Goal: Information Seeking & Learning: Find specific fact

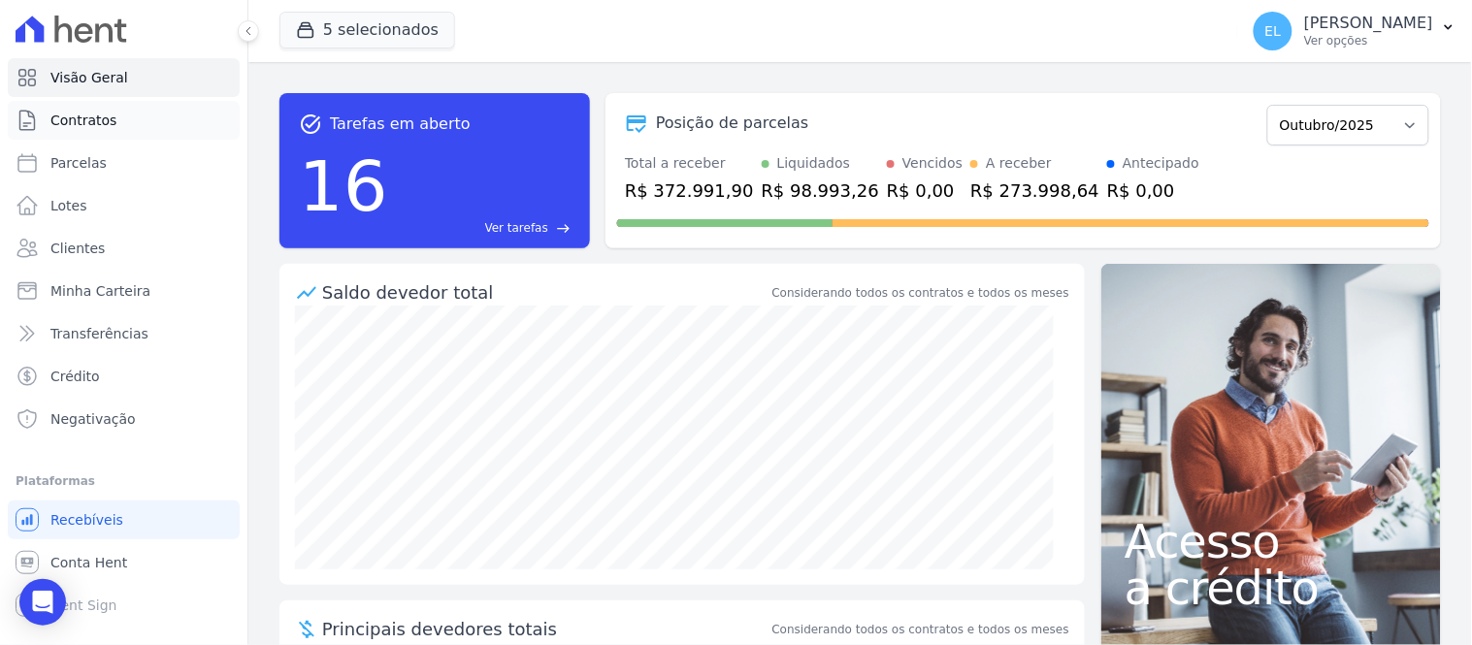
click at [108, 116] on span "Contratos" at bounding box center [83, 120] width 66 height 19
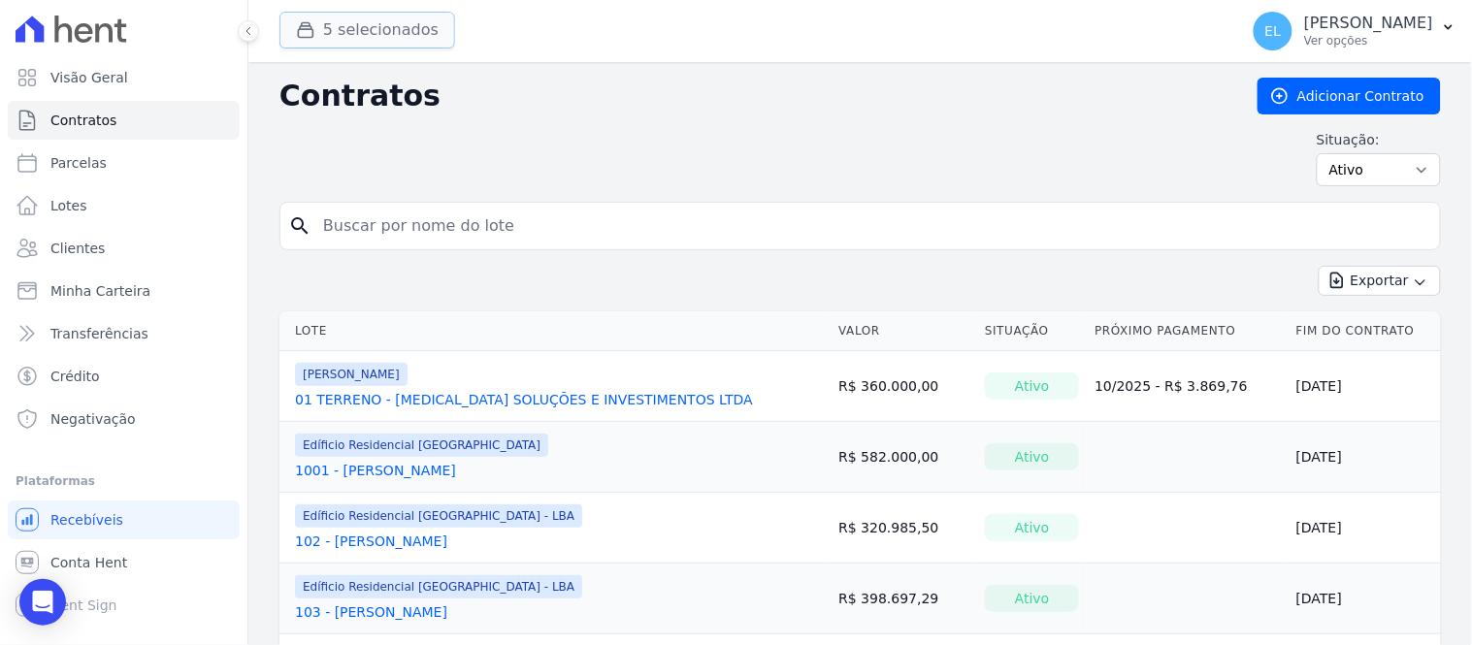
click at [347, 33] on button "5 selecionados" at bounding box center [368, 30] width 176 height 37
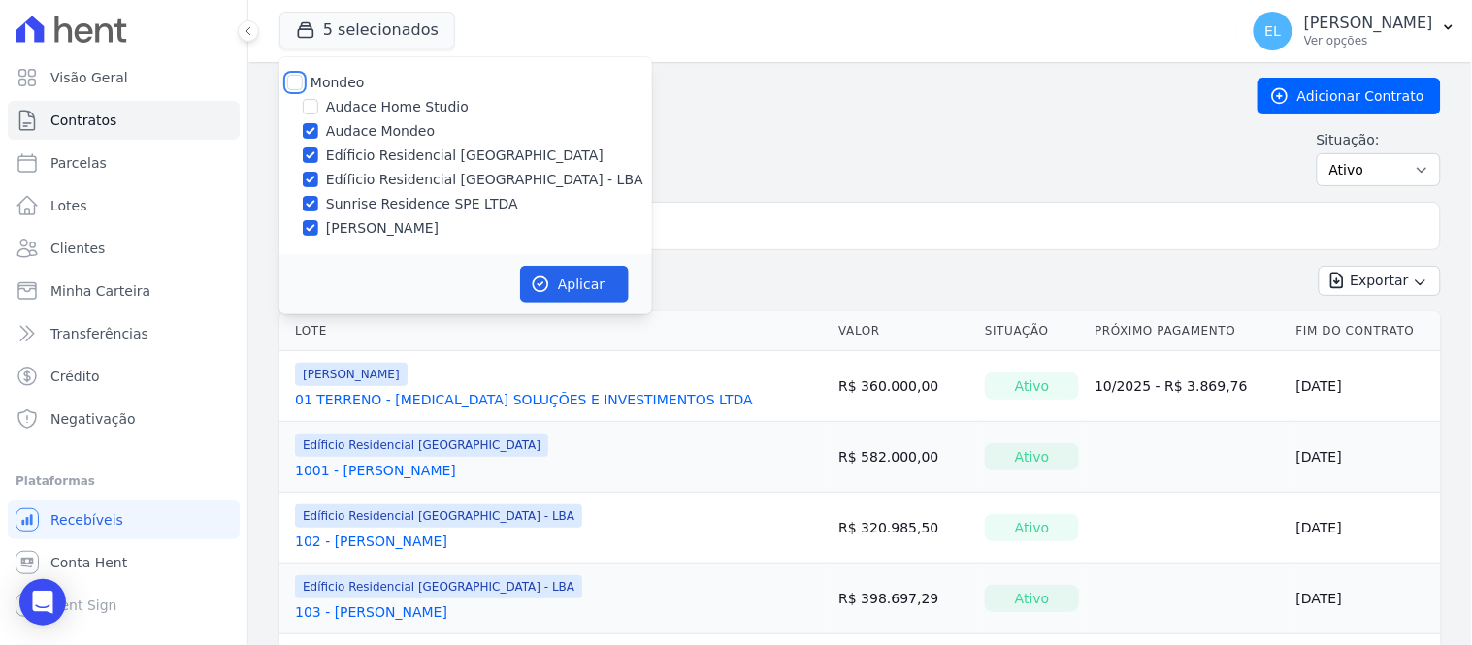
click at [293, 80] on input "Mondeo" at bounding box center [295, 83] width 16 height 16
checkbox input "true"
click at [293, 80] on input "Mondeo" at bounding box center [295, 83] width 16 height 16
checkbox input "false"
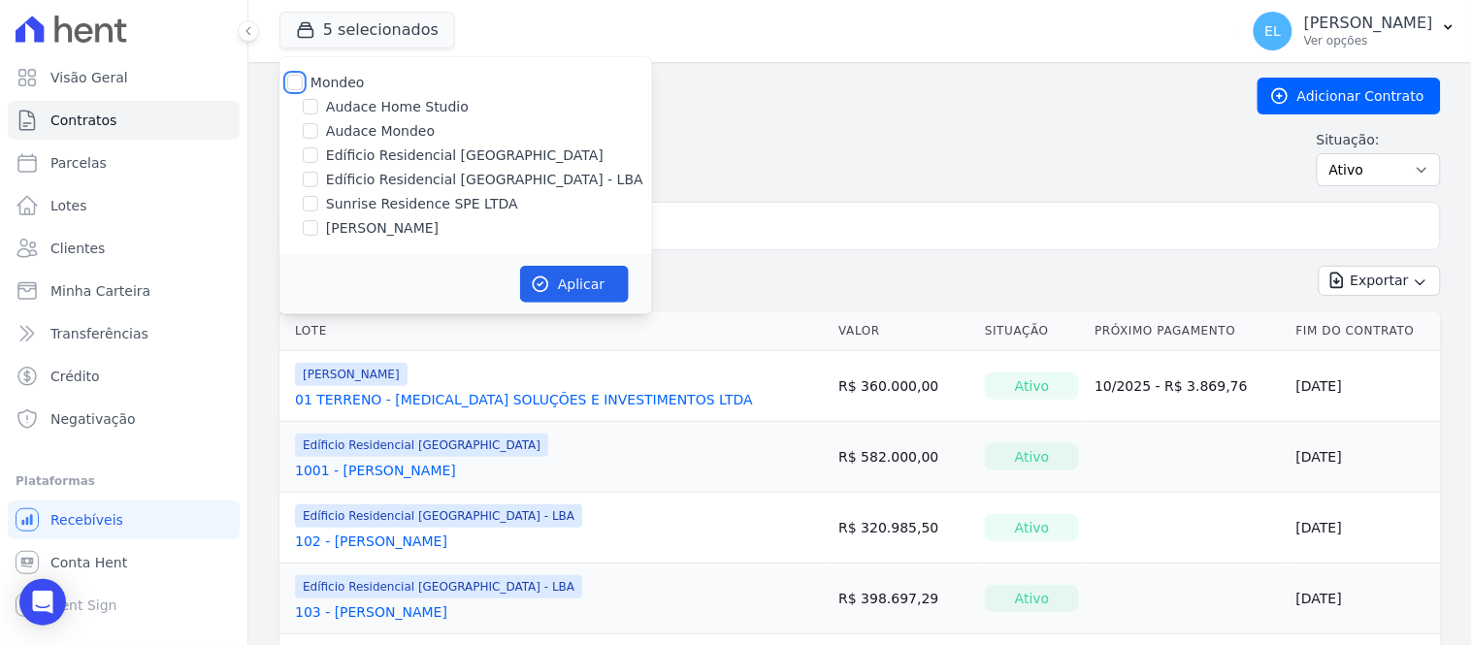
checkbox input "false"
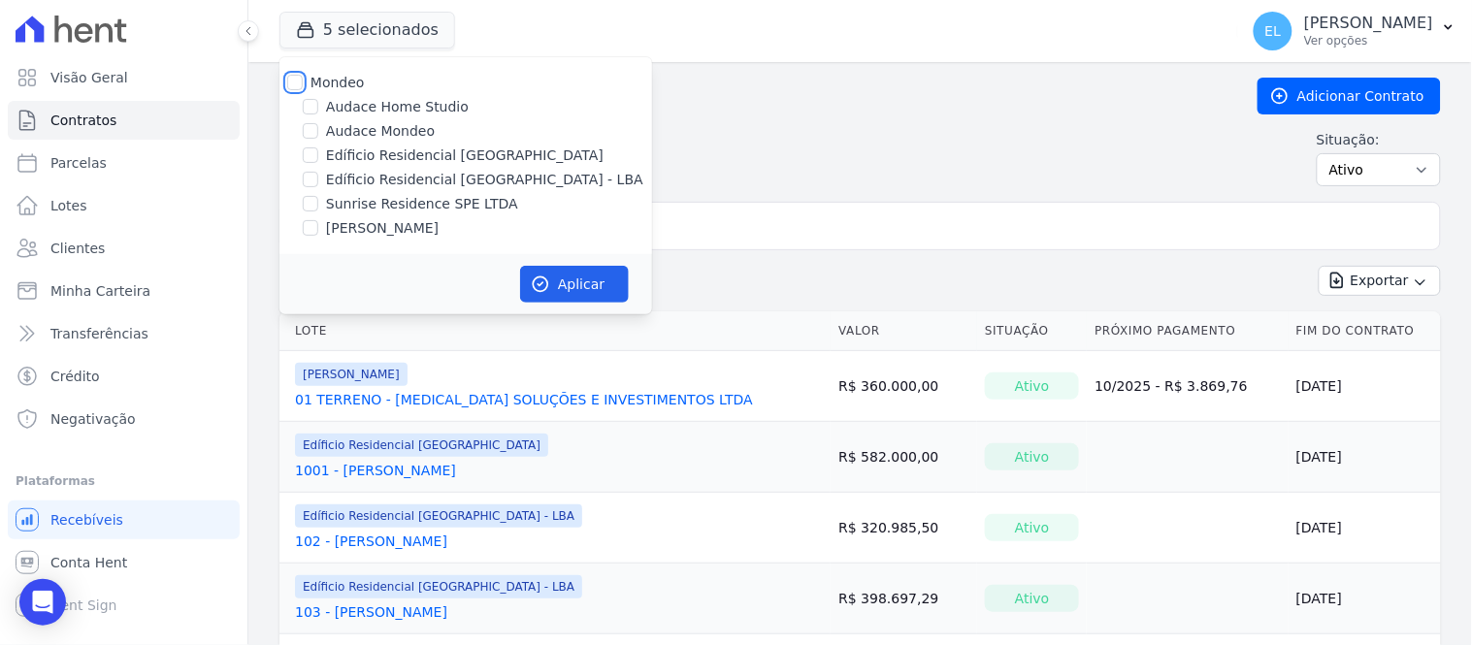
checkbox input "false"
click at [308, 199] on input "Sunrise Residence SPE LTDA" at bounding box center [311, 204] width 16 height 16
checkbox input "true"
click at [548, 287] on icon "button" at bounding box center [540, 284] width 19 height 19
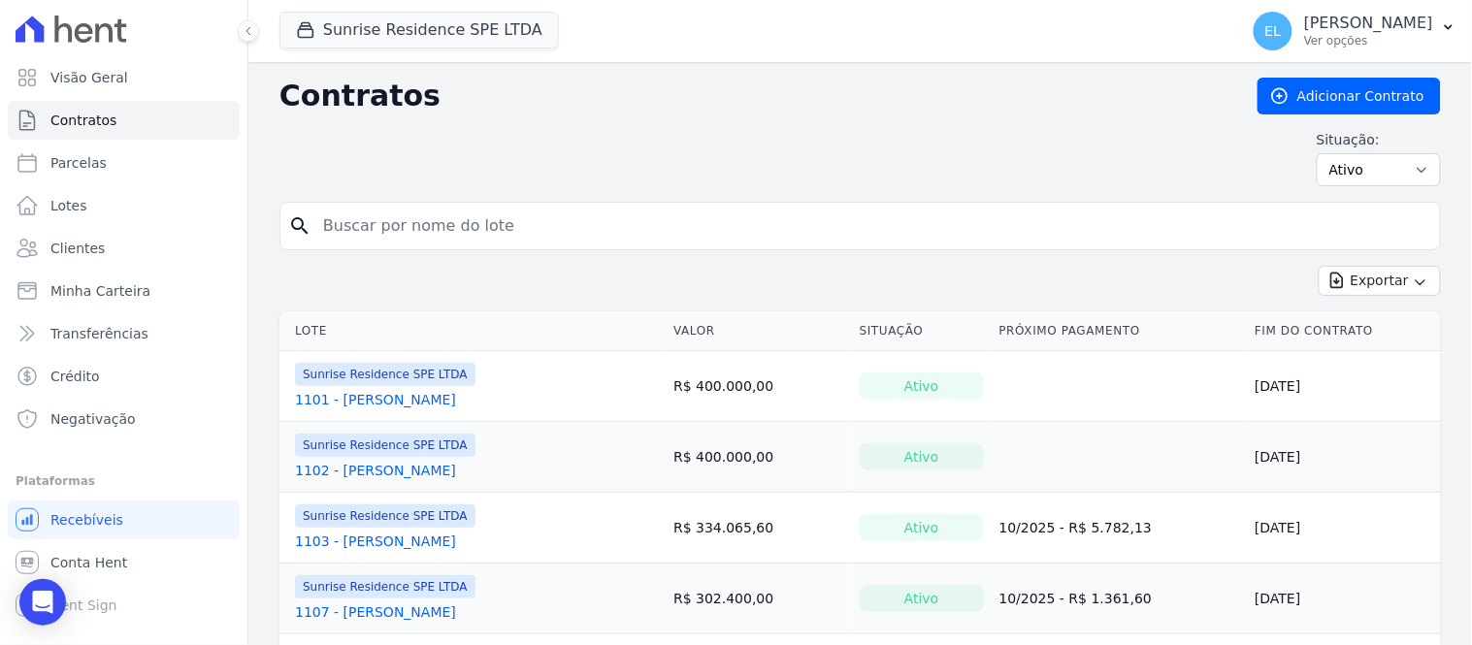
click at [377, 214] on input "search" at bounding box center [872, 226] width 1121 height 39
type input "203"
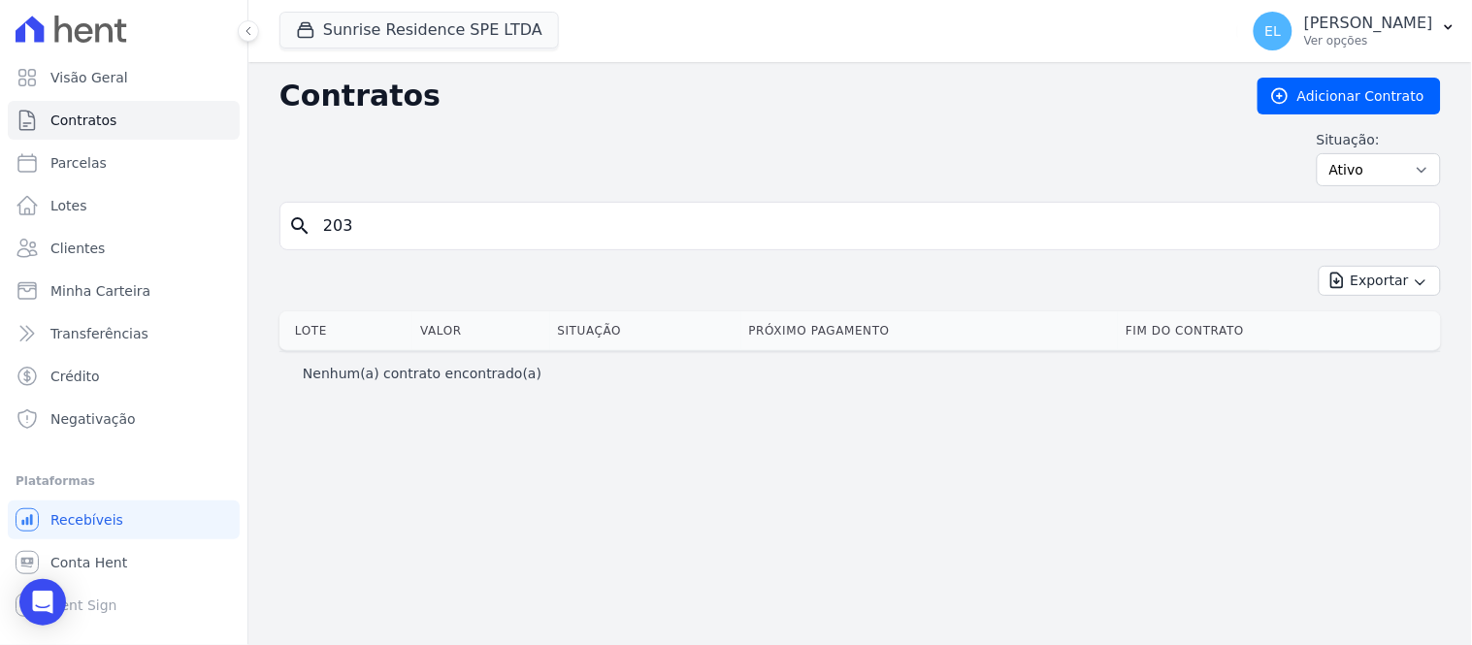
drag, startPoint x: 353, startPoint y: 229, endPoint x: 272, endPoint y: 229, distance: 81.5
click at [272, 229] on div "Contratos Adicionar Contrato Situação: Ativo Todos Pausado Distratado Rascunho …" at bounding box center [860, 353] width 1224 height 583
type input "307"
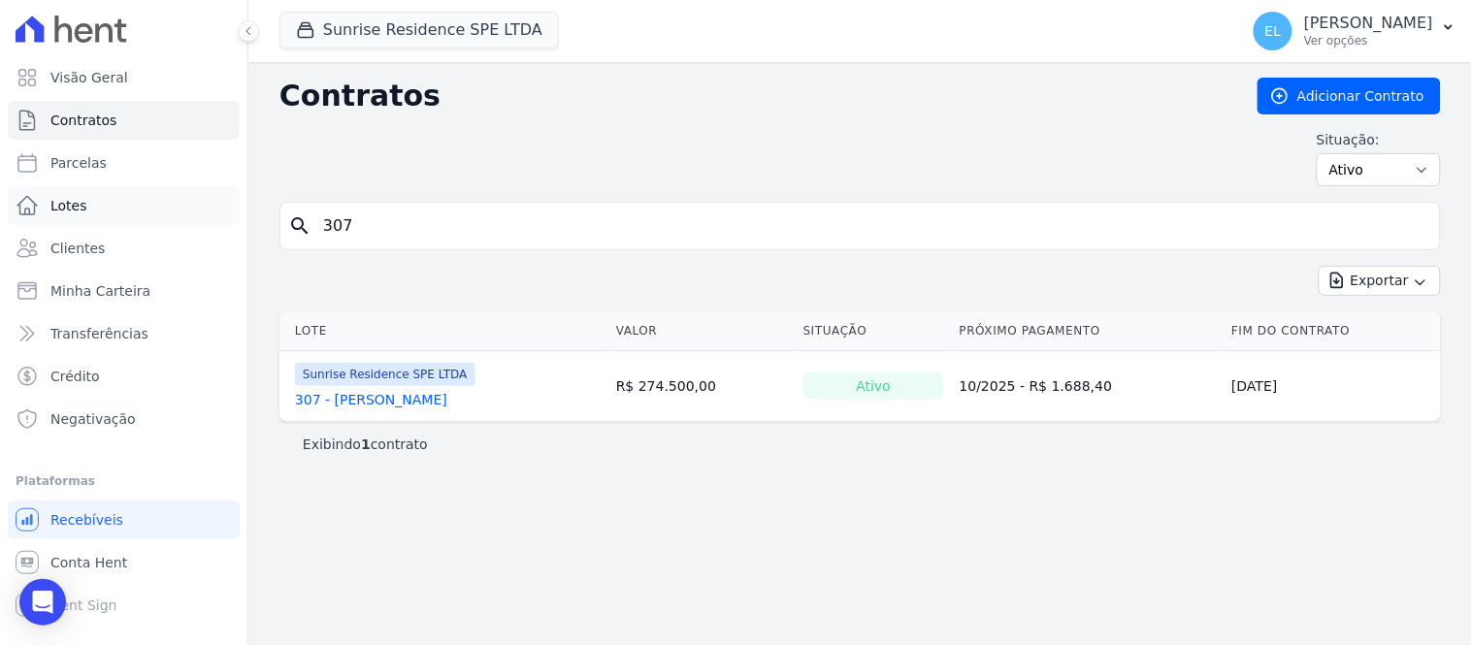
drag, startPoint x: 422, startPoint y: 238, endPoint x: 218, endPoint y: 219, distance: 204.7
click at [218, 219] on div "Visão Geral Contratos [GEOGRAPHIC_DATA] Lotes Clientes Minha Carteira Transferê…" at bounding box center [736, 322] width 1472 height 645
type input "310"
drag, startPoint x: 376, startPoint y: 230, endPoint x: 263, endPoint y: 204, distance: 115.6
click at [272, 214] on div "Contratos Adicionar Contrato Situação: Ativo Todos Pausado Distratado Rascunho …" at bounding box center [860, 353] width 1224 height 583
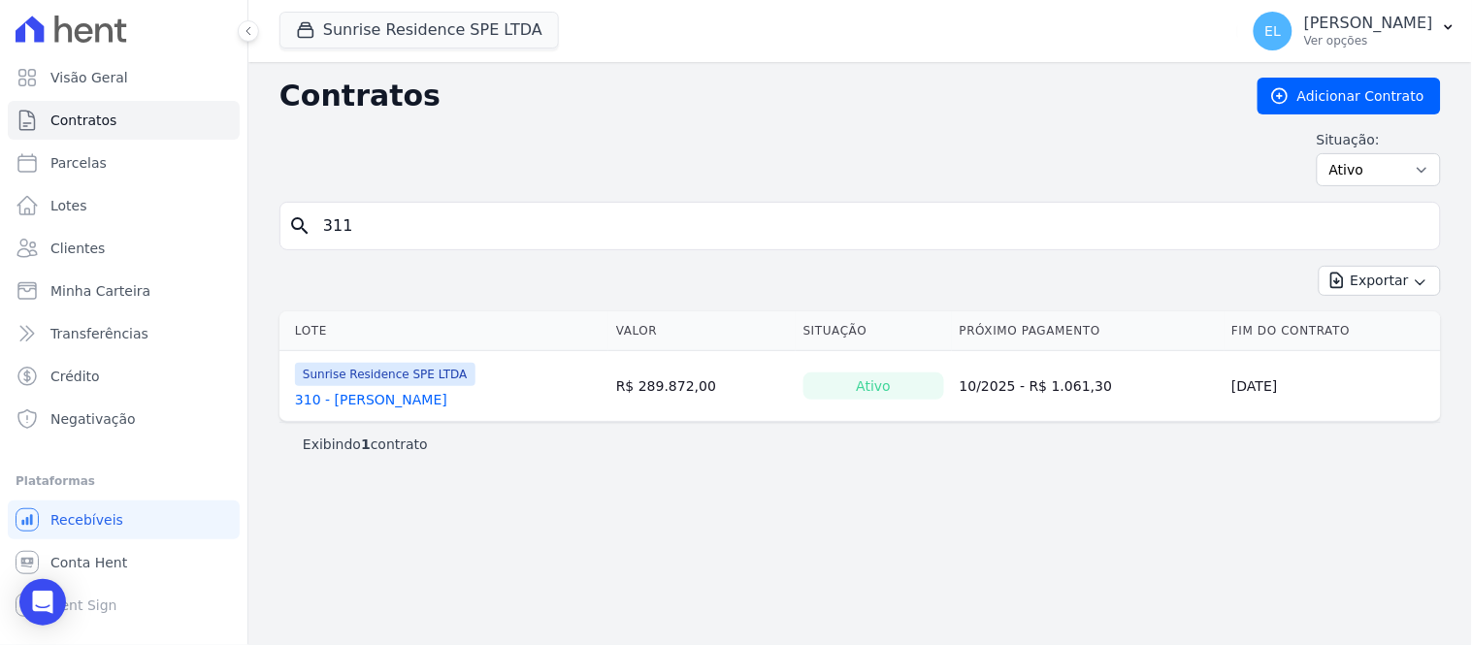
type input "311"
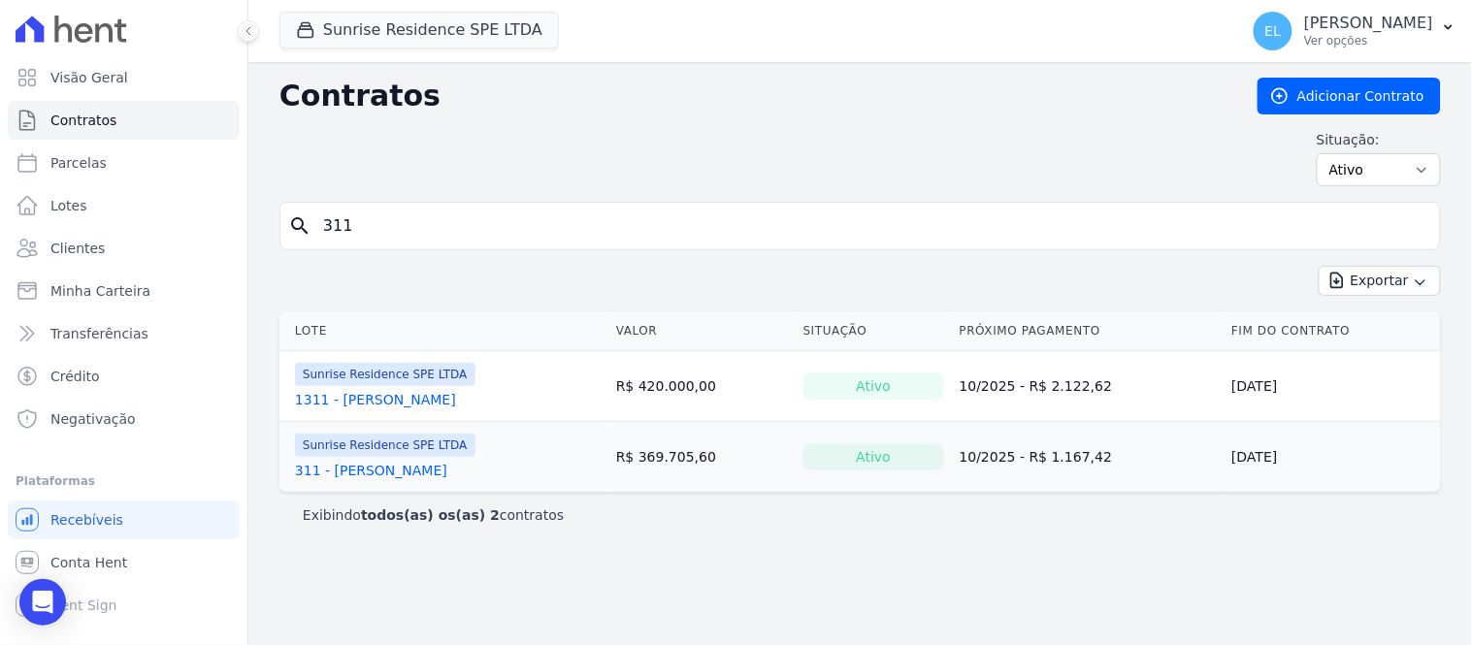
drag, startPoint x: 374, startPoint y: 223, endPoint x: 292, endPoint y: 223, distance: 81.5
click at [292, 223] on div "search 311" at bounding box center [861, 226] width 1162 height 49
type input "402"
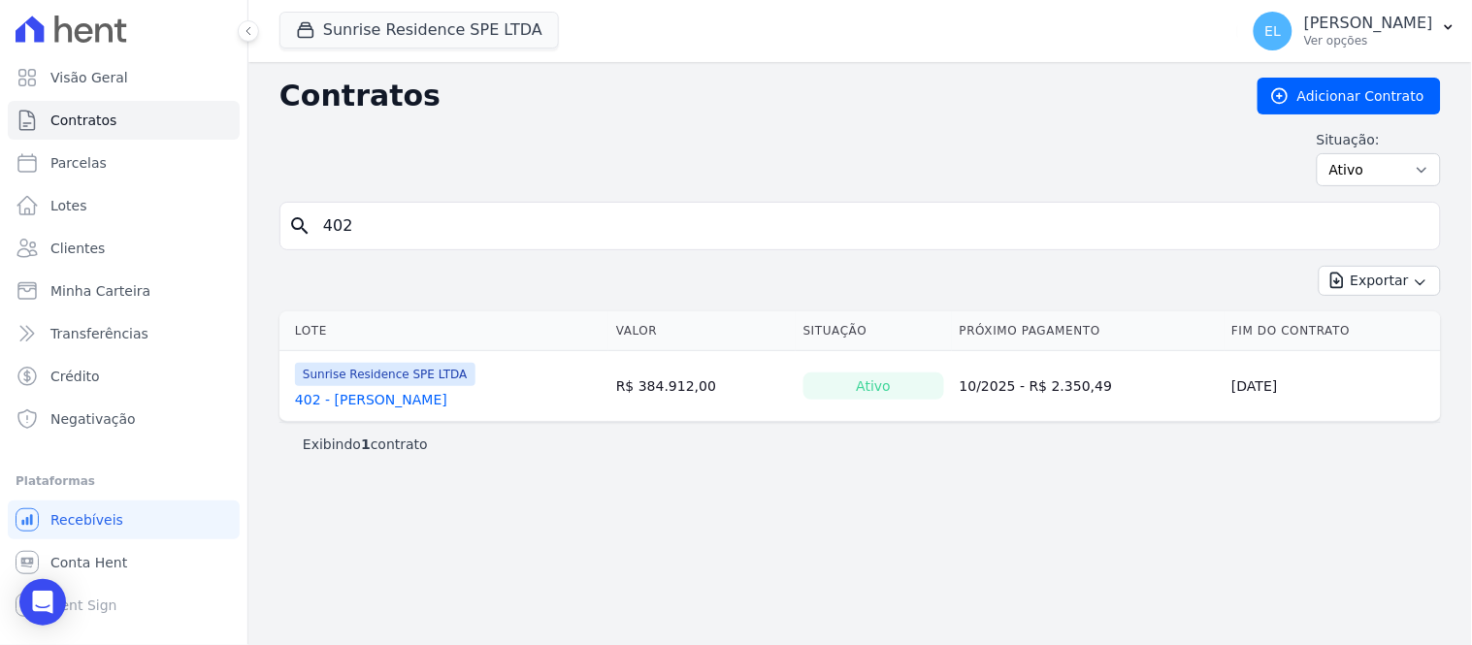
drag, startPoint x: 350, startPoint y: 216, endPoint x: 269, endPoint y: 216, distance: 81.5
click at [273, 218] on div "Contratos Adicionar Contrato Situação: Ativo Todos Pausado Distratado Rascunho …" at bounding box center [860, 353] width 1224 height 583
type input "803"
click at [350, 224] on input "803" at bounding box center [872, 226] width 1121 height 39
type input "804"
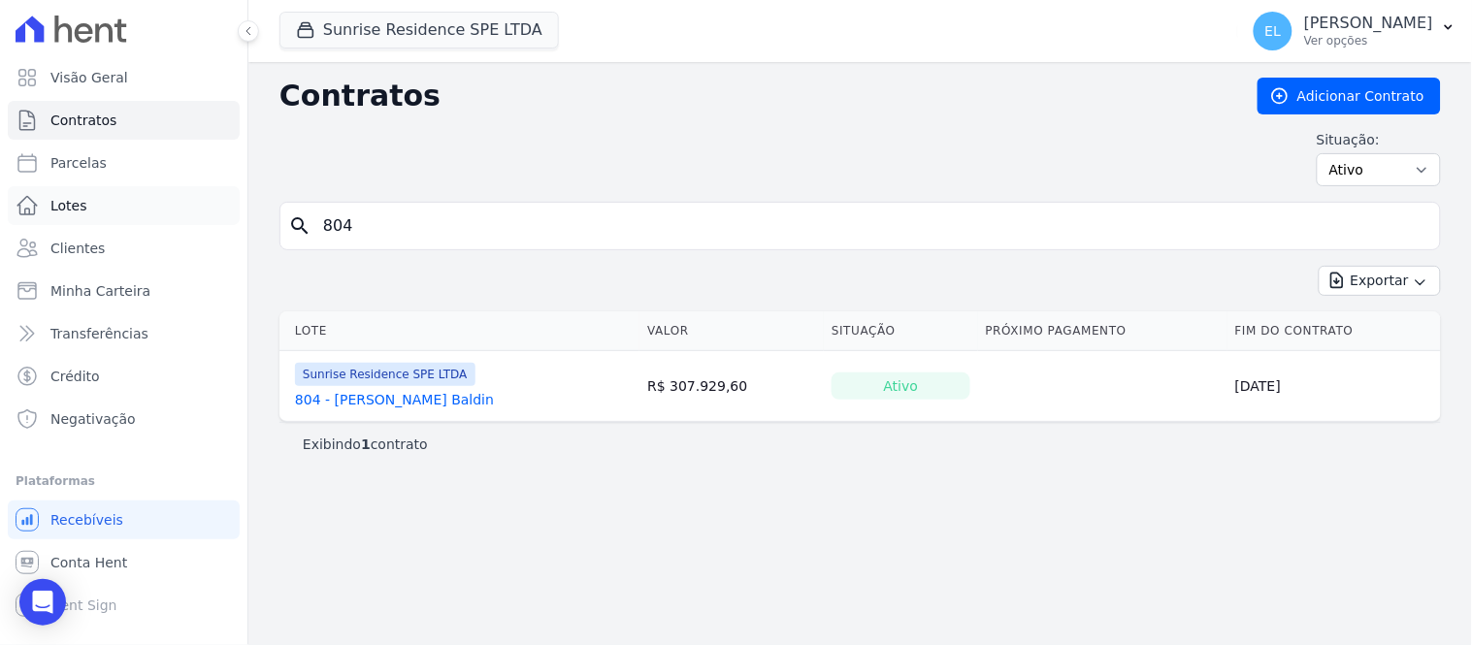
drag, startPoint x: 404, startPoint y: 235, endPoint x: 226, endPoint y: 224, distance: 177.9
click at [226, 231] on div "Visão Geral Contratos [GEOGRAPHIC_DATA] Lotes Clientes Minha Carteira Transferê…" at bounding box center [736, 322] width 1472 height 645
type input "907"
drag, startPoint x: 371, startPoint y: 224, endPoint x: 178, endPoint y: 223, distance: 193.1
click at [178, 227] on div "Visão Geral Contratos [GEOGRAPHIC_DATA] Lotes Clientes Minha Carteira Transferê…" at bounding box center [736, 322] width 1472 height 645
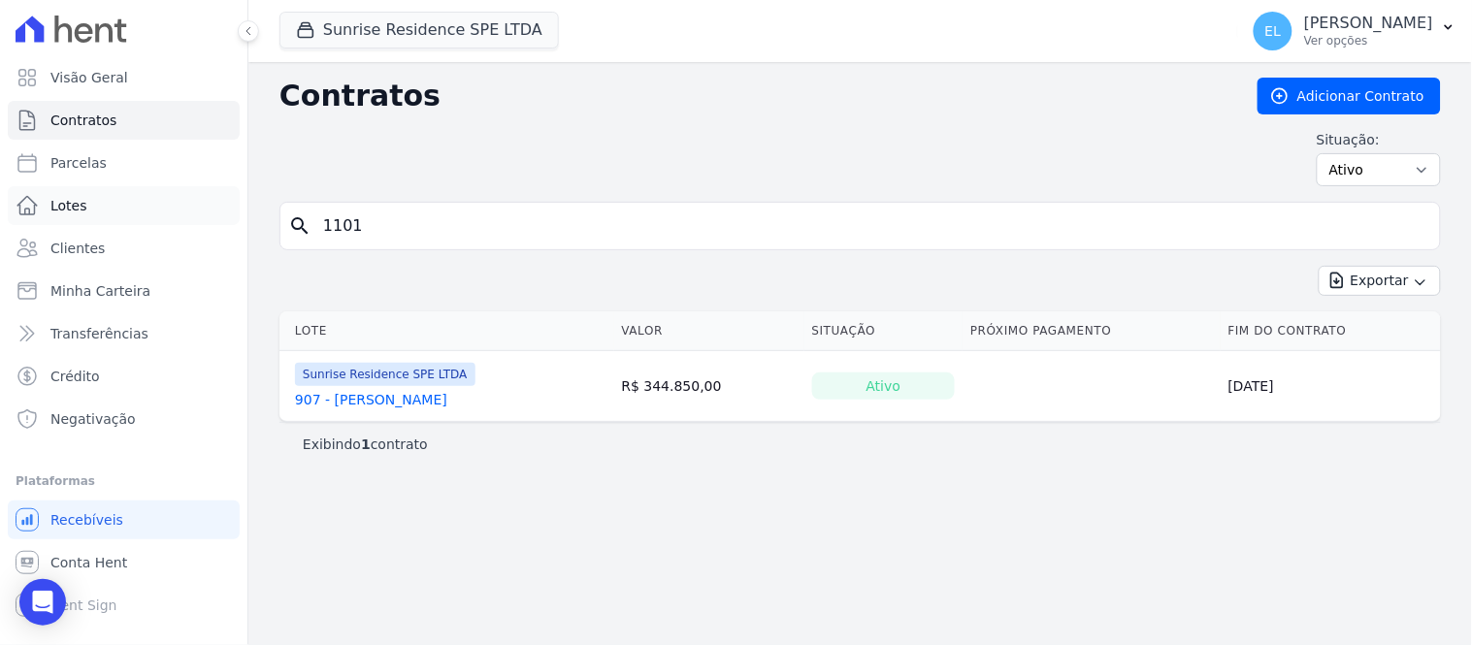
type input "1101"
drag, startPoint x: 349, startPoint y: 219, endPoint x: 363, endPoint y: 221, distance: 13.7
click at [363, 221] on input "1101" at bounding box center [872, 226] width 1121 height 39
type input "1102"
drag, startPoint x: 350, startPoint y: 221, endPoint x: 369, endPoint y: 219, distance: 18.5
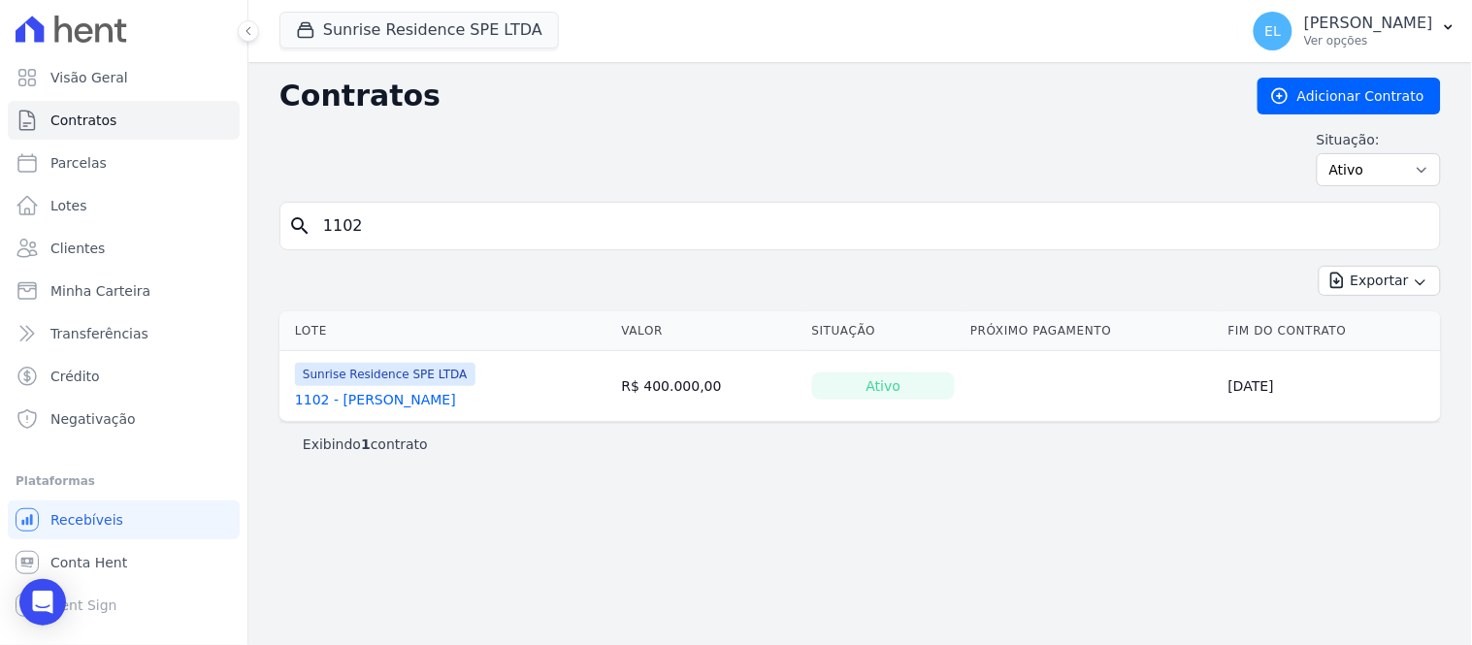
click at [369, 219] on input "1102" at bounding box center [872, 226] width 1121 height 39
type input "1103"
drag, startPoint x: 317, startPoint y: 230, endPoint x: 459, endPoint y: 230, distance: 141.7
click at [459, 230] on input "1103" at bounding box center [872, 226] width 1121 height 39
type input "1201"
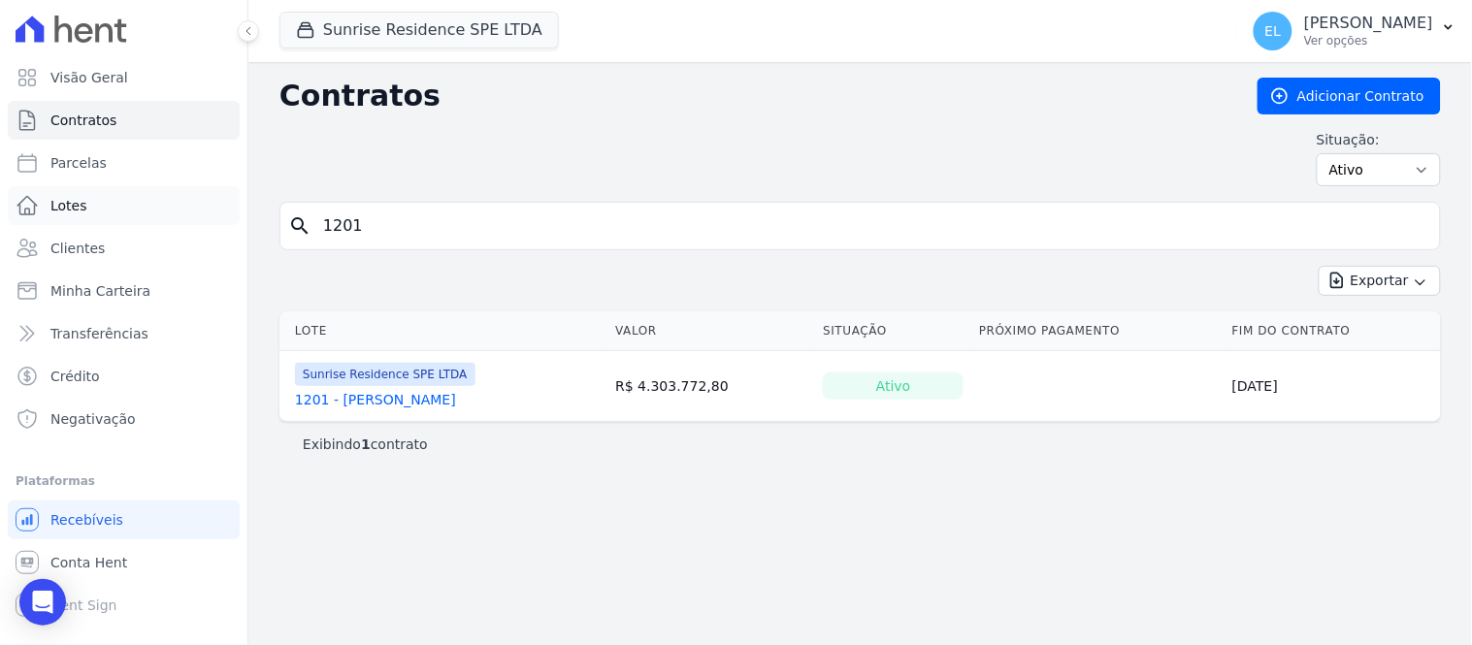
drag, startPoint x: 461, startPoint y: 225, endPoint x: 220, endPoint y: 188, distance: 243.5
click at [217, 215] on div "Visão Geral Contratos [GEOGRAPHIC_DATA] Lotes Clientes Minha Carteira Transferê…" at bounding box center [736, 322] width 1472 height 645
type input "1208"
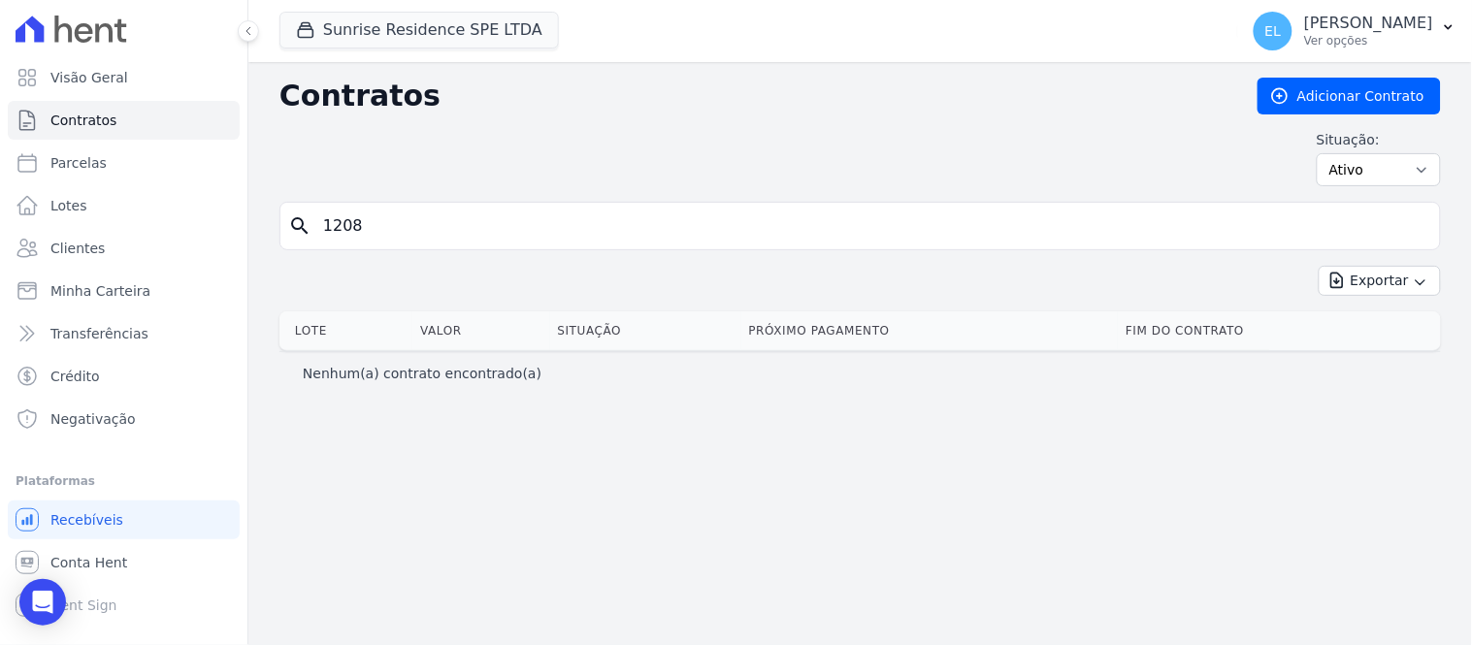
drag, startPoint x: 377, startPoint y: 210, endPoint x: 273, endPoint y: 220, distance: 104.4
click at [273, 226] on div "Contratos Adicionar Contrato Situação: Ativo Todos Pausado Distratado Rascunho …" at bounding box center [860, 353] width 1224 height 583
type input "1211"
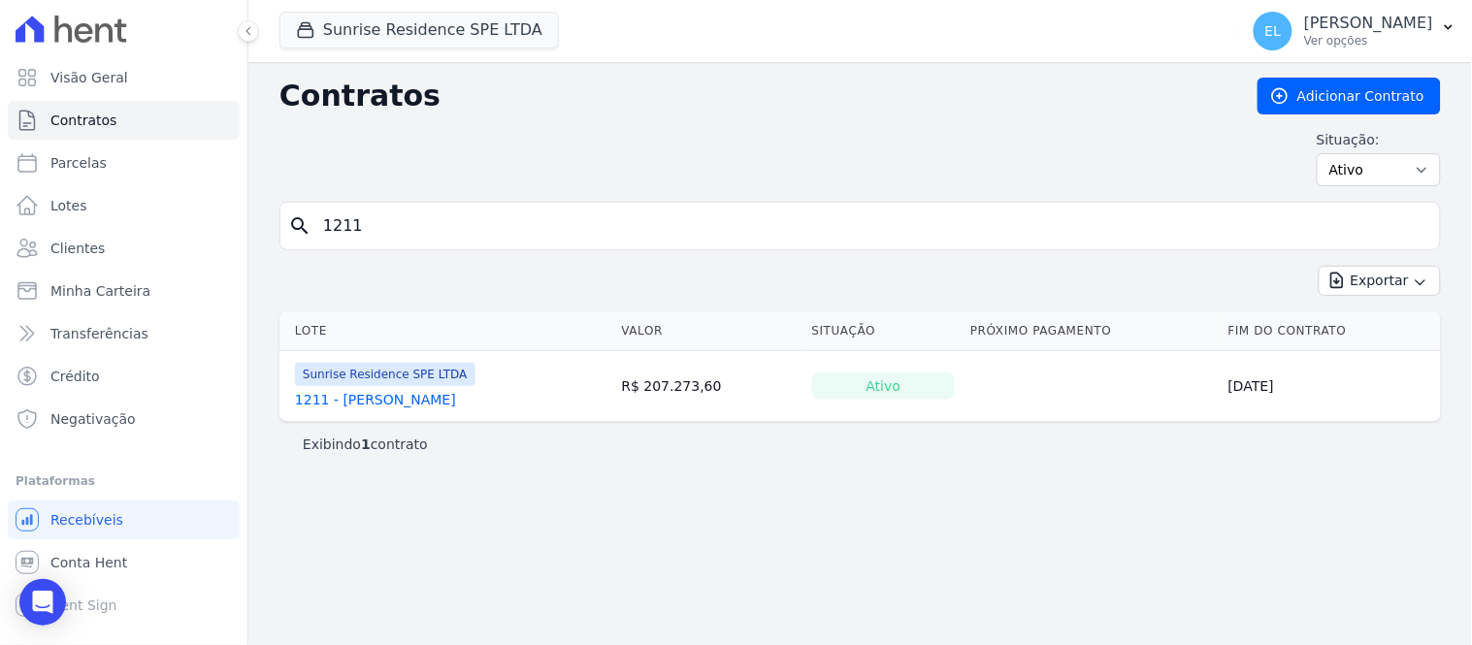
drag, startPoint x: 325, startPoint y: 227, endPoint x: 425, endPoint y: 224, distance: 100.0
click at [424, 227] on input "1211" at bounding box center [872, 226] width 1121 height 39
type input "511"
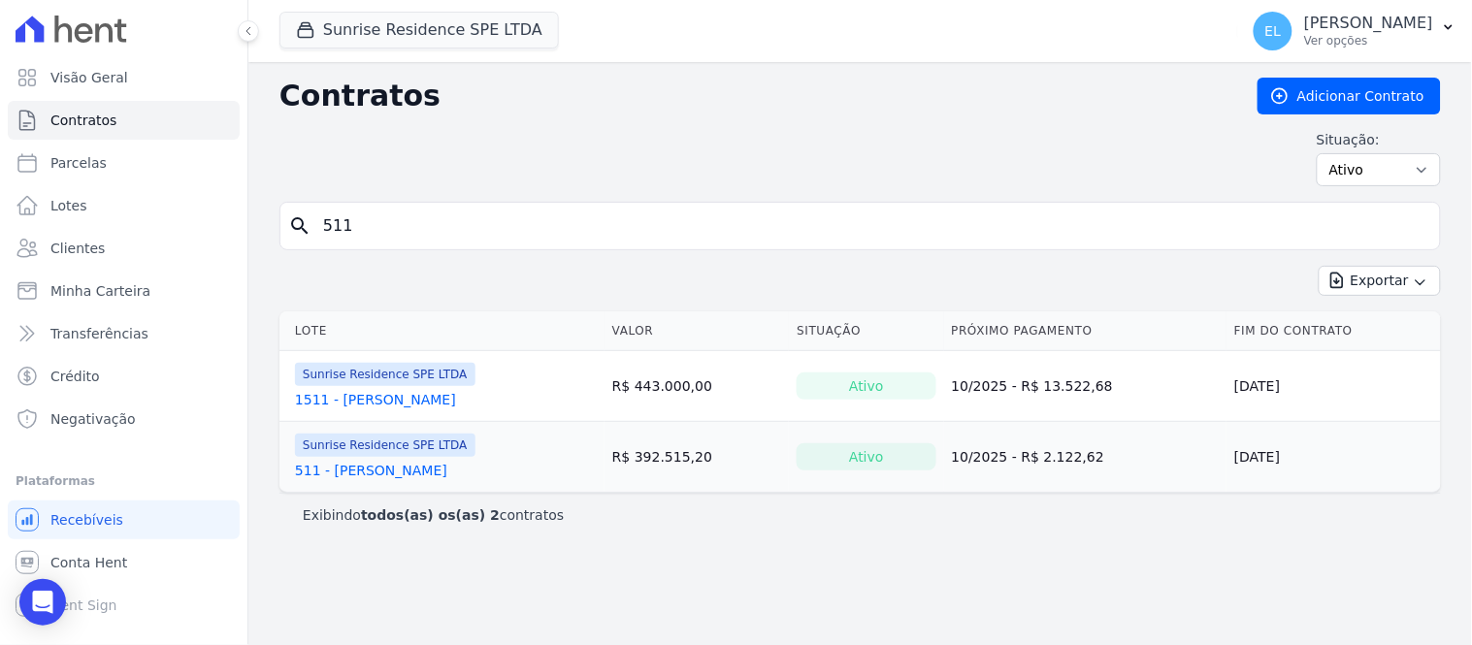
drag, startPoint x: 406, startPoint y: 219, endPoint x: 250, endPoint y: 252, distance: 158.8
click at [250, 252] on div "Contratos Adicionar Contrato Situação: Ativo Todos Pausado Distratado Rascunho …" at bounding box center [860, 353] width 1224 height 583
type input "601"
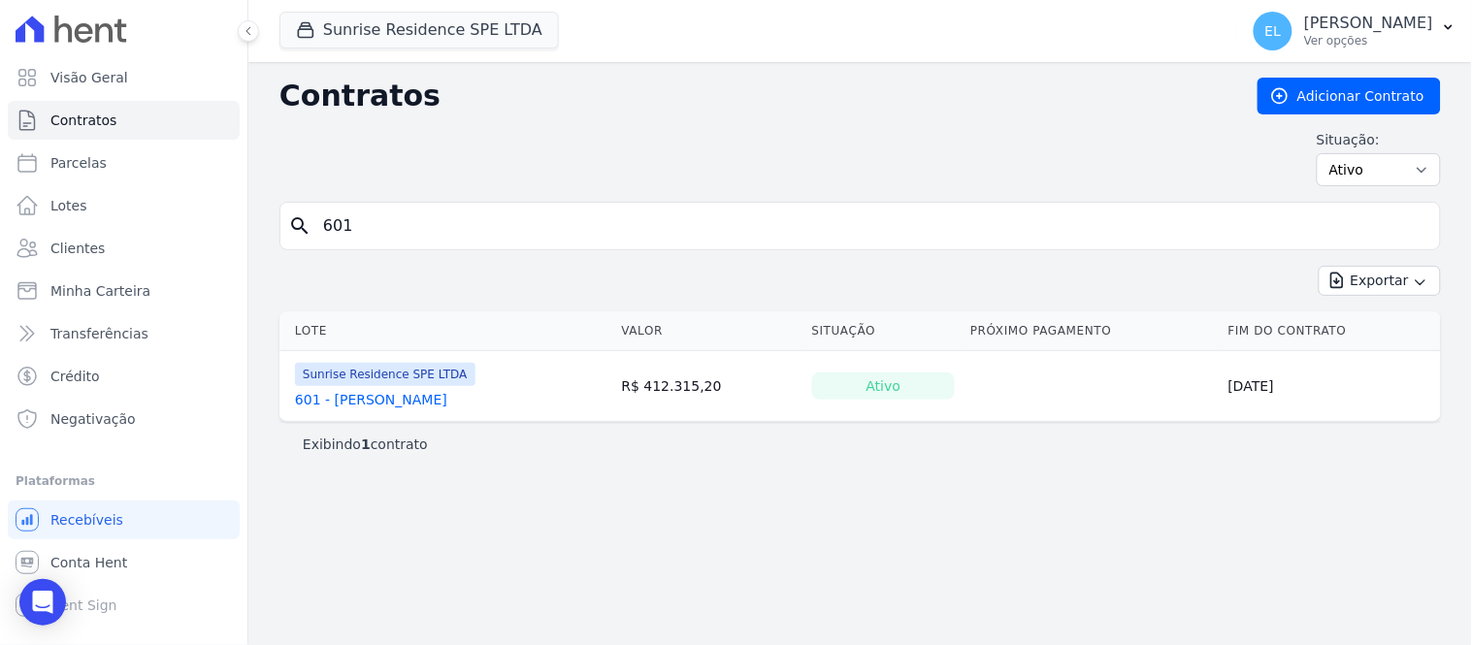
drag, startPoint x: 389, startPoint y: 230, endPoint x: 241, endPoint y: 235, distance: 148.6
click at [241, 235] on div "Visão Geral Contratos [GEOGRAPHIC_DATA] Lotes Clientes Minha Carteira Transferê…" at bounding box center [736, 322] width 1472 height 645
type input "1301"
drag, startPoint x: 355, startPoint y: 233, endPoint x: 338, endPoint y: 231, distance: 17.6
click at [338, 231] on input "1301" at bounding box center [872, 226] width 1121 height 39
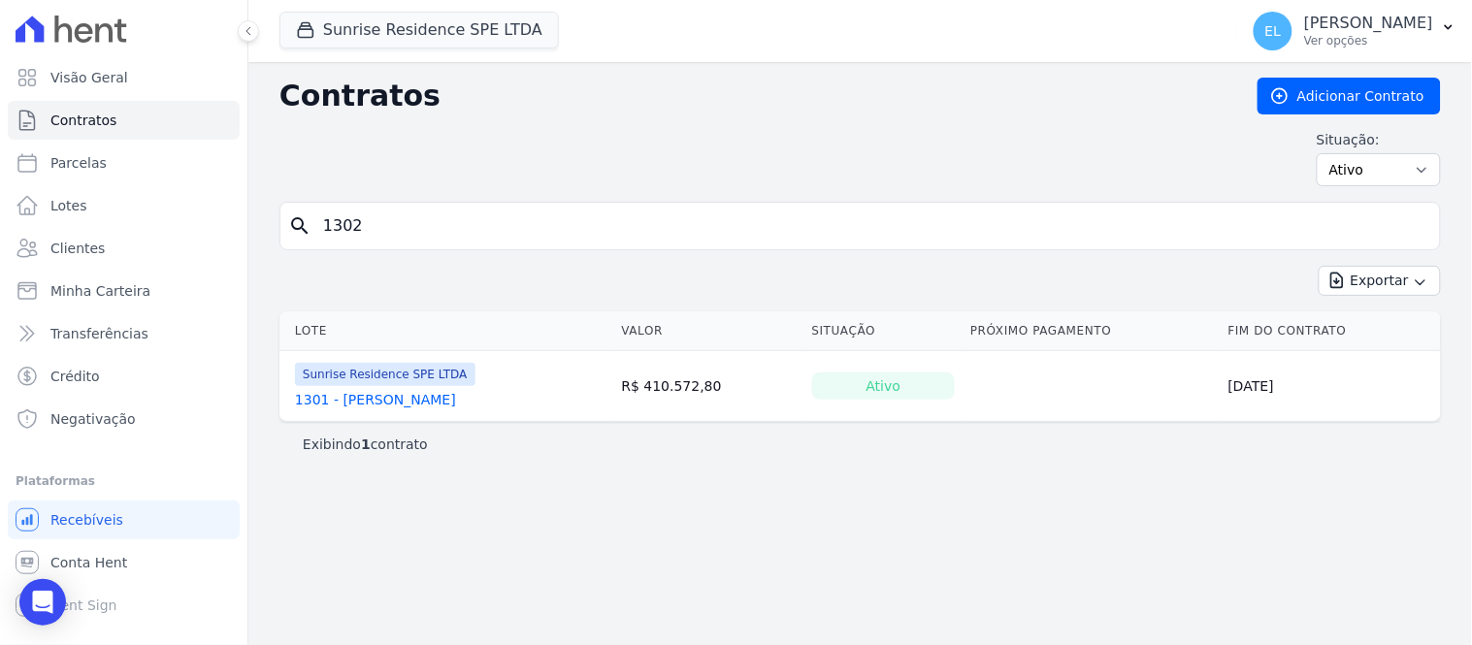
type input "1302"
drag, startPoint x: 341, startPoint y: 231, endPoint x: 417, endPoint y: 231, distance: 76.7
click at [417, 231] on input "1302" at bounding box center [872, 226] width 1121 height 39
type input "1311"
drag, startPoint x: 346, startPoint y: 226, endPoint x: 367, endPoint y: 226, distance: 20.4
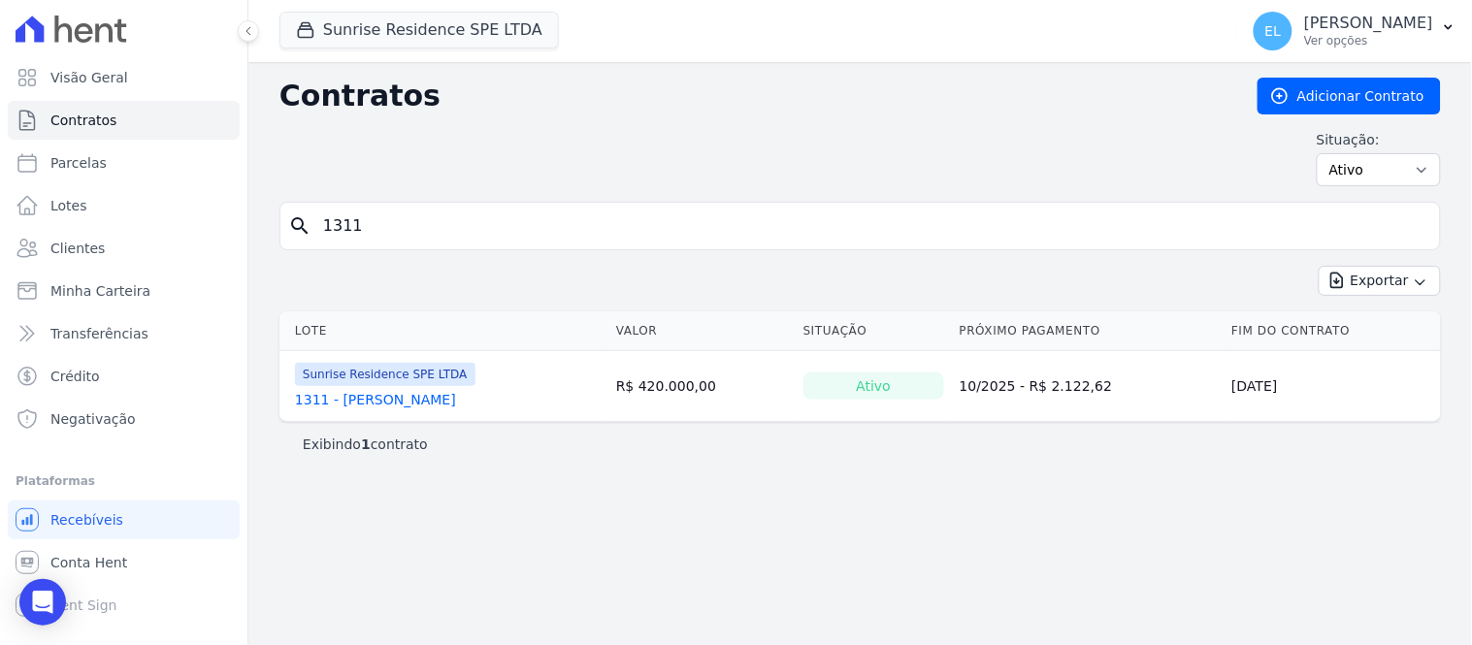
click at [367, 226] on input "1311" at bounding box center [872, 226] width 1121 height 39
type input "1312"
click at [355, 230] on input "1312" at bounding box center [872, 226] width 1121 height 39
drag, startPoint x: 338, startPoint y: 225, endPoint x: 395, endPoint y: 219, distance: 57.6
click at [395, 219] on input "1312" at bounding box center [872, 226] width 1121 height 39
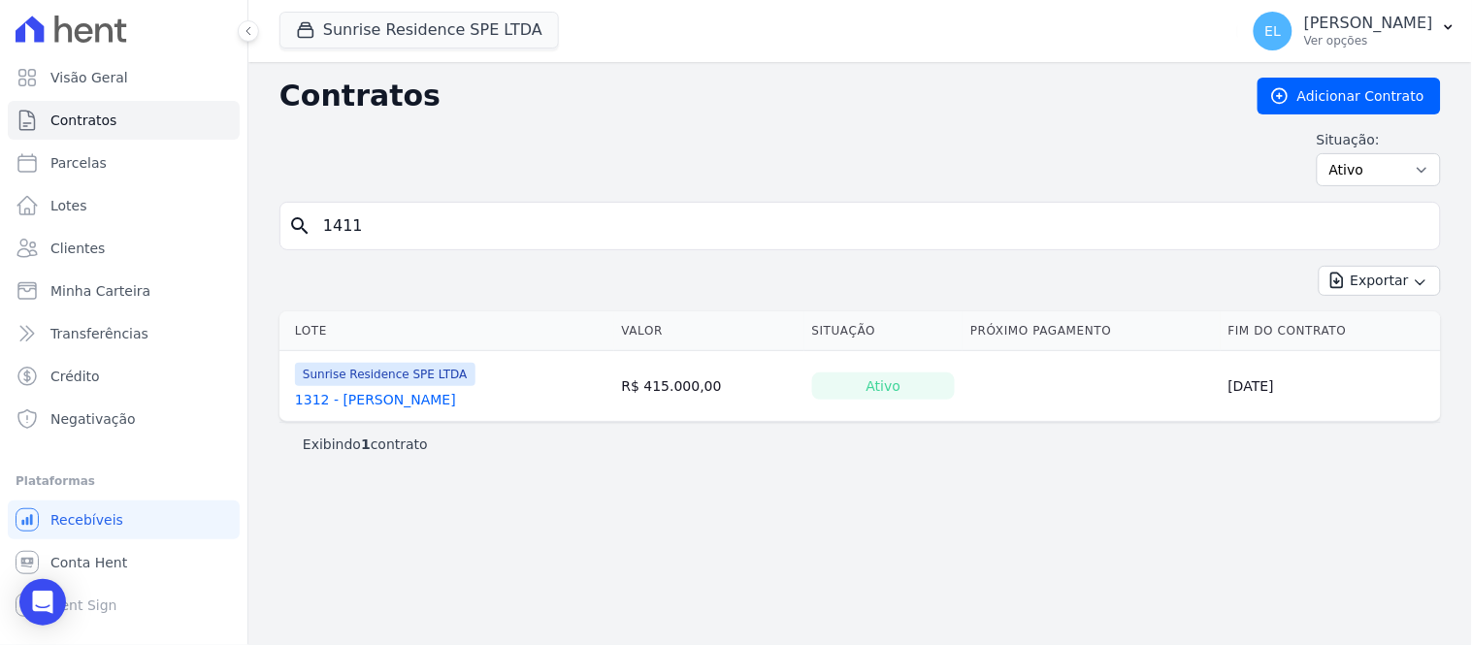
type input "1411"
drag, startPoint x: 418, startPoint y: 228, endPoint x: 214, endPoint y: 198, distance: 206.0
click at [214, 198] on div "Visão Geral Contratos [GEOGRAPHIC_DATA] Lotes Clientes Minha Carteira Transferê…" at bounding box center [736, 322] width 1472 height 645
type input "1609"
drag, startPoint x: 346, startPoint y: 226, endPoint x: 393, endPoint y: 237, distance: 48.7
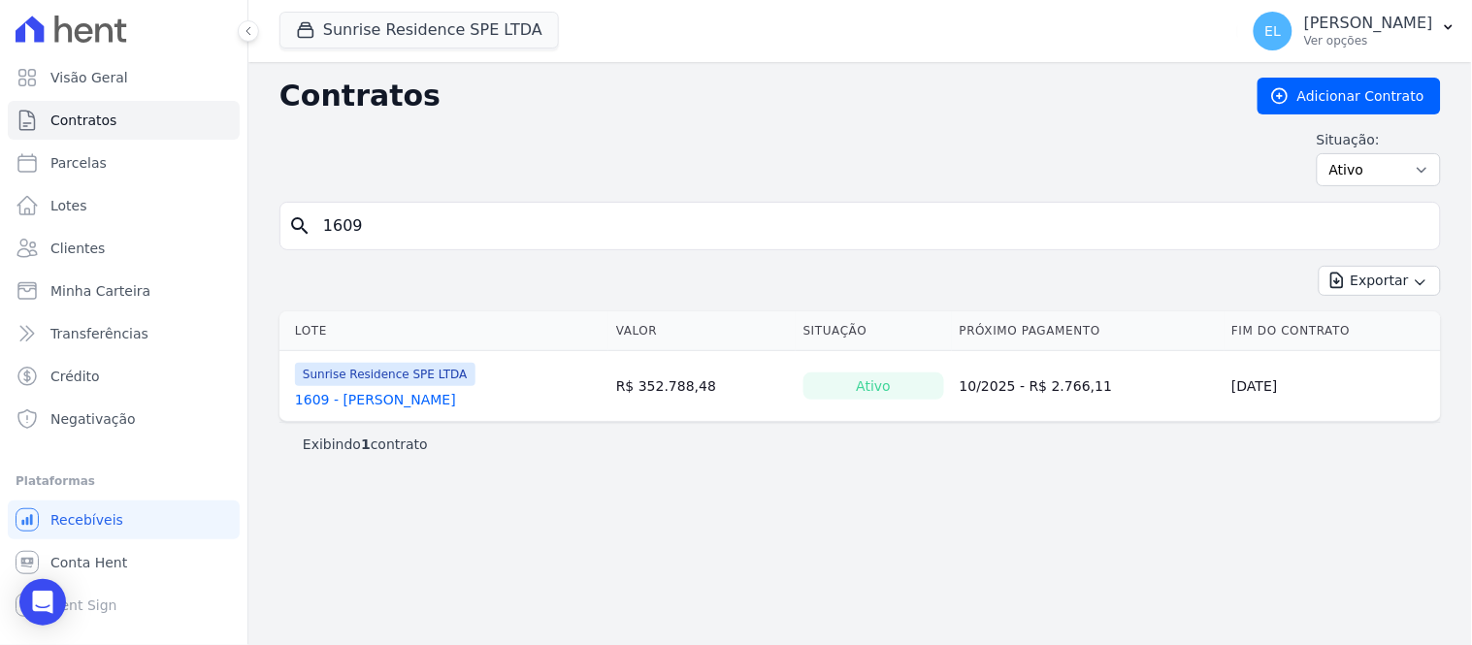
click at [393, 237] on input "1609" at bounding box center [872, 226] width 1121 height 39
type input "1611"
drag, startPoint x: 360, startPoint y: 237, endPoint x: 189, endPoint y: 214, distance: 172.4
click at [187, 246] on div "Visão Geral Contratos [GEOGRAPHIC_DATA] Lotes Clientes Minha Carteira Transferê…" at bounding box center [736, 322] width 1472 height 645
type input "1711"
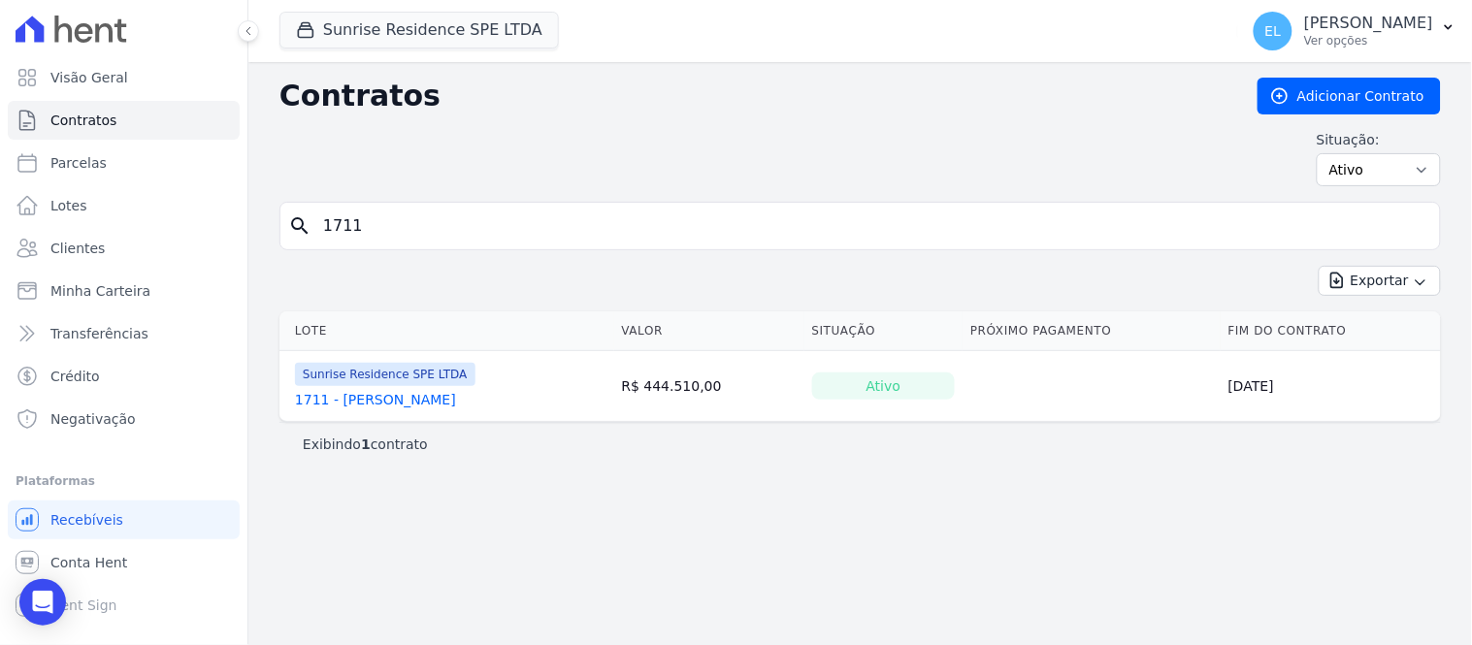
drag, startPoint x: 361, startPoint y: 224, endPoint x: 307, endPoint y: 230, distance: 54.7
click at [307, 230] on div "search 1711" at bounding box center [861, 226] width 1162 height 49
type input "607"
drag, startPoint x: 352, startPoint y: 224, endPoint x: 243, endPoint y: 218, distance: 109.8
click at [243, 218] on div "Visão Geral Contratos [GEOGRAPHIC_DATA] Lotes Clientes Minha Carteira Transferê…" at bounding box center [736, 322] width 1472 height 645
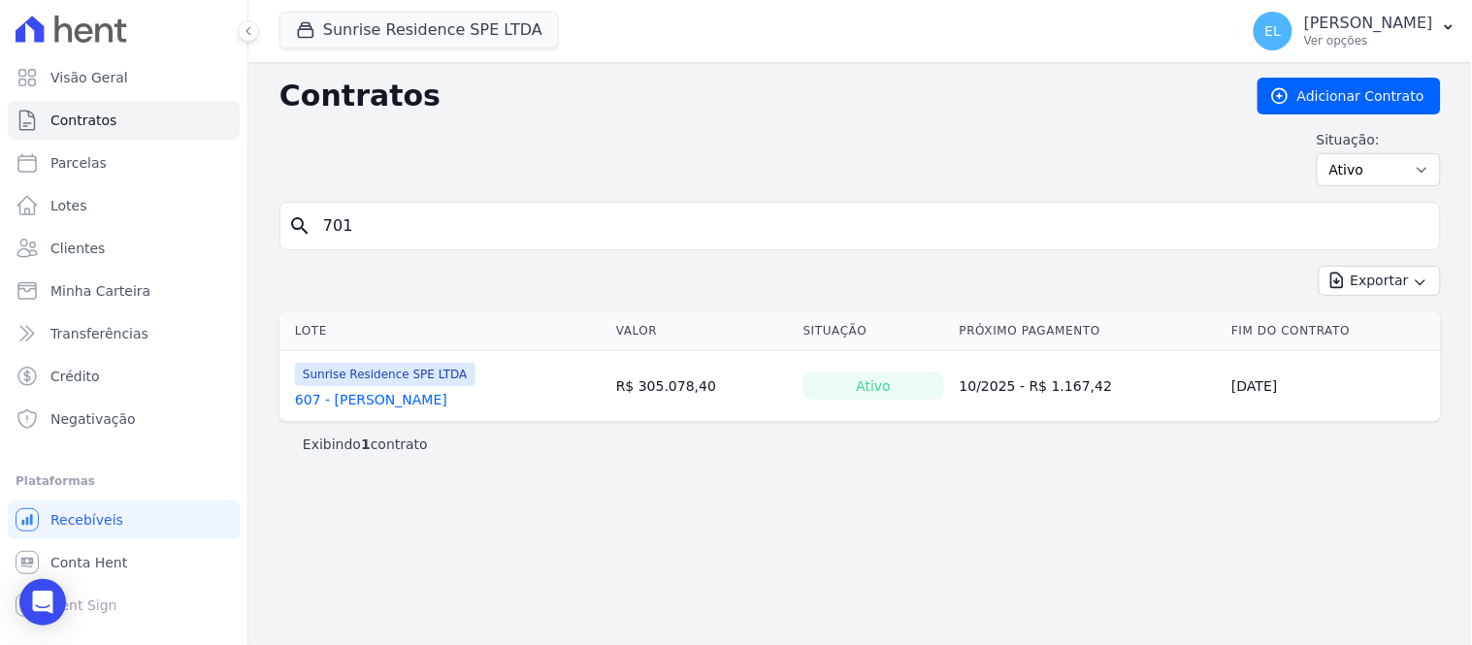
type input "701"
drag, startPoint x: 377, startPoint y: 224, endPoint x: 342, endPoint y: 236, distance: 36.8
click at [342, 236] on input "701" at bounding box center [872, 226] width 1121 height 39
type input "702"
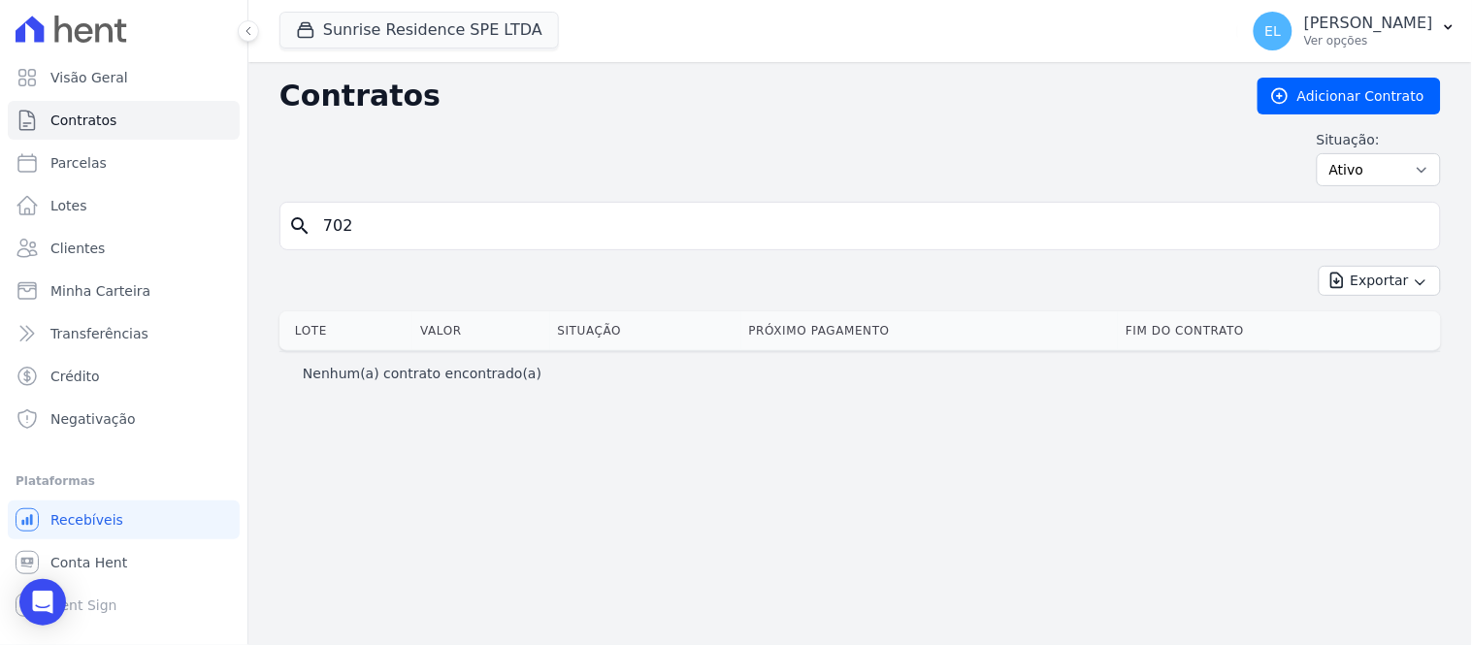
click at [341, 231] on input "702" at bounding box center [872, 226] width 1121 height 39
type input "705"
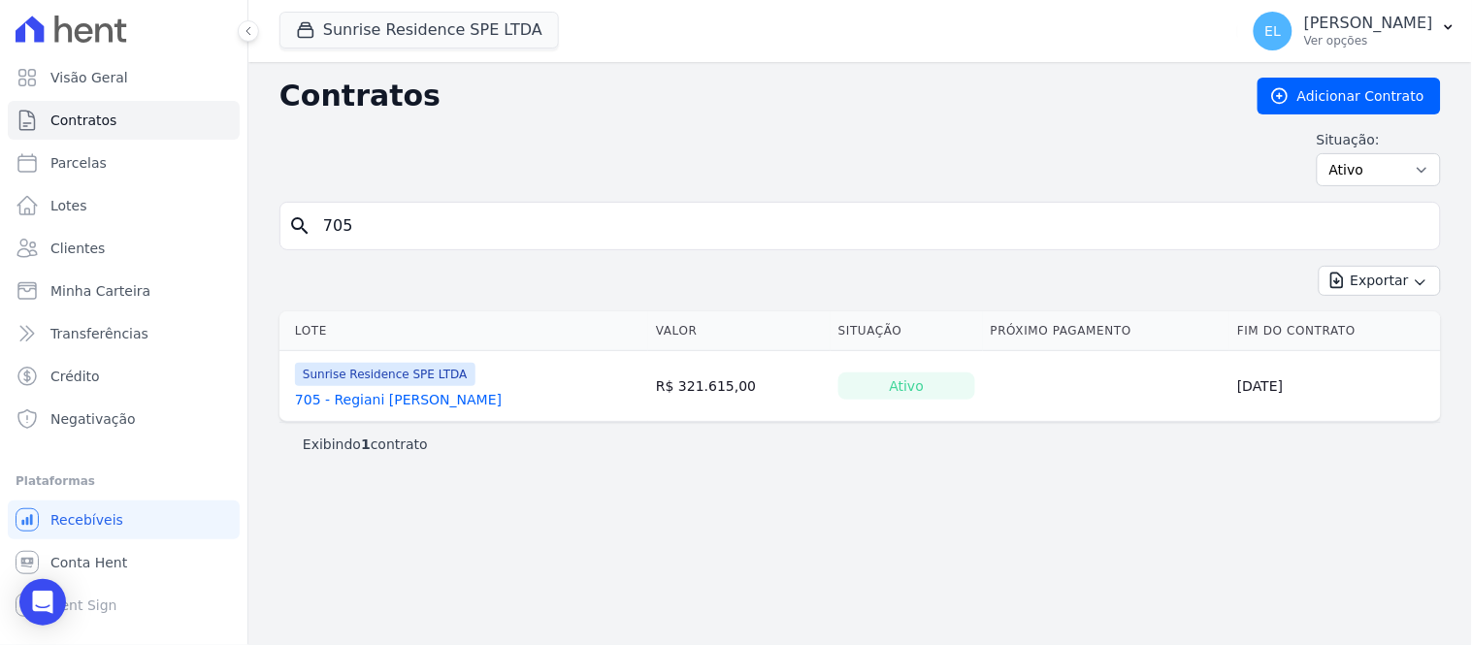
drag, startPoint x: 341, startPoint y: 228, endPoint x: 355, endPoint y: 227, distance: 14.6
click at [355, 227] on input "705" at bounding box center [872, 226] width 1121 height 39
type input "708"
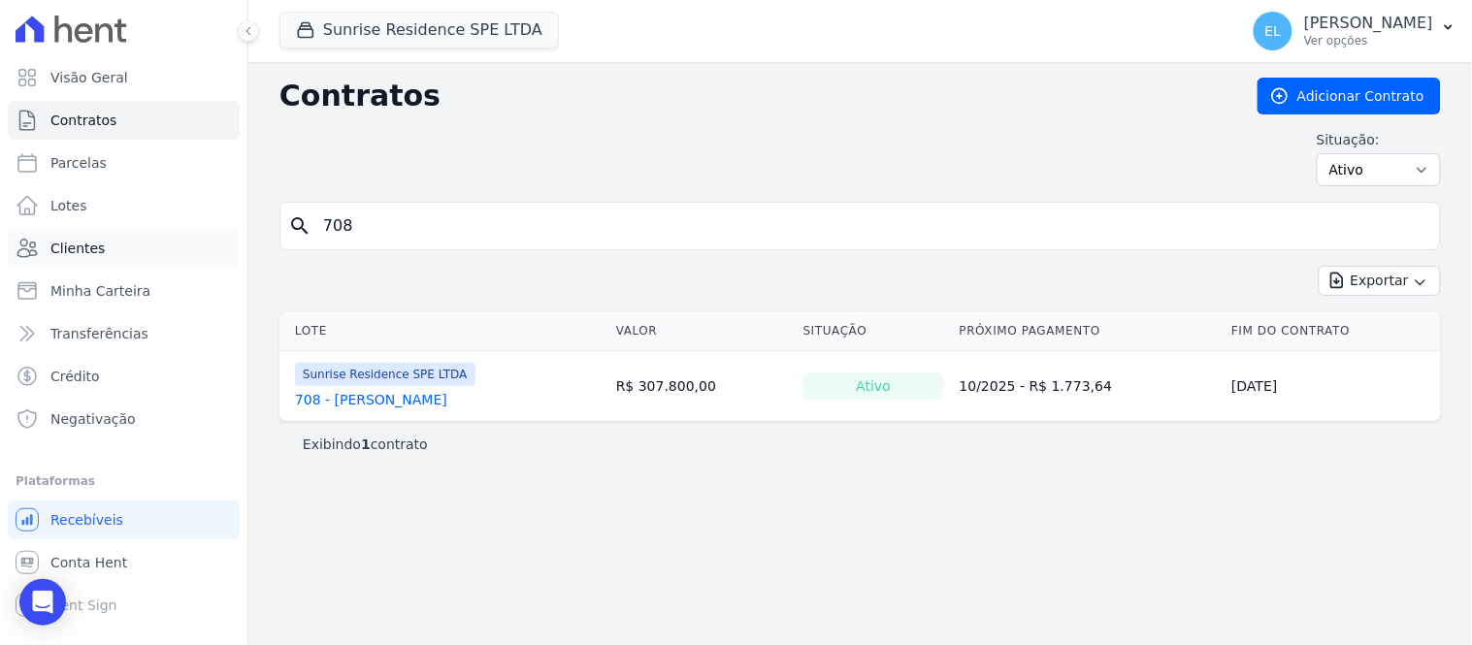
click at [79, 249] on span "Clientes" at bounding box center [77, 248] width 54 height 19
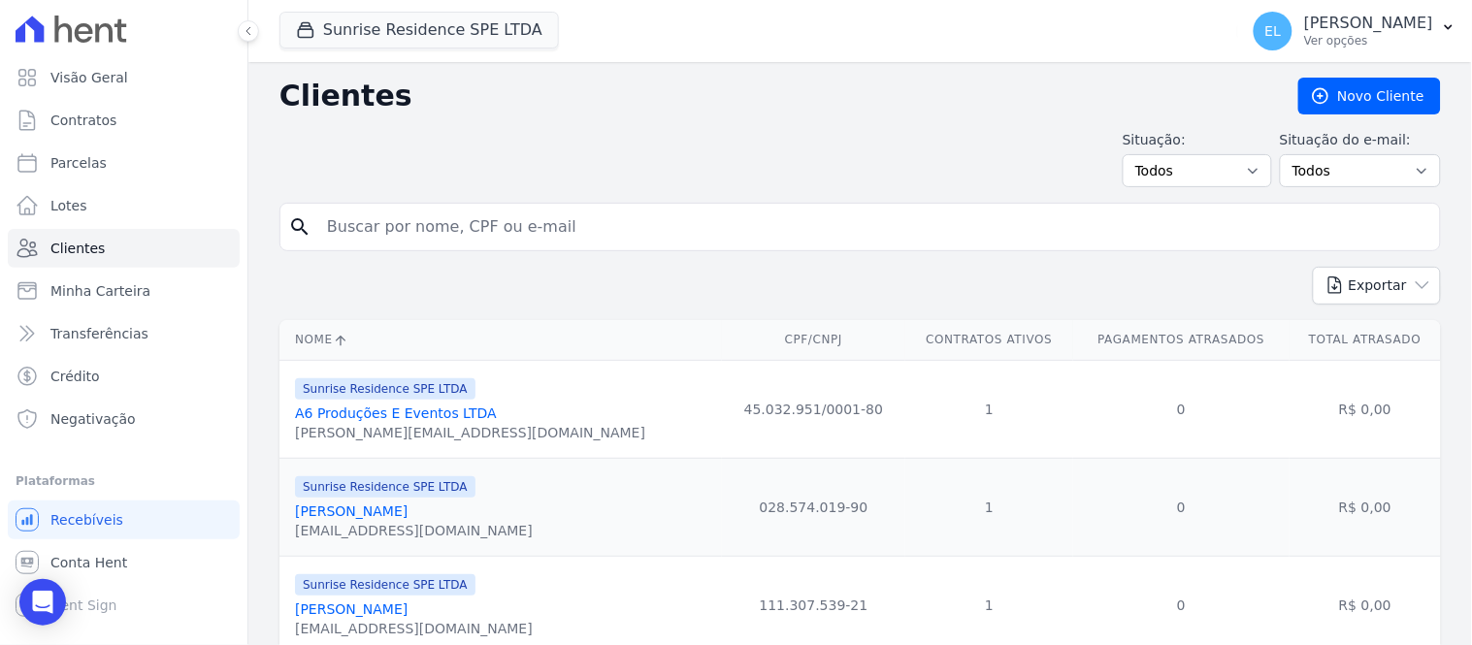
click at [413, 230] on input "search" at bounding box center [873, 227] width 1117 height 39
type input "[PERSON_NAME]"
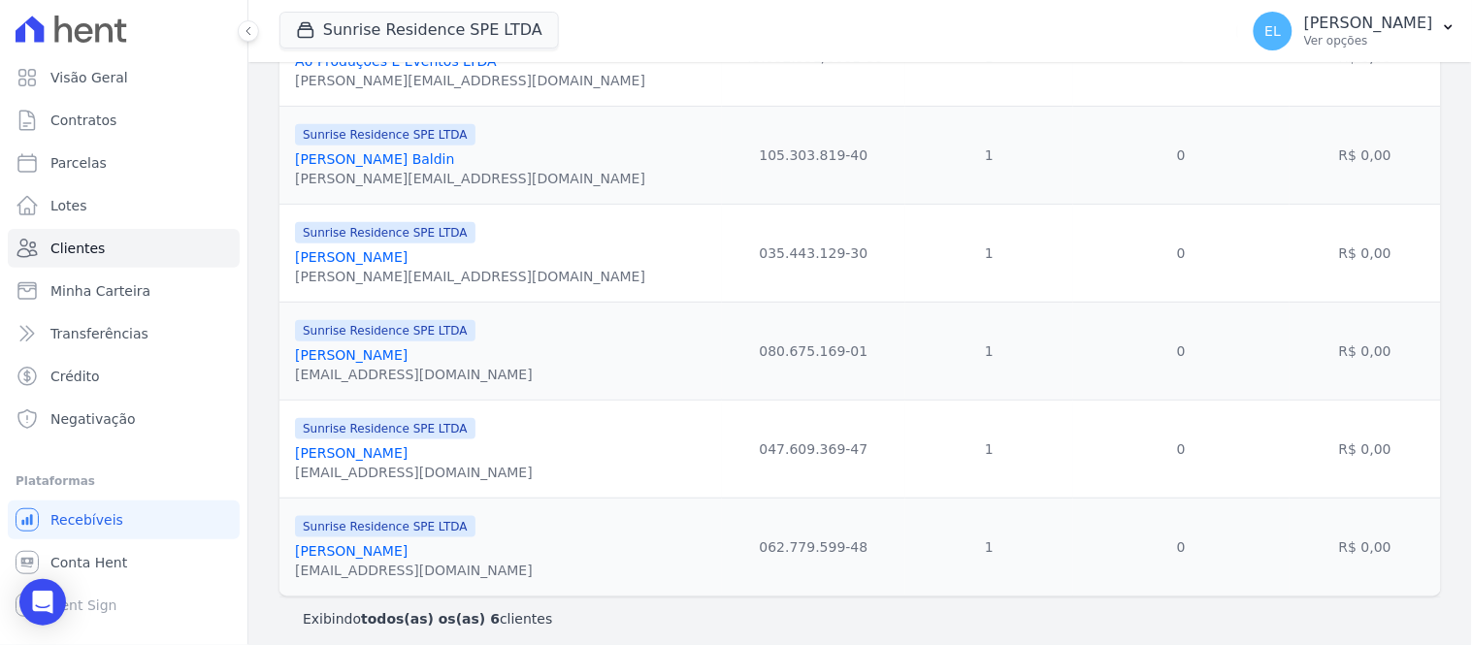
scroll to position [366, 0]
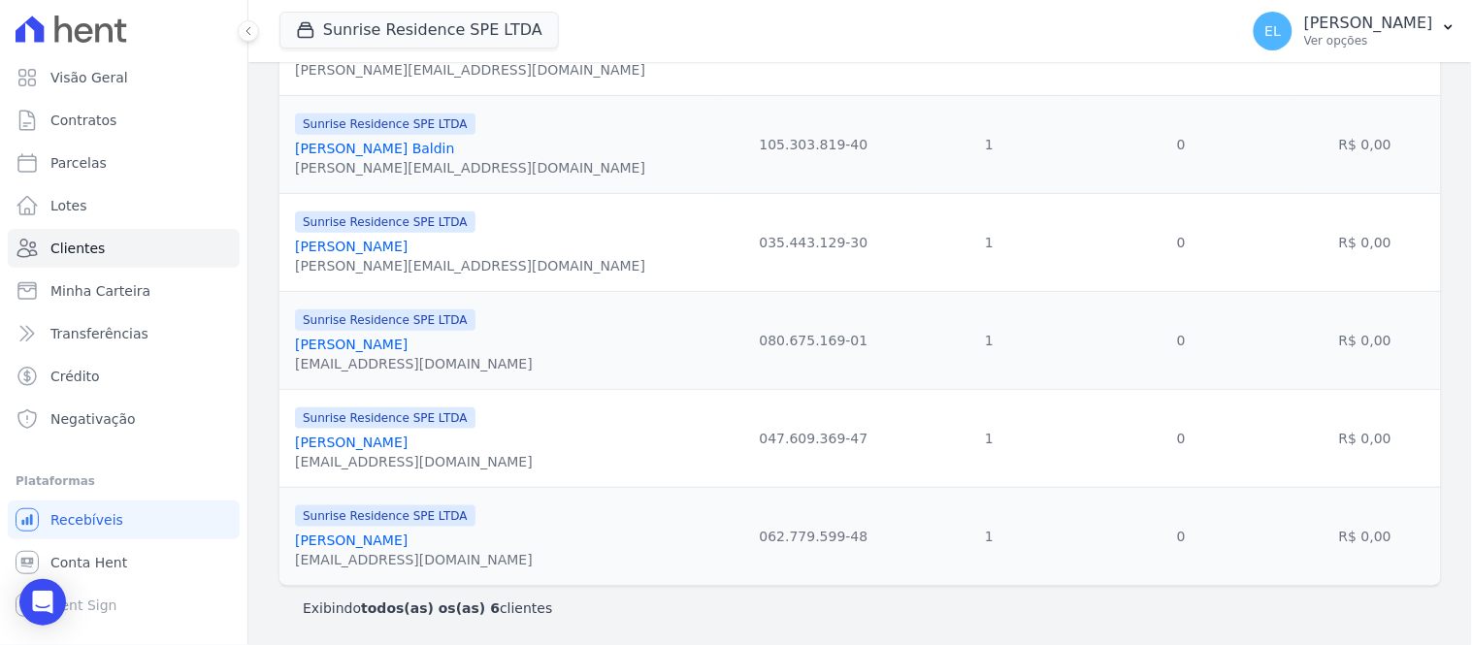
click at [391, 437] on link "[PERSON_NAME]" at bounding box center [351, 443] width 113 height 16
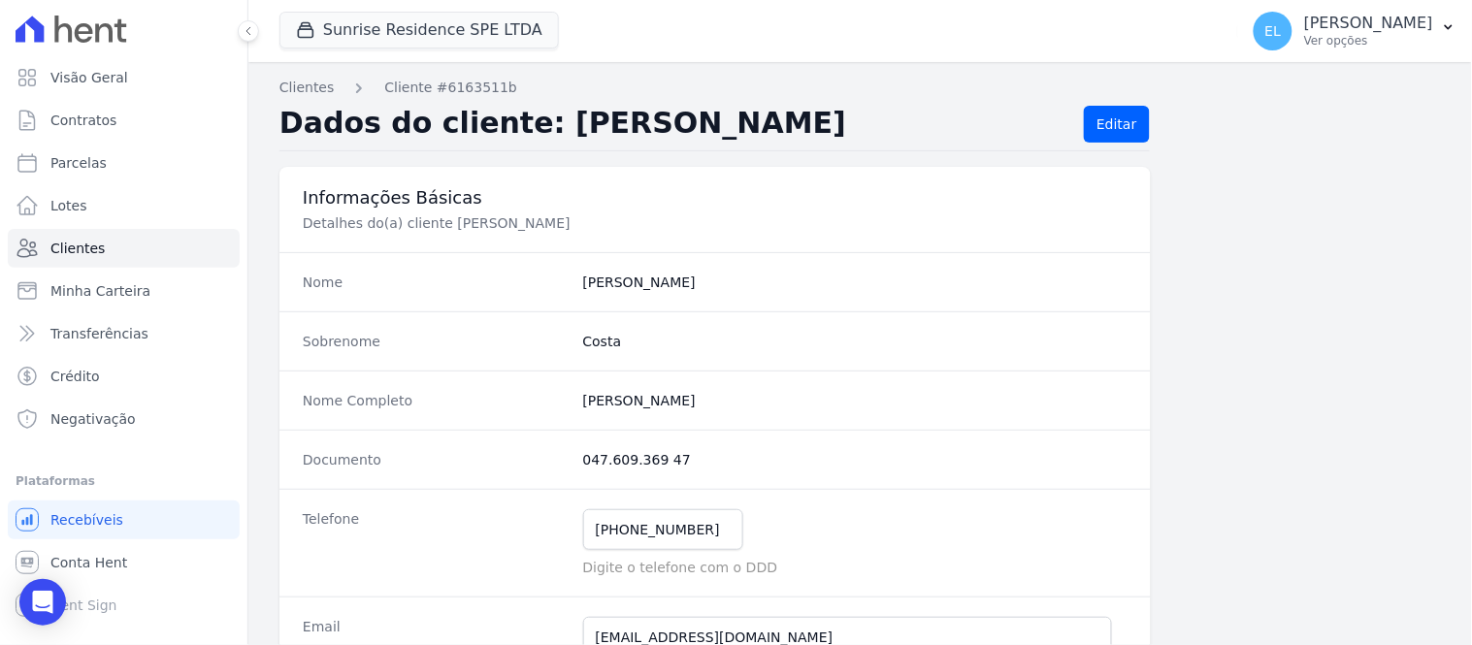
drag, startPoint x: 577, startPoint y: 463, endPoint x: 680, endPoint y: 468, distance: 103.0
click at [680, 468] on dd "047.609.369 47" at bounding box center [855, 459] width 544 height 19
copy dd "047.609.369 47"
drag, startPoint x: 578, startPoint y: 401, endPoint x: 774, endPoint y: 406, distance: 195.1
click at [774, 406] on completo "[PERSON_NAME]" at bounding box center [855, 400] width 544 height 19
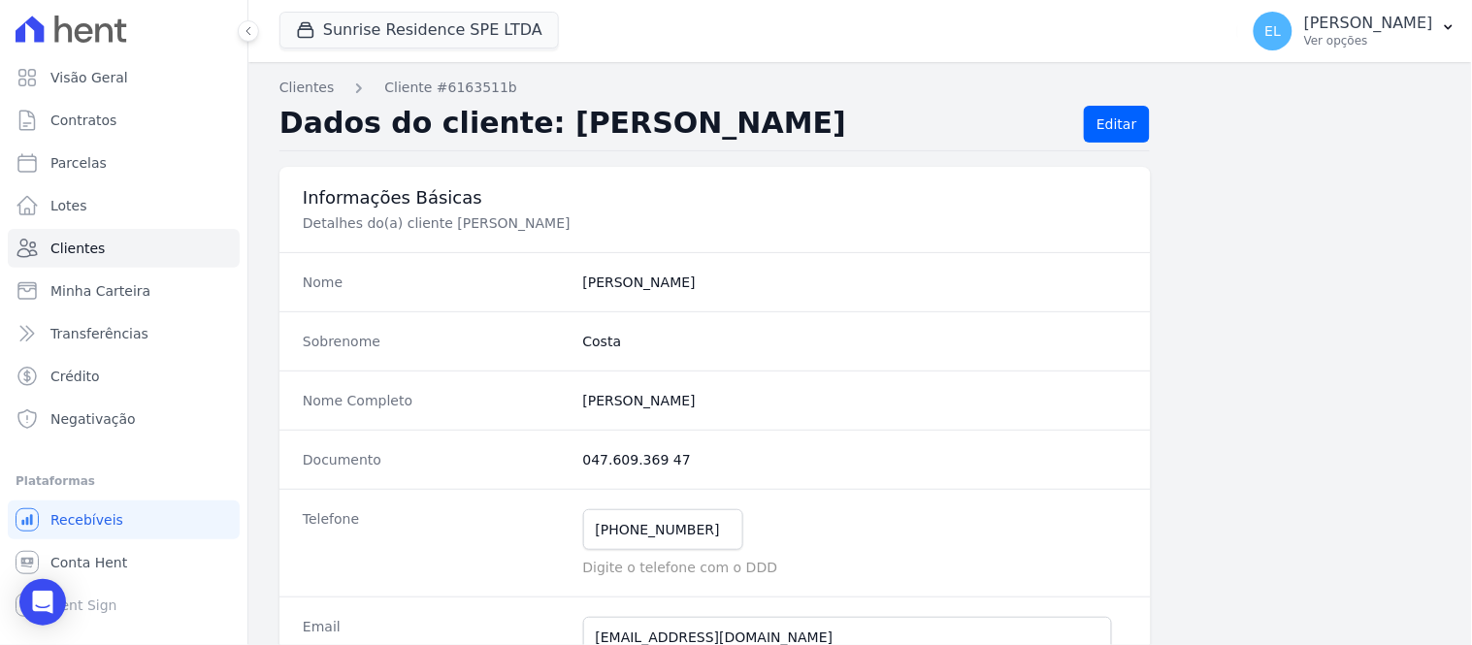
copy completo "[PERSON_NAME]"
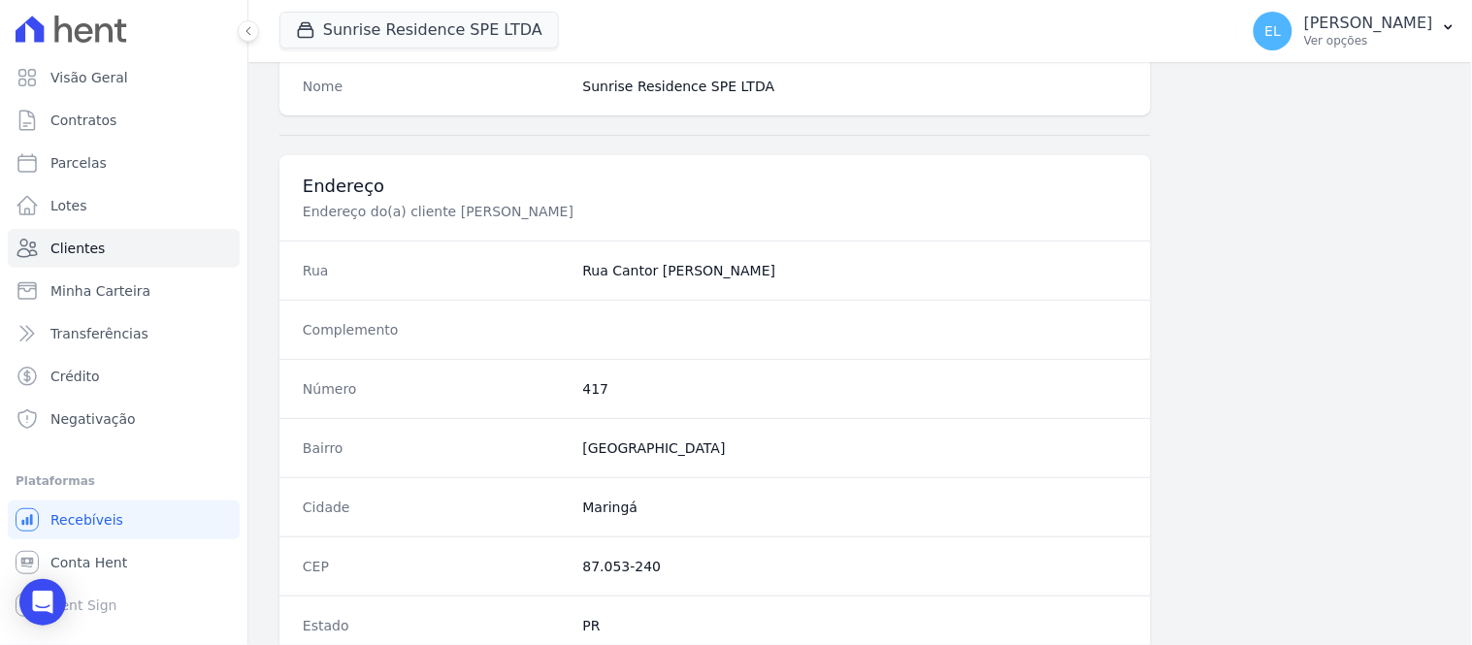
scroll to position [971, 0]
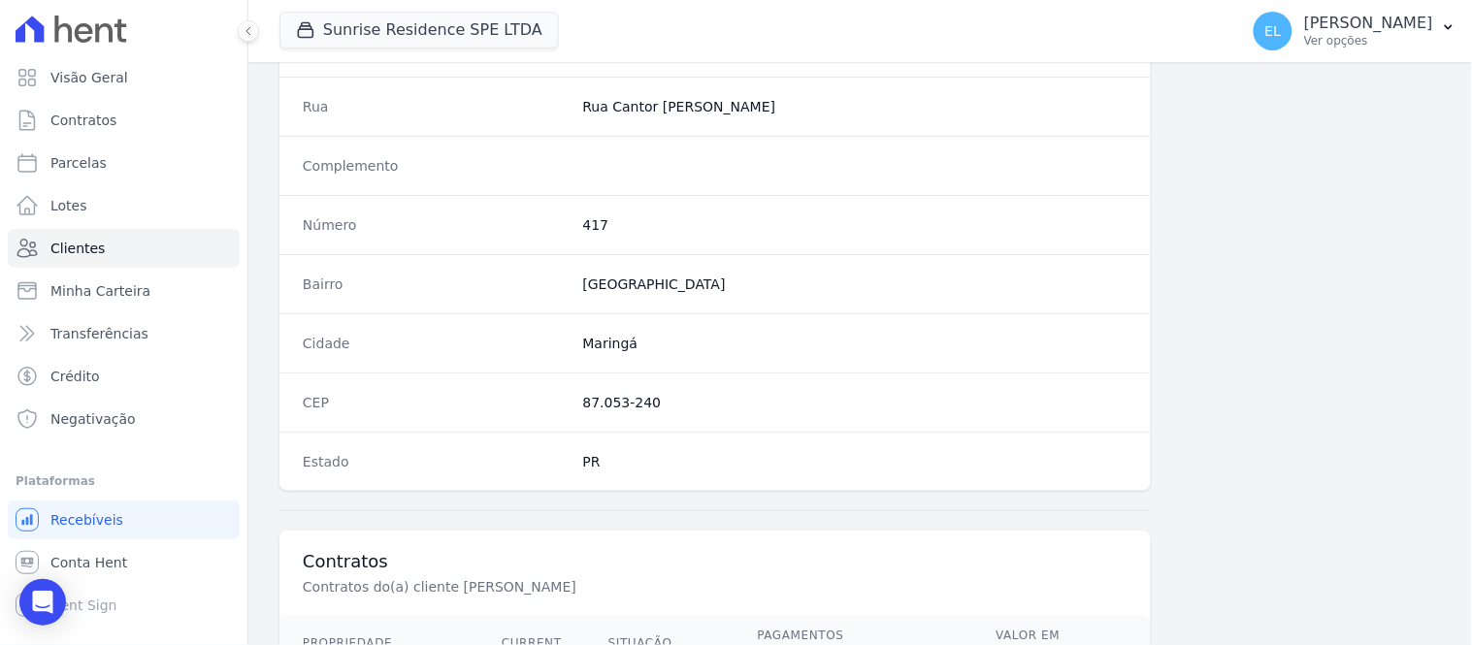
drag, startPoint x: 576, startPoint y: 412, endPoint x: 653, endPoint y: 418, distance: 77.9
click at [653, 418] on div "CEP 87.053-240" at bounding box center [716, 402] width 872 height 59
copy dd "87.053-240"
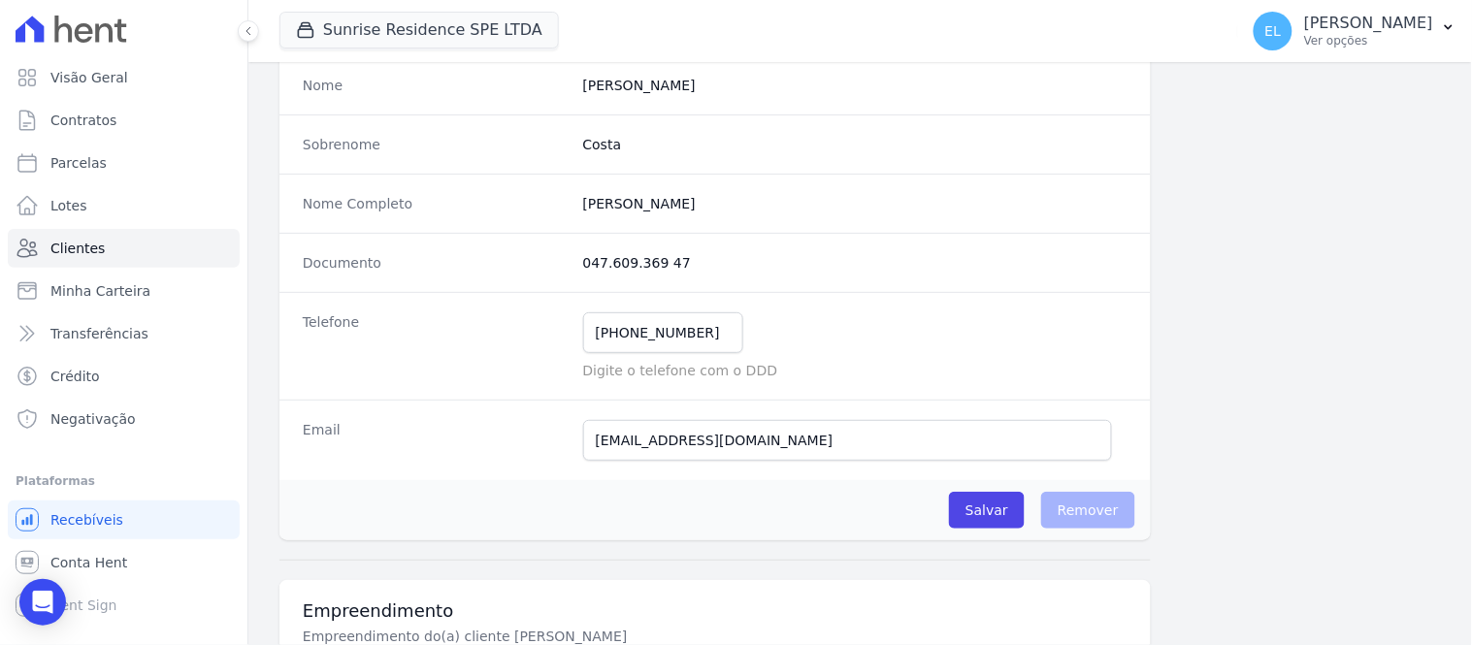
scroll to position [94, 0]
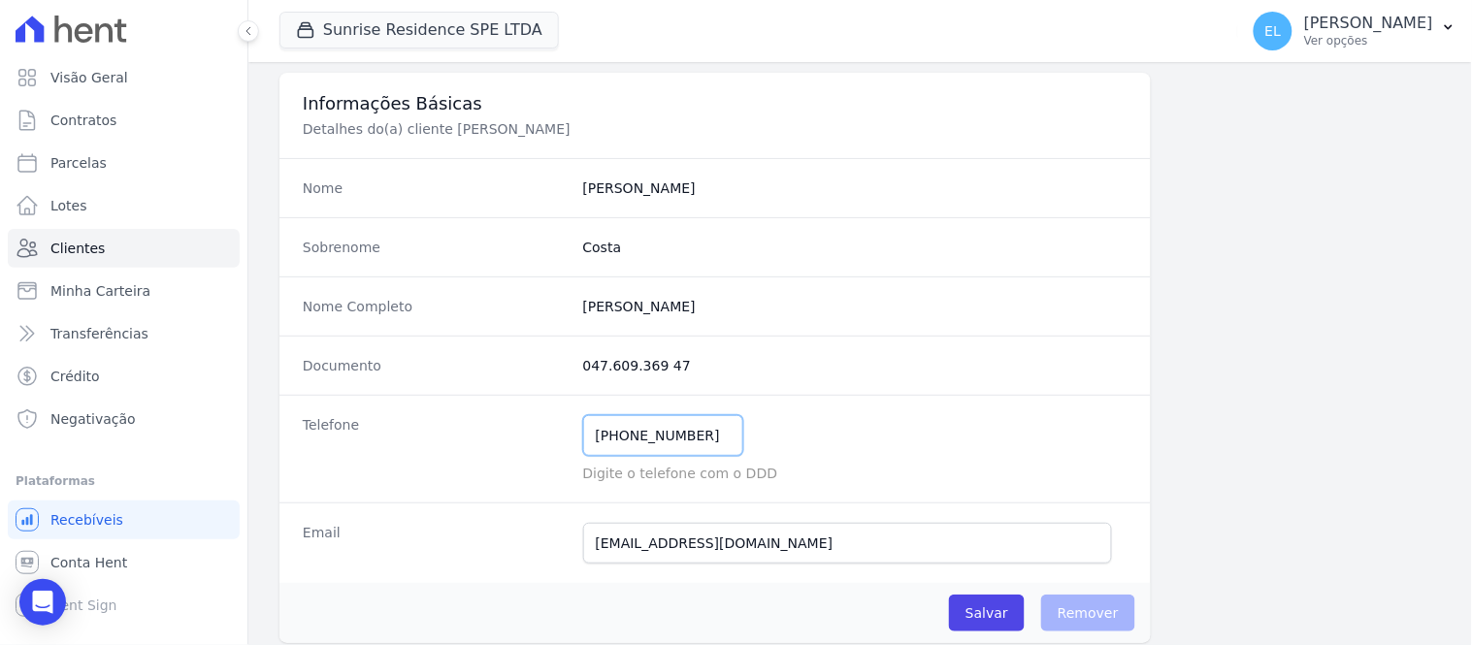
click at [587, 442] on input "[PHONE_NUMBER]" at bounding box center [663, 435] width 160 height 41
drag, startPoint x: 618, startPoint y: 435, endPoint x: 693, endPoint y: 435, distance: 74.7
click at [693, 435] on input "[PHONE_NUMBER]" at bounding box center [663, 435] width 160 height 41
drag, startPoint x: 586, startPoint y: 542, endPoint x: 773, endPoint y: 545, distance: 186.4
click at [773, 545] on input "[EMAIL_ADDRESS][DOMAIN_NAME]" at bounding box center [847, 543] width 529 height 41
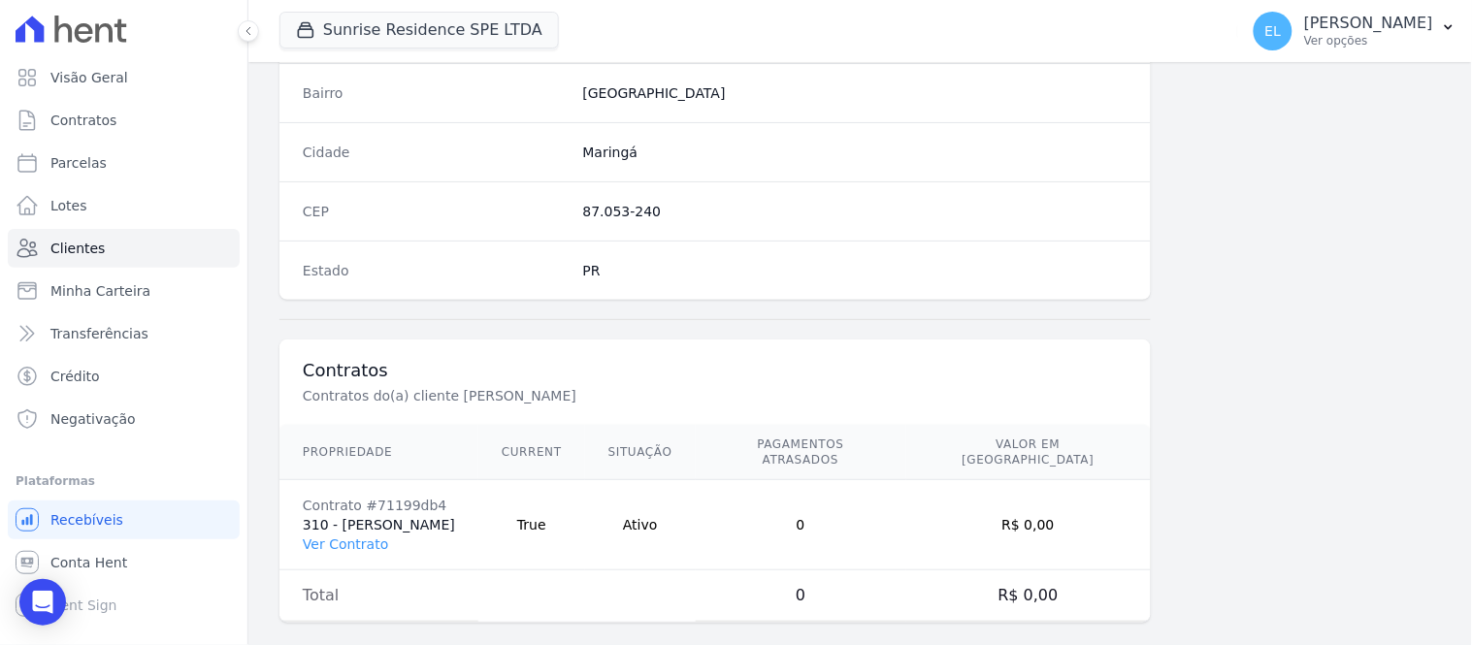
scroll to position [1172, 0]
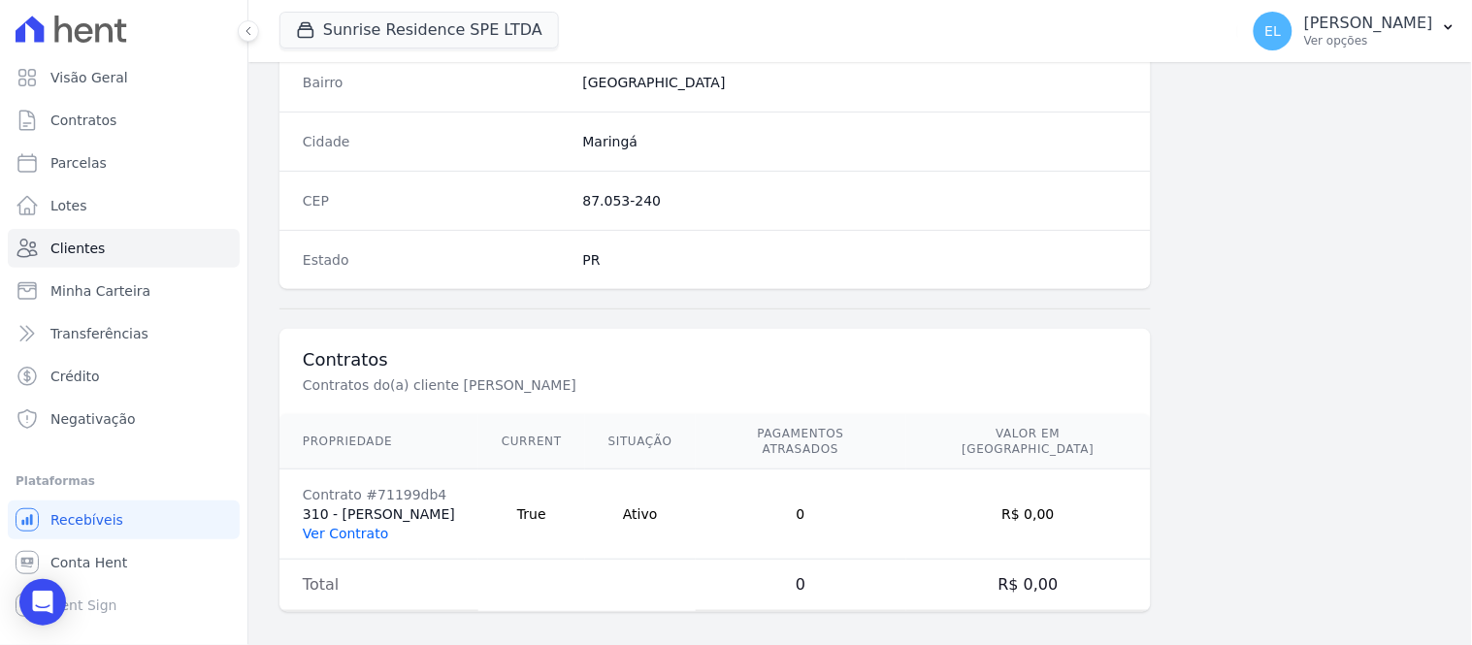
click at [352, 526] on link "Ver Contrato" at bounding box center [345, 534] width 85 height 16
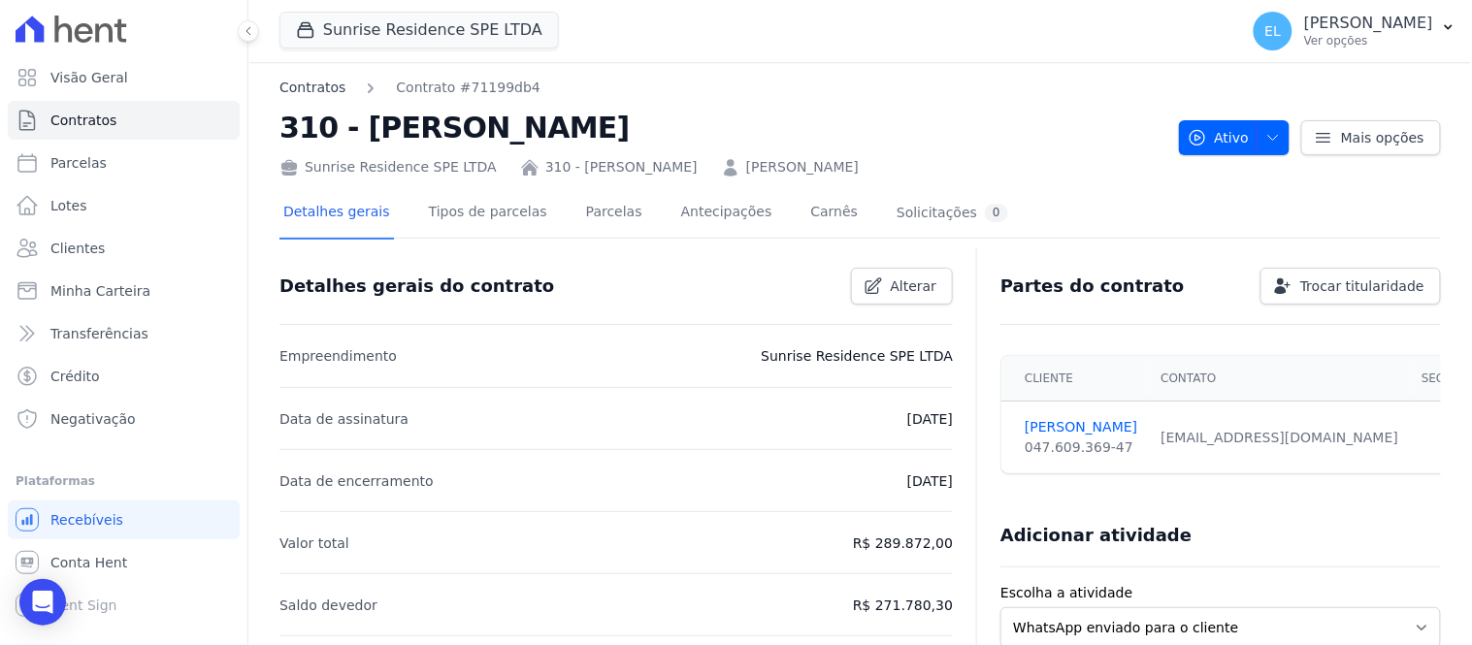
click at [304, 80] on link "Contratos" at bounding box center [313, 88] width 66 height 20
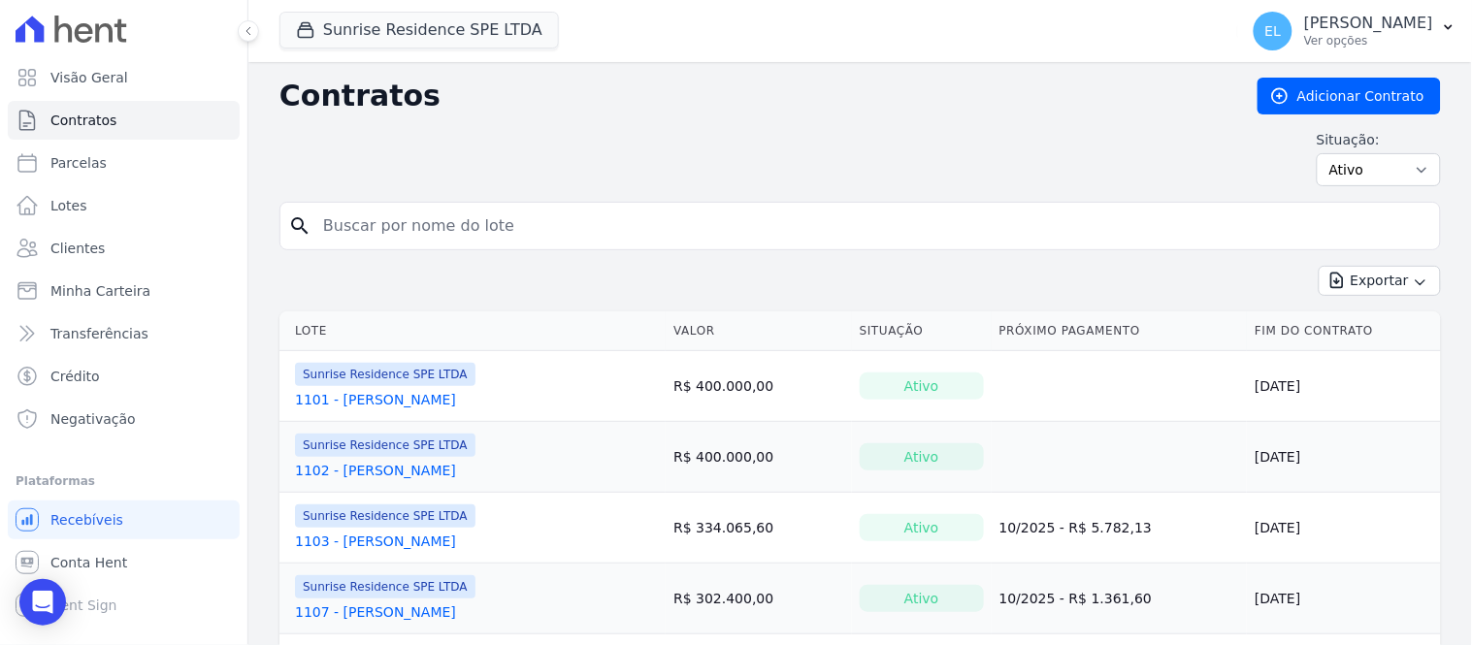
click at [375, 217] on input "search" at bounding box center [872, 226] width 1121 height 39
type input "ana"
click at [520, 236] on input "ana" at bounding box center [872, 226] width 1121 height 39
click at [296, 230] on icon "search" at bounding box center [299, 225] width 23 height 23
click at [558, 206] on div "search ana" at bounding box center [861, 226] width 1162 height 49
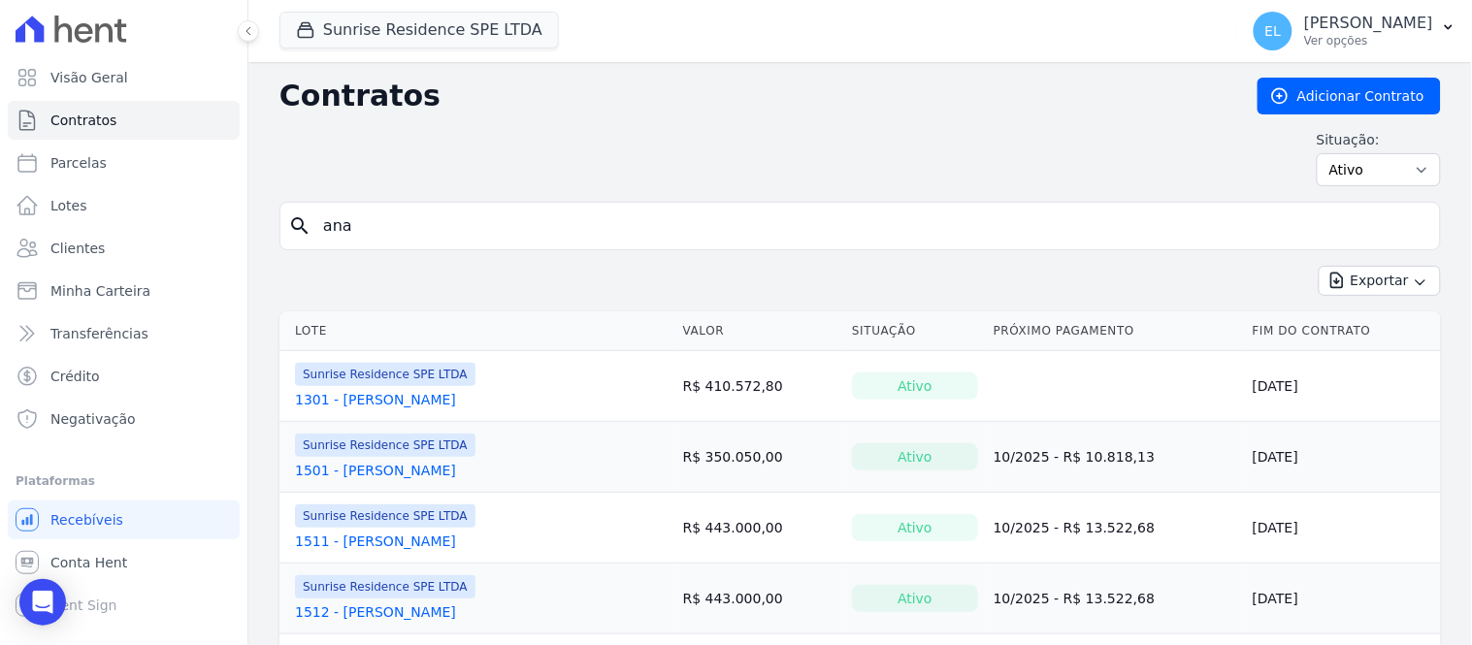
click at [411, 236] on input "ana" at bounding box center [872, 226] width 1121 height 39
type input "ana"
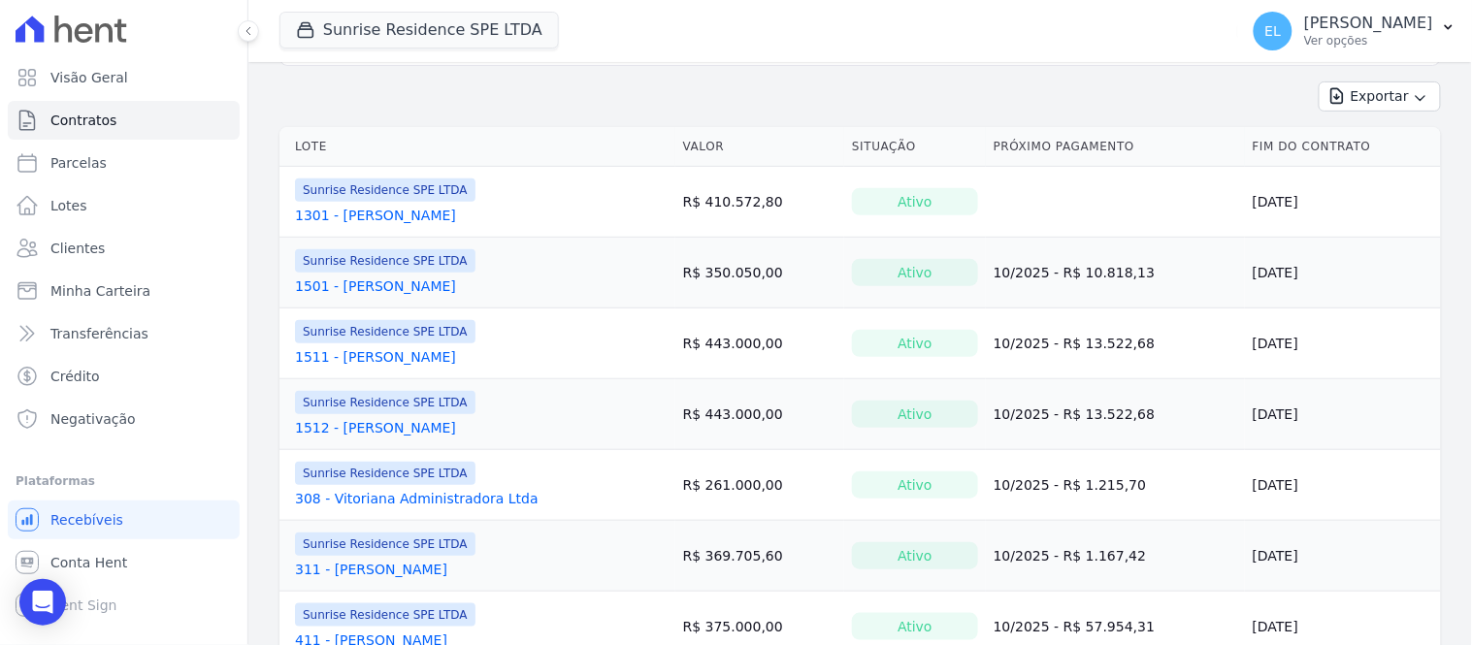
scroll to position [215, 0]
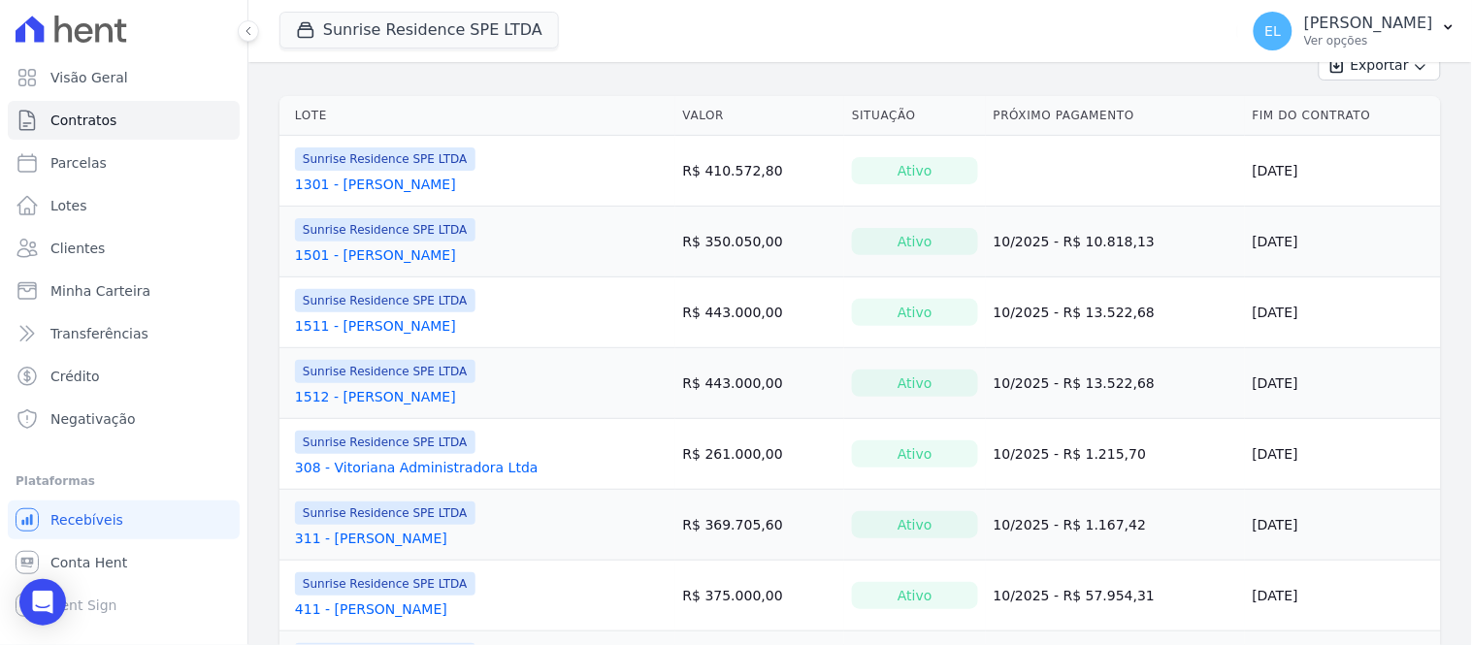
click at [365, 541] on link "311 - [PERSON_NAME]" at bounding box center [371, 538] width 152 height 19
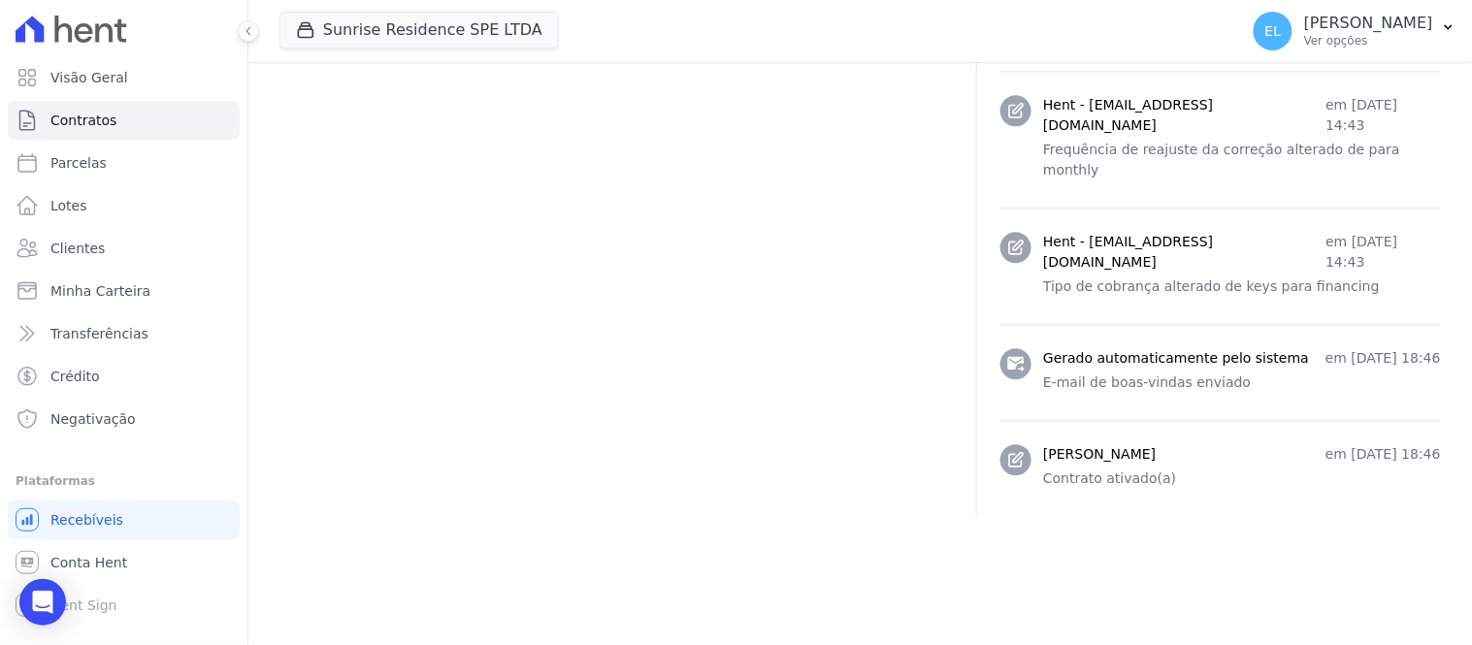
scroll to position [1172, 0]
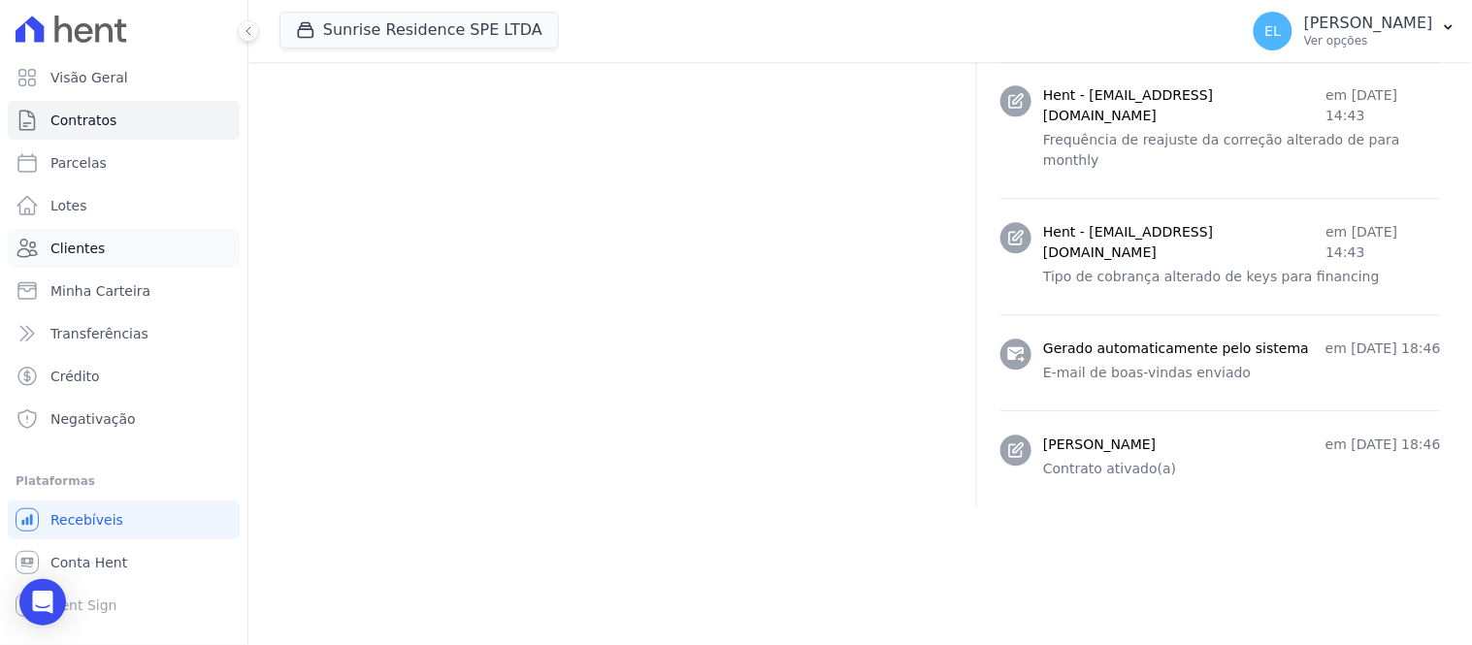
click at [87, 246] on span "Clientes" at bounding box center [77, 248] width 54 height 19
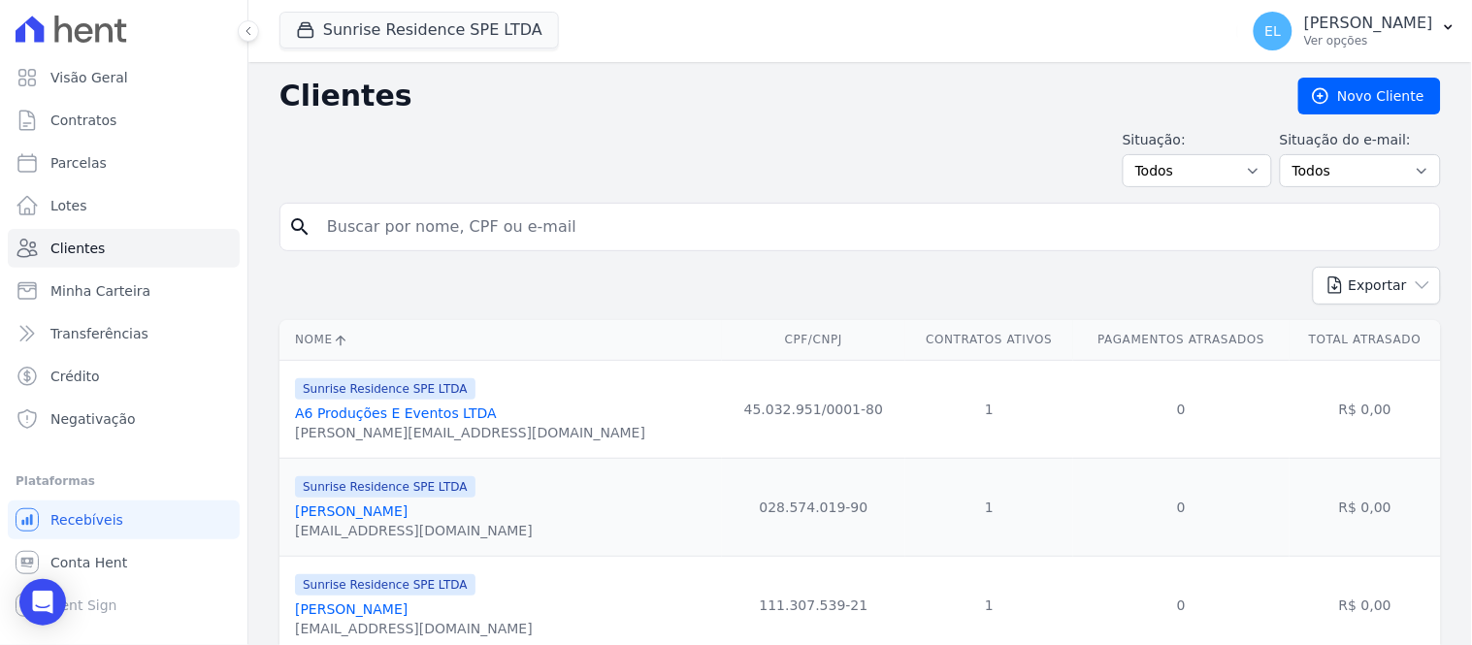
click at [391, 234] on input "search" at bounding box center [873, 227] width 1117 height 39
type input "ana"
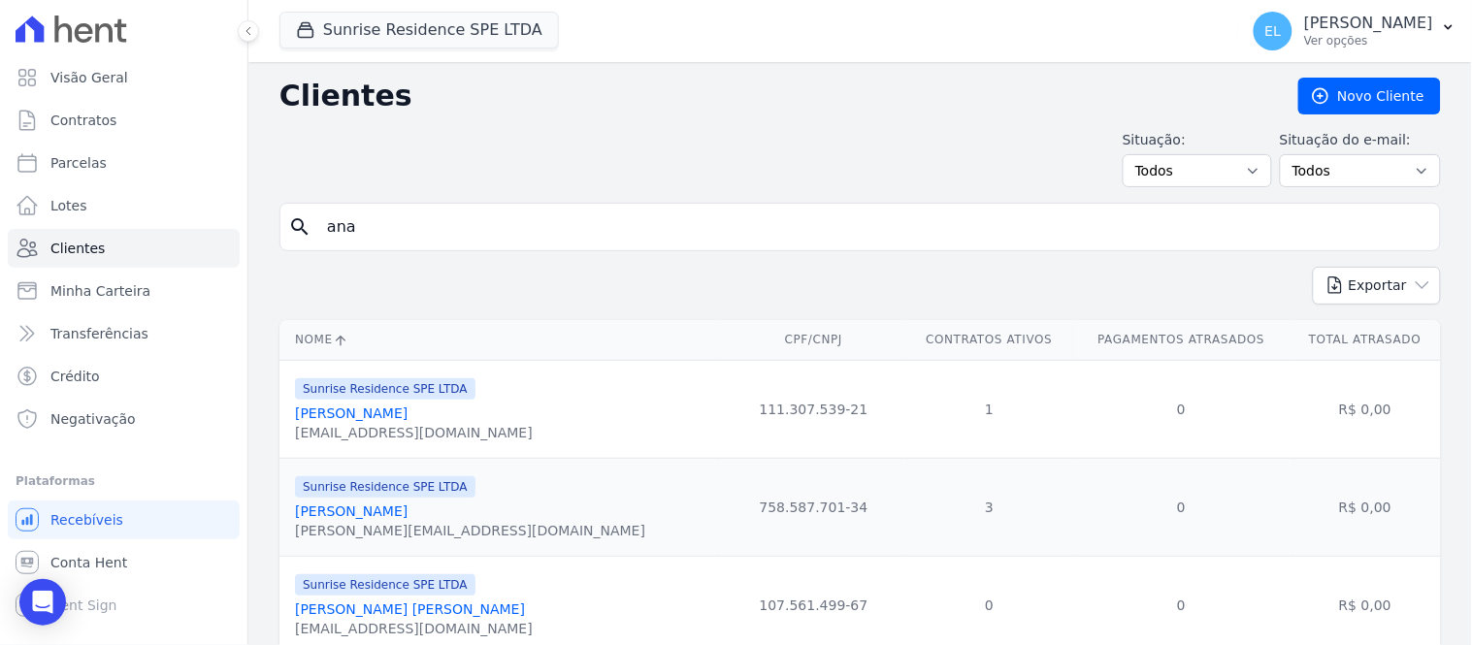
click at [341, 412] on link "[PERSON_NAME]" at bounding box center [351, 414] width 113 height 16
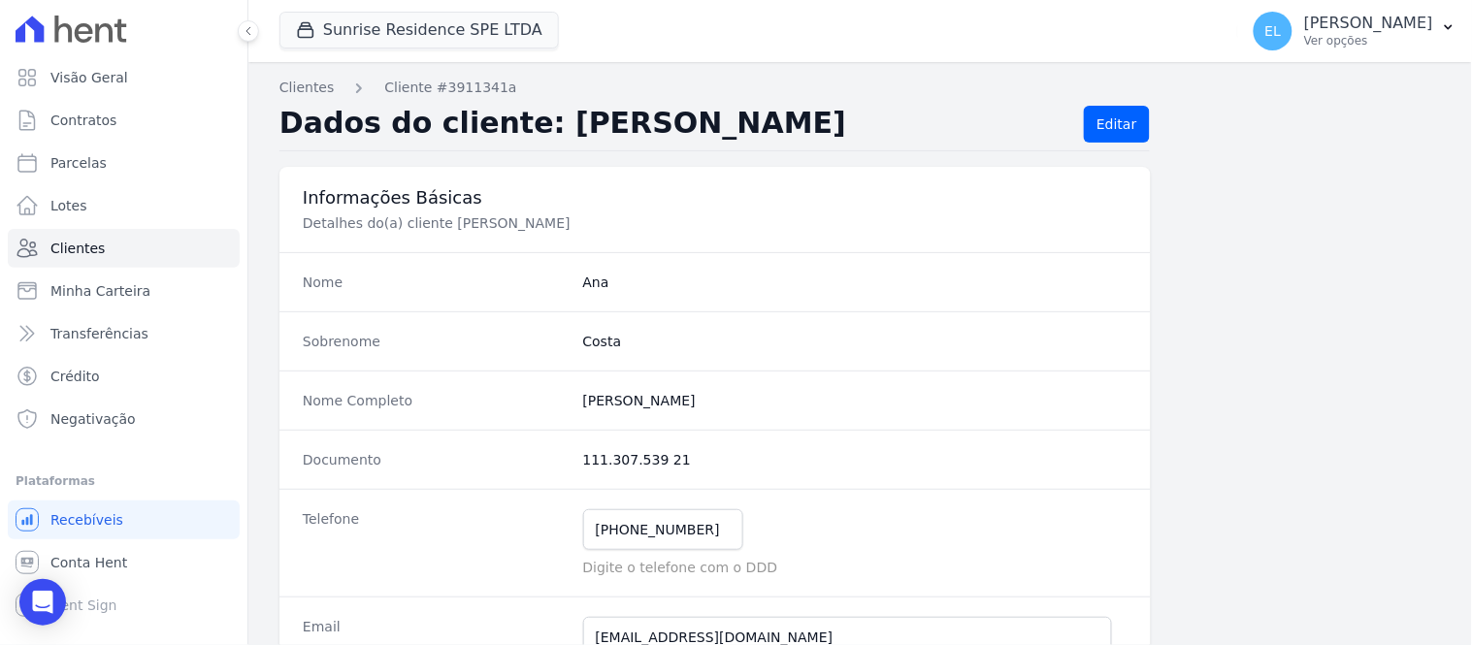
scroll to position [108, 0]
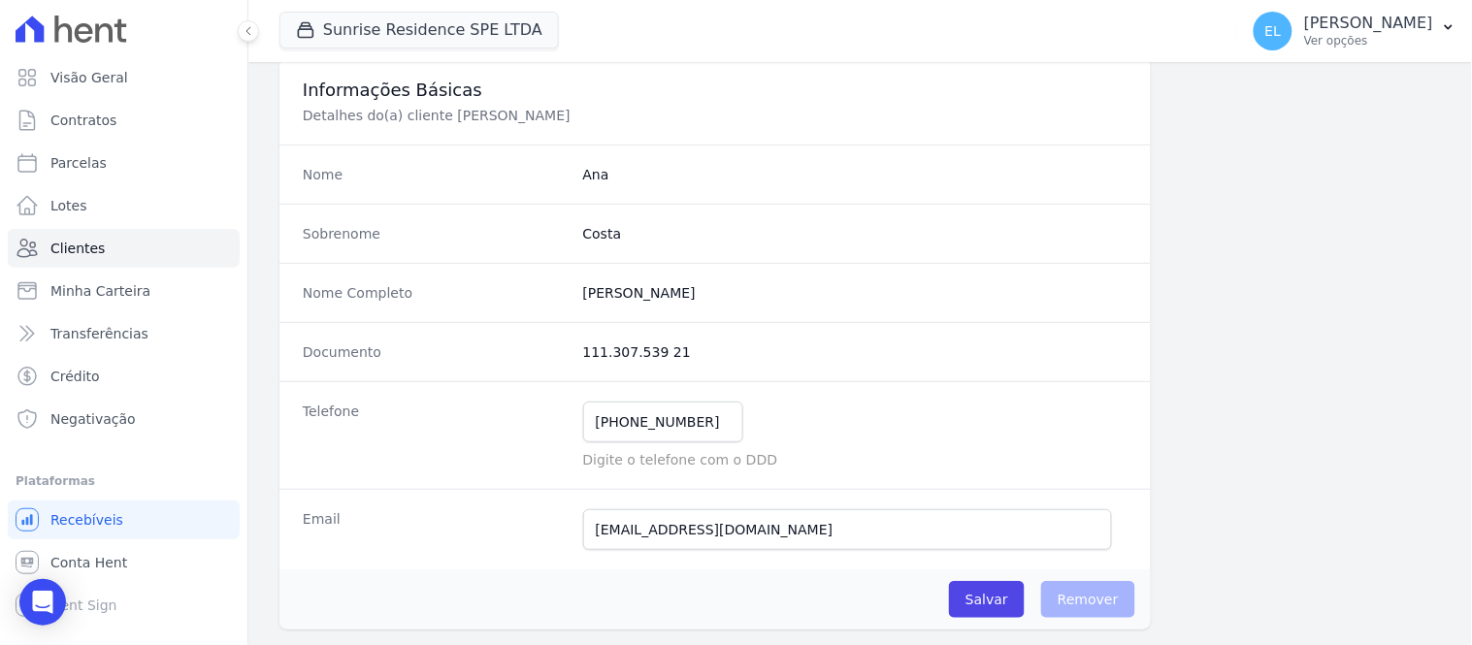
drag, startPoint x: 574, startPoint y: 305, endPoint x: 719, endPoint y: 301, distance: 145.6
click at [719, 301] on div "Nome Completo [PERSON_NAME]" at bounding box center [716, 292] width 872 height 59
copy completo "[PERSON_NAME]"
drag, startPoint x: 569, startPoint y: 357, endPoint x: 677, endPoint y: 357, distance: 108.7
click at [677, 357] on div "Documento 111.307.539 21" at bounding box center [716, 351] width 872 height 59
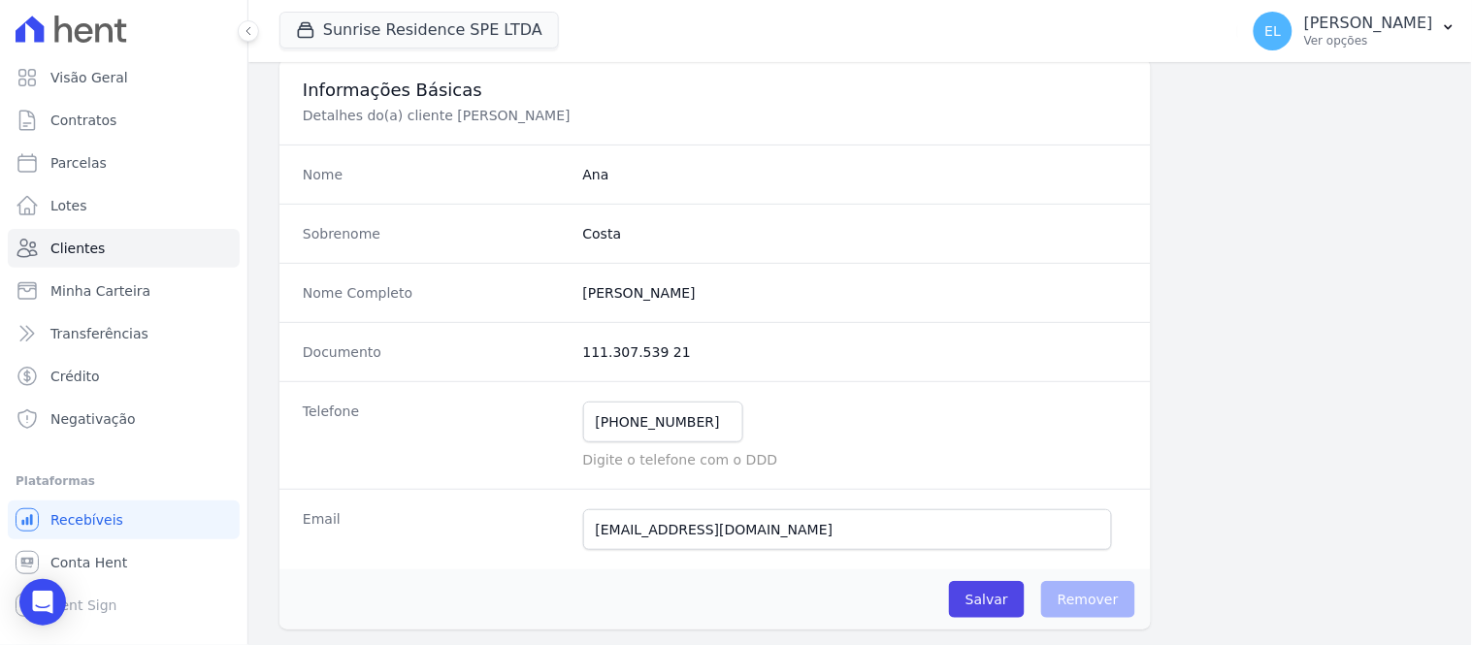
copy div "111.307.539 21"
click at [691, 355] on dd "111.307.539 21" at bounding box center [855, 352] width 544 height 19
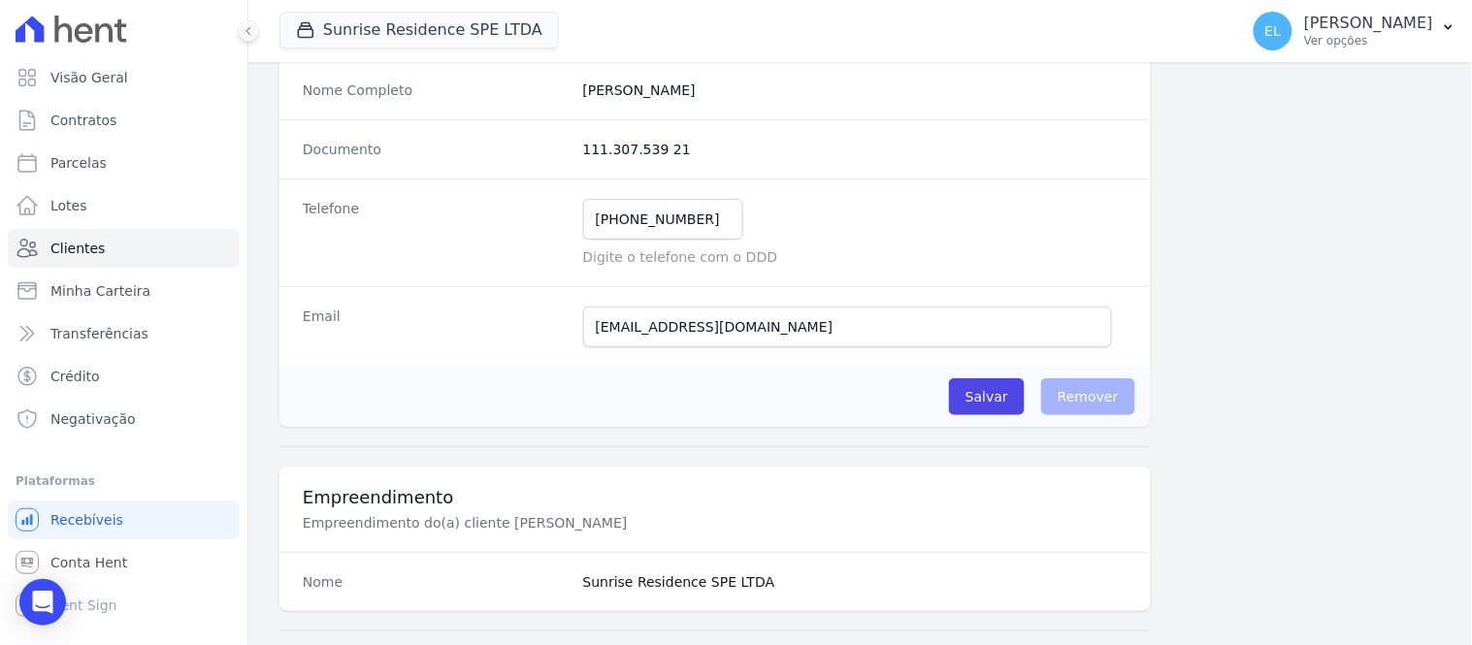
scroll to position [202, 0]
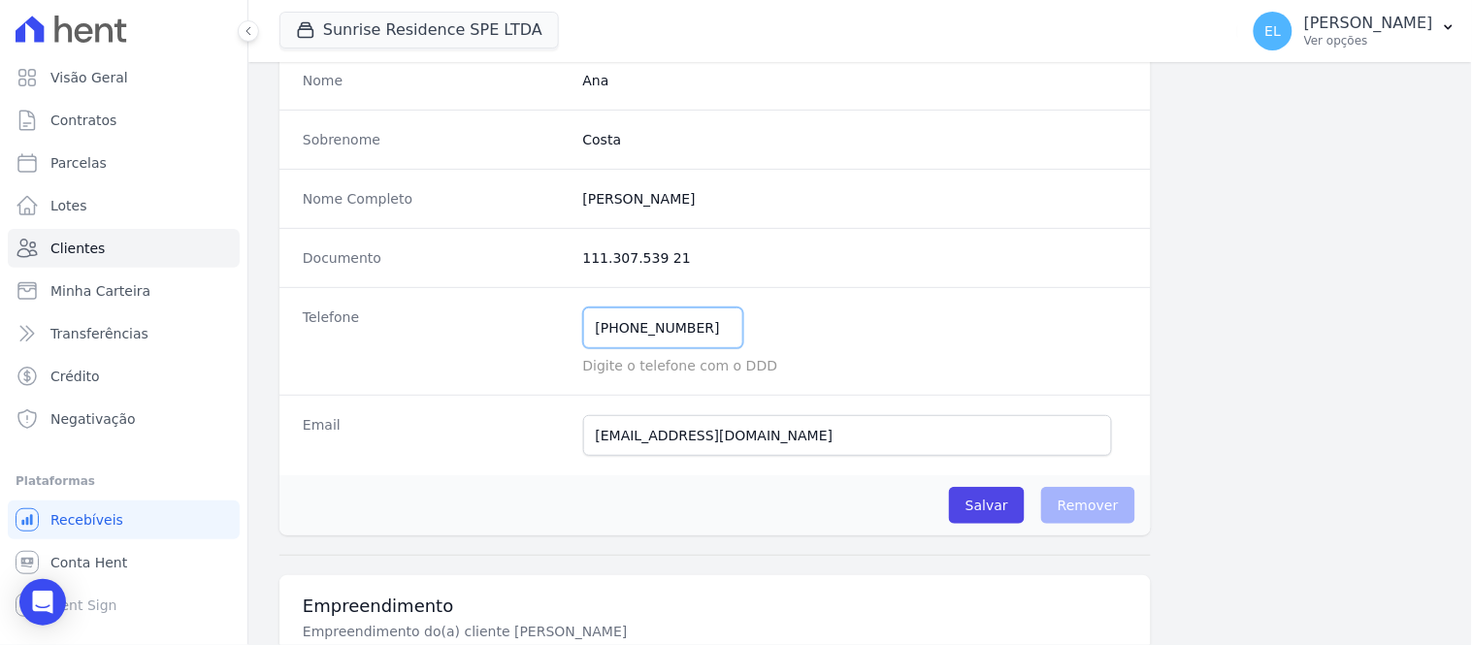
drag, startPoint x: 619, startPoint y: 326, endPoint x: 703, endPoint y: 332, distance: 83.7
click at [703, 332] on input "[PHONE_NUMBER]" at bounding box center [663, 328] width 160 height 41
drag, startPoint x: 594, startPoint y: 445, endPoint x: 772, endPoint y: 445, distance: 177.6
click at [772, 445] on input "[EMAIL_ADDRESS][DOMAIN_NAME]" at bounding box center [847, 435] width 529 height 41
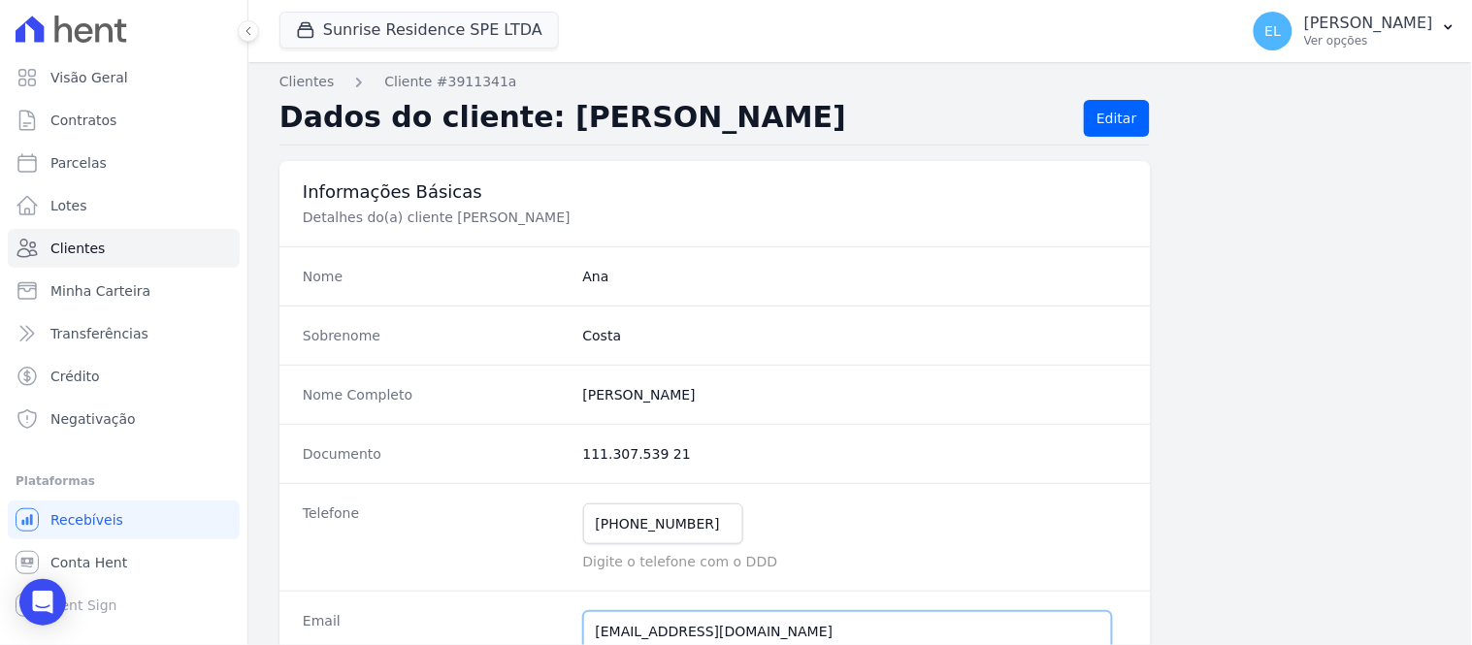
scroll to position [0, 0]
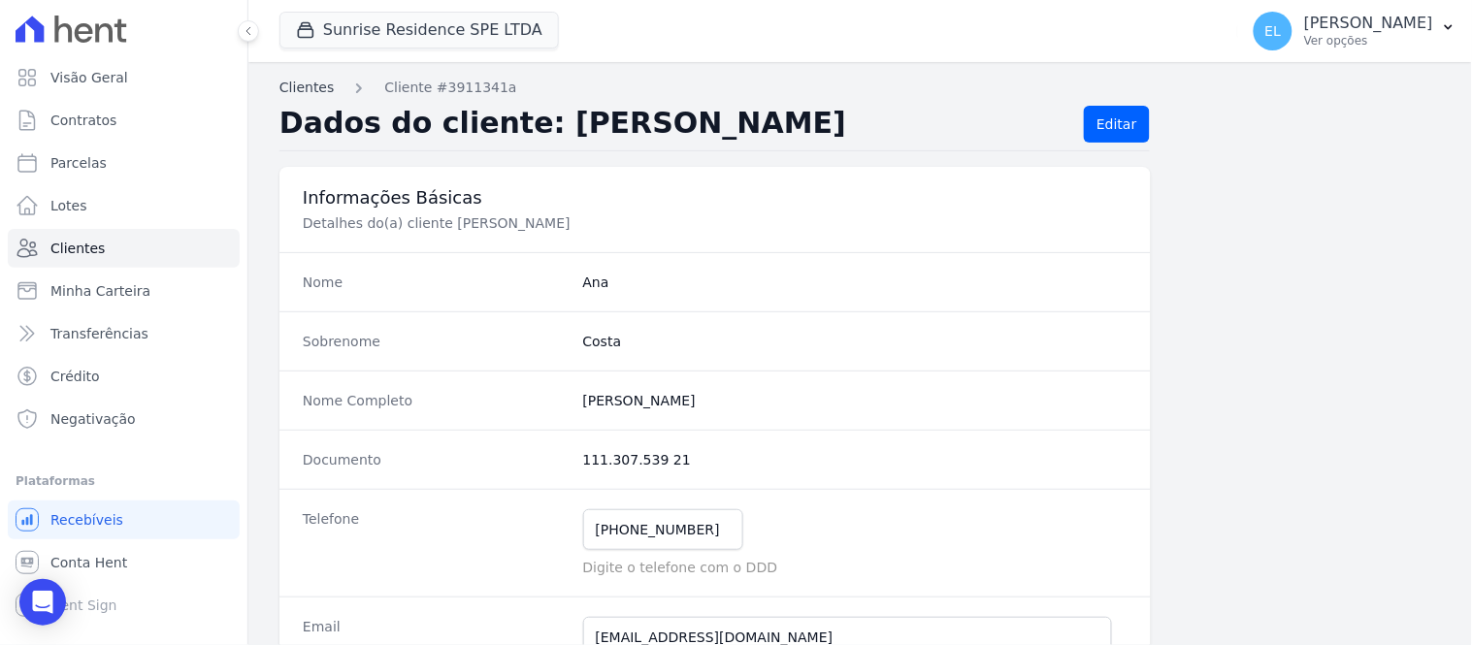
click at [311, 83] on link "Clientes" at bounding box center [307, 88] width 54 height 20
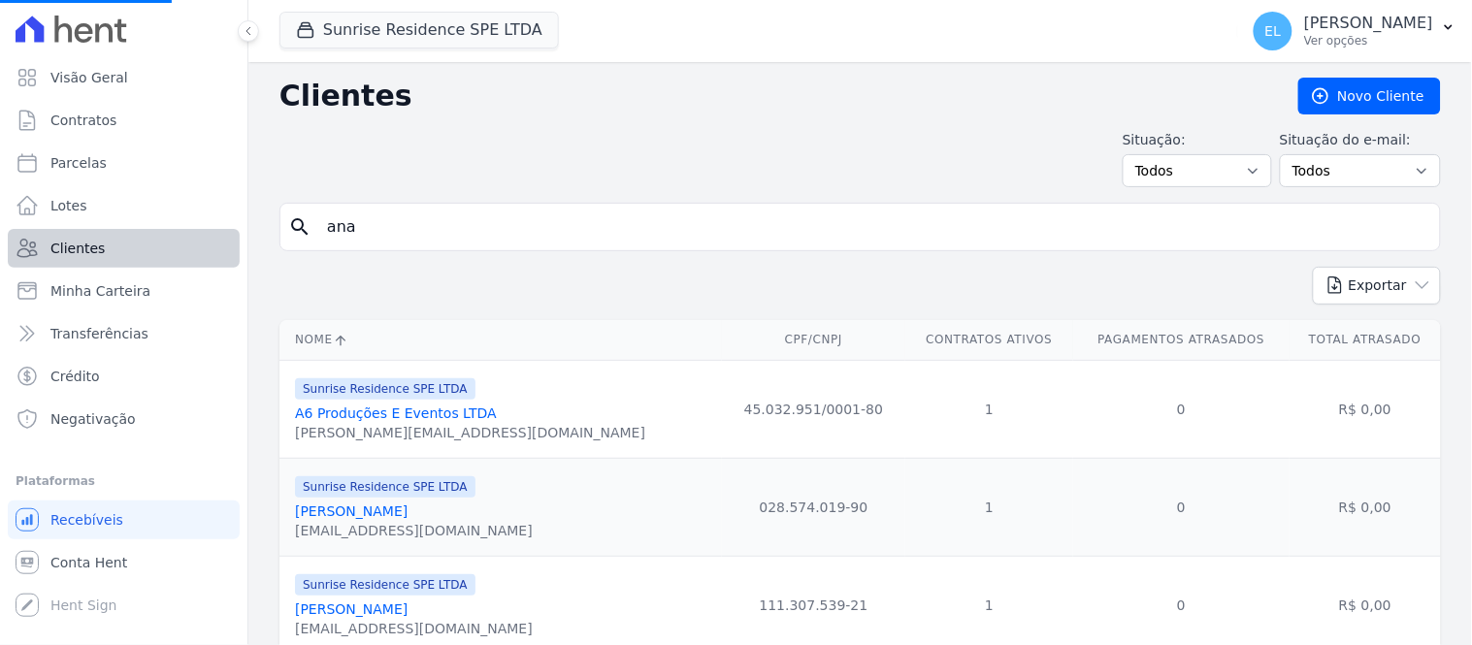
drag, startPoint x: 393, startPoint y: 231, endPoint x: 238, endPoint y: 231, distance: 155.3
click at [240, 231] on div "Visão Geral Contratos [GEOGRAPHIC_DATA] Lotes Clientes Minha Carteira Transferê…" at bounding box center [736, 322] width 1472 height 645
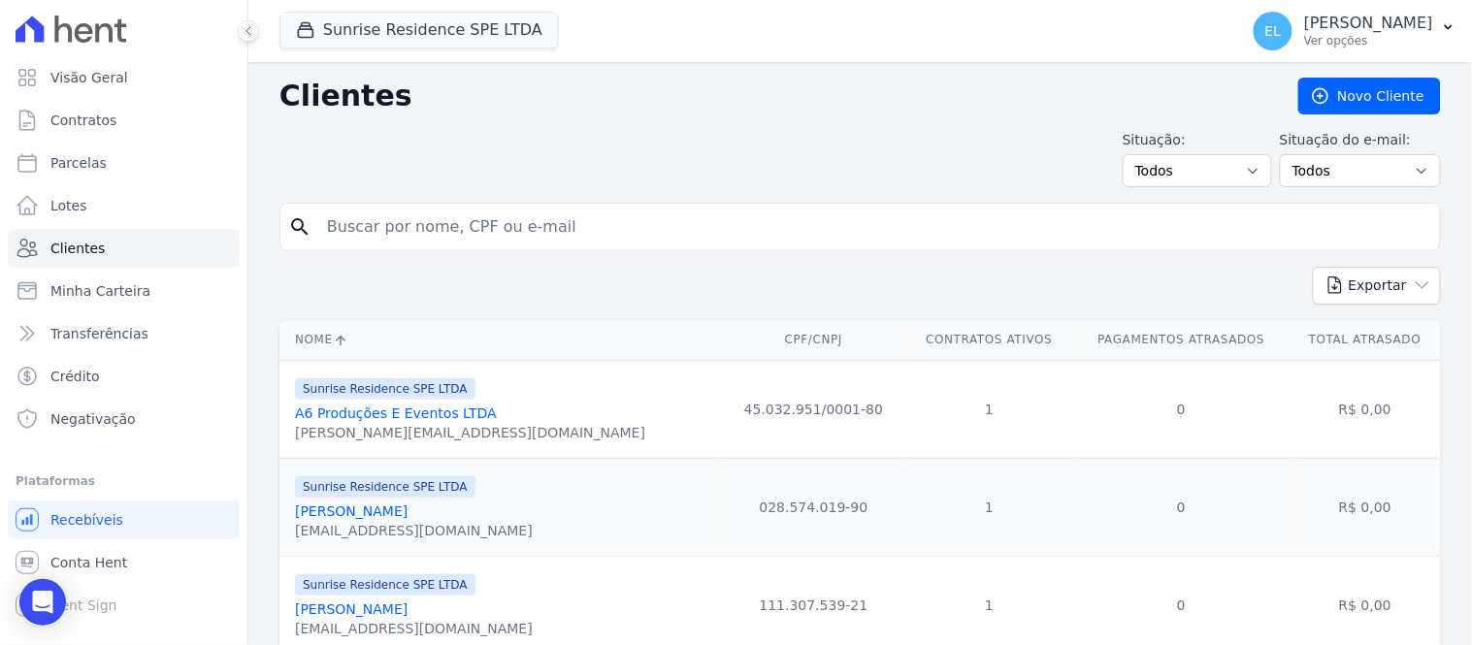
click at [363, 240] on input "search" at bounding box center [873, 227] width 1117 height 39
type input "[PERSON_NAME]"
click at [409, 233] on input "[PERSON_NAME]" at bounding box center [873, 227] width 1117 height 39
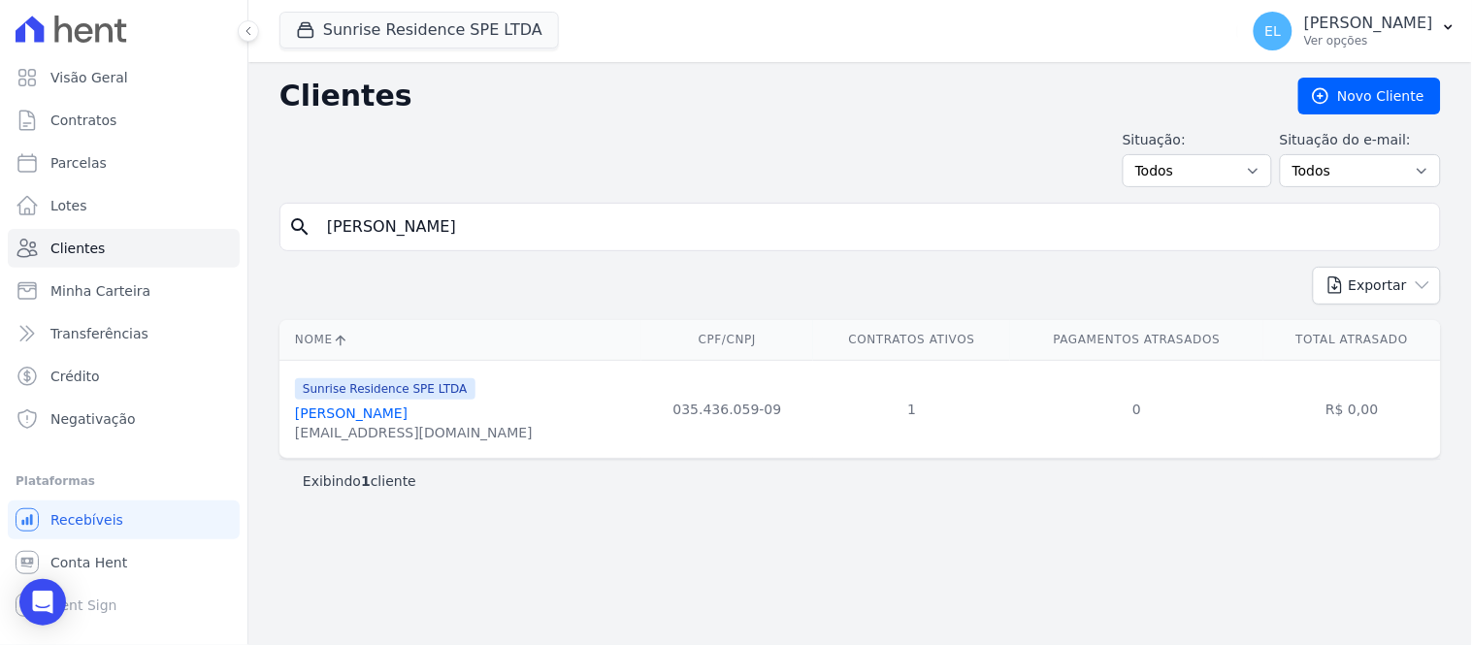
click at [385, 415] on link "[PERSON_NAME]" at bounding box center [351, 414] width 113 height 16
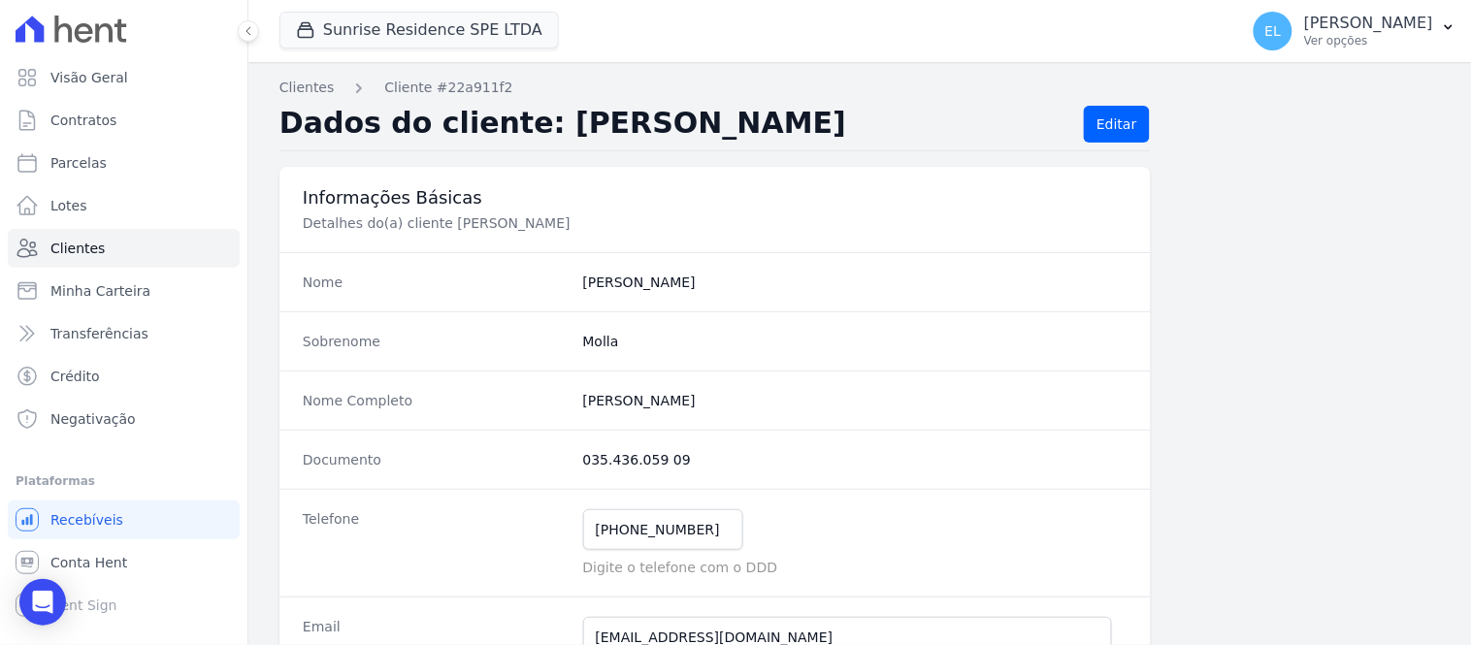
drag, startPoint x: 559, startPoint y: 403, endPoint x: 674, endPoint y: 399, distance: 114.6
click at [674, 399] on div "Nome Completo [PERSON_NAME]" at bounding box center [716, 400] width 872 height 59
drag, startPoint x: 575, startPoint y: 472, endPoint x: 695, endPoint y: 454, distance: 121.6
click at [695, 454] on div "Documento 035.436.059 09" at bounding box center [716, 459] width 872 height 59
copy dd "035.436.059 09"
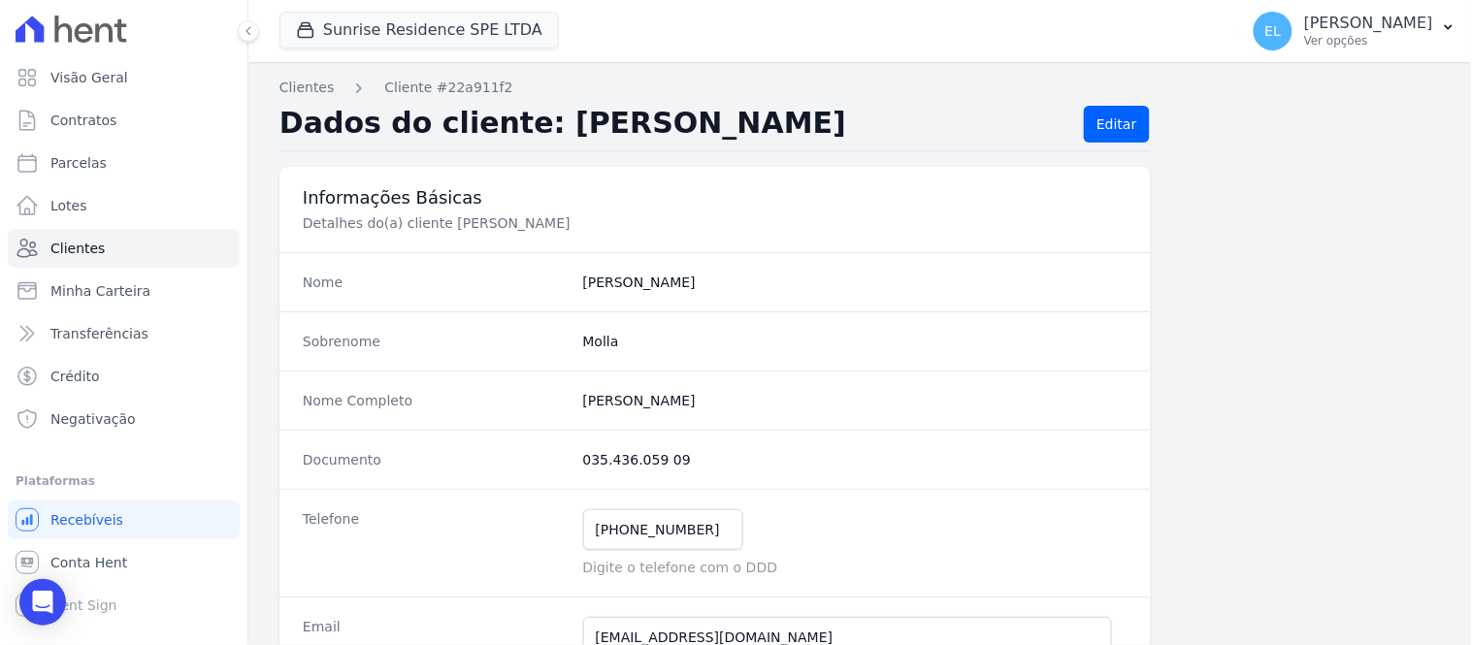
drag, startPoint x: 577, startPoint y: 405, endPoint x: 703, endPoint y: 400, distance: 126.3
click at [703, 400] on div "Nome Completo [PERSON_NAME]" at bounding box center [716, 400] width 872 height 59
copy completo "[PERSON_NAME]"
click at [703, 400] on completo "[PERSON_NAME]" at bounding box center [855, 400] width 544 height 19
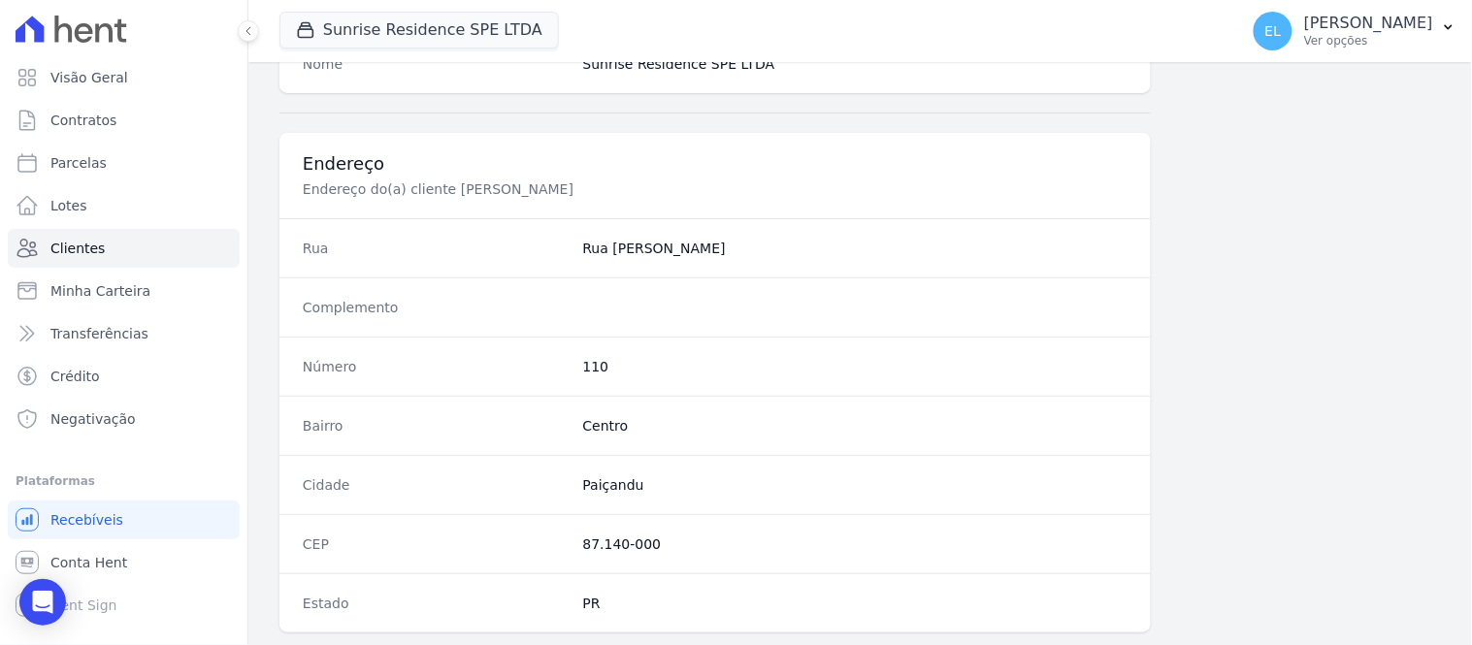
scroll to position [862, 0]
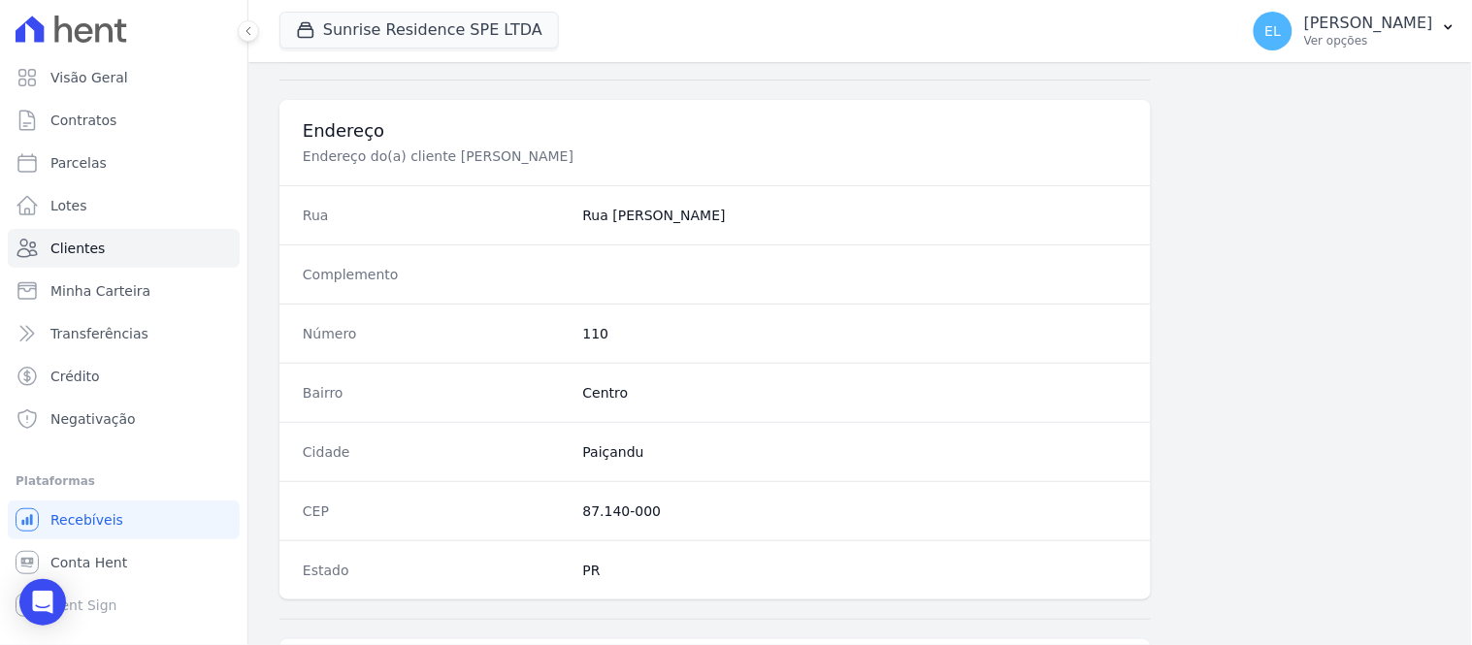
drag, startPoint x: 576, startPoint y: 215, endPoint x: 762, endPoint y: 215, distance: 186.4
click at [762, 215] on div "Rua Rua [PERSON_NAME]" at bounding box center [716, 214] width 872 height 59
copy dd "Rua [PERSON_NAME]"
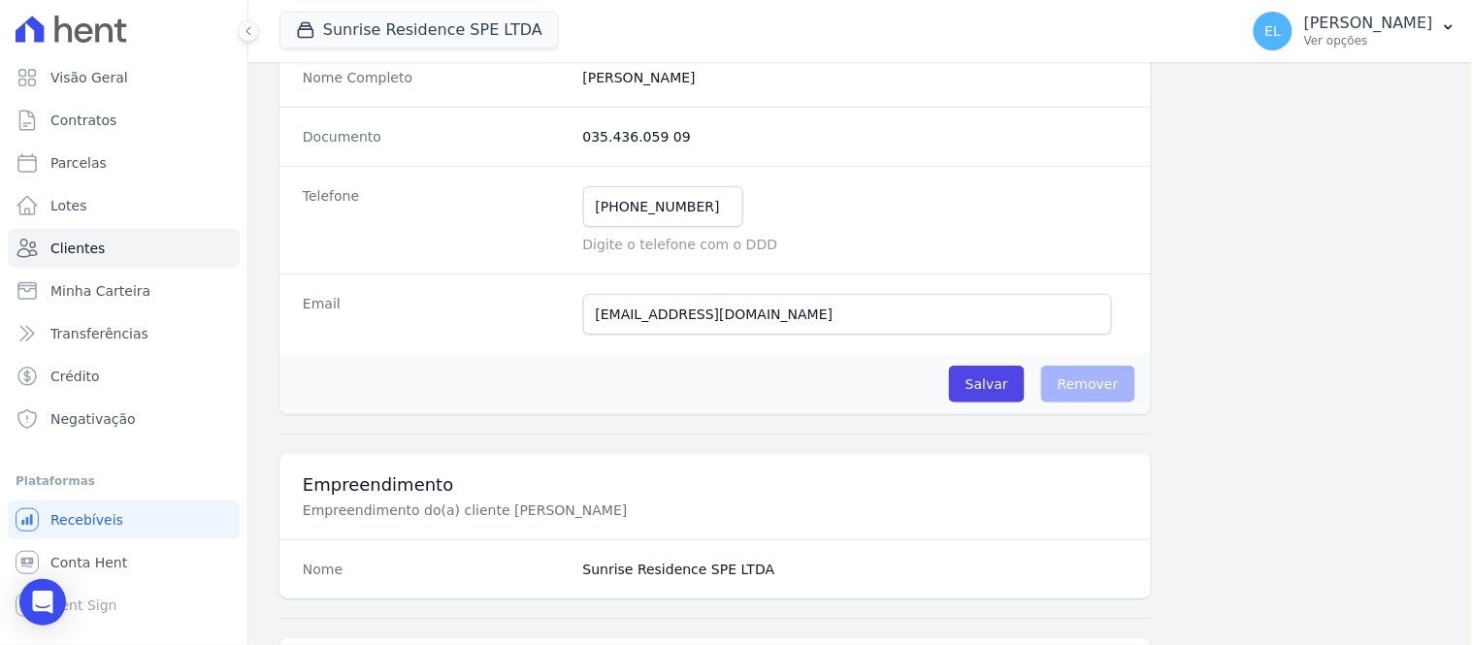
scroll to position [215, 0]
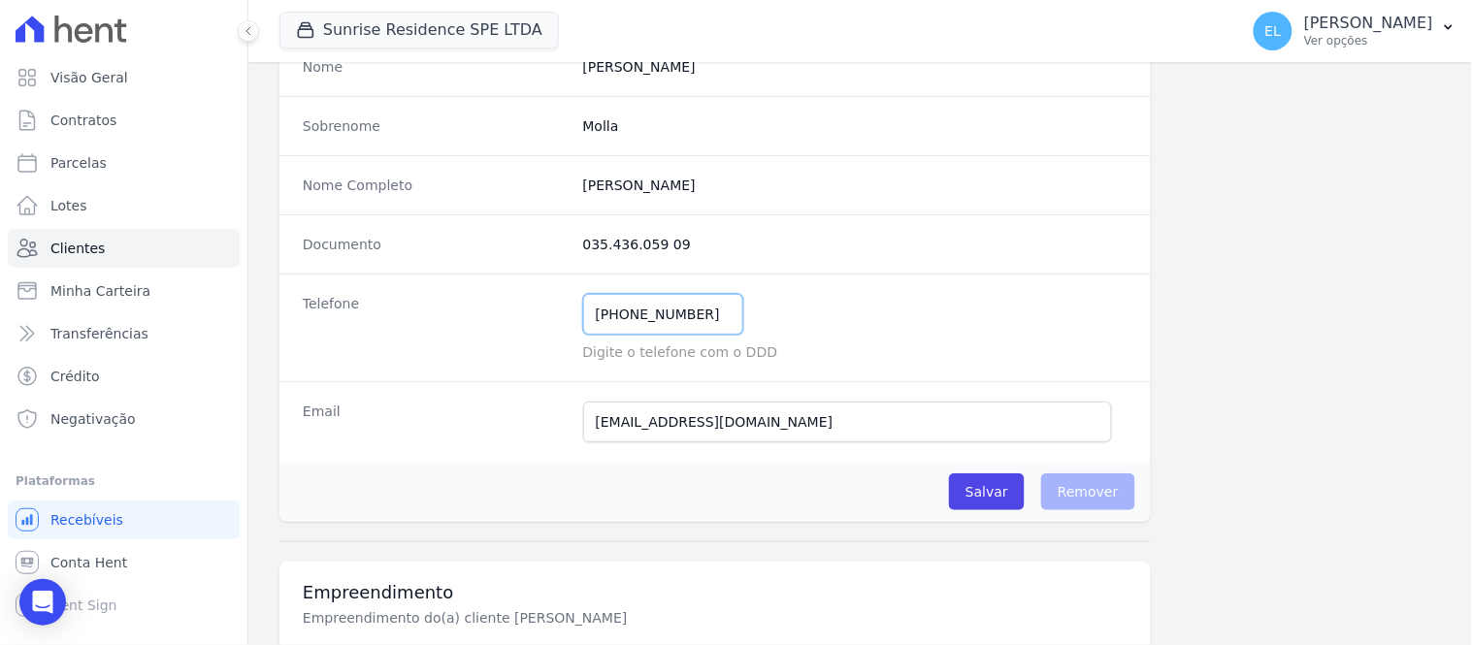
drag, startPoint x: 616, startPoint y: 317, endPoint x: 712, endPoint y: 311, distance: 96.3
click at [712, 311] on input "[PHONE_NUMBER]" at bounding box center [663, 314] width 160 height 41
drag, startPoint x: 574, startPoint y: 428, endPoint x: 658, endPoint y: 423, distance: 84.6
click at [658, 423] on div "Email [EMAIL_ADDRESS][DOMAIN_NAME] Email confirmado." at bounding box center [716, 421] width 872 height 81
drag, startPoint x: 585, startPoint y: 422, endPoint x: 811, endPoint y: 418, distance: 226.2
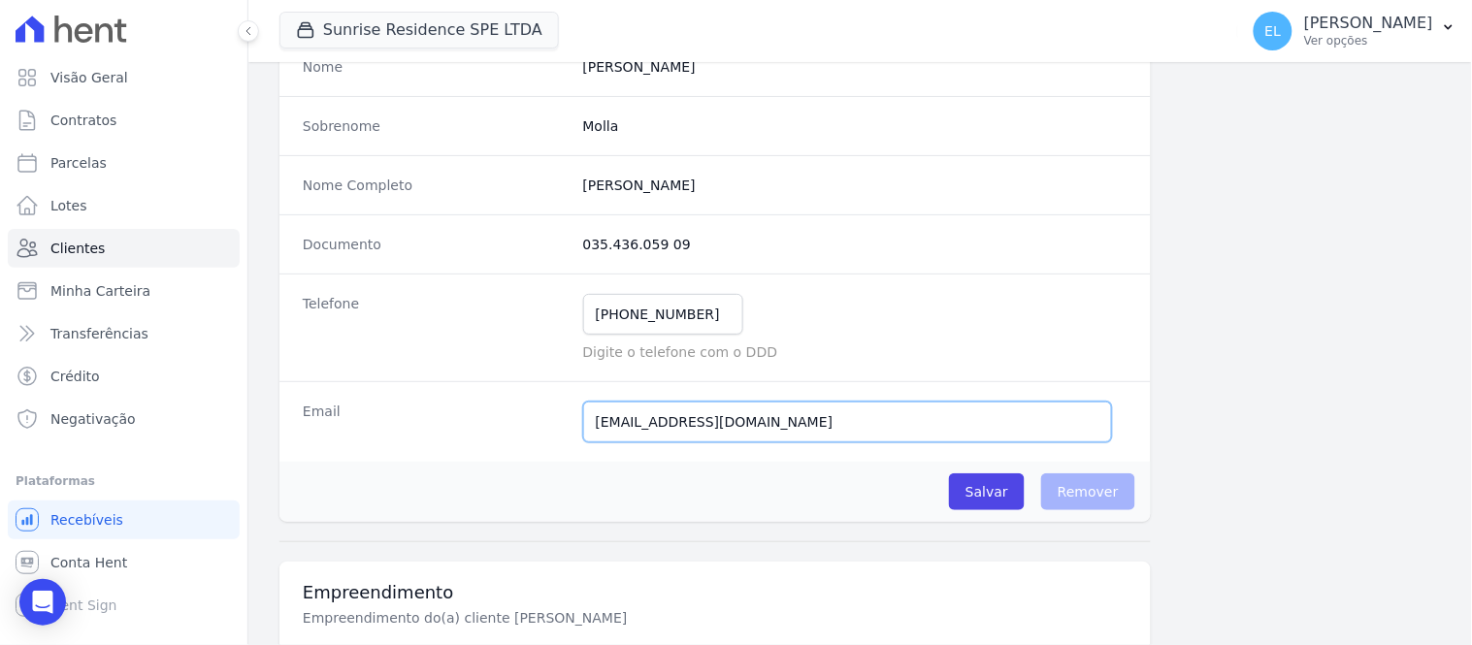
click at [811, 418] on input "[EMAIL_ADDRESS][DOMAIN_NAME]" at bounding box center [847, 422] width 529 height 41
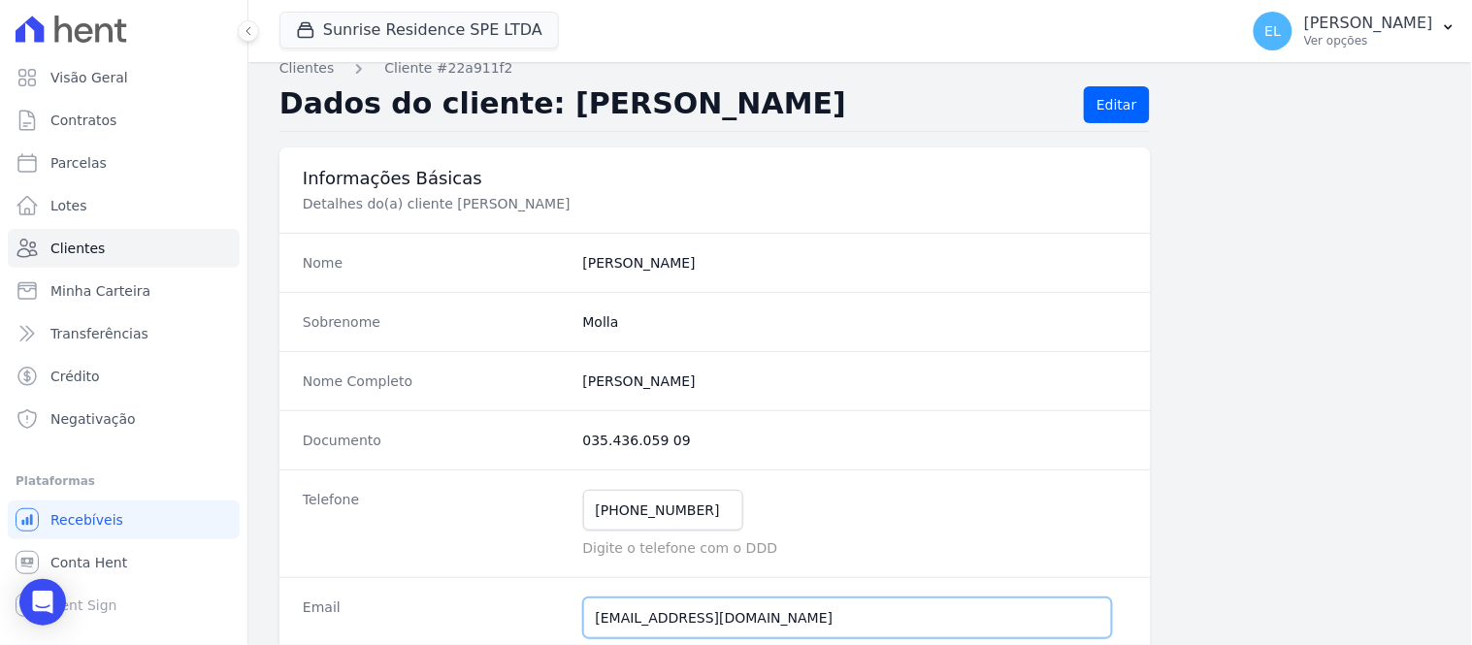
scroll to position [0, 0]
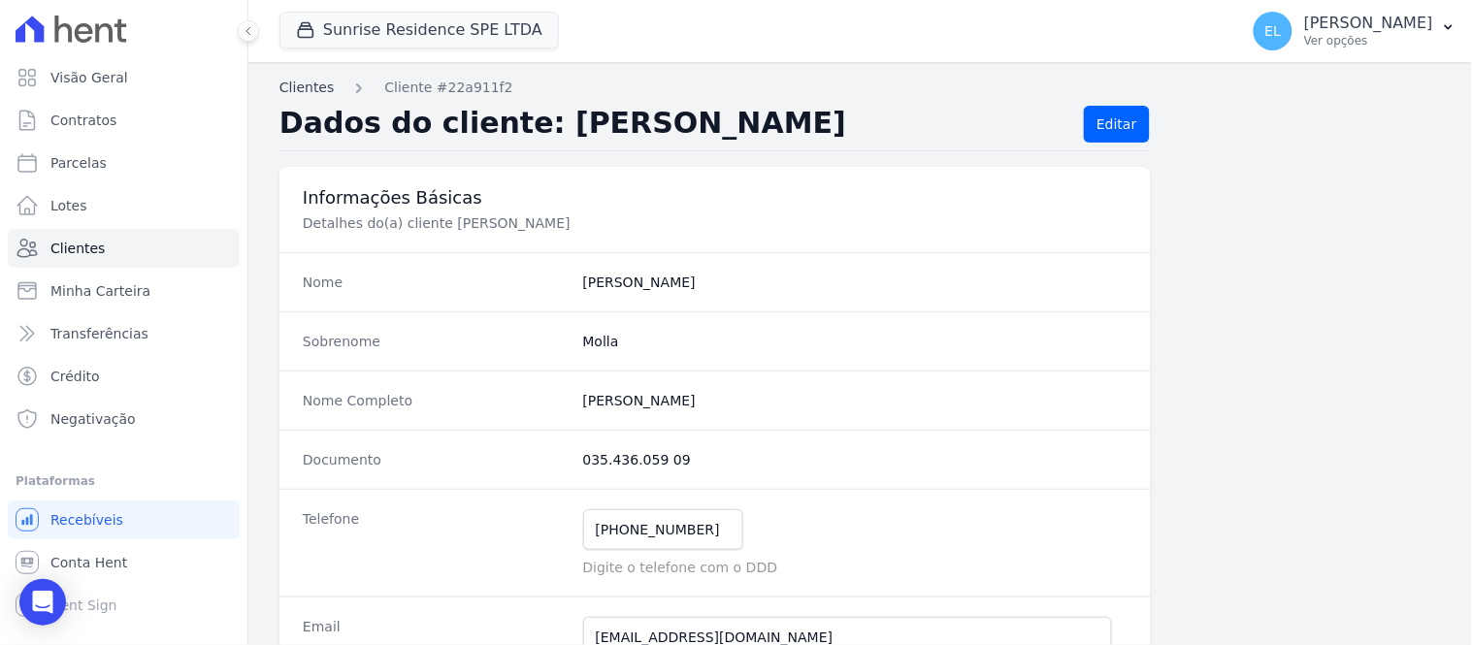
click at [299, 87] on link "Clientes" at bounding box center [307, 88] width 54 height 20
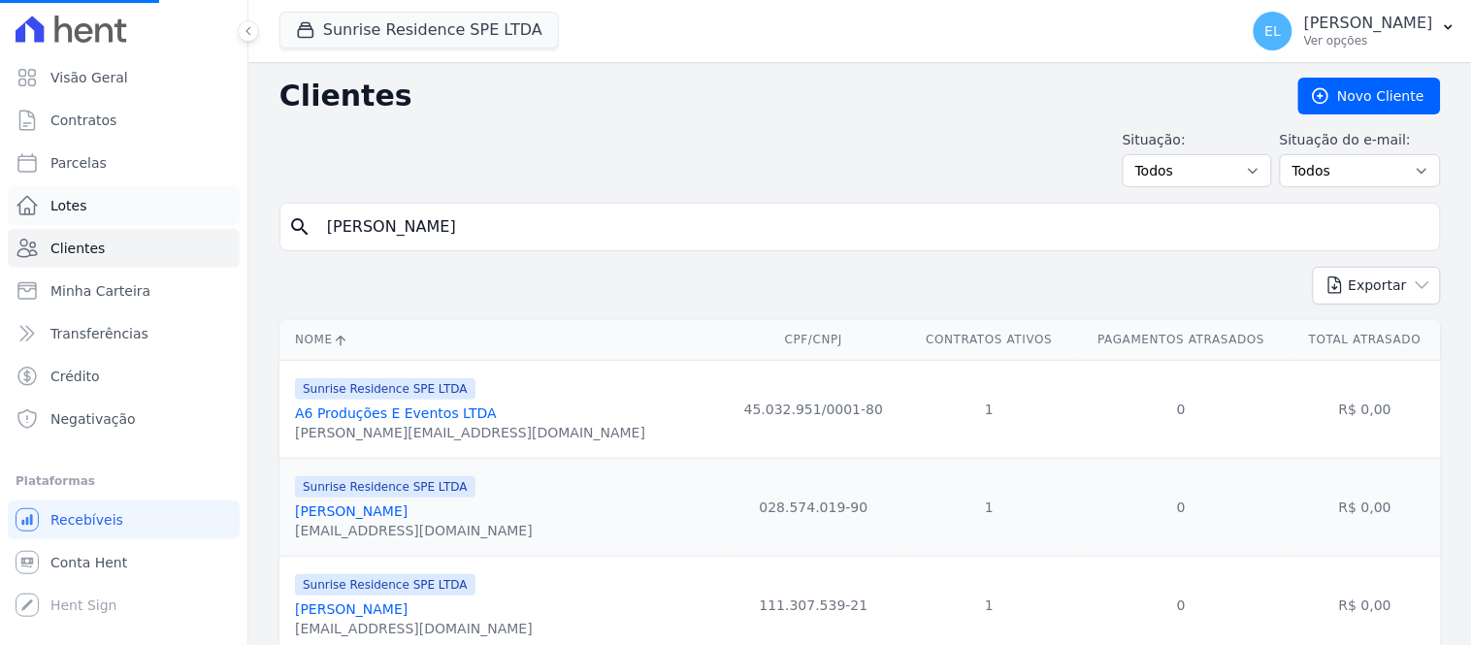
drag, startPoint x: 476, startPoint y: 240, endPoint x: 175, endPoint y: 221, distance: 301.4
click at [175, 221] on div "Visão Geral Contratos [GEOGRAPHIC_DATA] Lotes Clientes Minha Carteira Transferê…" at bounding box center [736, 322] width 1472 height 645
click at [379, 209] on input "search" at bounding box center [873, 227] width 1117 height 39
type input "joão"
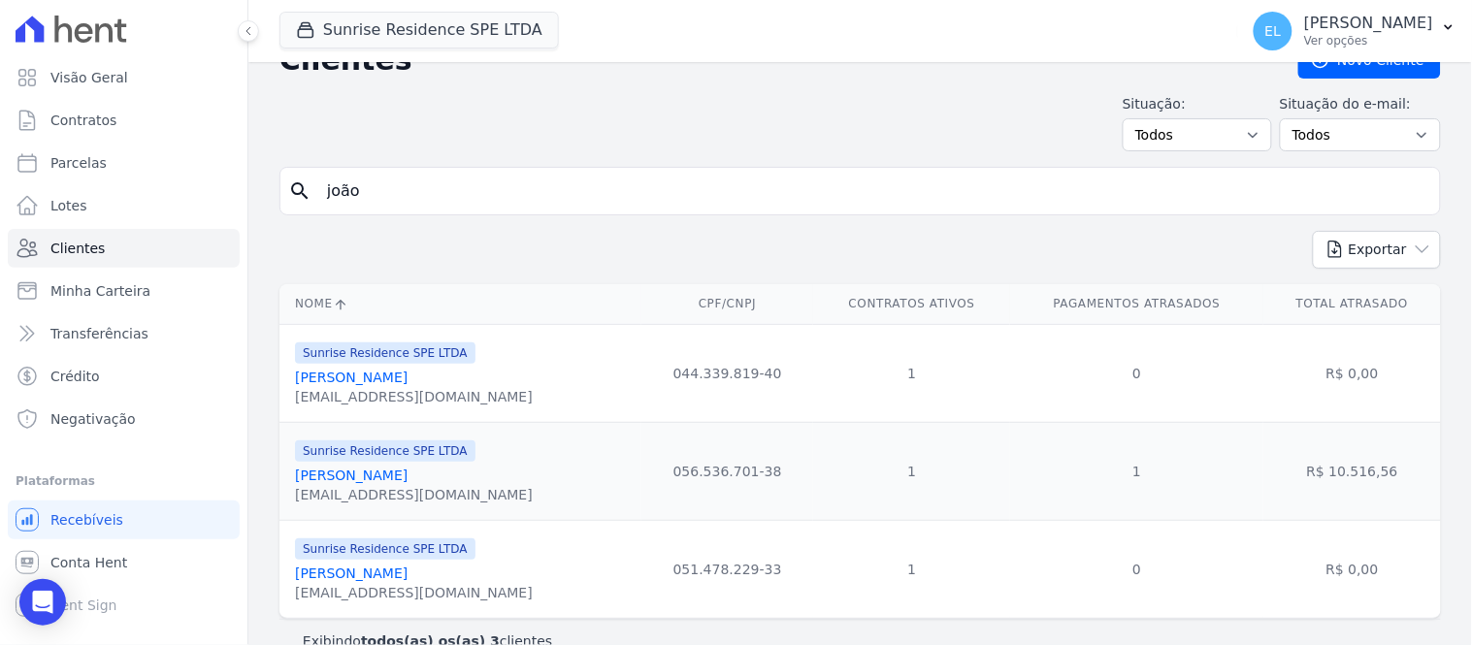
scroll to position [71, 0]
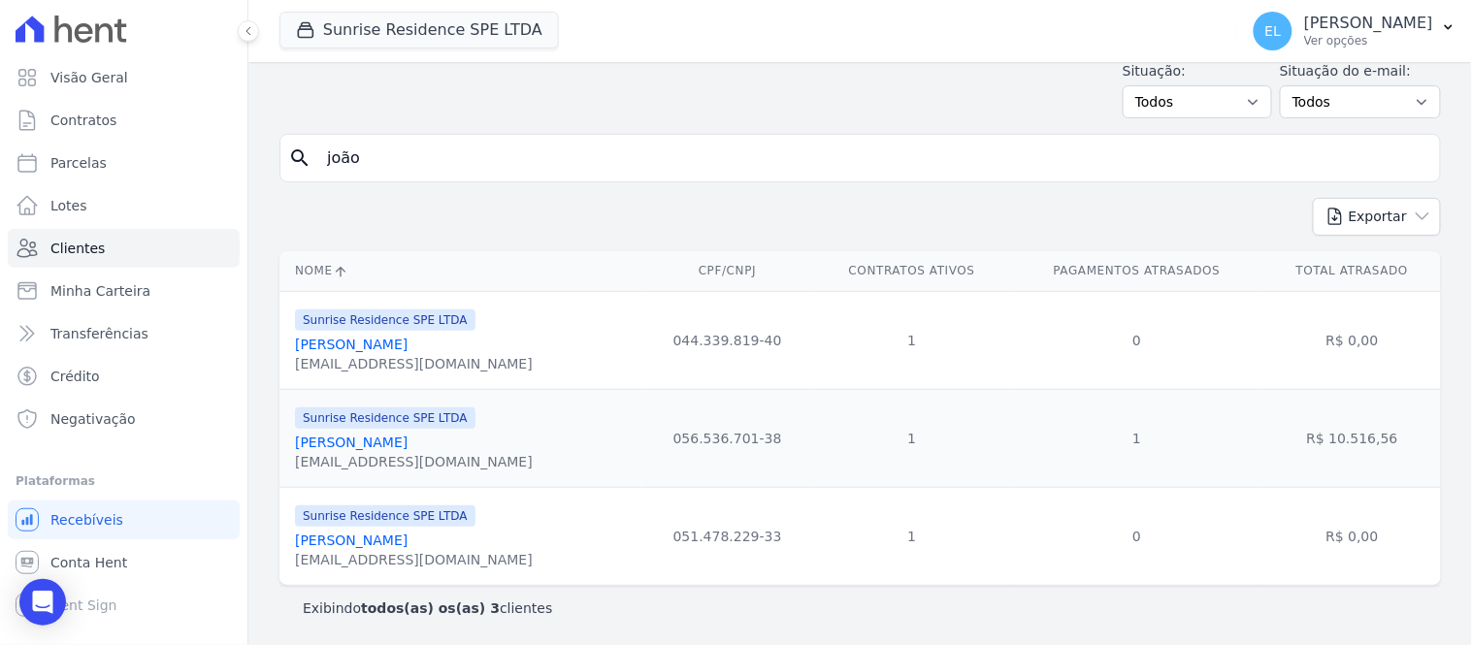
click at [379, 545] on link "[PERSON_NAME]" at bounding box center [351, 541] width 113 height 16
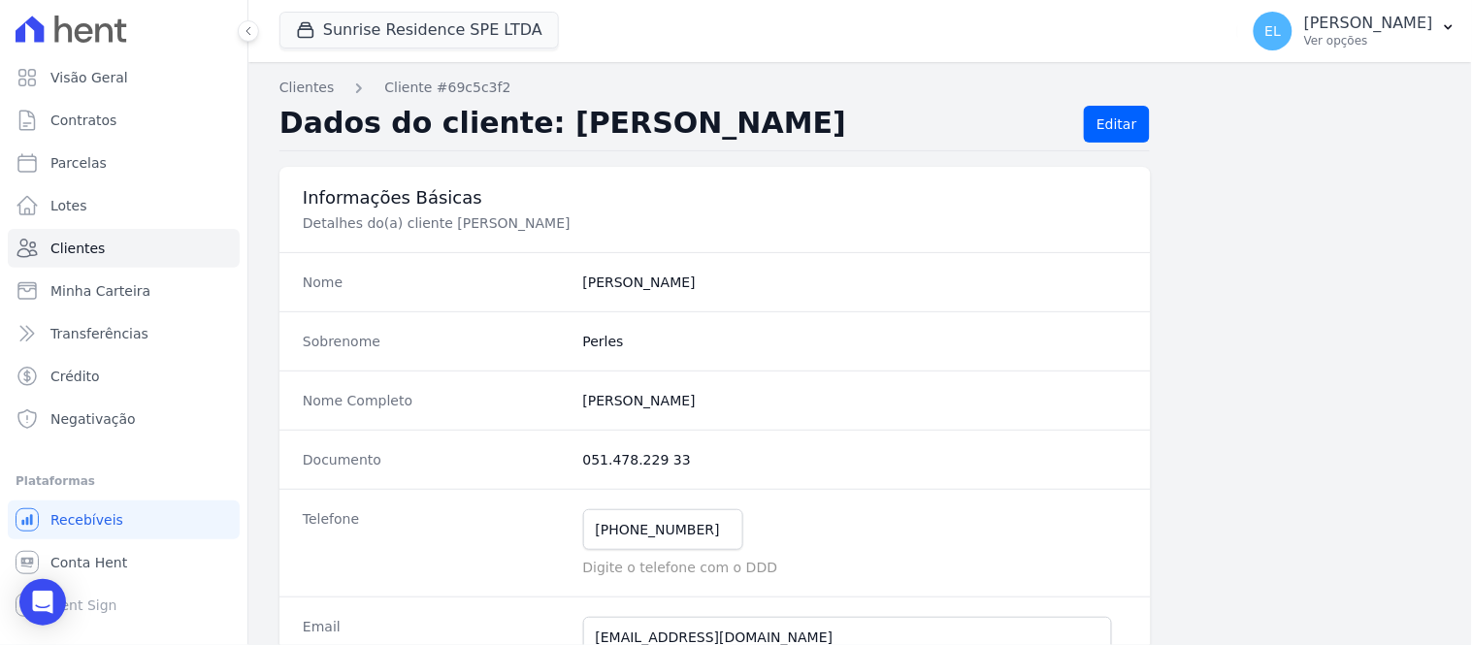
drag, startPoint x: 573, startPoint y: 449, endPoint x: 713, endPoint y: 468, distance: 141.9
click at [713, 468] on div "Documento 051.478.229 33" at bounding box center [716, 459] width 872 height 59
copy dd "051.478.229 33"
drag, startPoint x: 569, startPoint y: 408, endPoint x: 752, endPoint y: 399, distance: 183.6
click at [752, 399] on div "Nome Completo [PERSON_NAME]" at bounding box center [716, 400] width 872 height 59
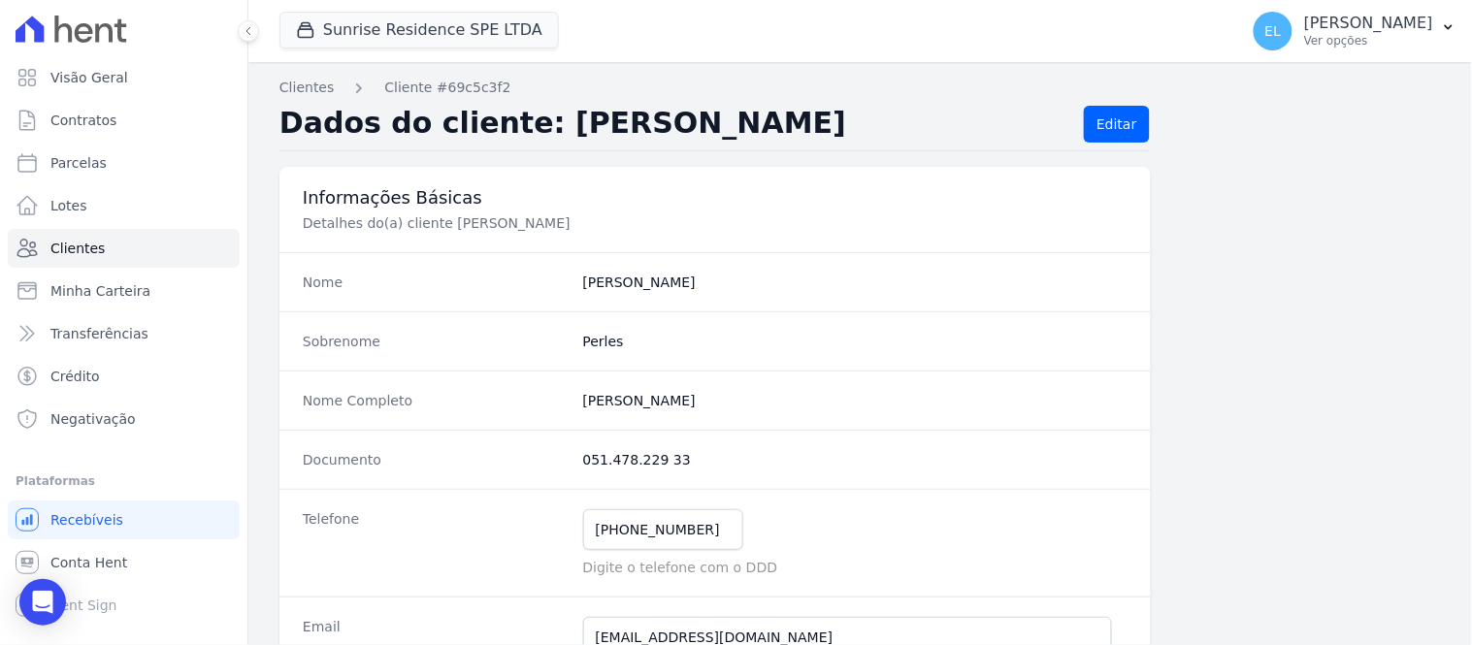
copy div "[PERSON_NAME]"
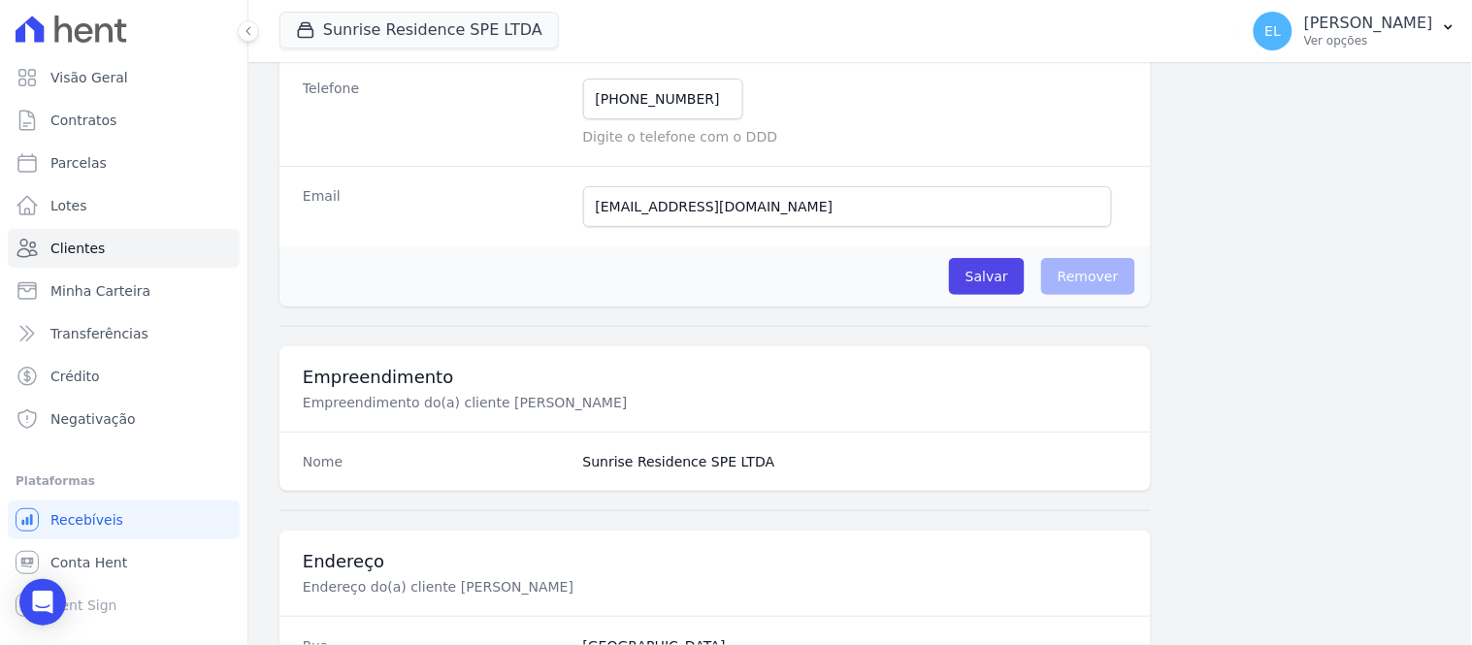
scroll to position [323, 0]
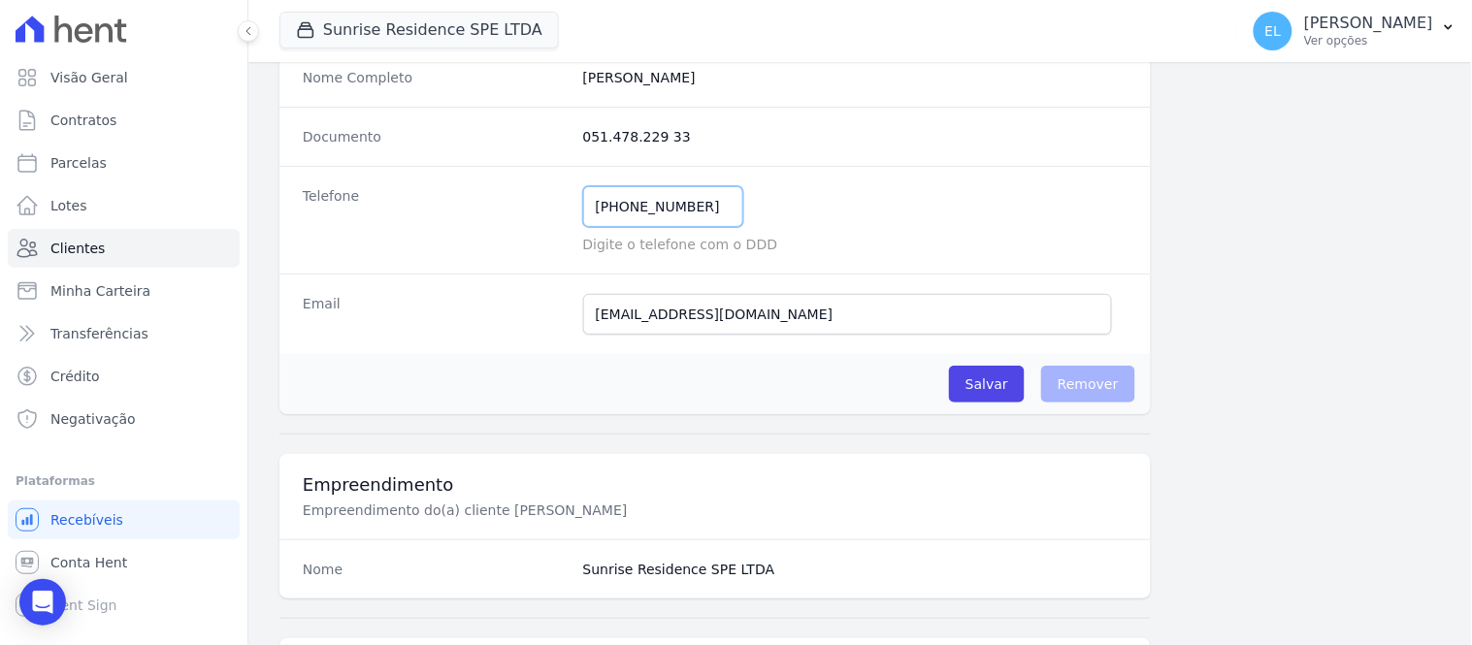
drag, startPoint x: 618, startPoint y: 199, endPoint x: 699, endPoint y: 202, distance: 80.6
click at [699, 202] on input "[PHONE_NUMBER]" at bounding box center [663, 206] width 160 height 41
click at [696, 208] on input "[PHONE_NUMBER]" at bounding box center [663, 206] width 160 height 41
drag, startPoint x: 582, startPoint y: 318, endPoint x: 751, endPoint y: 313, distance: 169.0
click at [751, 313] on input "[EMAIL_ADDRESS][DOMAIN_NAME]" at bounding box center [847, 314] width 529 height 41
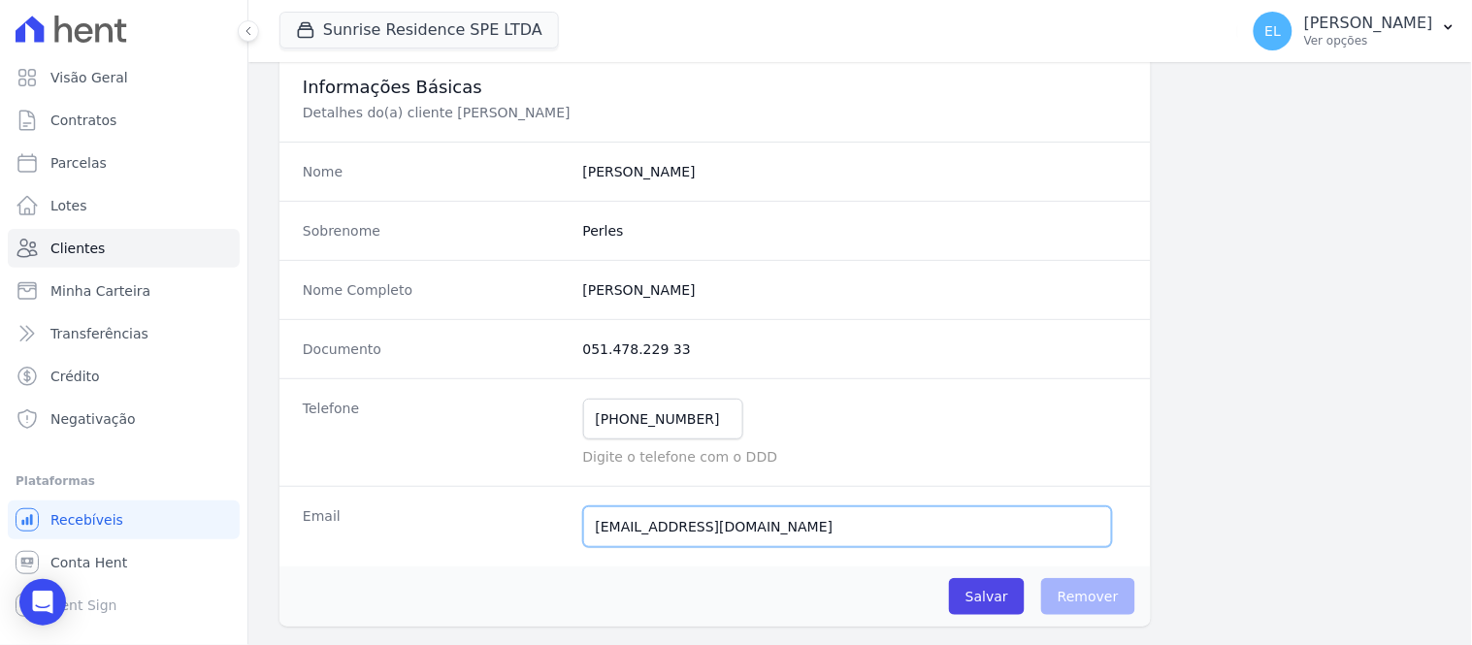
scroll to position [0, 0]
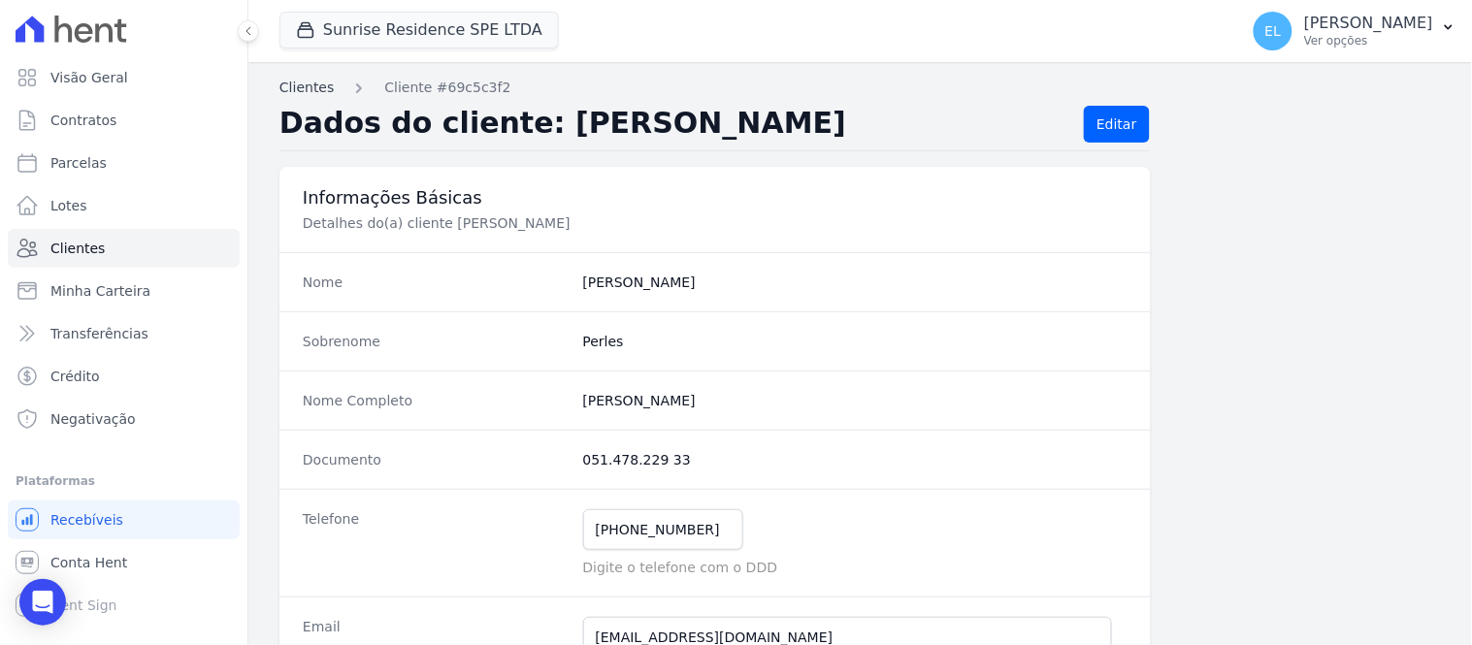
click at [304, 79] on link "Clientes" at bounding box center [307, 88] width 54 height 20
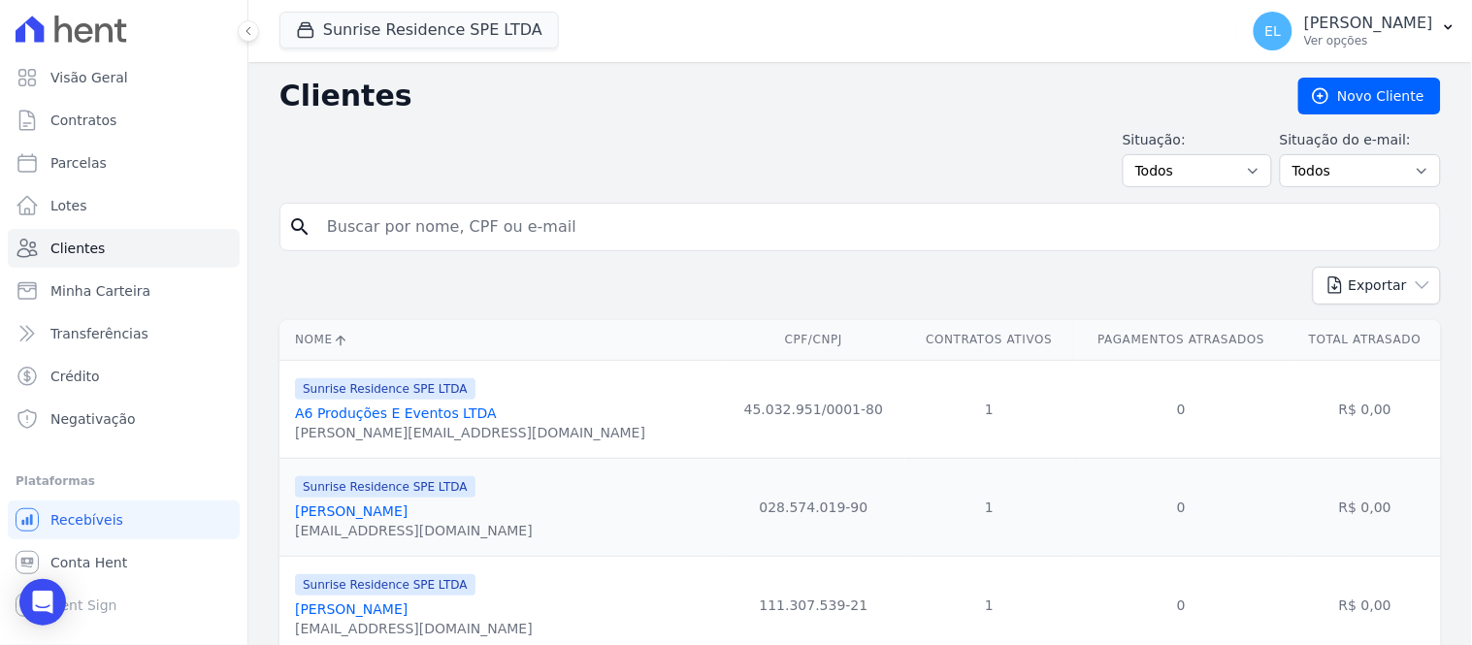
click at [390, 227] on input "search" at bounding box center [873, 227] width 1117 height 39
type input "[PERSON_NAME]"
click at [1313, 267] on button "Exportar" at bounding box center [1377, 286] width 128 height 38
click at [402, 228] on input "[PERSON_NAME]" at bounding box center [873, 227] width 1117 height 39
click at [404, 519] on link "[PERSON_NAME] Baldin" at bounding box center [374, 512] width 159 height 16
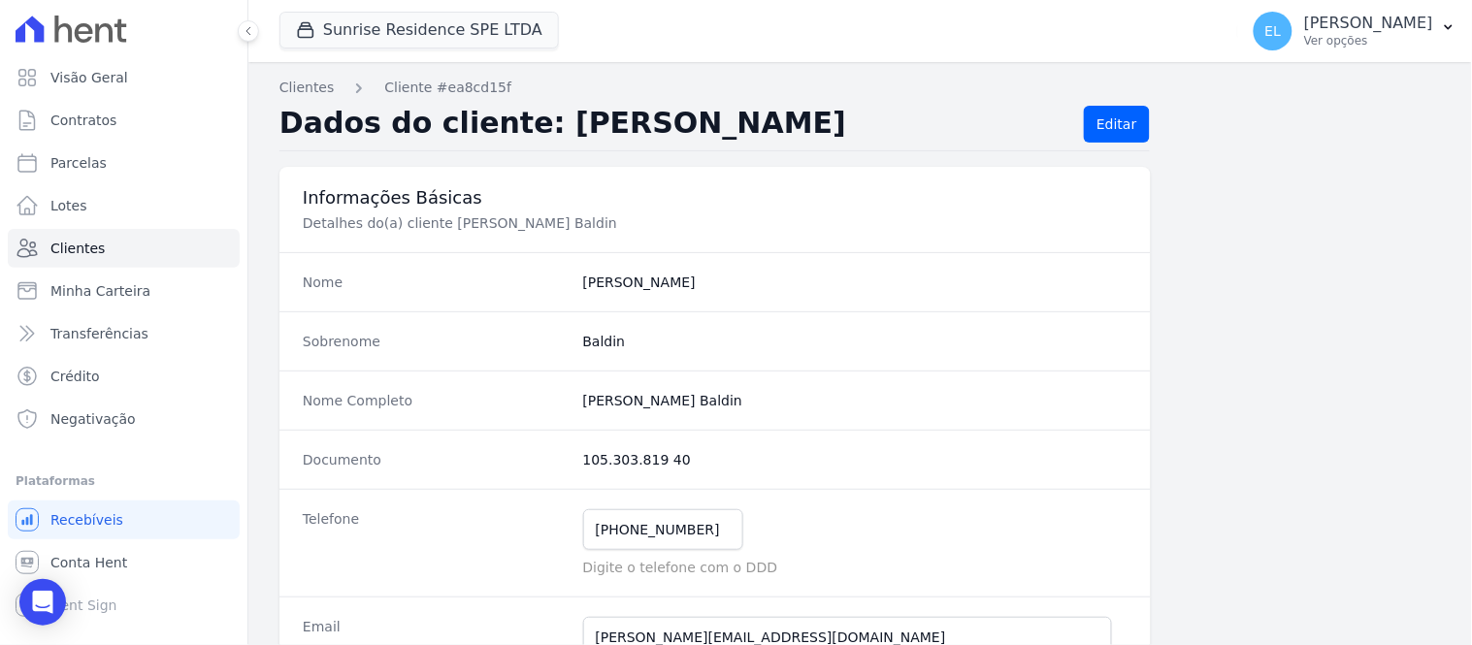
drag, startPoint x: 577, startPoint y: 468, endPoint x: 680, endPoint y: 468, distance: 103.9
click at [680, 468] on div "Documento 105.303.819 40" at bounding box center [716, 459] width 872 height 59
drag, startPoint x: 547, startPoint y: 393, endPoint x: 782, endPoint y: 393, distance: 234.9
click at [782, 393] on div "Nome Completo [PERSON_NAME] Baldin" at bounding box center [716, 400] width 872 height 59
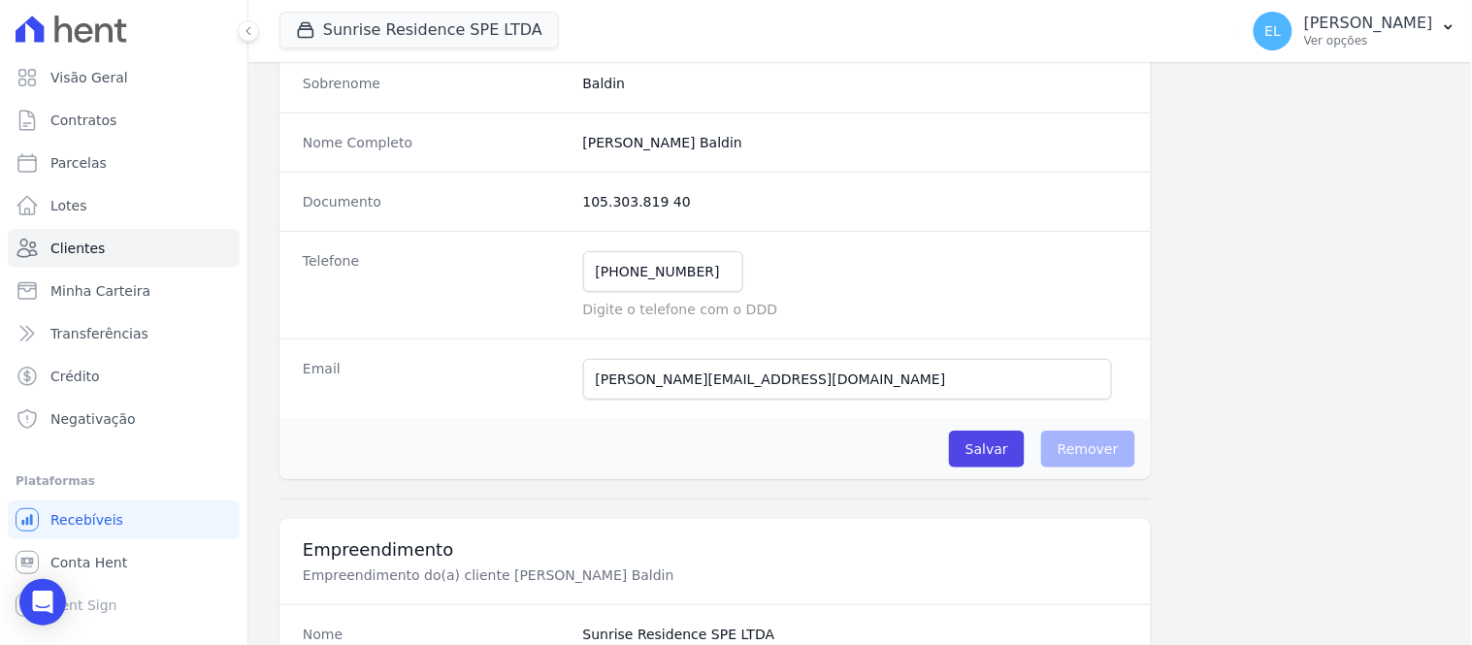
scroll to position [215, 0]
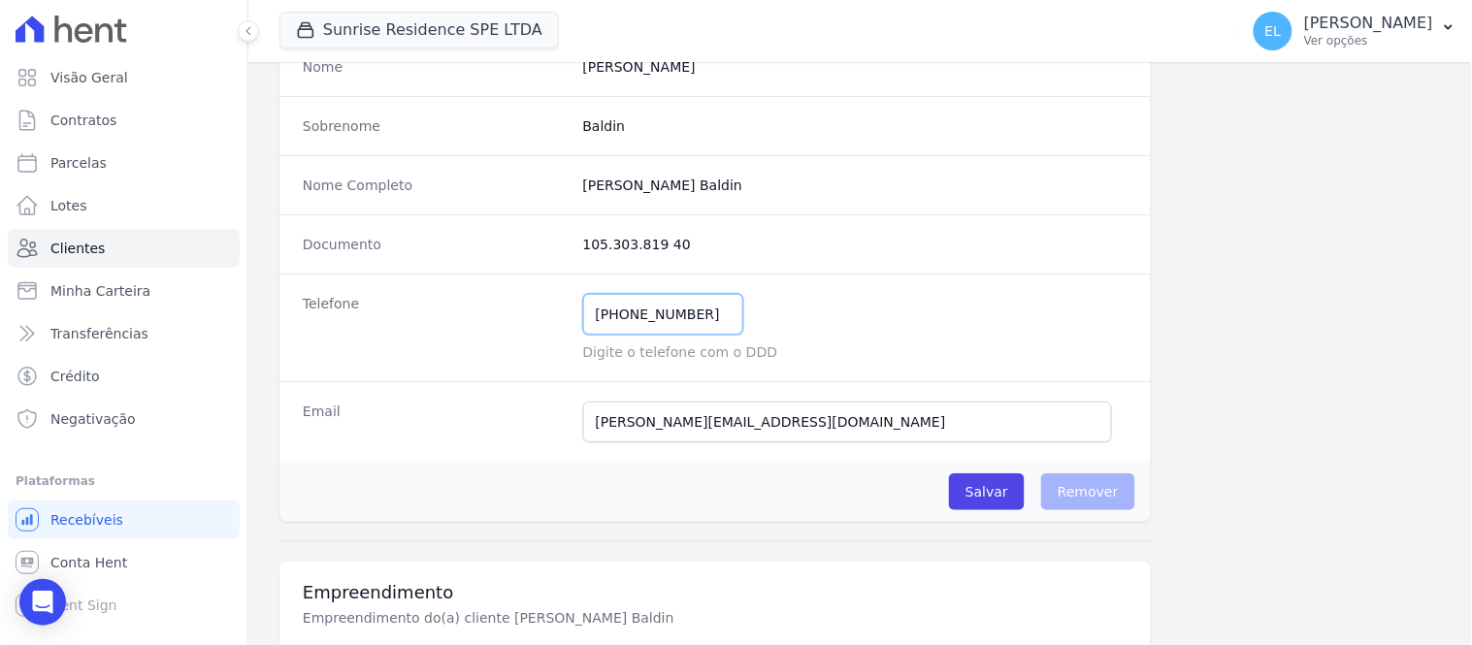
drag, startPoint x: 645, startPoint y: 313, endPoint x: 749, endPoint y: 324, distance: 104.5
click at [747, 323] on div "[PHONE_NUMBER] Mensagem de SMS ainda não enviada.. Mensagem de [PERSON_NAME] ai…" at bounding box center [855, 314] width 544 height 41
click at [751, 324] on div "[PHONE_NUMBER] Mensagem de SMS ainda não enviada.. Mensagem de [PERSON_NAME] ai…" at bounding box center [855, 314] width 544 height 41
drag, startPoint x: 586, startPoint y: 431, endPoint x: 780, endPoint y: 431, distance: 194.1
click at [780, 431] on input "[PERSON_NAME][EMAIL_ADDRESS][DOMAIN_NAME]" at bounding box center [847, 422] width 529 height 41
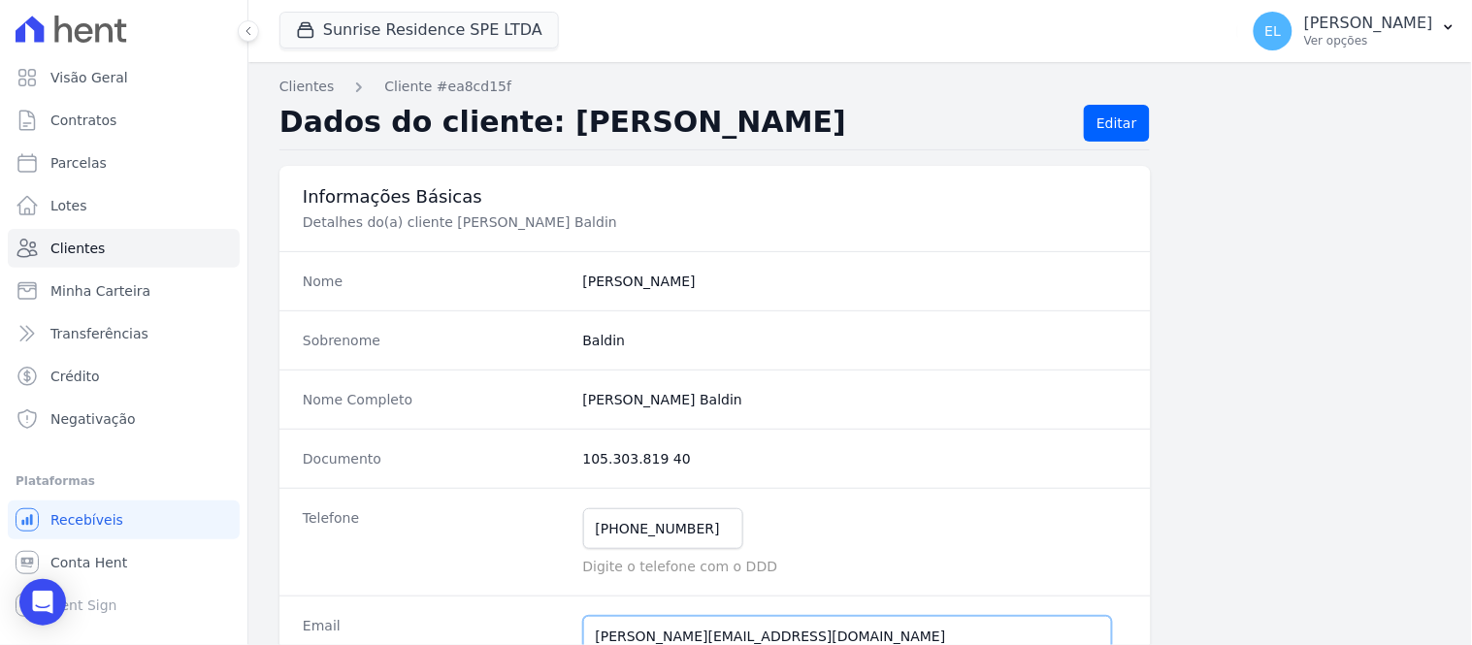
scroll to position [0, 0]
click at [302, 92] on link "Clientes" at bounding box center [307, 88] width 54 height 20
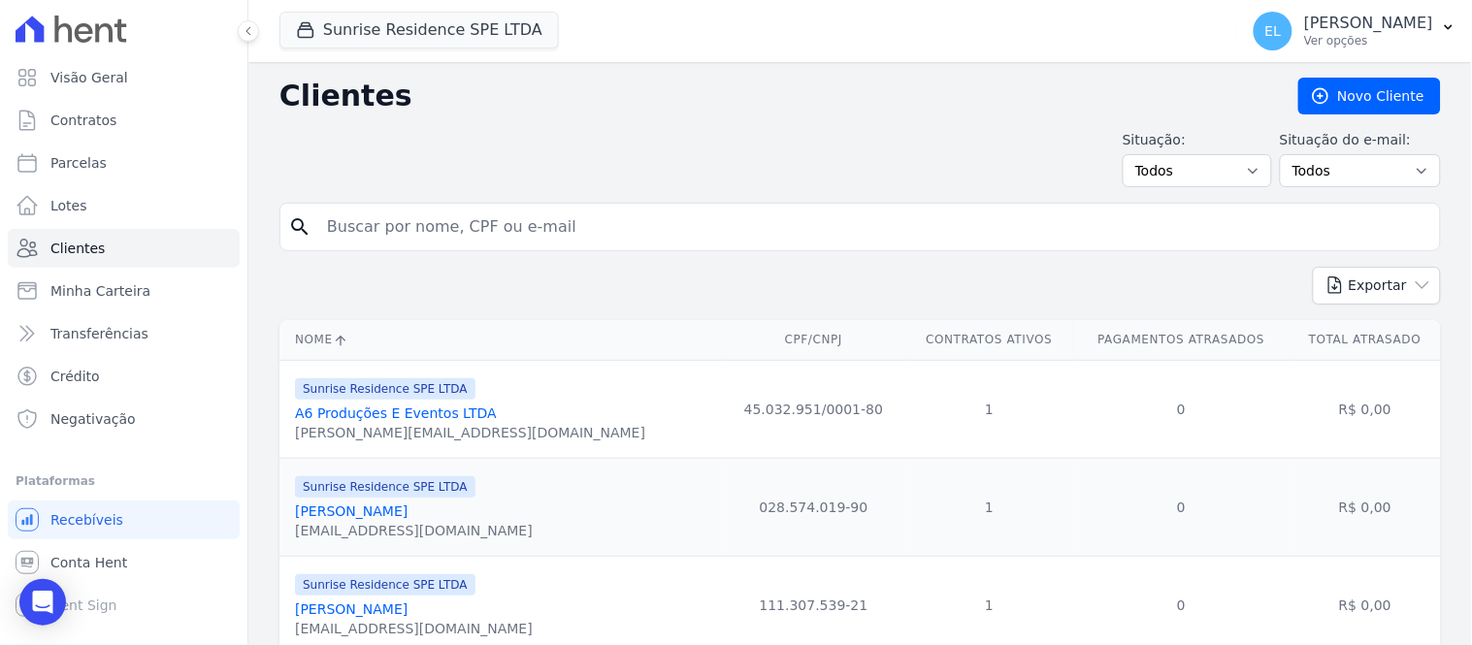
click at [414, 229] on input "search" at bounding box center [873, 227] width 1117 height 39
type input "franciane"
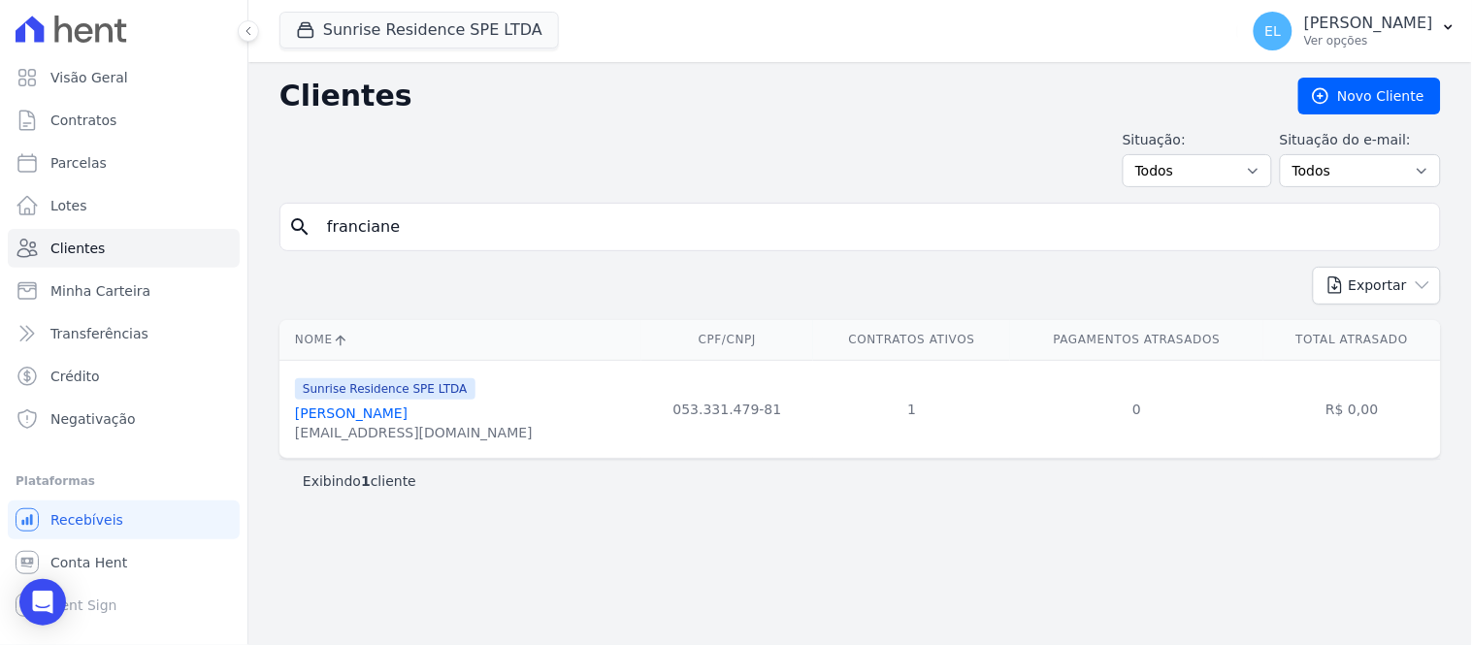
click at [377, 418] on link "[PERSON_NAME]" at bounding box center [351, 414] width 113 height 16
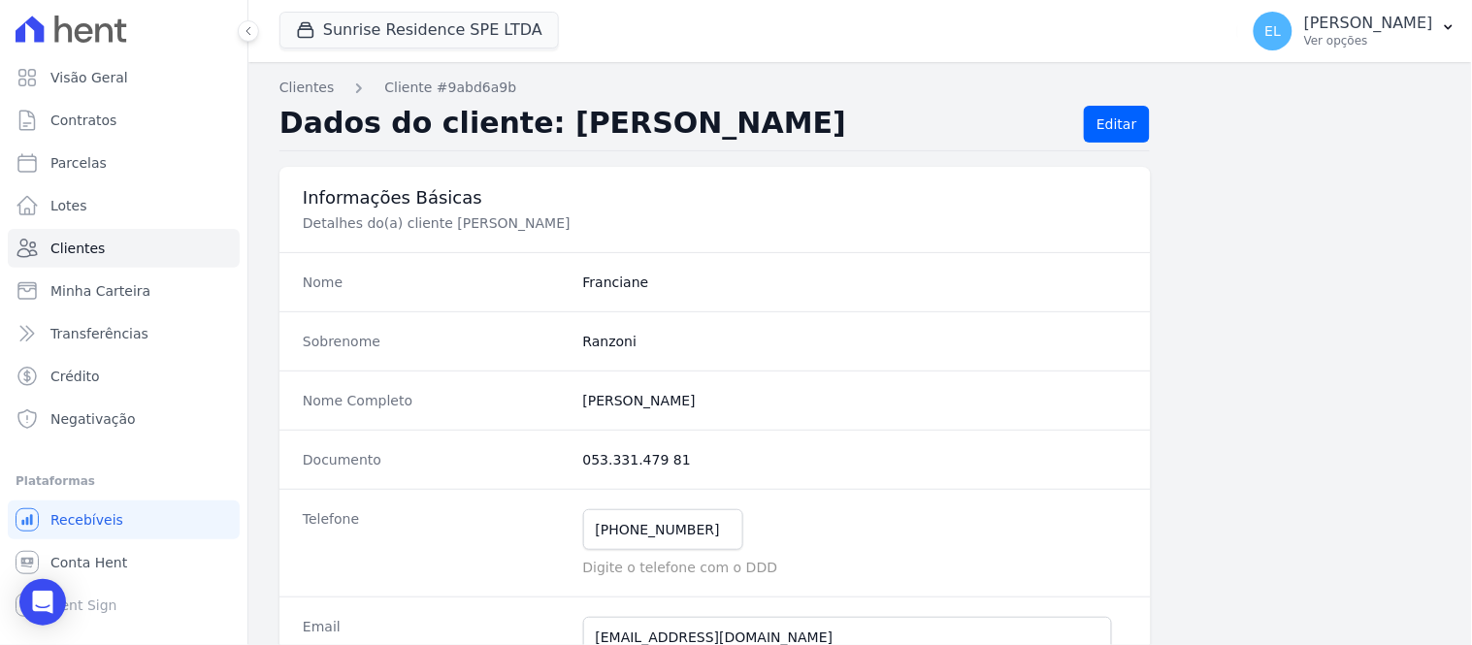
drag, startPoint x: 573, startPoint y: 466, endPoint x: 687, endPoint y: 470, distance: 114.6
click at [687, 470] on div "Documento 053.331.479 81" at bounding box center [716, 459] width 872 height 59
click at [687, 470] on dd "053.331.479 81" at bounding box center [855, 459] width 544 height 19
drag, startPoint x: 577, startPoint y: 463, endPoint x: 687, endPoint y: 458, distance: 109.8
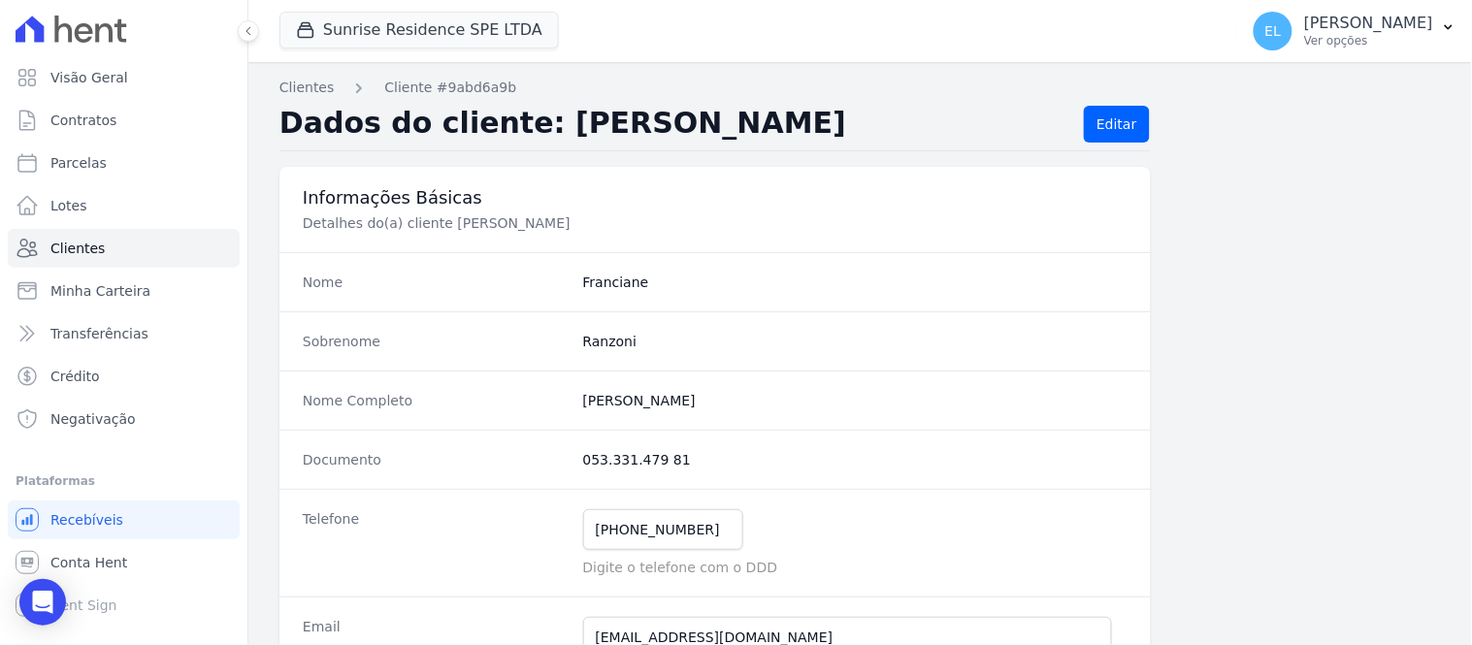
click at [687, 458] on dd "053.331.479 81" at bounding box center [855, 459] width 544 height 19
drag, startPoint x: 577, startPoint y: 402, endPoint x: 709, endPoint y: 393, distance: 132.3
click at [709, 393] on completo "[PERSON_NAME]" at bounding box center [855, 400] width 544 height 19
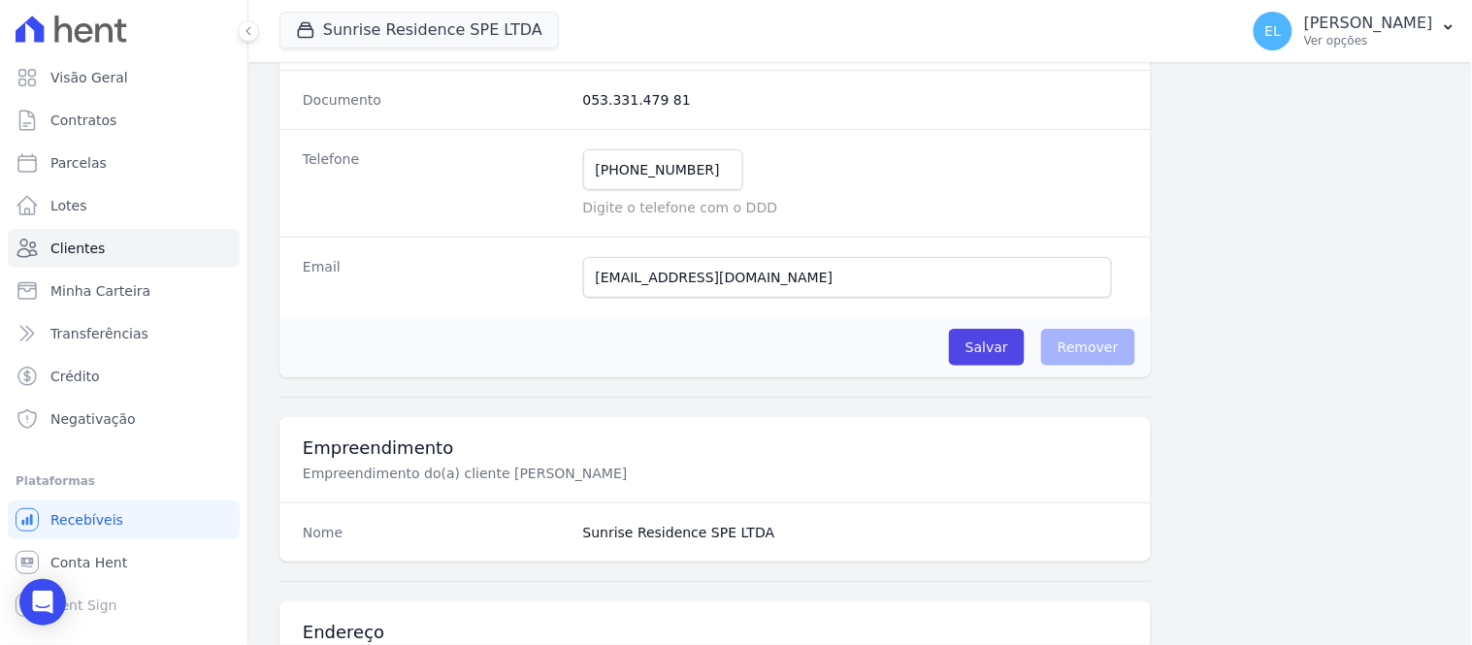
scroll to position [323, 0]
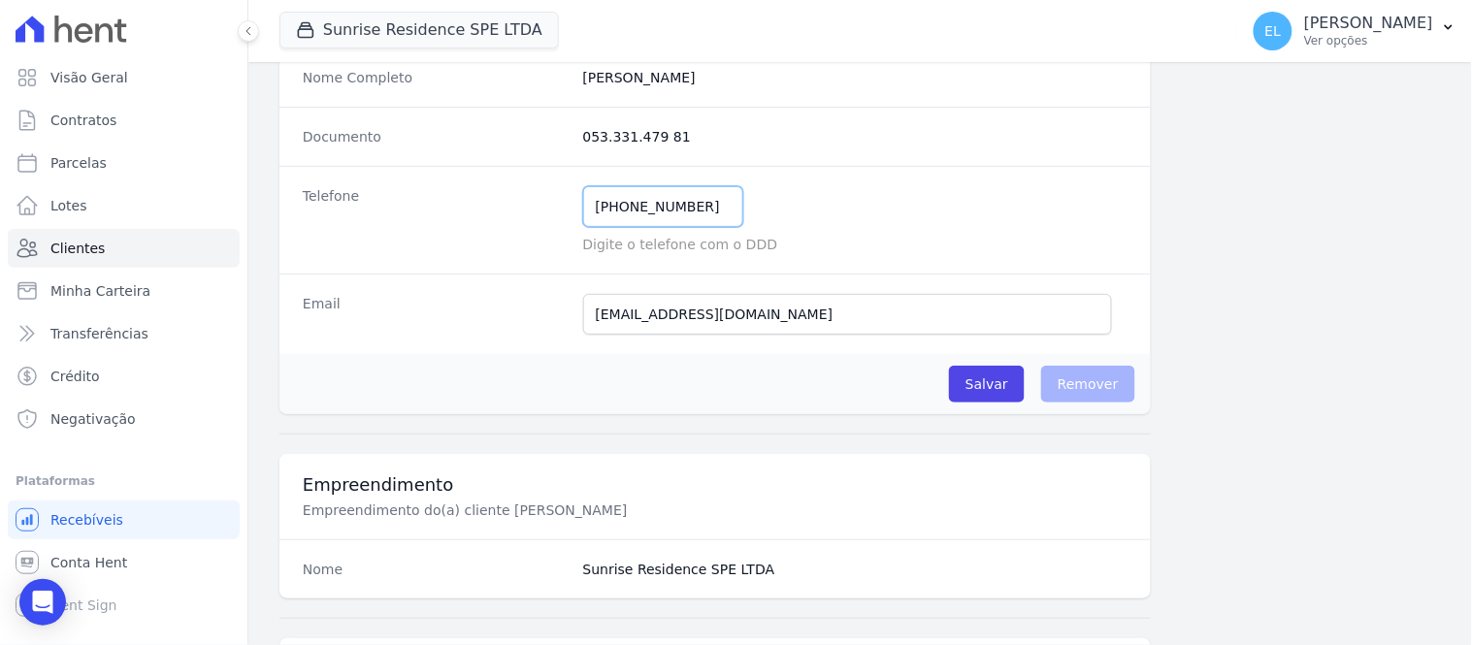
drag, startPoint x: 618, startPoint y: 208, endPoint x: 702, endPoint y: 206, distance: 83.5
click at [702, 206] on input "[PHONE_NUMBER]" at bounding box center [663, 206] width 160 height 41
drag, startPoint x: 773, startPoint y: 327, endPoint x: 485, endPoint y: 351, distance: 288.3
click at [485, 351] on div "Email [EMAIL_ADDRESS][DOMAIN_NAME] E-mail enviado. Aguardando confirmação.." at bounding box center [716, 314] width 872 height 81
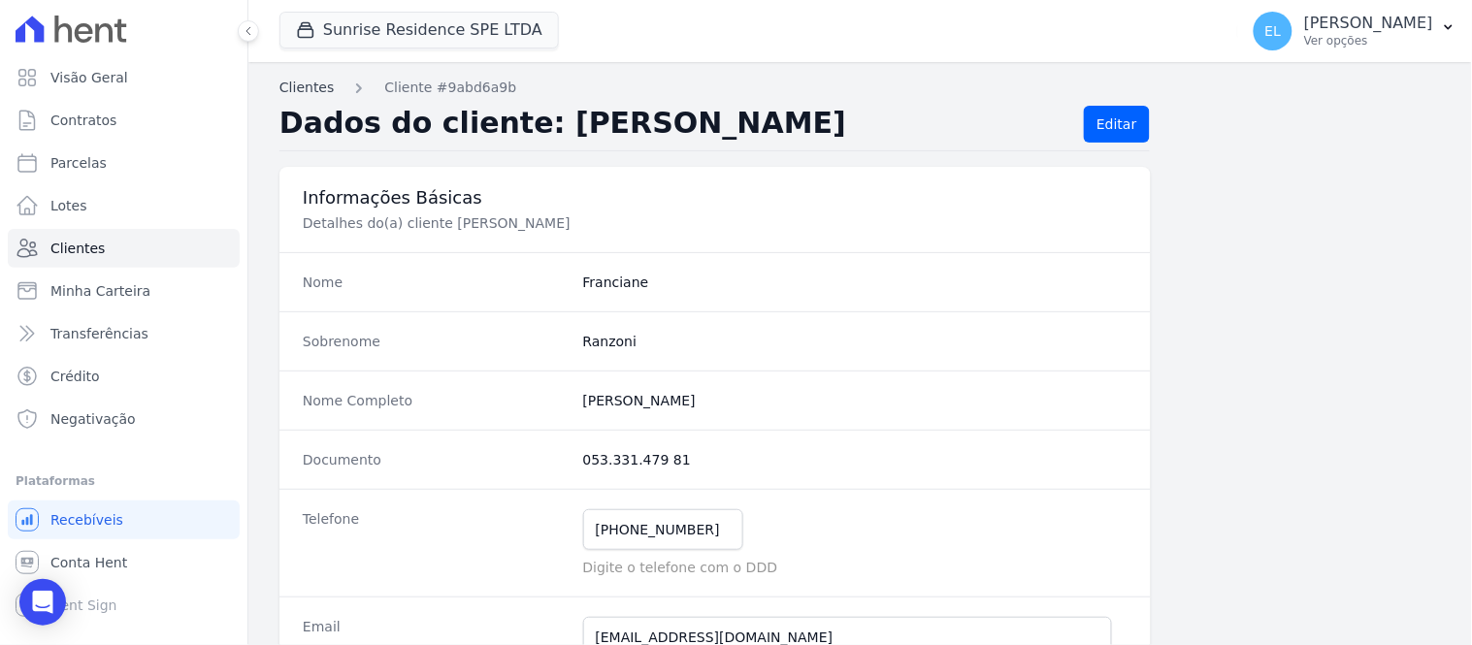
click at [302, 85] on link "Clientes" at bounding box center [307, 88] width 54 height 20
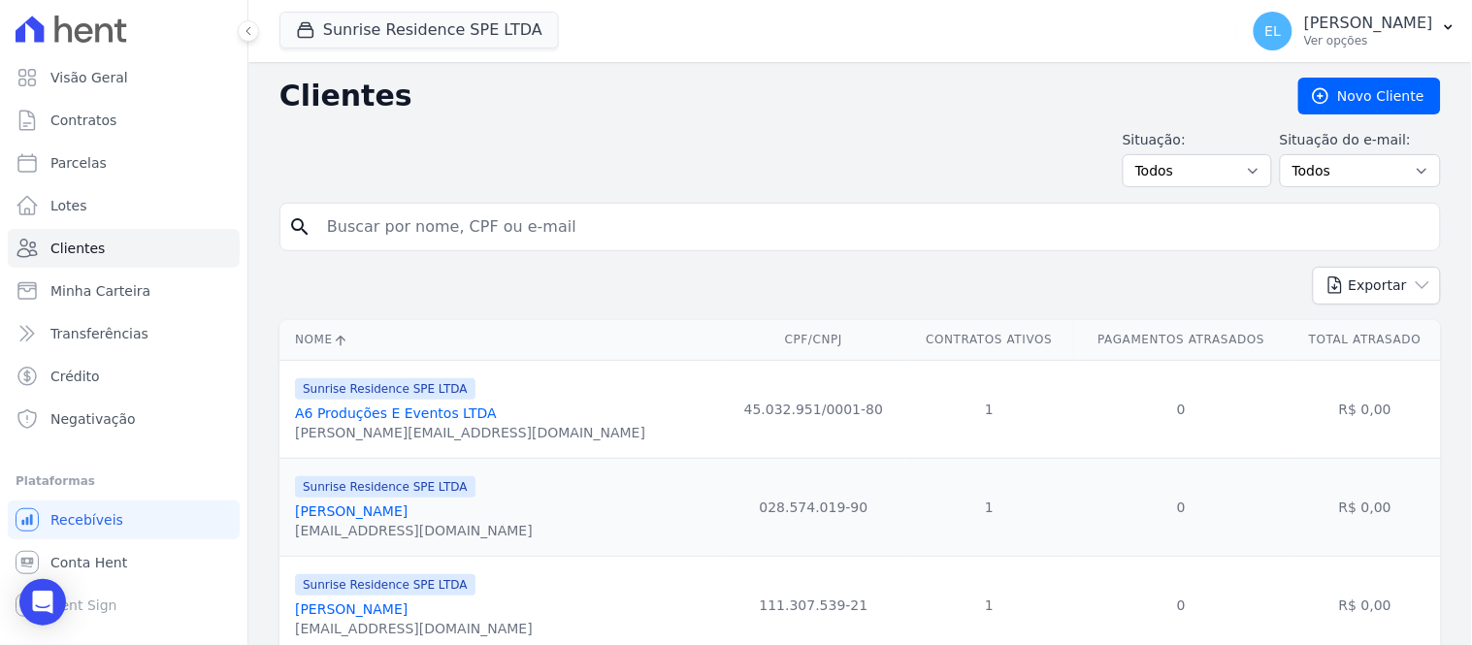
click at [412, 231] on input "search" at bounding box center [873, 227] width 1117 height 39
type input "[PERSON_NAME]"
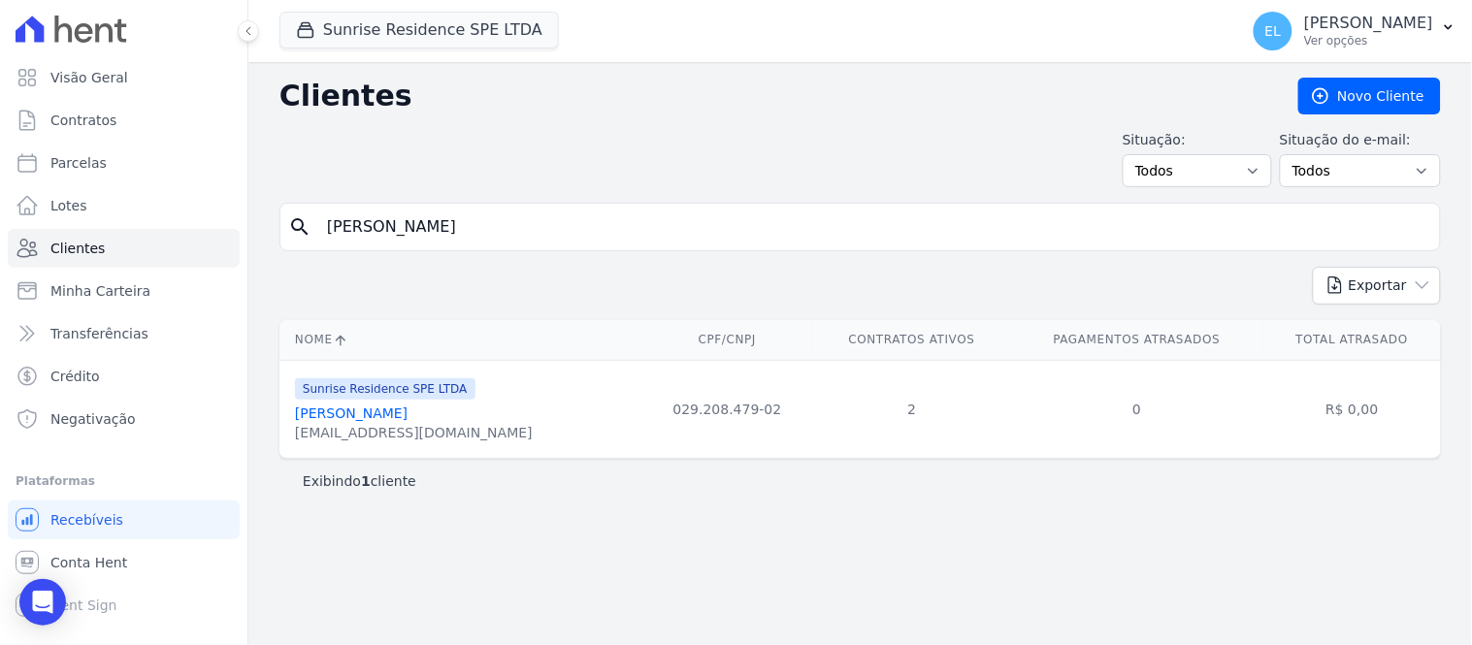
click at [350, 414] on link "[PERSON_NAME]" at bounding box center [351, 414] width 113 height 16
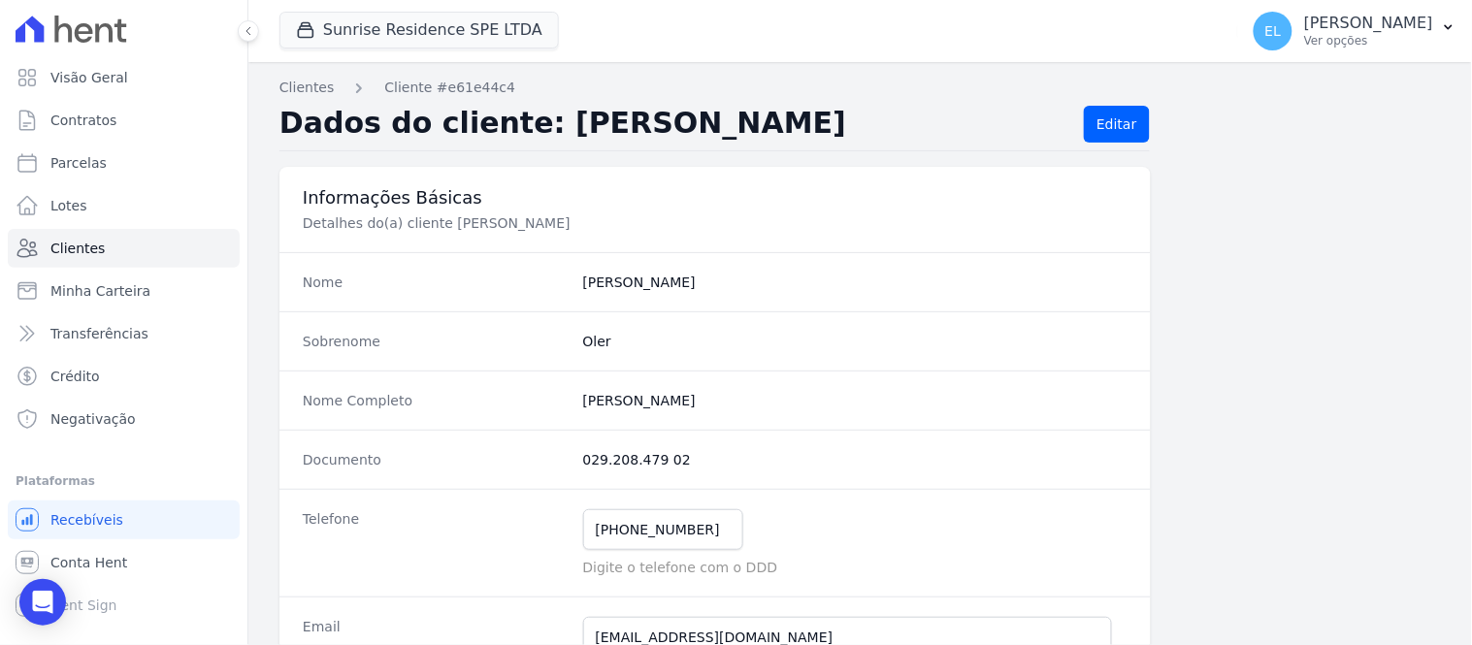
scroll to position [108, 0]
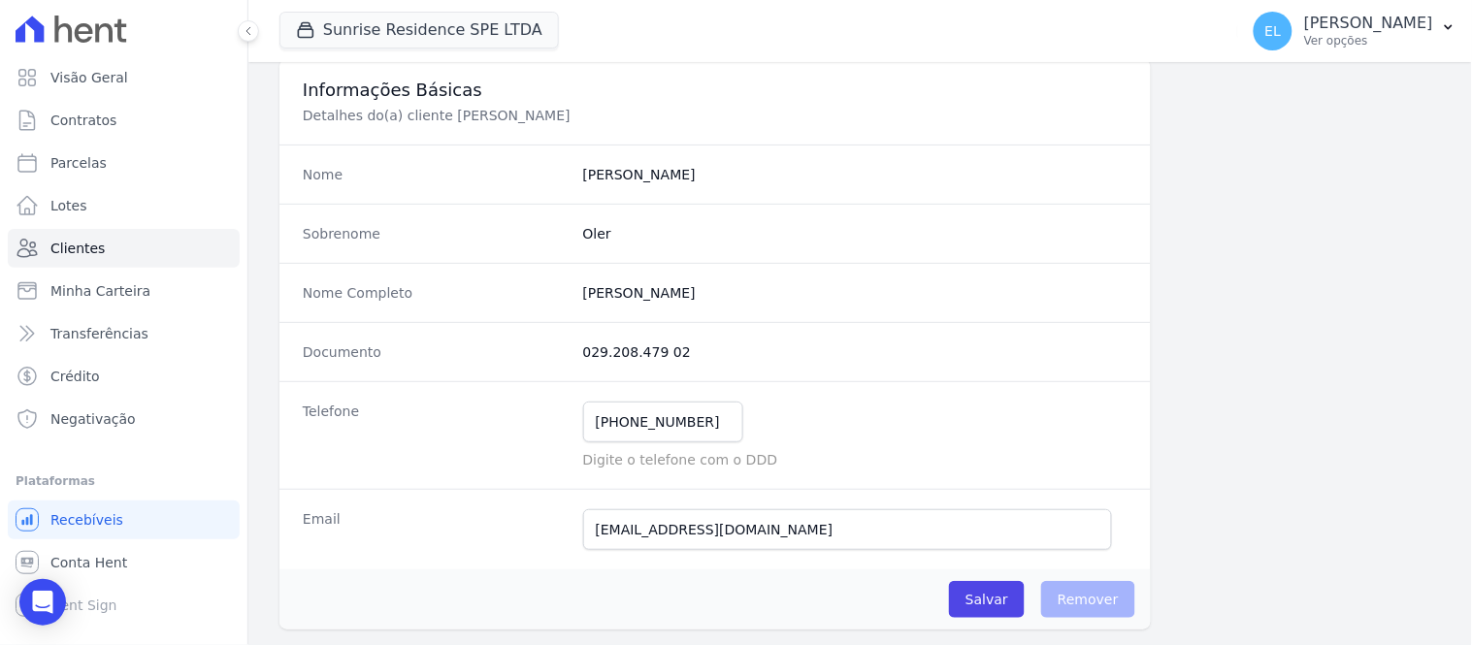
drag, startPoint x: 575, startPoint y: 360, endPoint x: 686, endPoint y: 359, distance: 111.6
click at [686, 359] on div "Documento 029.208.479 02" at bounding box center [716, 351] width 872 height 59
drag, startPoint x: 585, startPoint y: 295, endPoint x: 707, endPoint y: 298, distance: 121.4
click at [707, 298] on div "Nome Completo Anderson Oler" at bounding box center [716, 292] width 872 height 59
drag, startPoint x: 616, startPoint y: 420, endPoint x: 711, endPoint y: 425, distance: 95.2
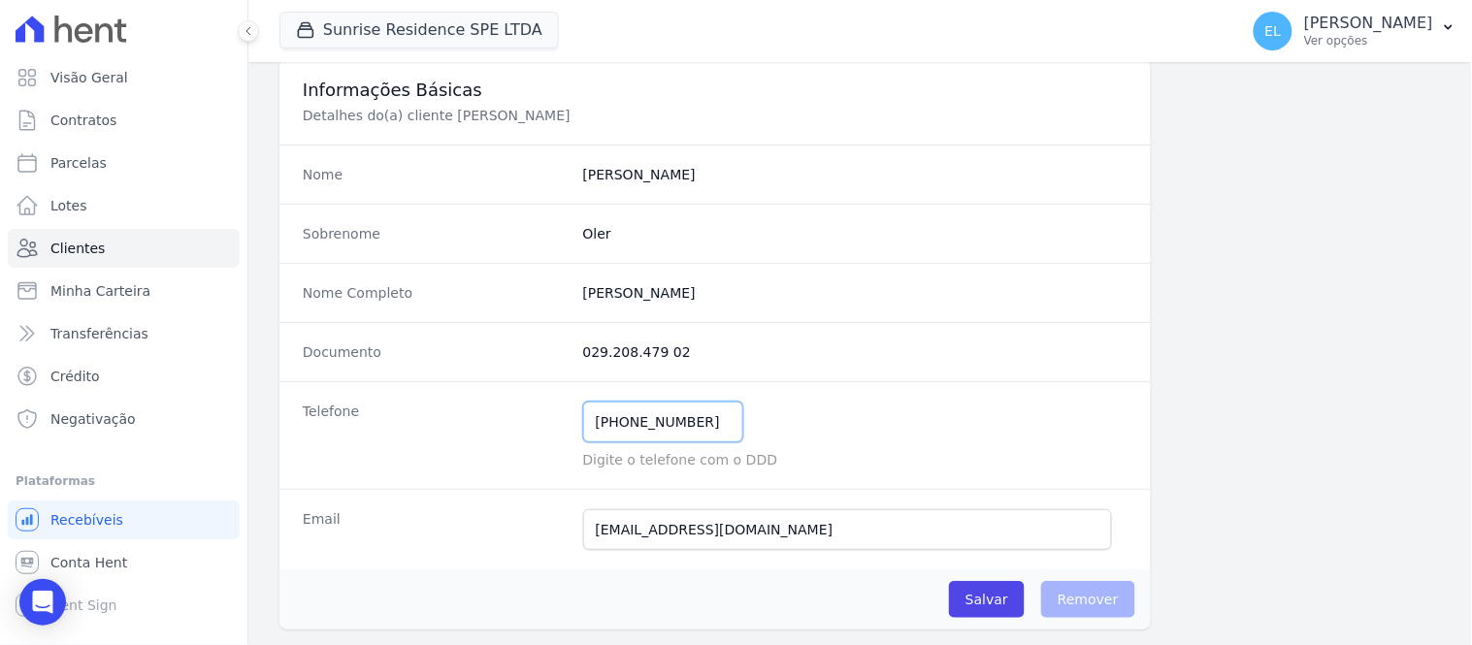
click at [711, 425] on input "[PHONE_NUMBER]" at bounding box center [663, 422] width 160 height 41
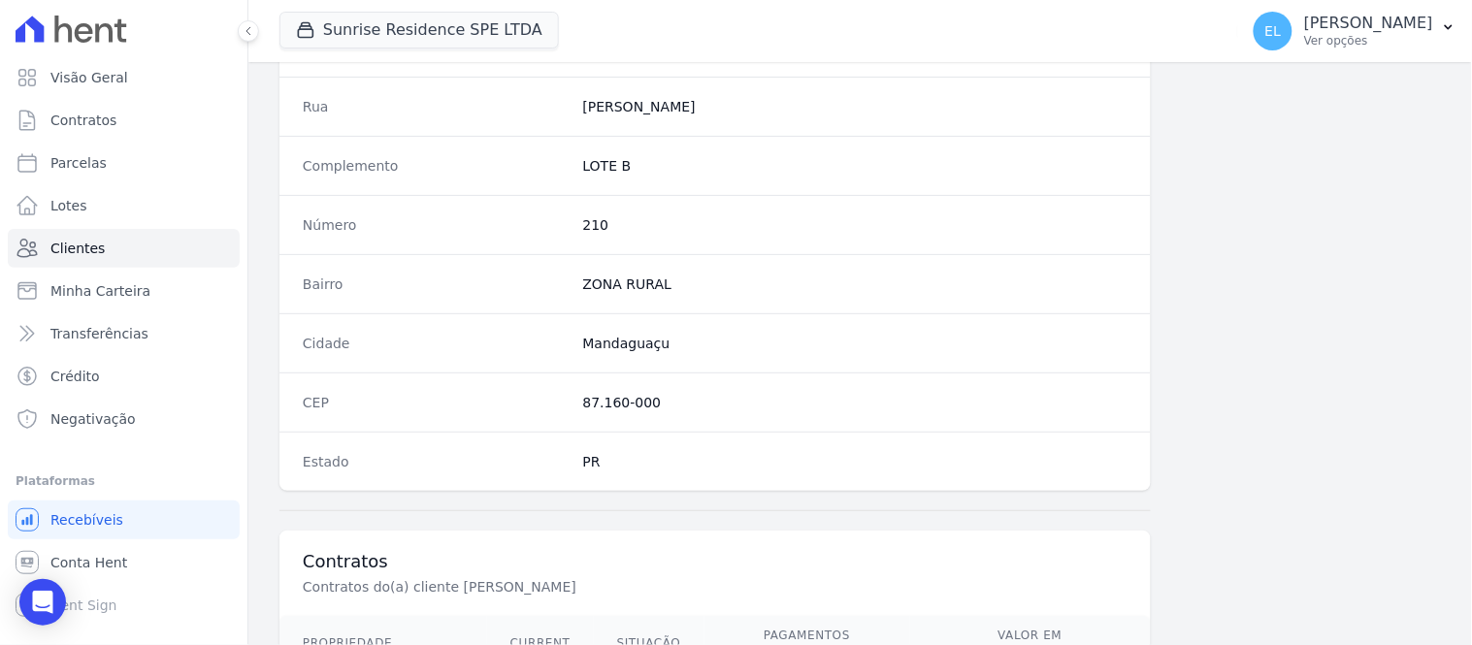
scroll to position [862, 0]
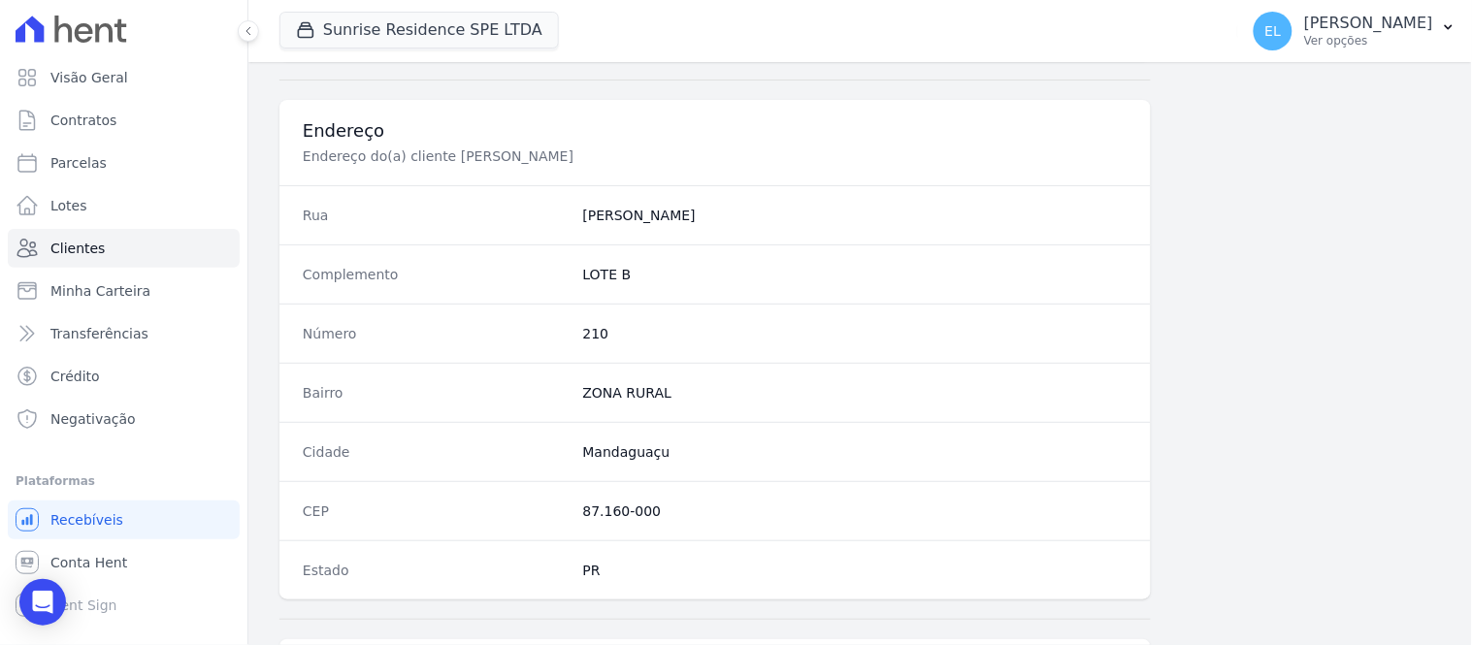
drag, startPoint x: 570, startPoint y: 221, endPoint x: 704, endPoint y: 214, distance: 134.1
click at [704, 214] on div "Rua Estrada Jaborandi" at bounding box center [716, 214] width 872 height 59
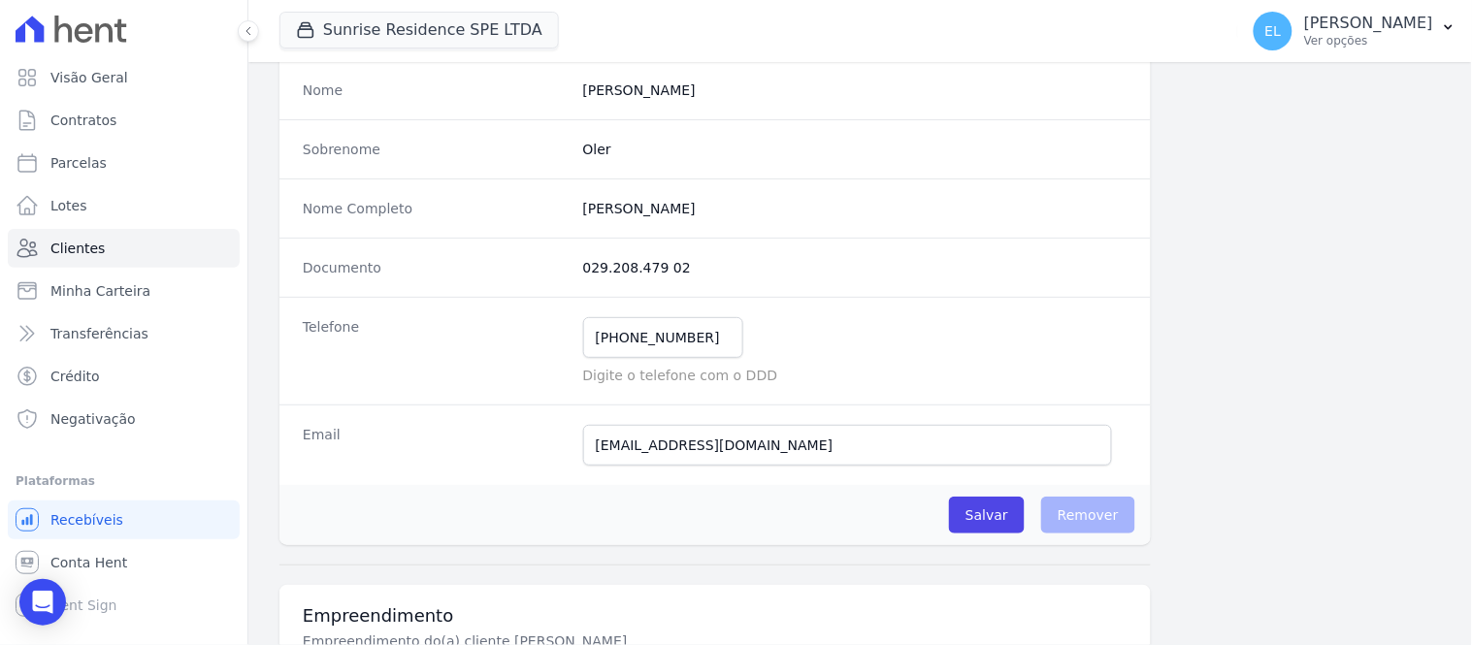
scroll to position [182, 0]
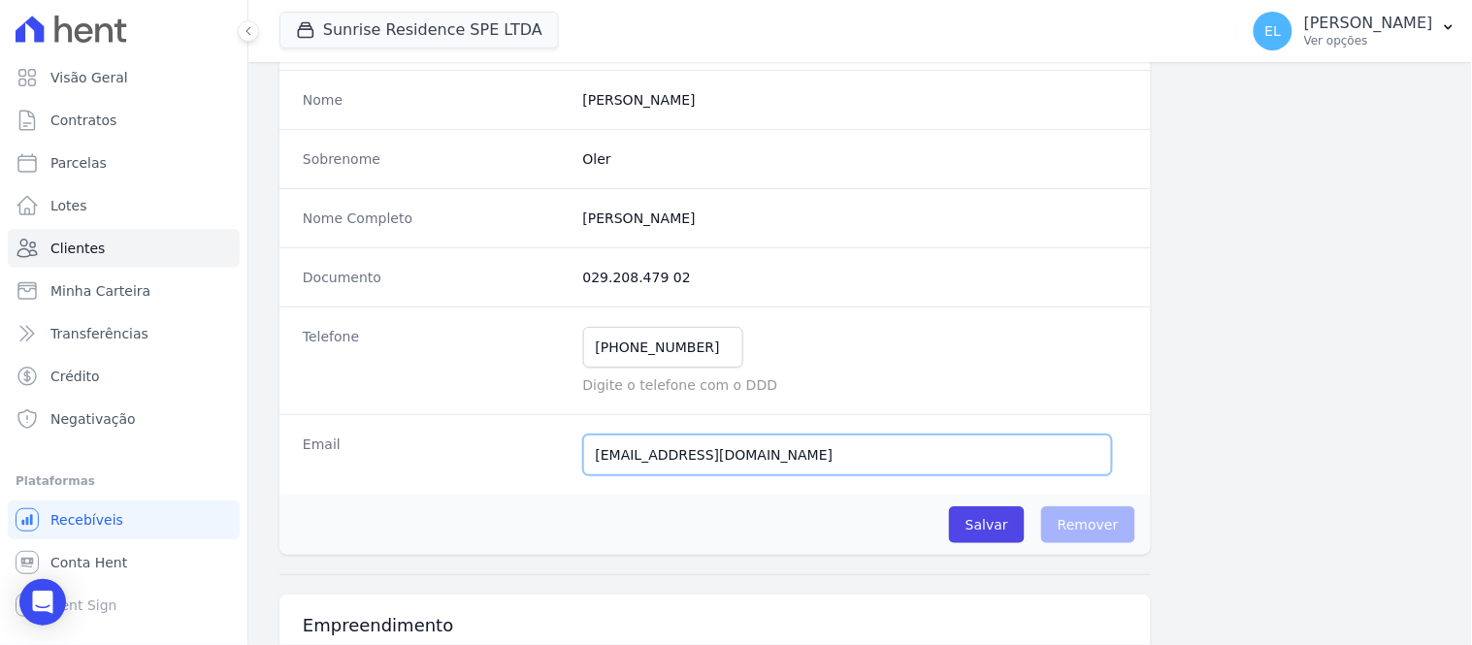
drag, startPoint x: 589, startPoint y: 459, endPoint x: 771, endPoint y: 443, distance: 182.2
click at [771, 443] on input "[EMAIL_ADDRESS][DOMAIN_NAME]" at bounding box center [847, 455] width 529 height 41
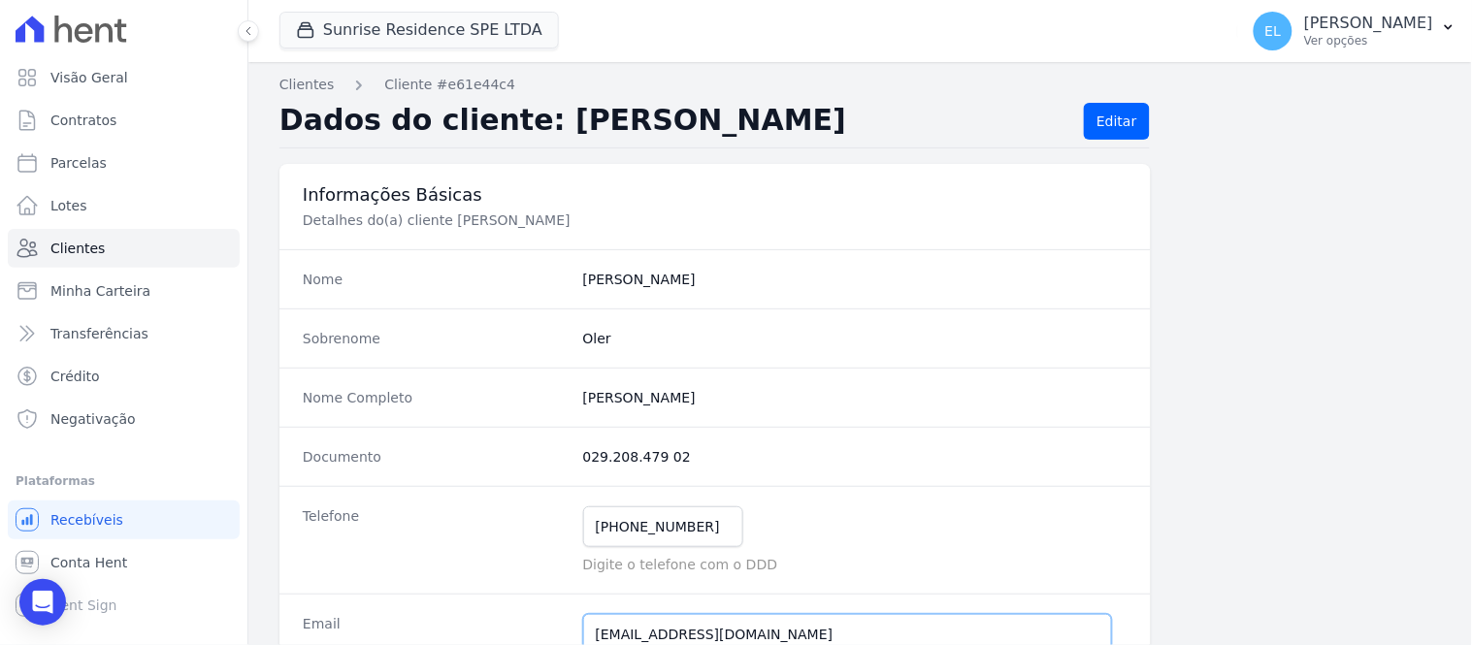
scroll to position [0, 0]
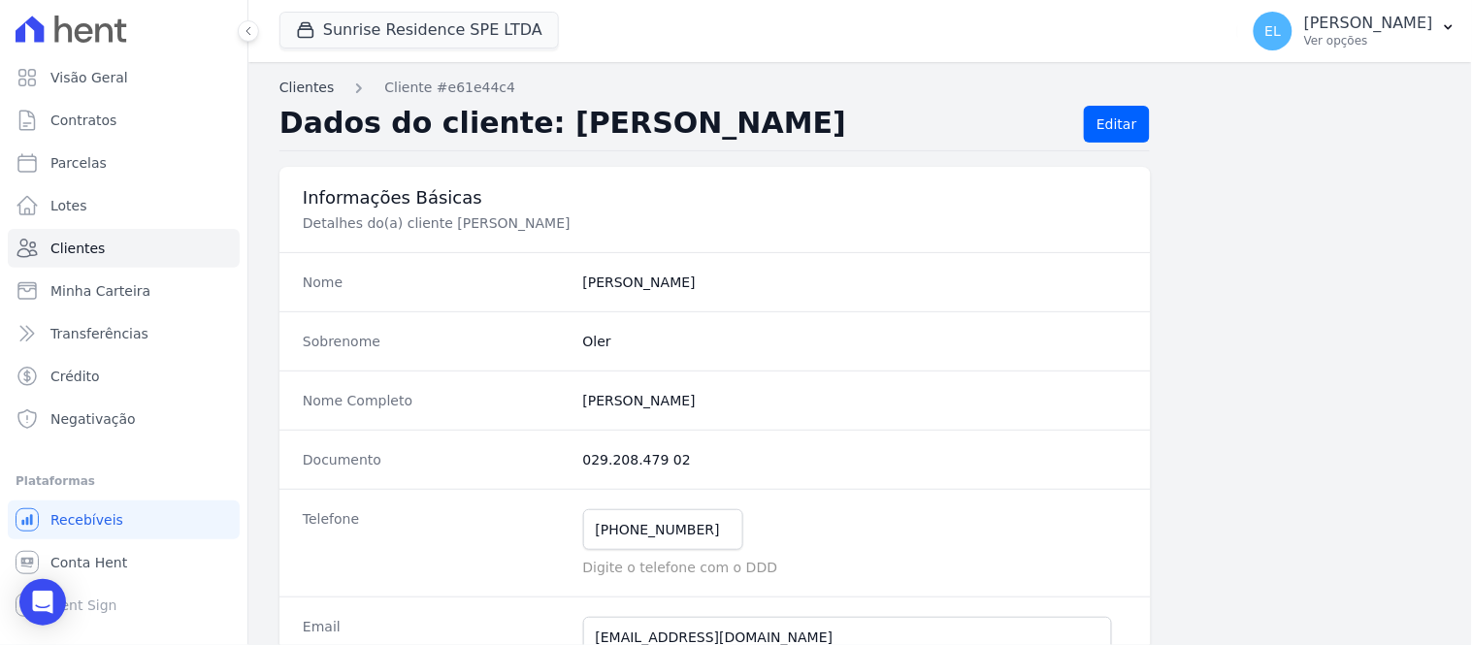
click at [309, 83] on link "Clientes" at bounding box center [307, 88] width 54 height 20
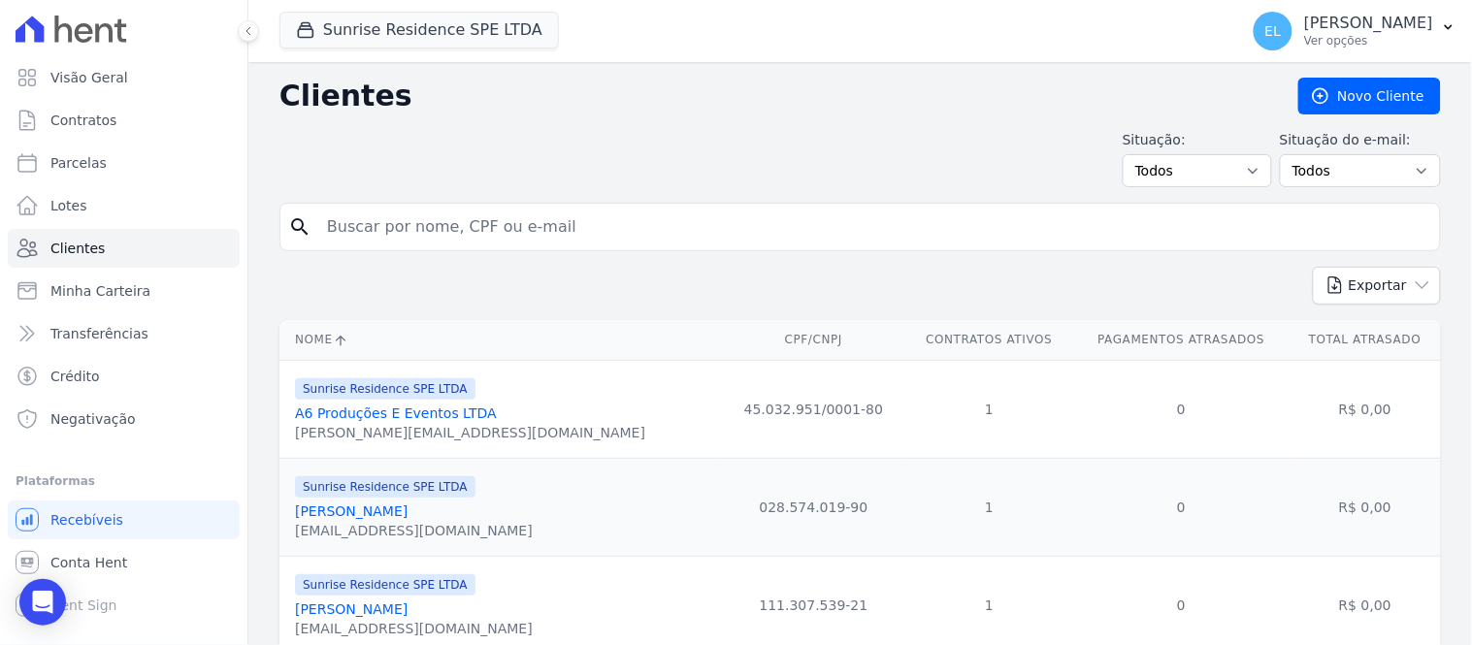
click at [405, 226] on input "search" at bounding box center [873, 227] width 1117 height 39
type input "caio"
click at [408, 226] on input "caio" at bounding box center [873, 227] width 1117 height 39
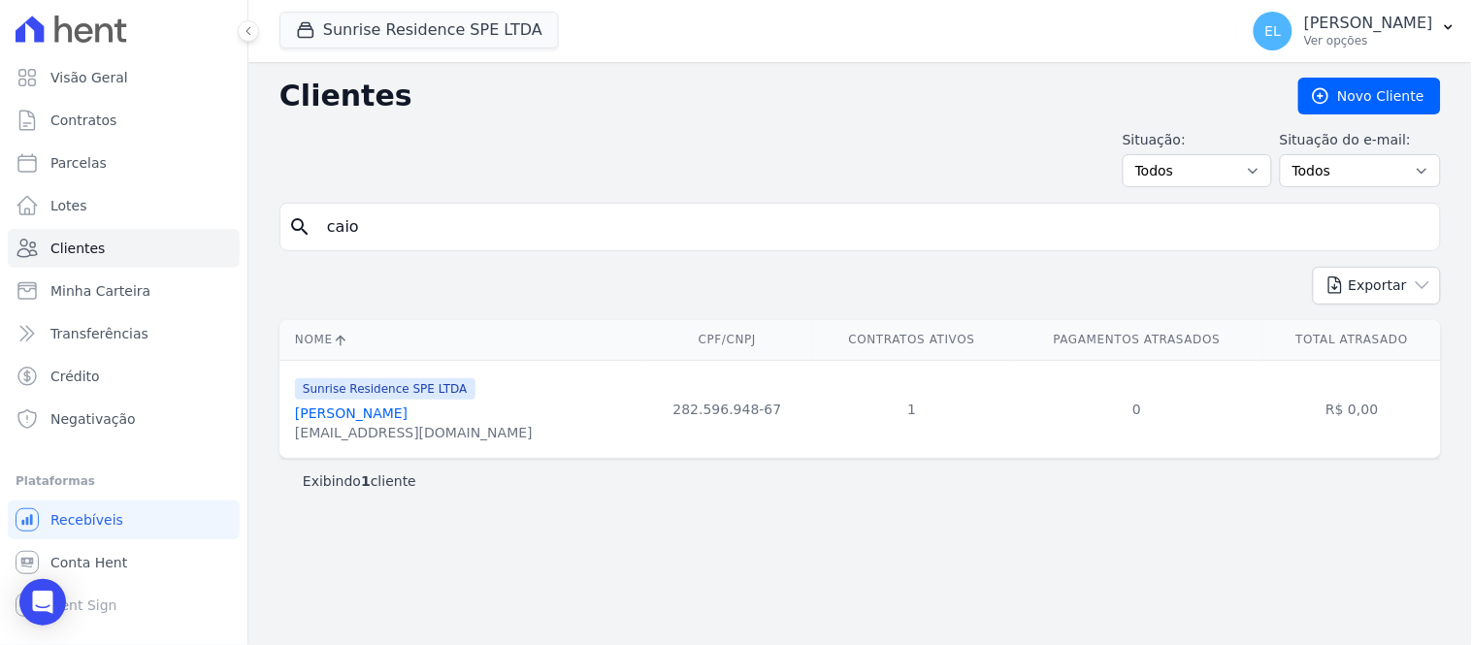
click at [379, 415] on link "[PERSON_NAME]" at bounding box center [351, 414] width 113 height 16
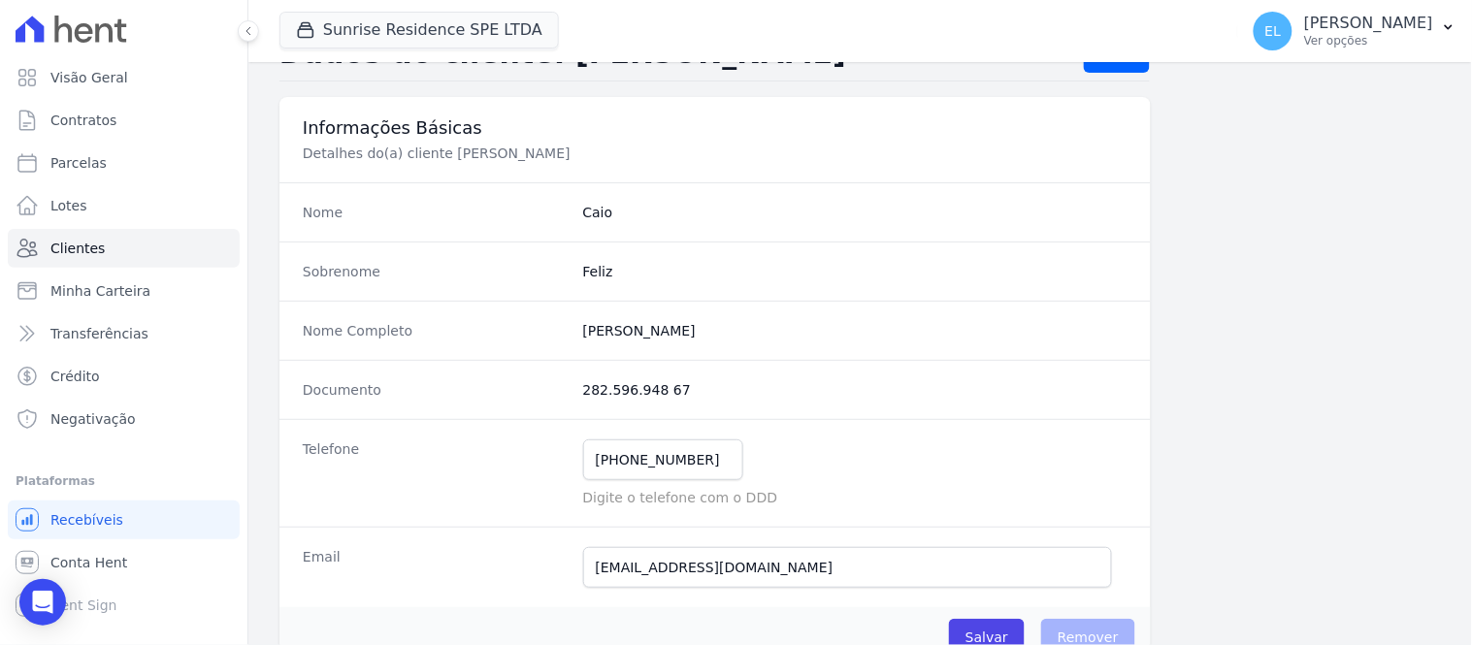
scroll to position [108, 0]
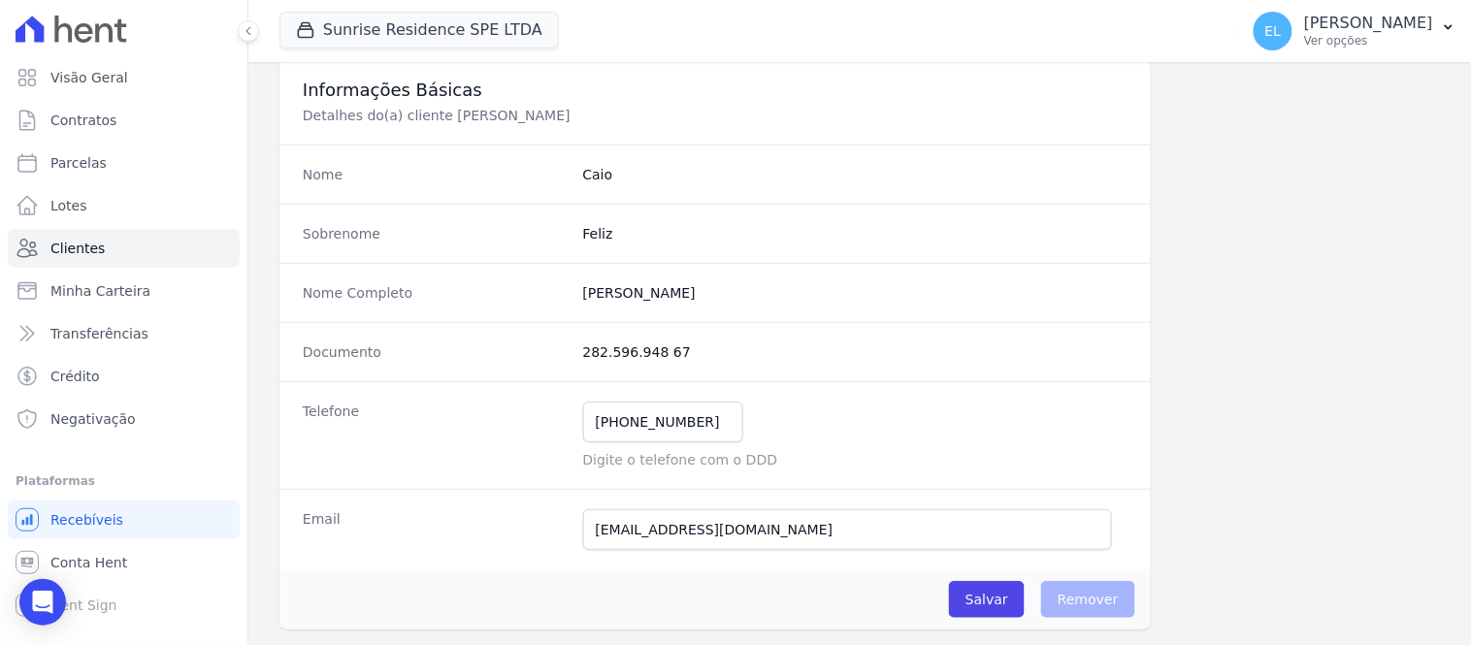
drag, startPoint x: 576, startPoint y: 355, endPoint x: 694, endPoint y: 356, distance: 118.4
click at [694, 356] on div "Documento 282.596.948 67" at bounding box center [716, 351] width 872 height 59
drag, startPoint x: 575, startPoint y: 286, endPoint x: 799, endPoint y: 293, distance: 224.3
click at [799, 293] on div "Nome Completo [PERSON_NAME]" at bounding box center [716, 292] width 872 height 59
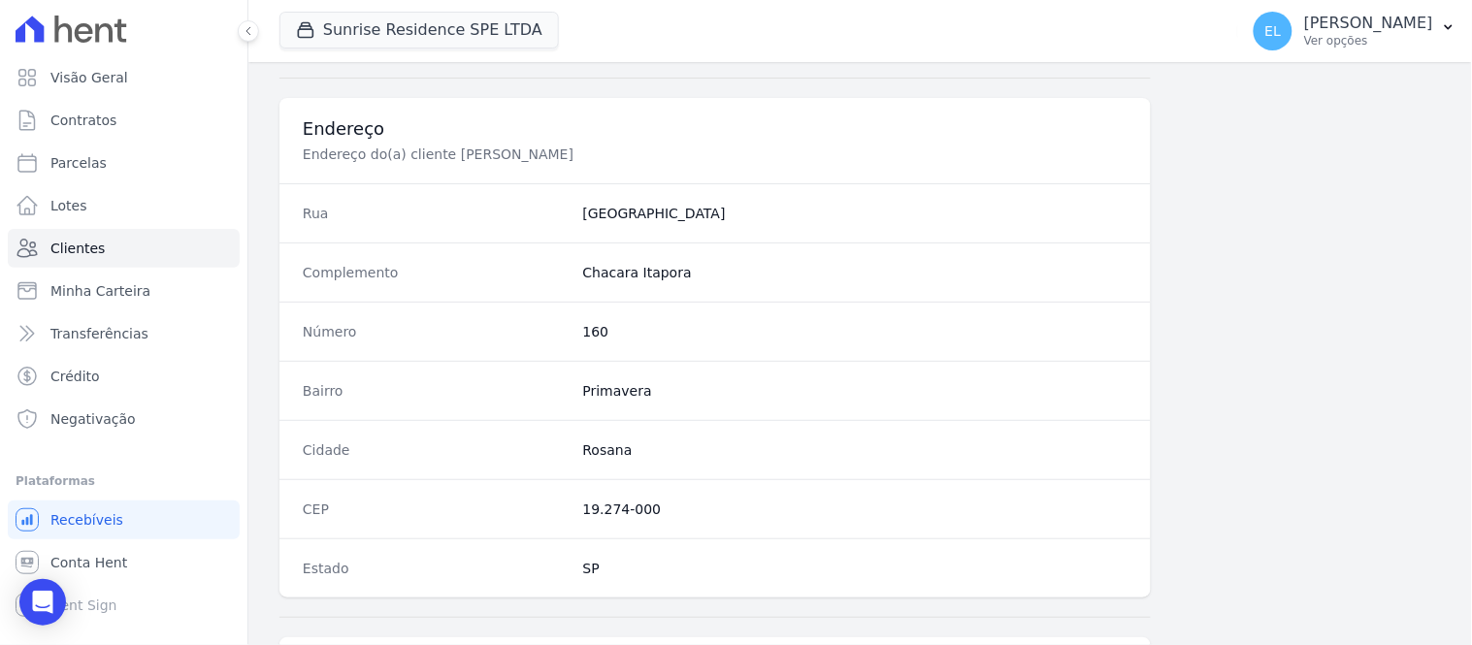
scroll to position [862, 0]
drag, startPoint x: 609, startPoint y: 214, endPoint x: 731, endPoint y: 208, distance: 122.4
click at [731, 208] on dd "[GEOGRAPHIC_DATA]" at bounding box center [855, 215] width 544 height 19
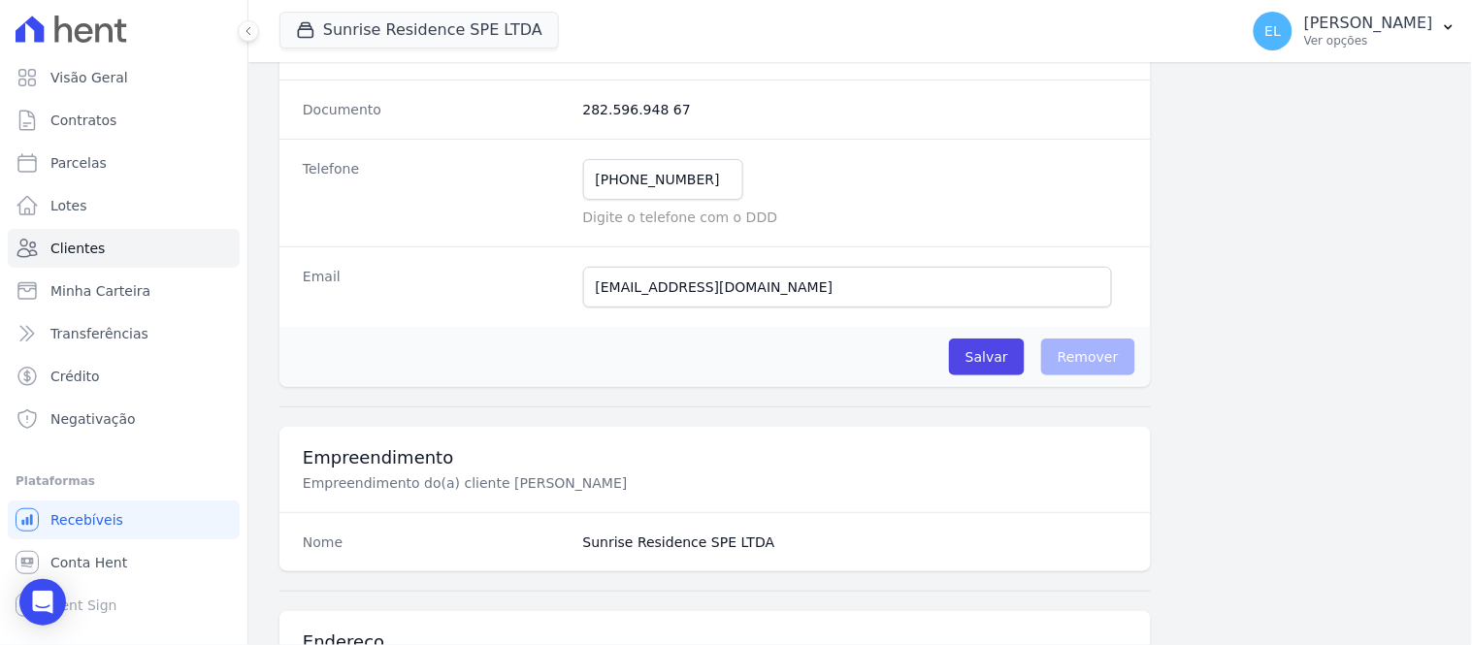
scroll to position [323, 0]
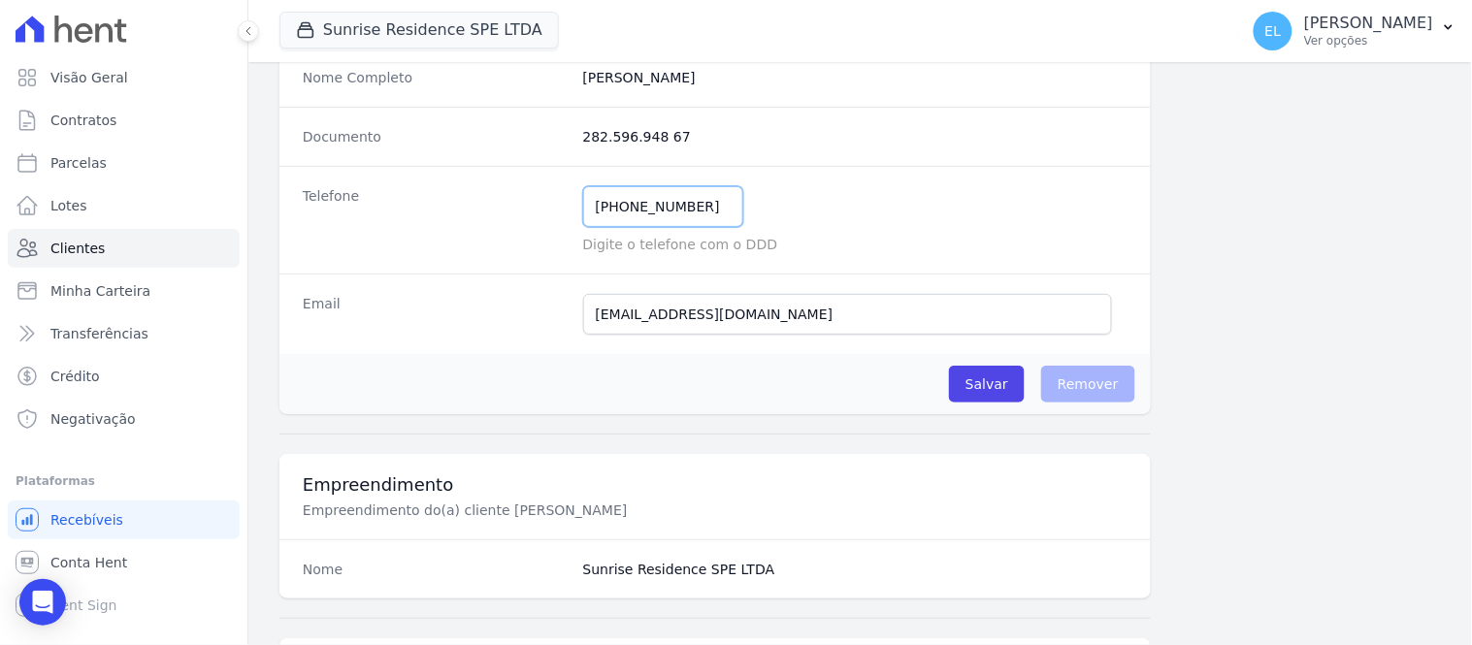
drag, startPoint x: 619, startPoint y: 207, endPoint x: 695, endPoint y: 200, distance: 76.0
click at [695, 200] on input "[PHONE_NUMBER]" at bounding box center [663, 206] width 160 height 41
drag, startPoint x: 589, startPoint y: 322, endPoint x: 729, endPoint y: 313, distance: 140.1
click at [729, 313] on input "[EMAIL_ADDRESS][DOMAIN_NAME]" at bounding box center [847, 314] width 529 height 41
click at [744, 323] on input "[EMAIL_ADDRESS][DOMAIN_NAME]" at bounding box center [847, 314] width 529 height 41
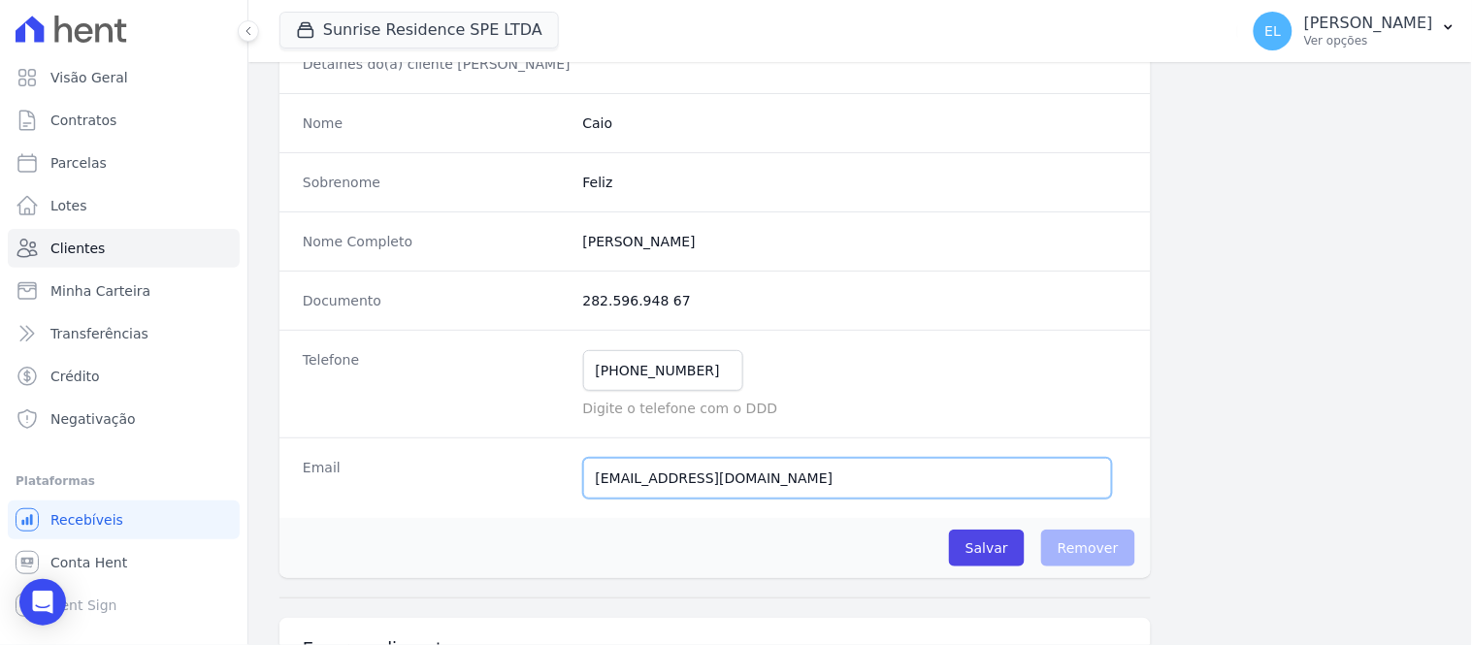
scroll to position [0, 0]
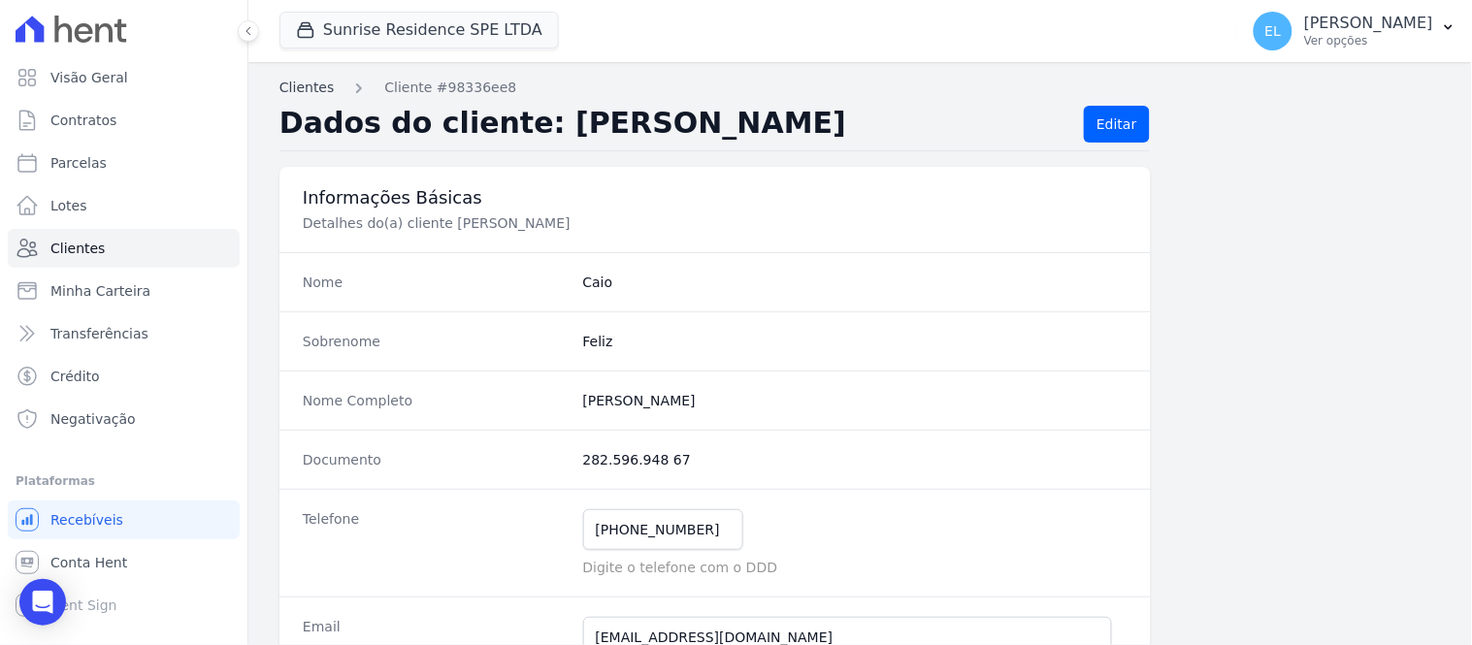
click at [296, 88] on link "Clientes" at bounding box center [307, 88] width 54 height 20
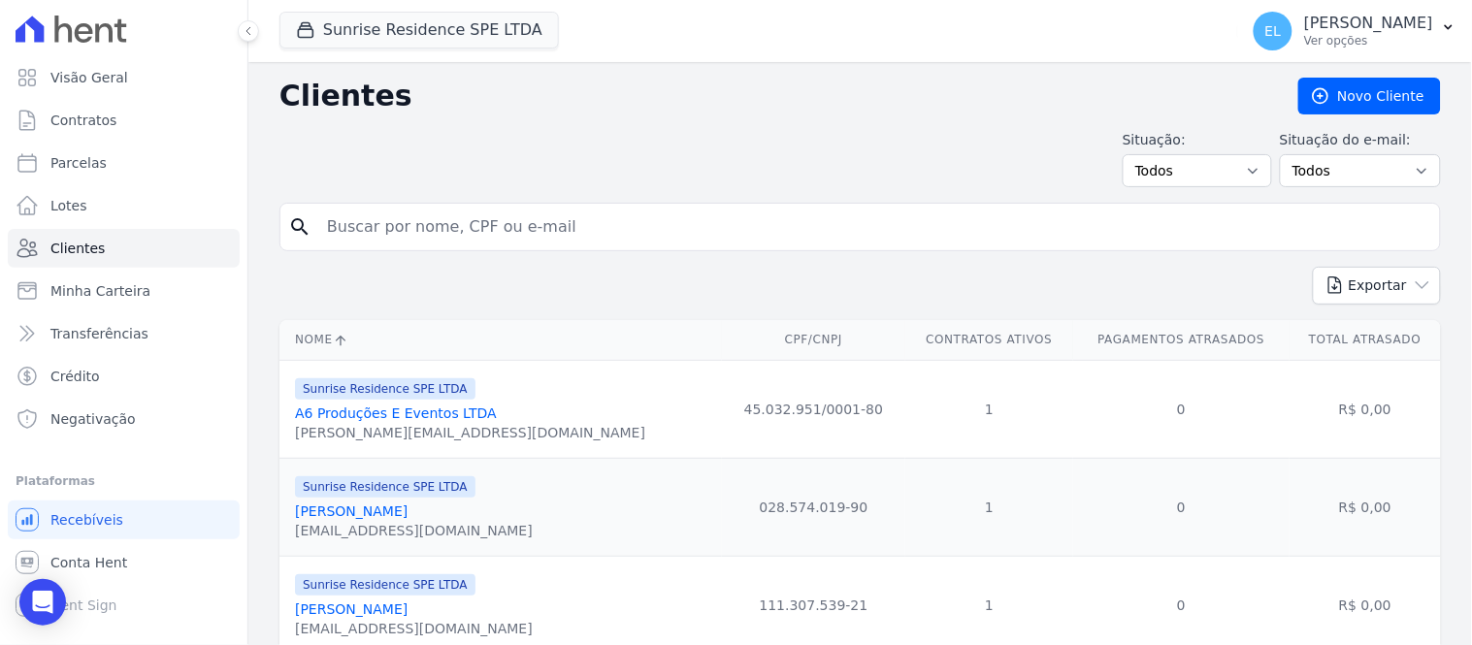
click at [402, 235] on input "search" at bounding box center [873, 227] width 1117 height 39
type input "[PERSON_NAME]"
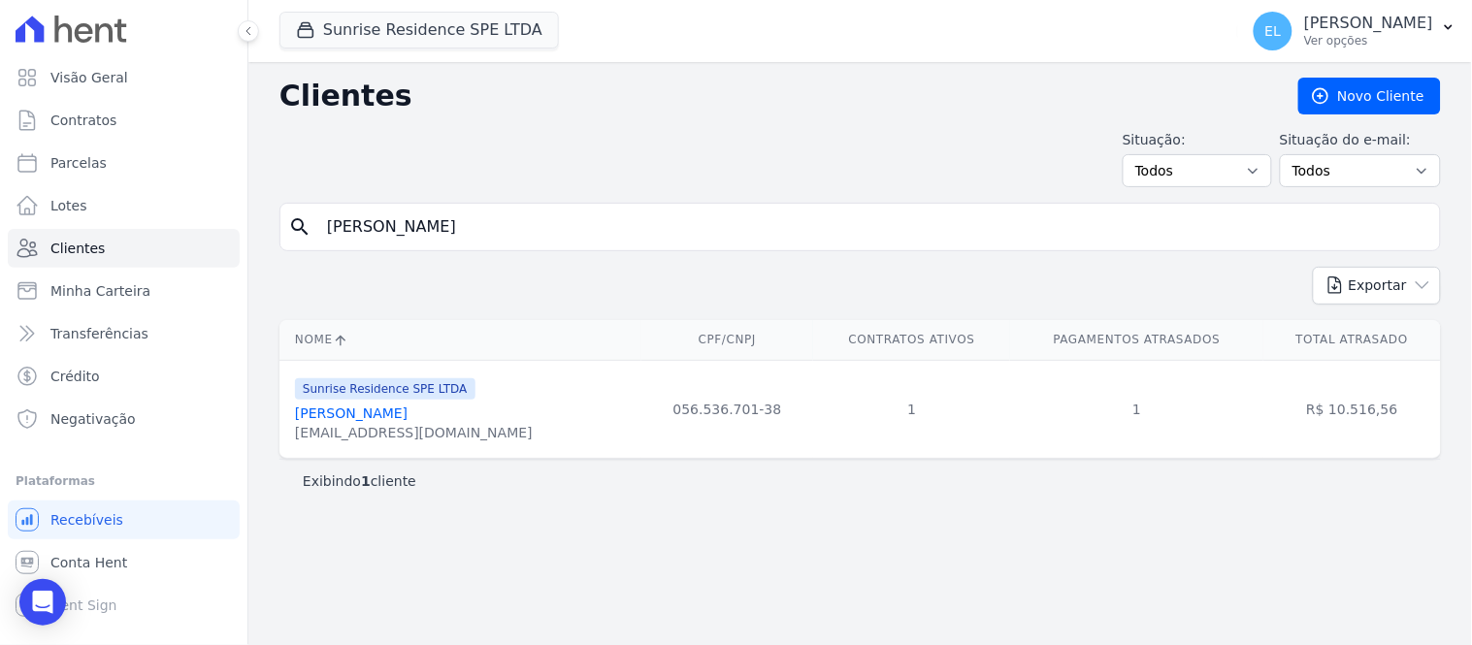
click at [376, 412] on link "[PERSON_NAME]" at bounding box center [351, 414] width 113 height 16
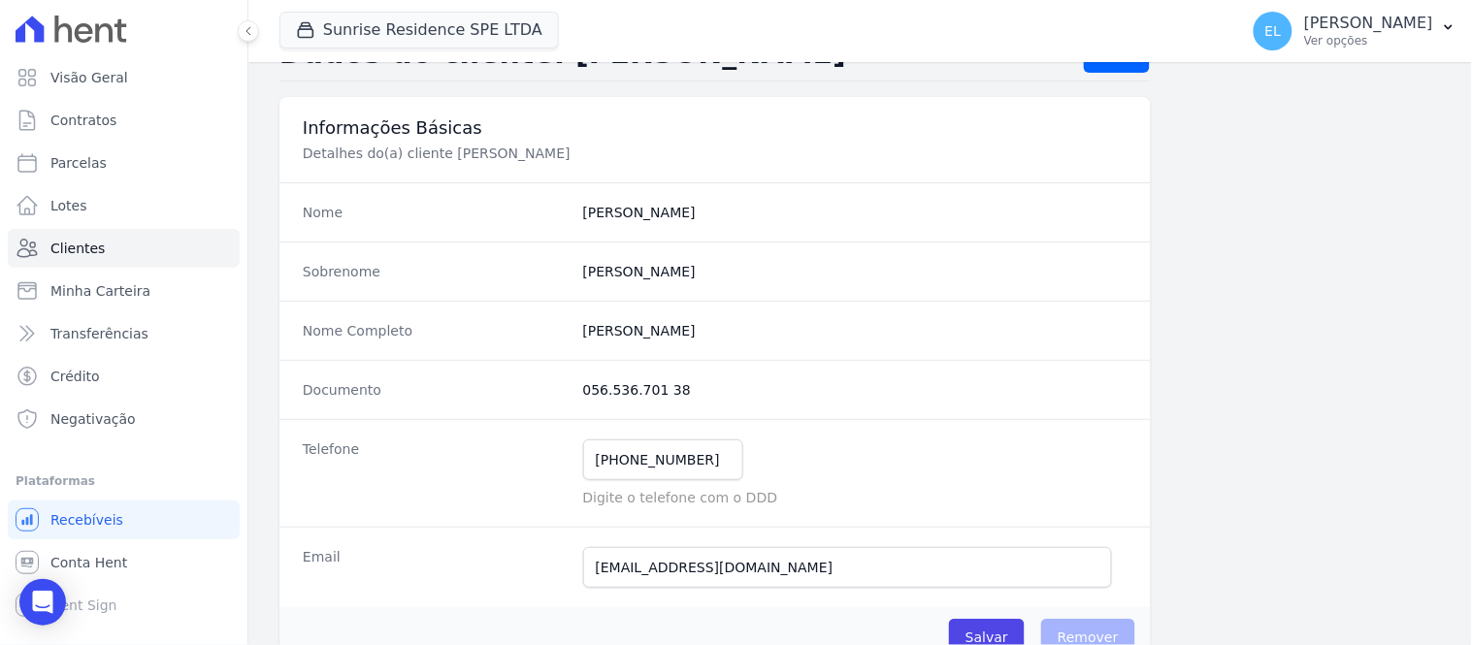
scroll to position [108, 0]
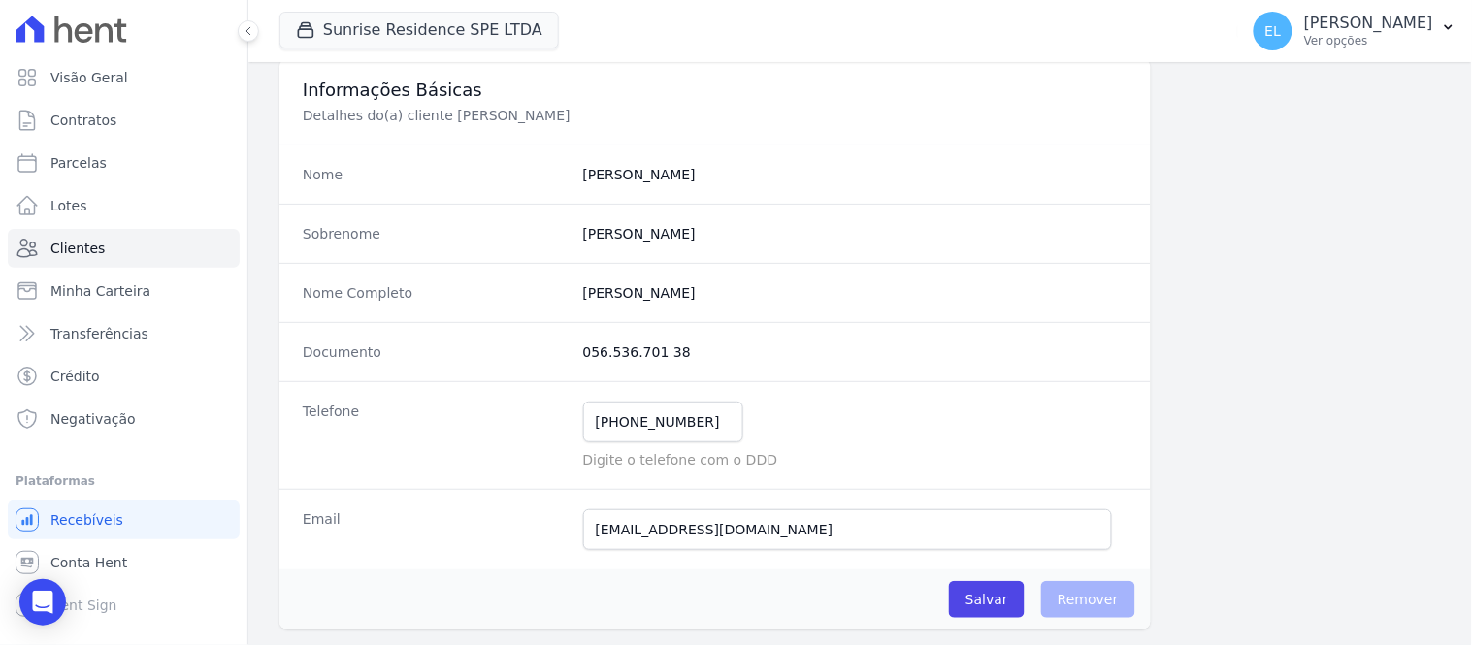
drag, startPoint x: 573, startPoint y: 355, endPoint x: 672, endPoint y: 357, distance: 99.0
click at [672, 357] on div "Documento 056.536.701 38" at bounding box center [716, 351] width 872 height 59
drag, startPoint x: 575, startPoint y: 294, endPoint x: 772, endPoint y: 288, distance: 197.1
click at [772, 288] on div "Nome Completo [PERSON_NAME]" at bounding box center [716, 292] width 872 height 59
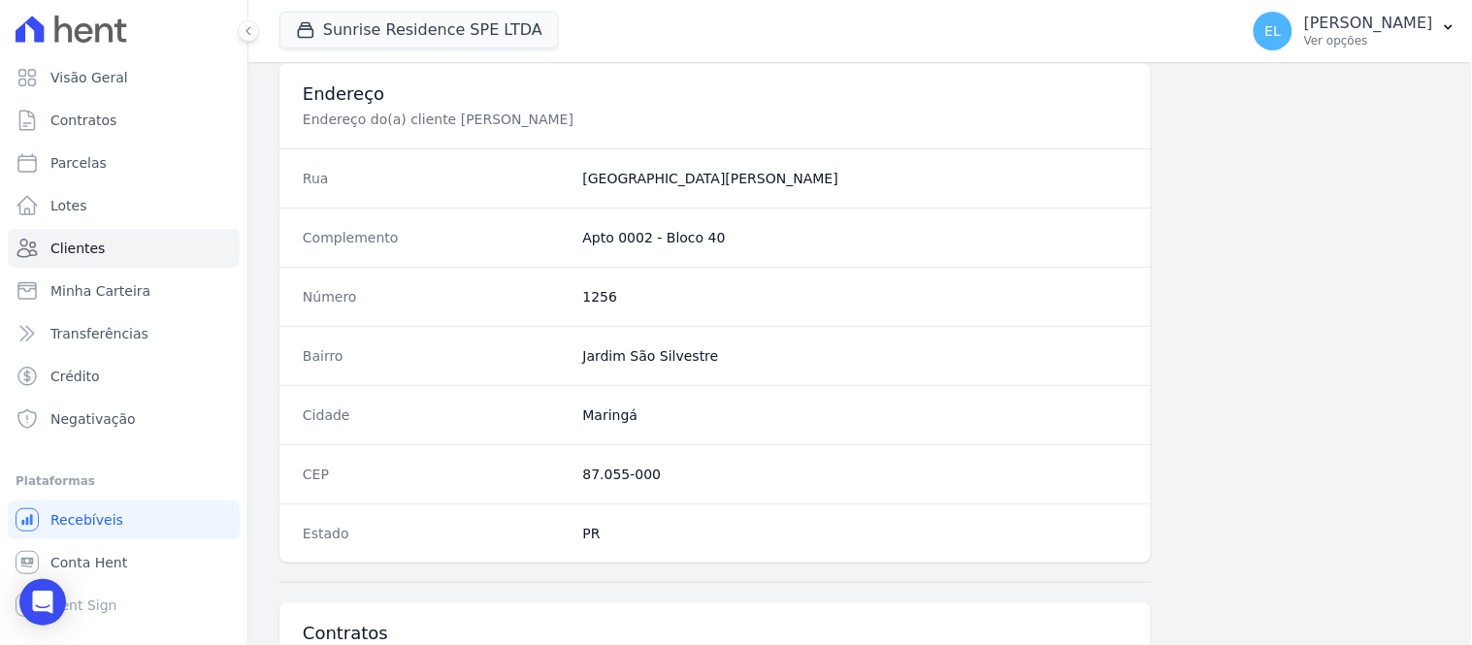
scroll to position [862, 0]
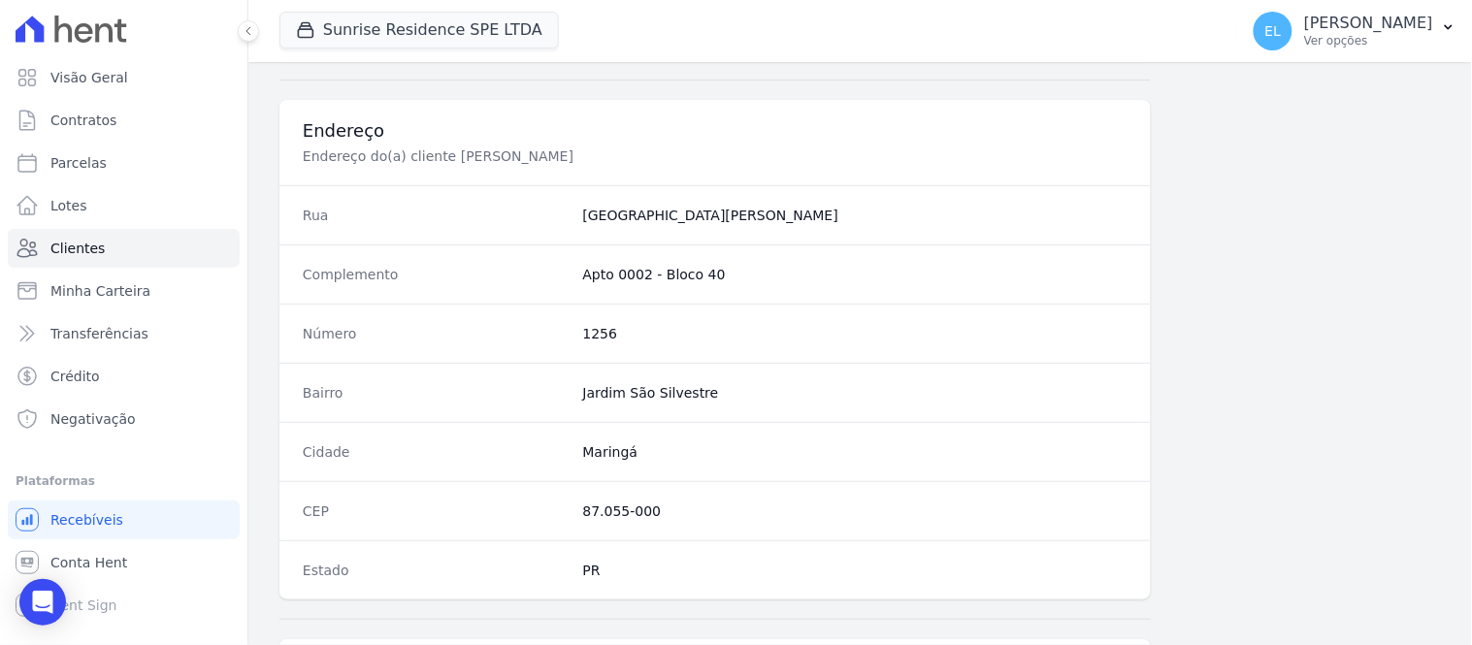
drag, startPoint x: 576, startPoint y: 278, endPoint x: 716, endPoint y: 285, distance: 140.9
click at [716, 285] on div "Complemento Apto 0002 - Bloco 40" at bounding box center [716, 274] width 872 height 59
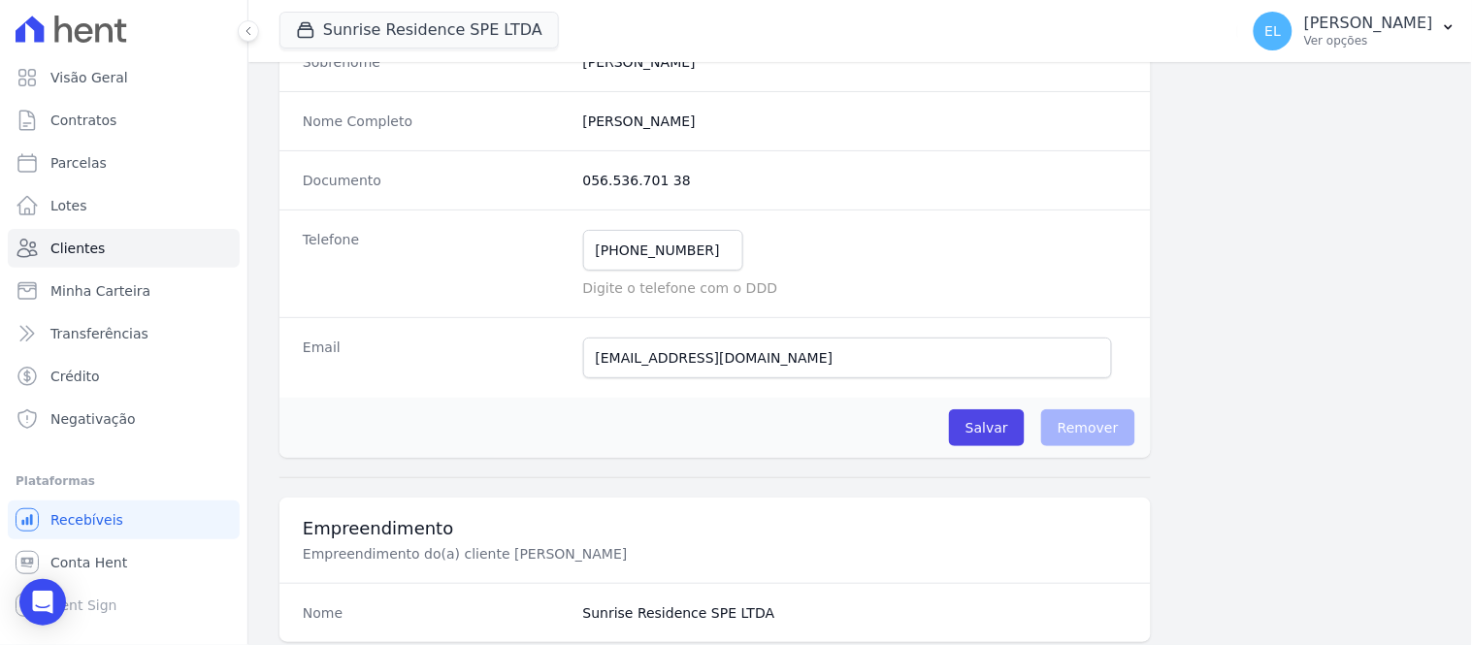
scroll to position [215, 0]
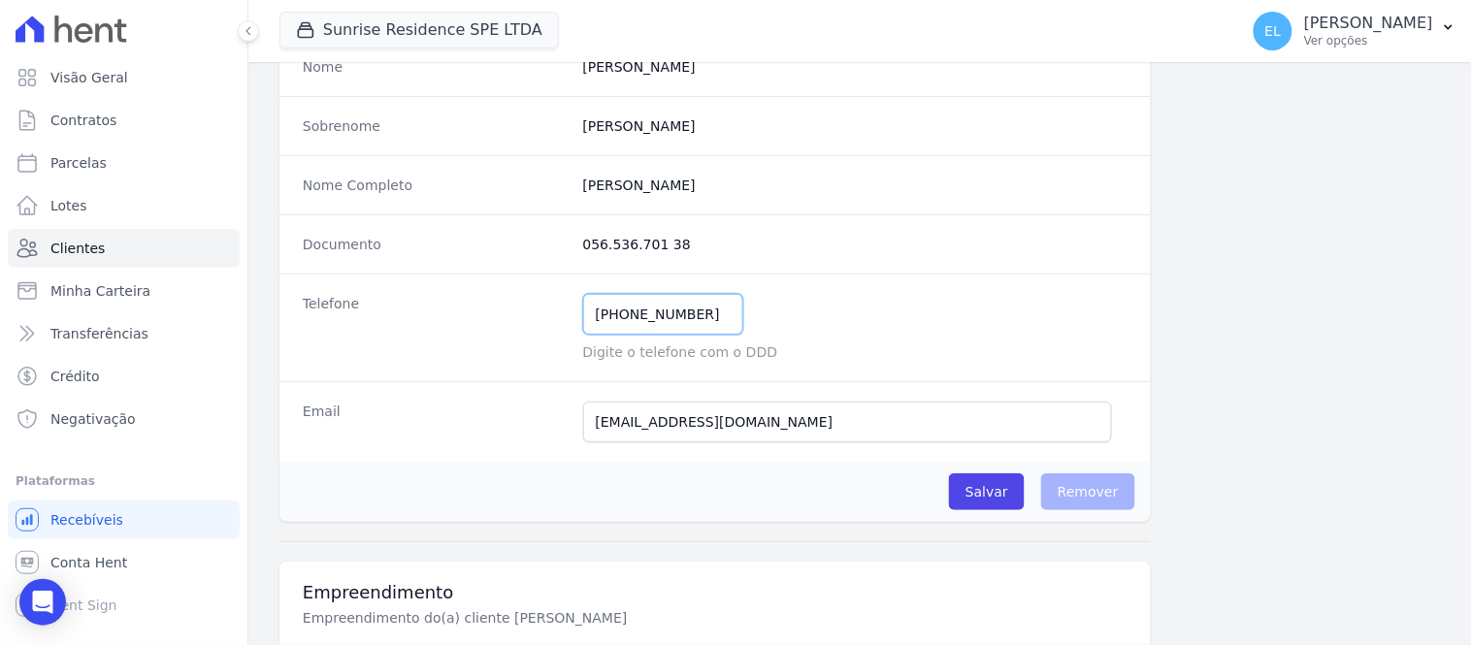
drag, startPoint x: 619, startPoint y: 322, endPoint x: 696, endPoint y: 311, distance: 77.6
click at [696, 311] on input "[PHONE_NUMBER]" at bounding box center [663, 314] width 160 height 41
drag, startPoint x: 575, startPoint y: 419, endPoint x: 660, endPoint y: 423, distance: 85.5
click at [660, 423] on div "Email [EMAIL_ADDRESS][DOMAIN_NAME] Email confirmado." at bounding box center [716, 421] width 872 height 81
drag, startPoint x: 589, startPoint y: 424, endPoint x: 789, endPoint y: 412, distance: 200.3
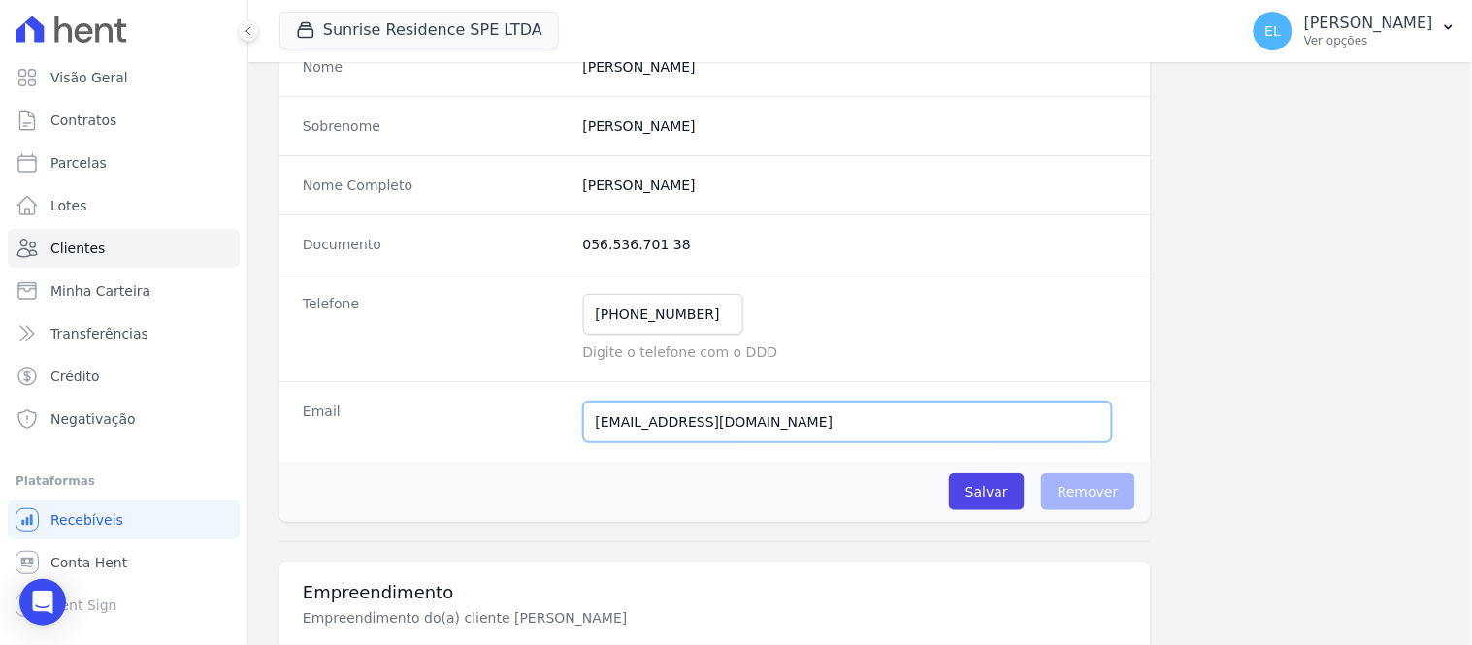
click at [789, 412] on input "[EMAIL_ADDRESS][DOMAIN_NAME]" at bounding box center [847, 422] width 529 height 41
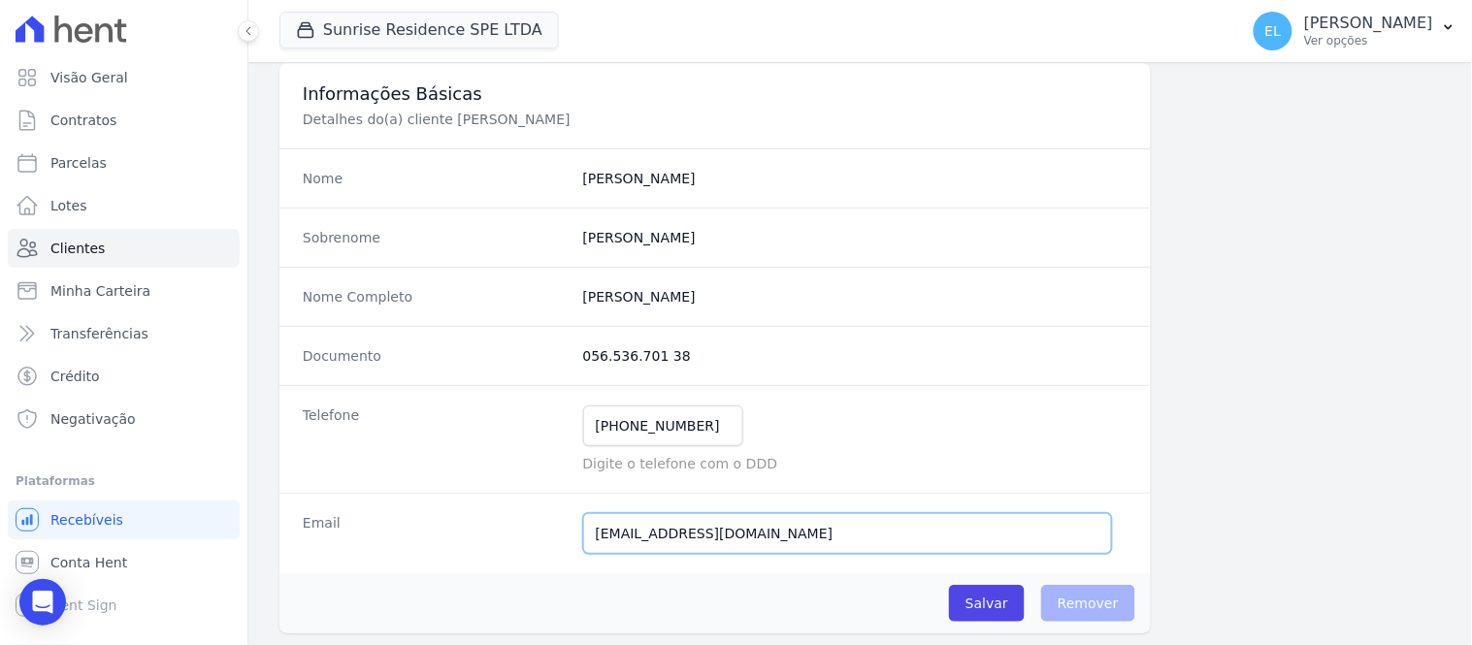
scroll to position [0, 0]
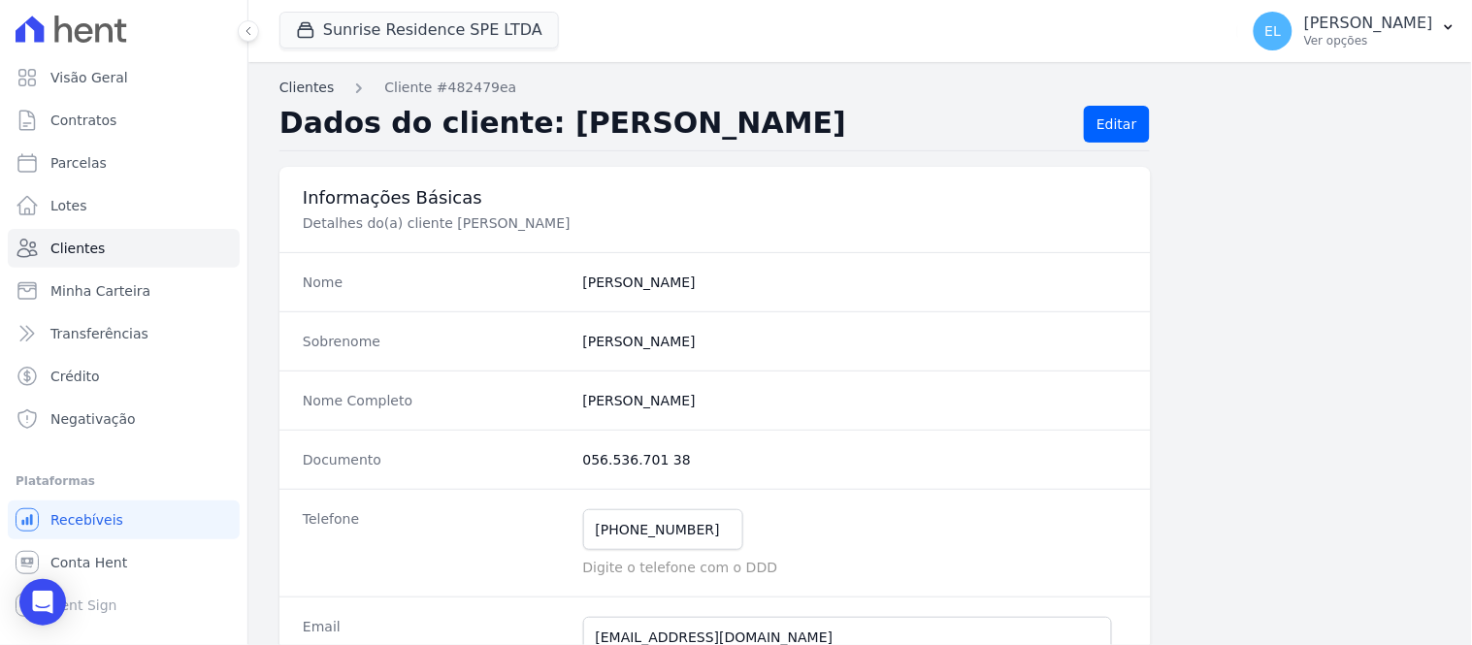
click at [299, 93] on link "Clientes" at bounding box center [307, 88] width 54 height 20
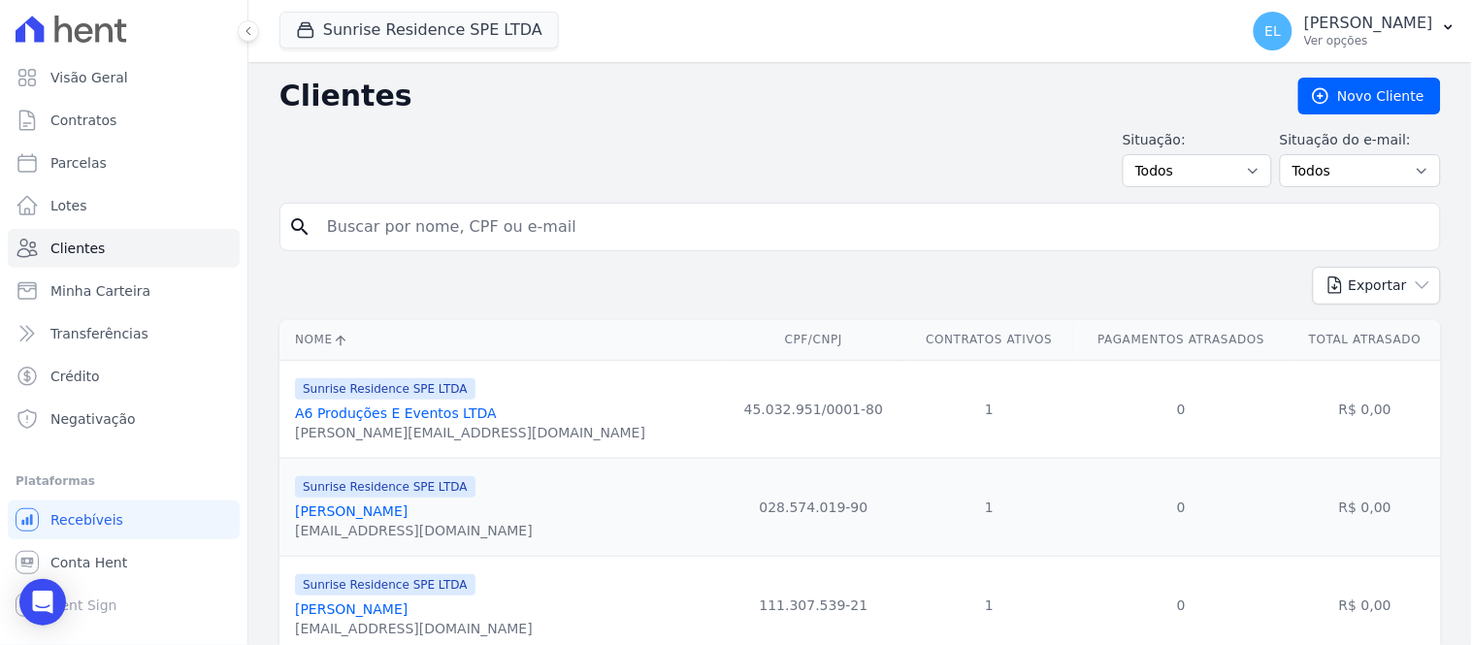
click at [439, 235] on input "search" at bounding box center [873, 227] width 1117 height 39
type input "edileuza"
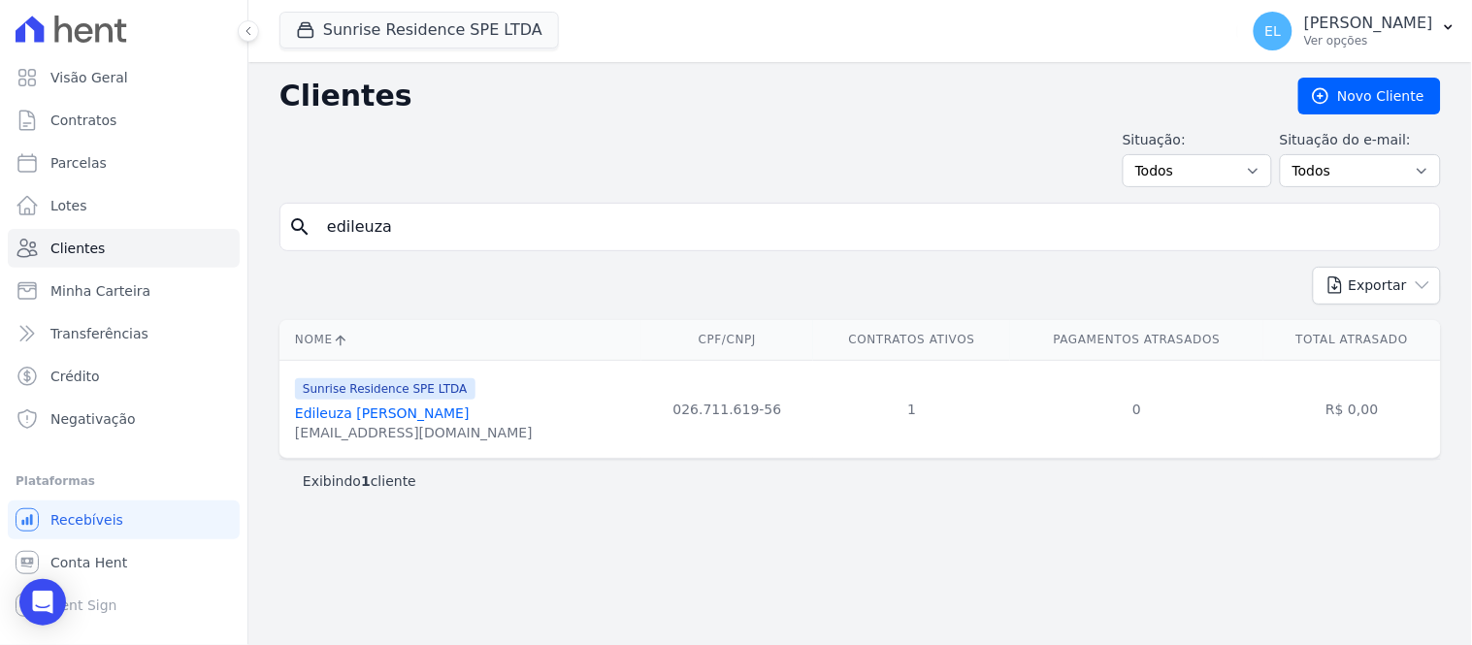
click at [398, 414] on link "Edileuza [PERSON_NAME]" at bounding box center [382, 414] width 175 height 16
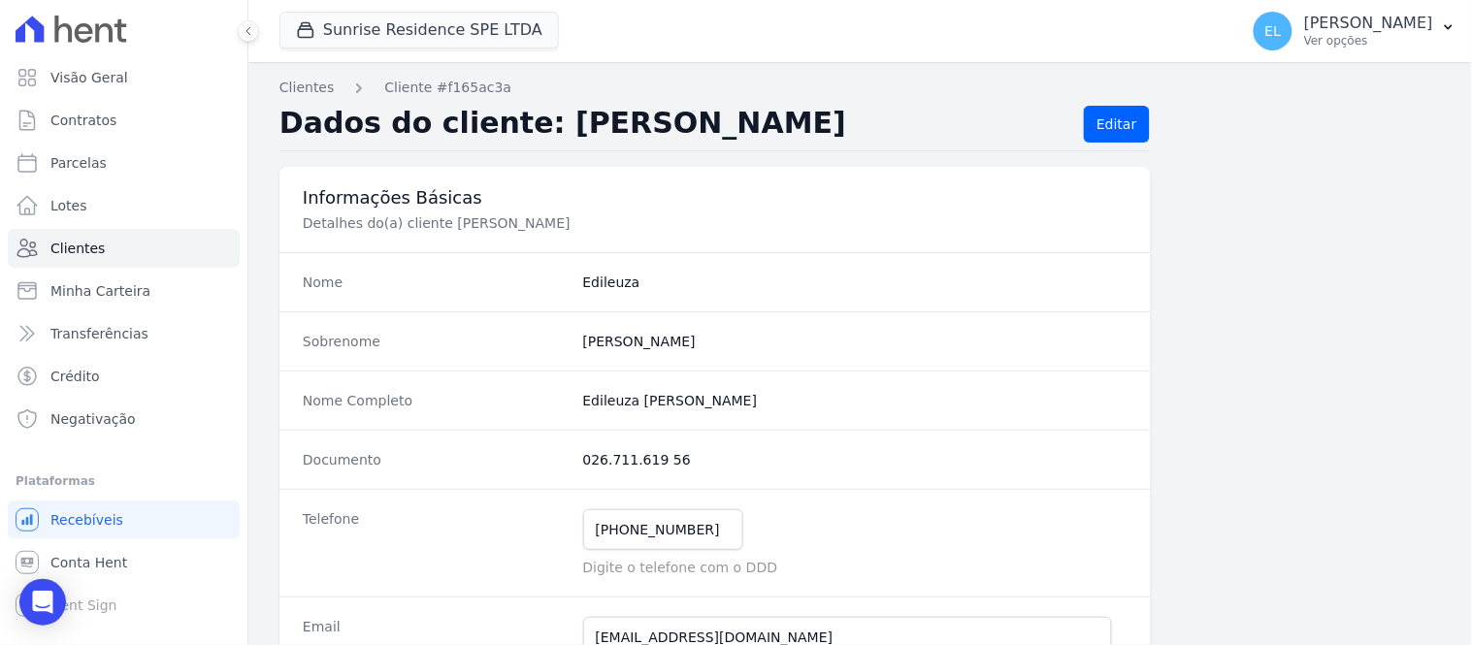
drag, startPoint x: 576, startPoint y: 462, endPoint x: 677, endPoint y: 462, distance: 101.9
click at [677, 462] on div "Documento 026.711.619 56" at bounding box center [716, 459] width 872 height 59
drag, startPoint x: 570, startPoint y: 401, endPoint x: 753, endPoint y: 395, distance: 183.5
click at [753, 395] on div "Nome Completo [PERSON_NAME]" at bounding box center [716, 400] width 872 height 59
click at [755, 396] on completo "Edileuza [PERSON_NAME]" at bounding box center [855, 400] width 544 height 19
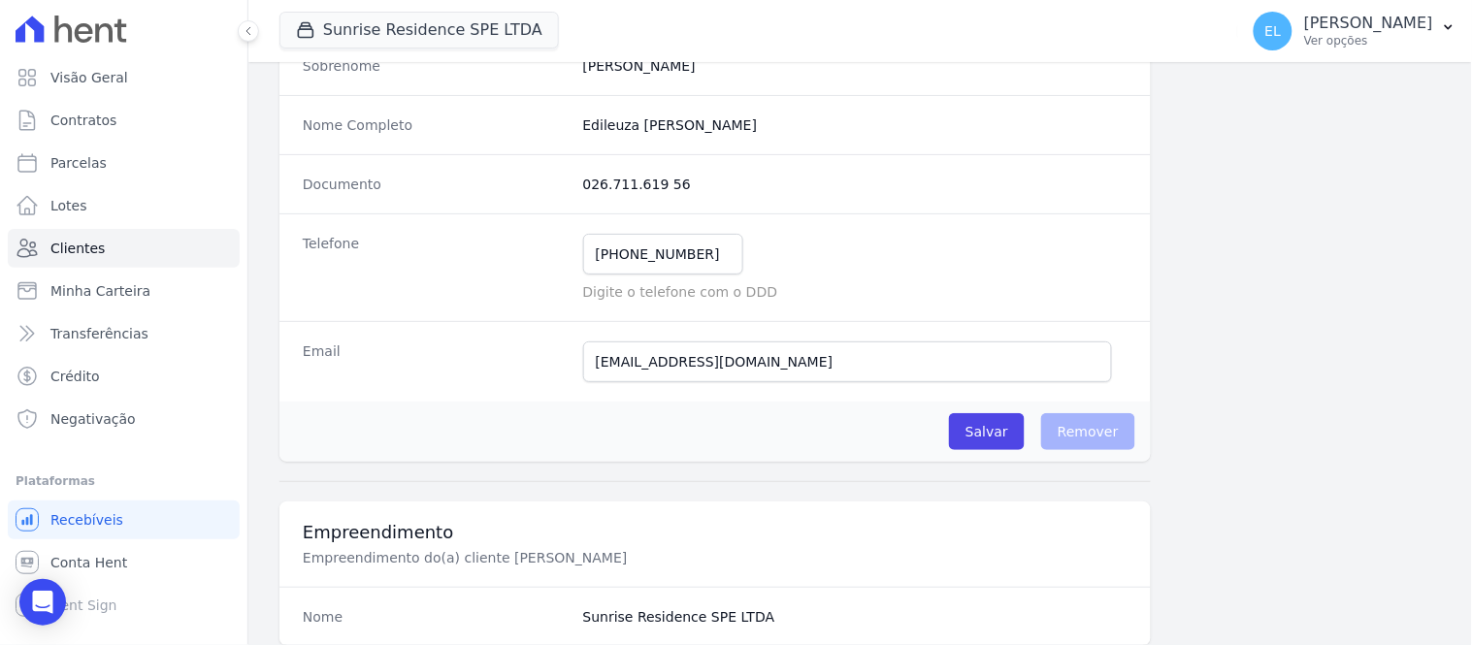
scroll to position [215, 0]
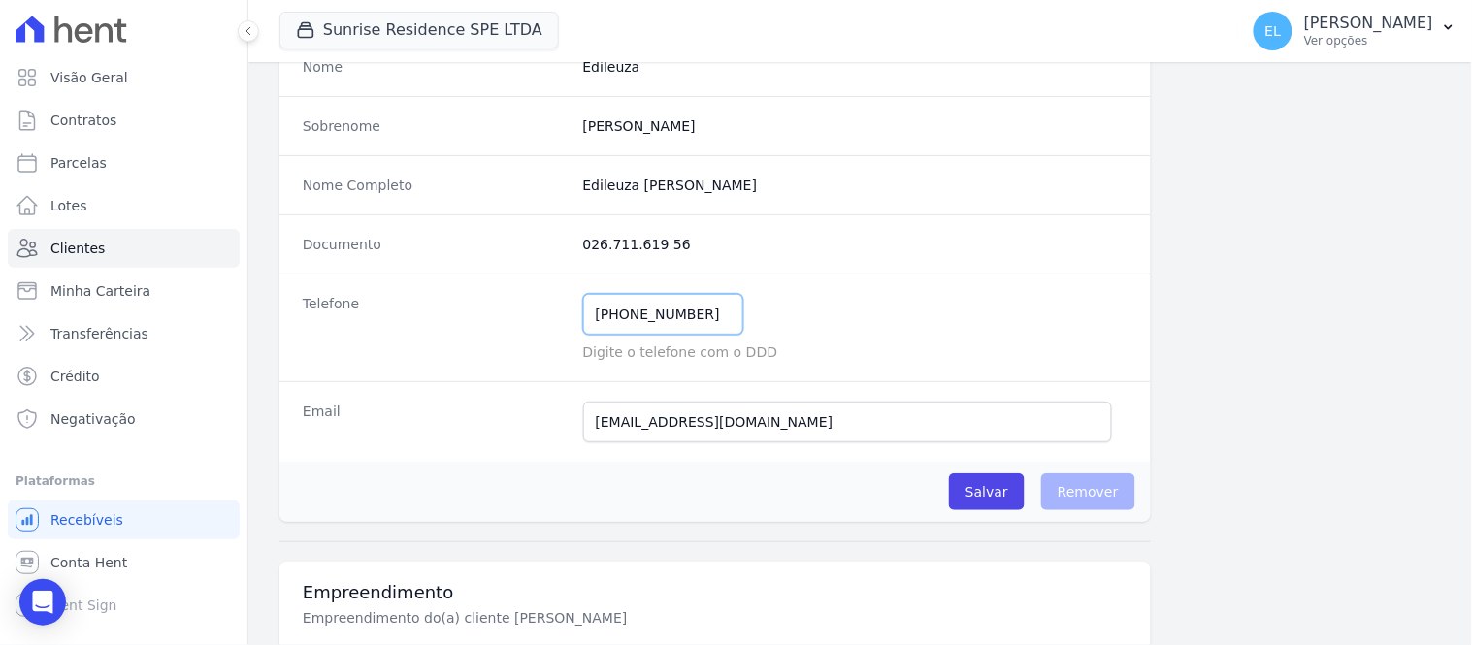
drag, startPoint x: 616, startPoint y: 322, endPoint x: 703, endPoint y: 318, distance: 86.5
click at [703, 318] on input "[PHONE_NUMBER]" at bounding box center [663, 314] width 160 height 41
drag, startPoint x: 583, startPoint y: 433, endPoint x: 791, endPoint y: 409, distance: 209.1
click at [790, 409] on input "[EMAIL_ADDRESS][DOMAIN_NAME]" at bounding box center [847, 422] width 529 height 41
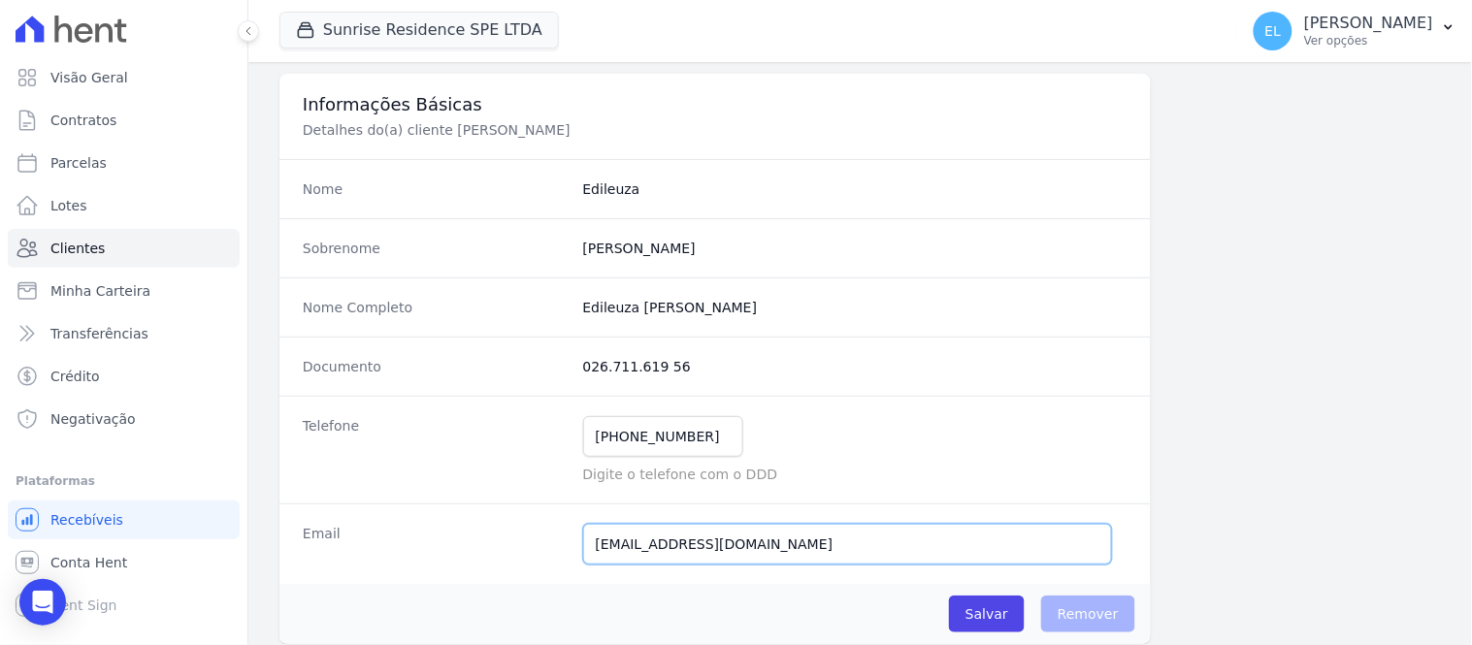
scroll to position [0, 0]
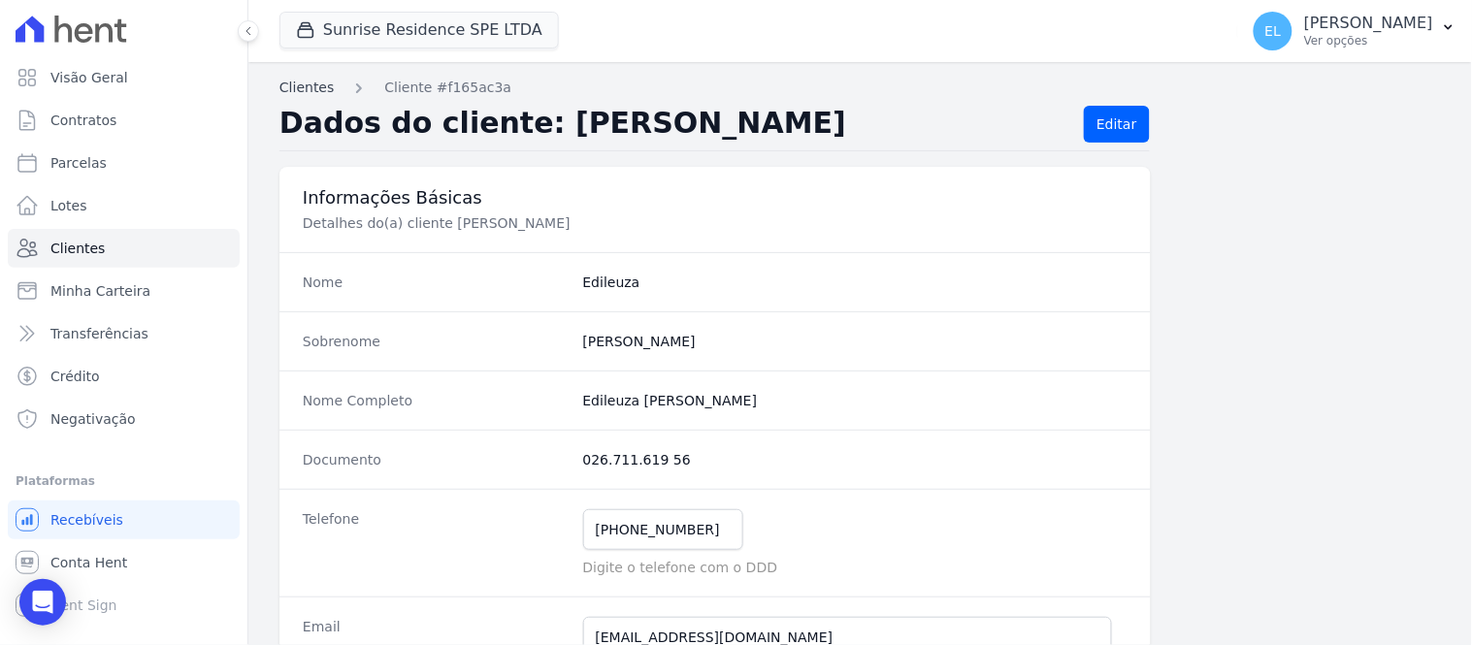
click at [311, 87] on link "Clientes" at bounding box center [307, 88] width 54 height 20
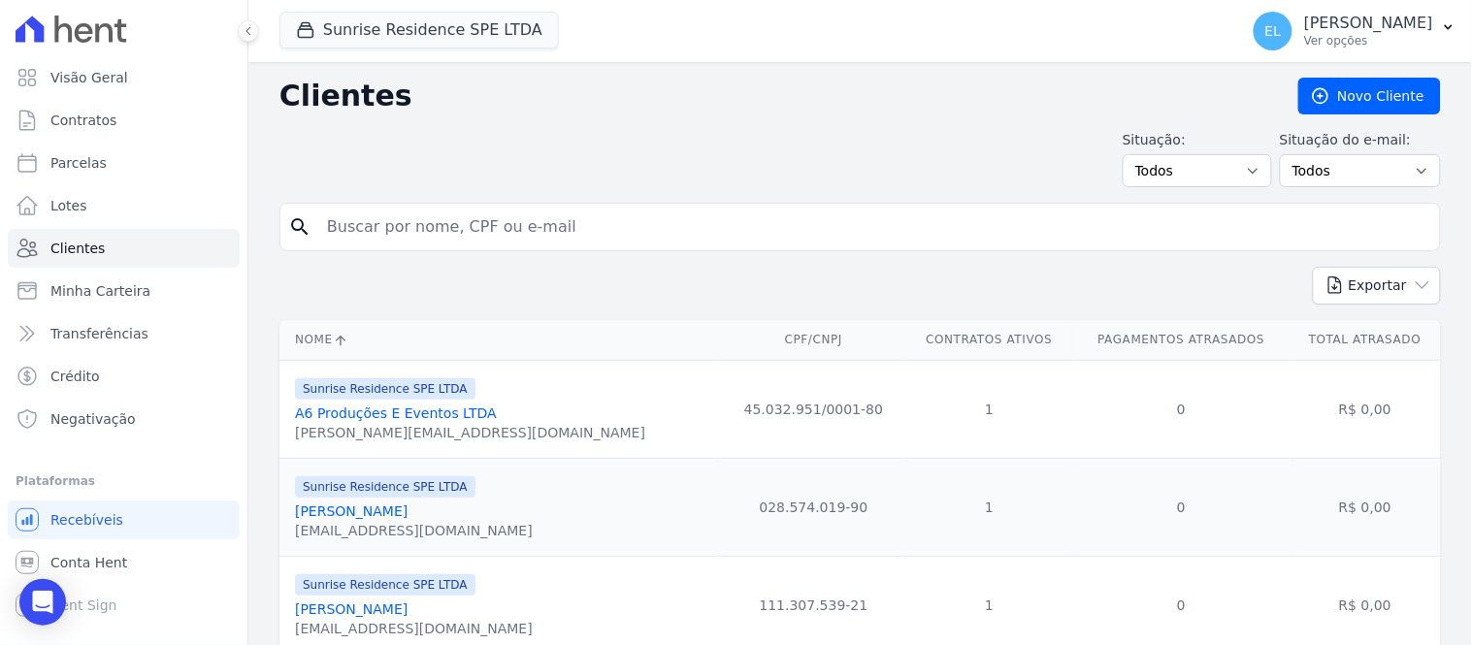
click at [430, 228] on input "search" at bounding box center [873, 227] width 1117 height 39
type input "[PERSON_NAME]"
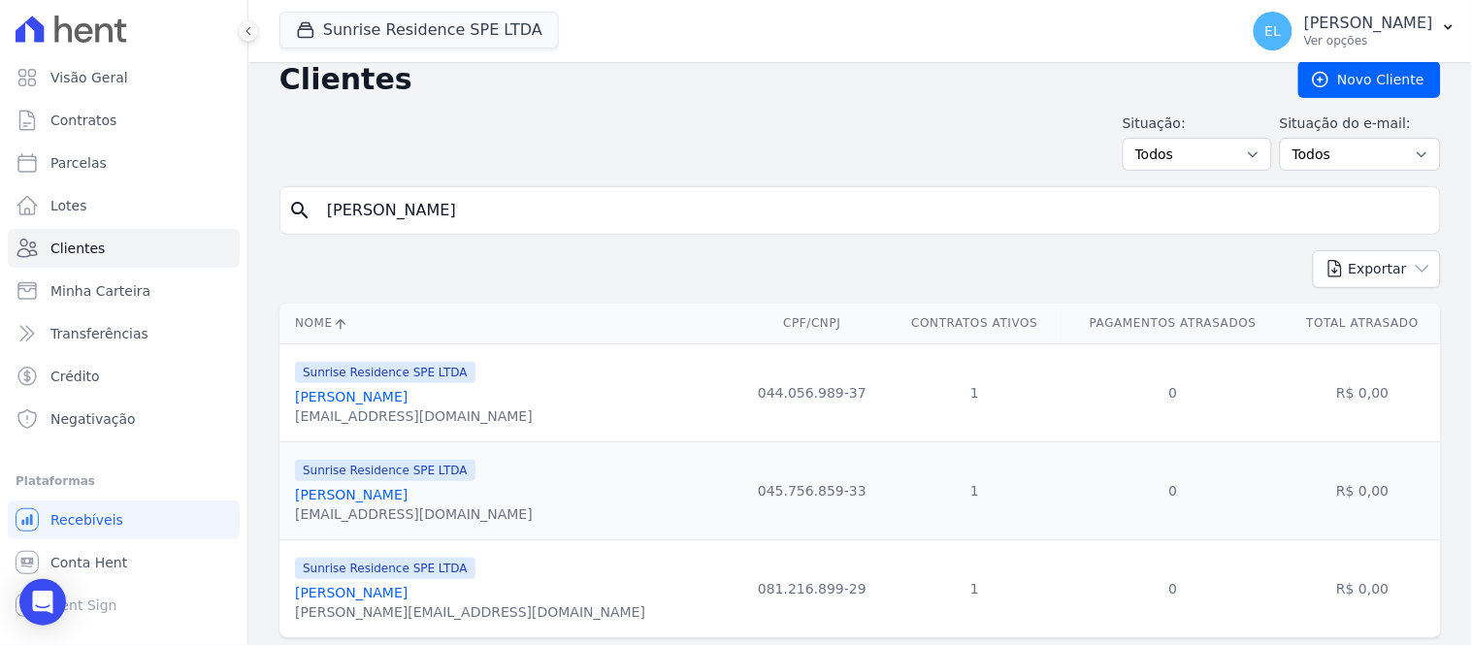
scroll to position [71, 0]
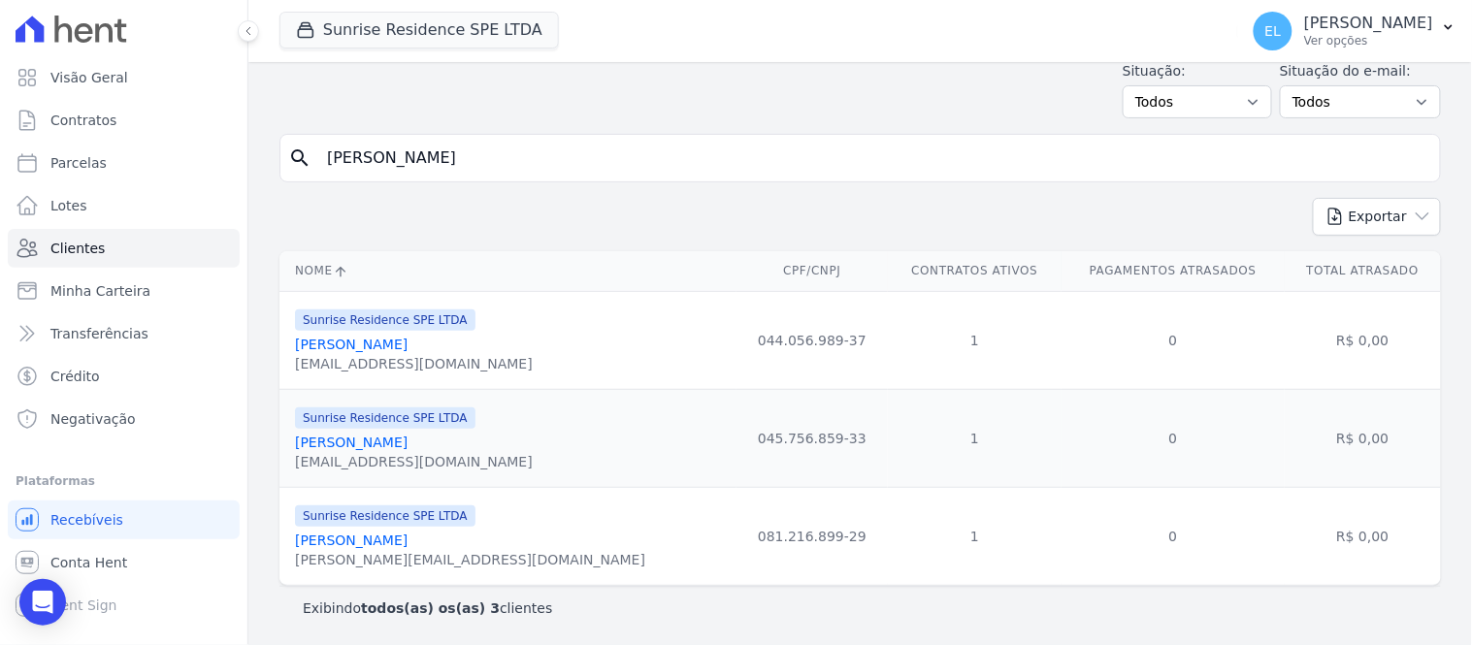
click at [408, 540] on link "[PERSON_NAME]" at bounding box center [351, 541] width 113 height 16
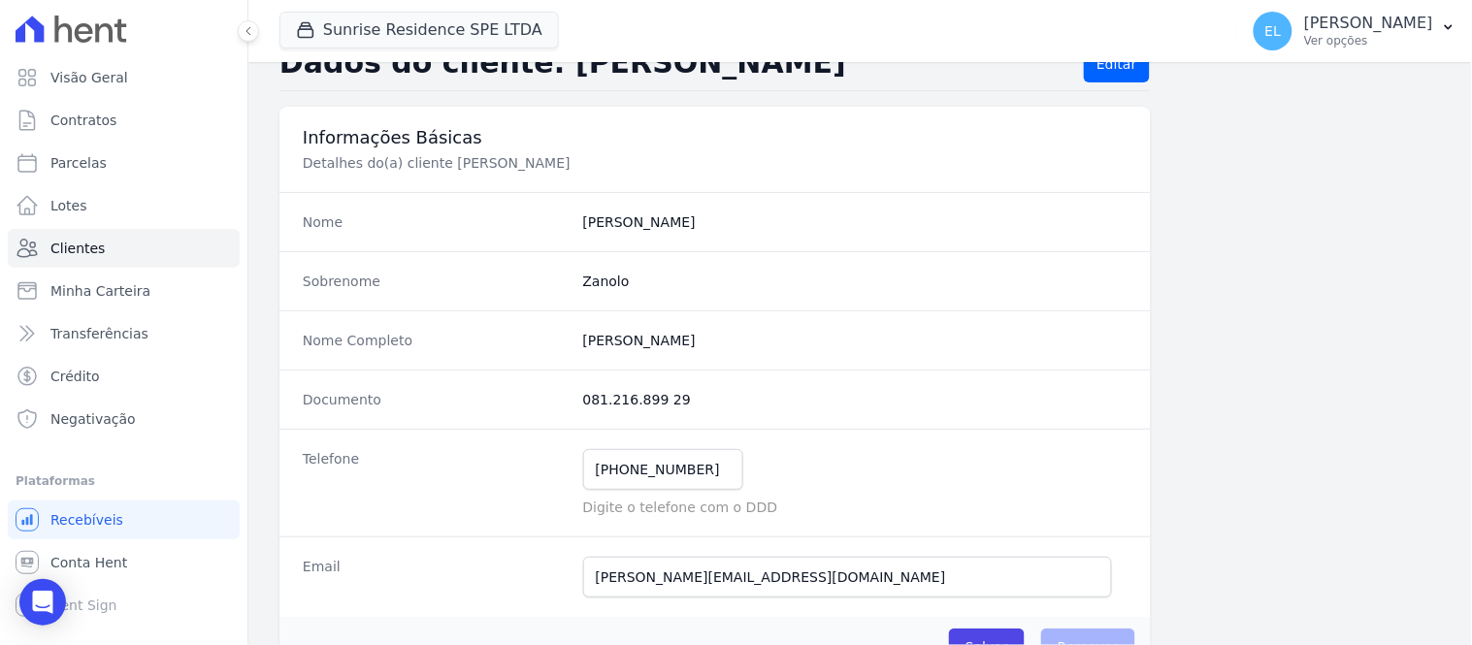
scroll to position [108, 0]
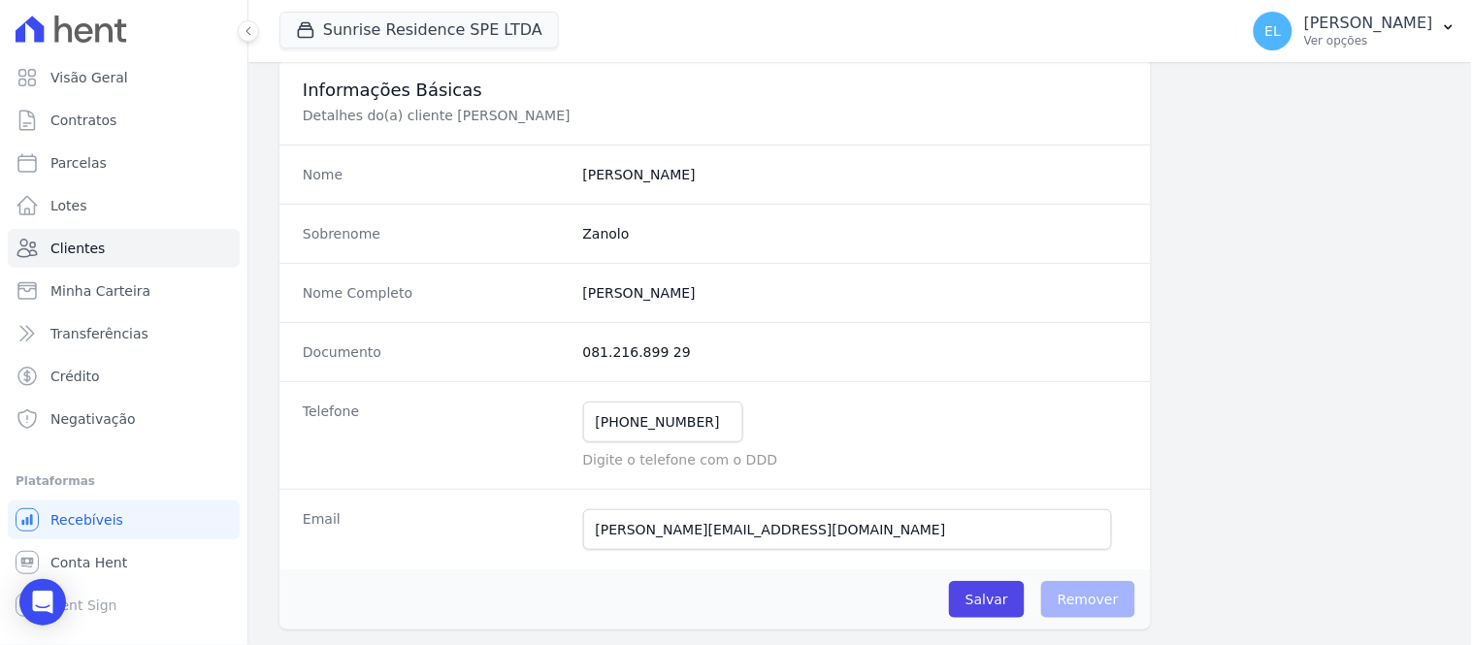
drag, startPoint x: 568, startPoint y: 357, endPoint x: 684, endPoint y: 357, distance: 116.5
click at [684, 357] on div "Documento 081.216.899 29" at bounding box center [716, 351] width 872 height 59
drag, startPoint x: 579, startPoint y: 291, endPoint x: 748, endPoint y: 291, distance: 168.9
click at [748, 291] on completo "[PERSON_NAME]" at bounding box center [855, 292] width 544 height 19
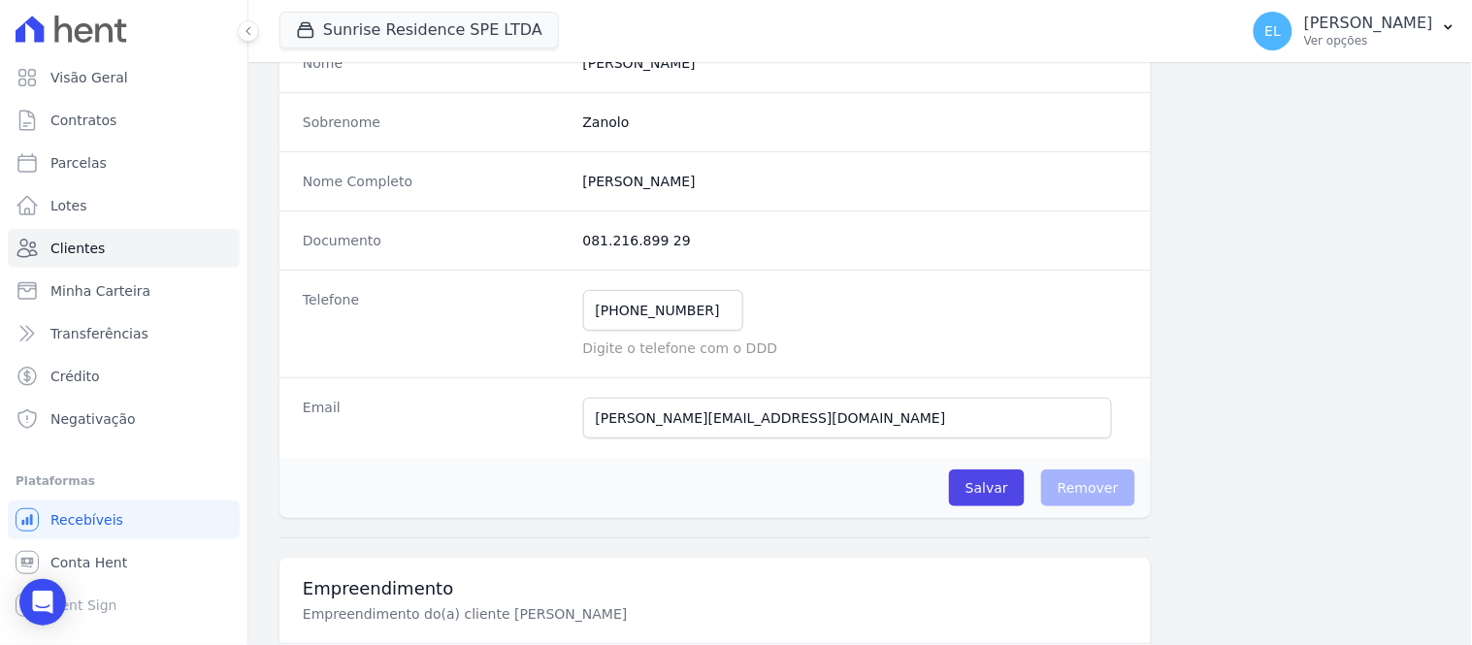
scroll to position [215, 0]
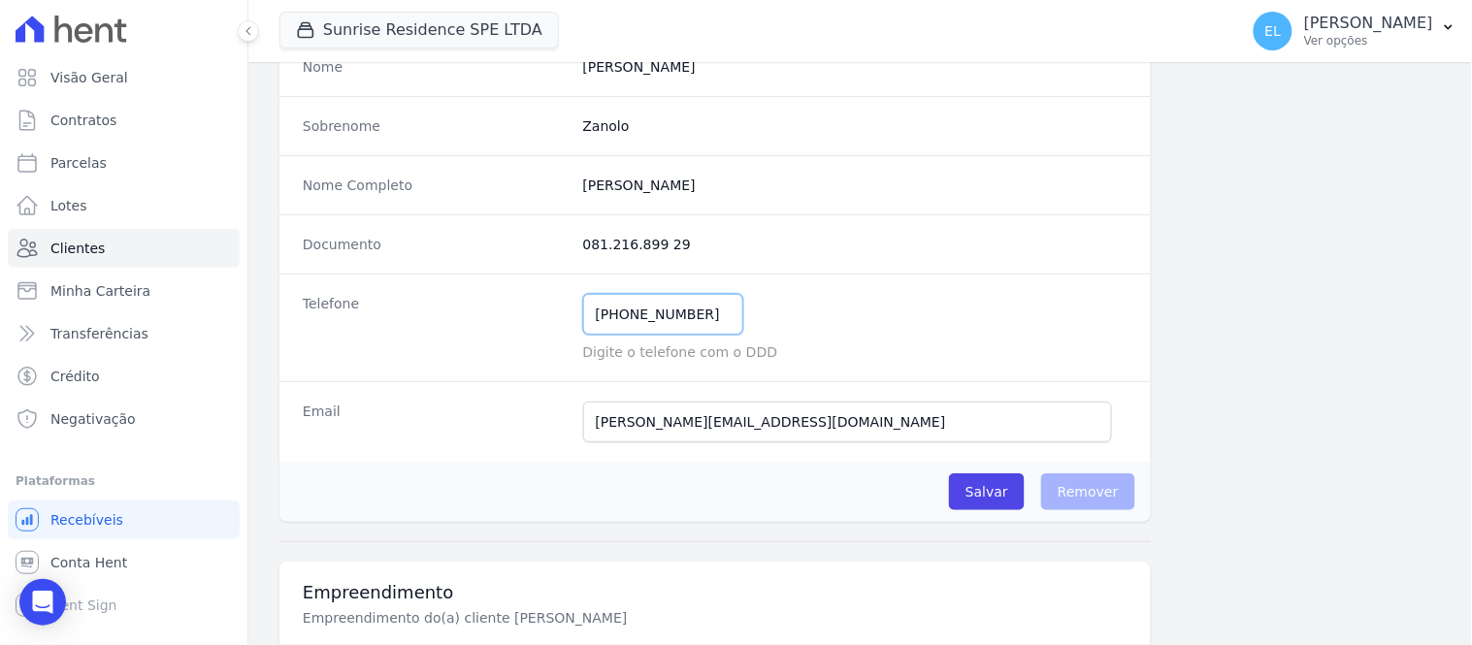
drag, startPoint x: 616, startPoint y: 314, endPoint x: 716, endPoint y: 308, distance: 100.2
click at [716, 308] on input "[PHONE_NUMBER]" at bounding box center [663, 314] width 160 height 41
drag, startPoint x: 585, startPoint y: 431, endPoint x: 818, endPoint y: 412, distance: 233.7
click at [818, 412] on input "[PERSON_NAME][EMAIL_ADDRESS][DOMAIN_NAME]" at bounding box center [847, 422] width 529 height 41
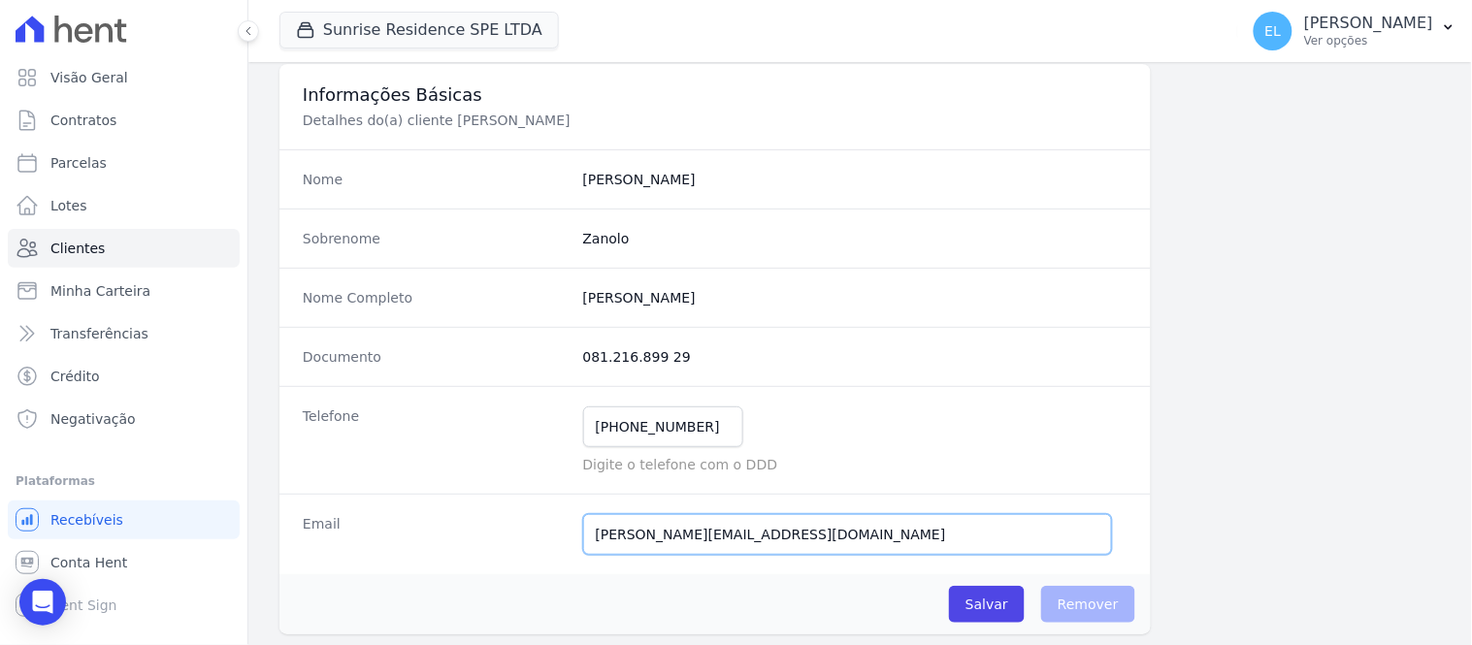
scroll to position [0, 0]
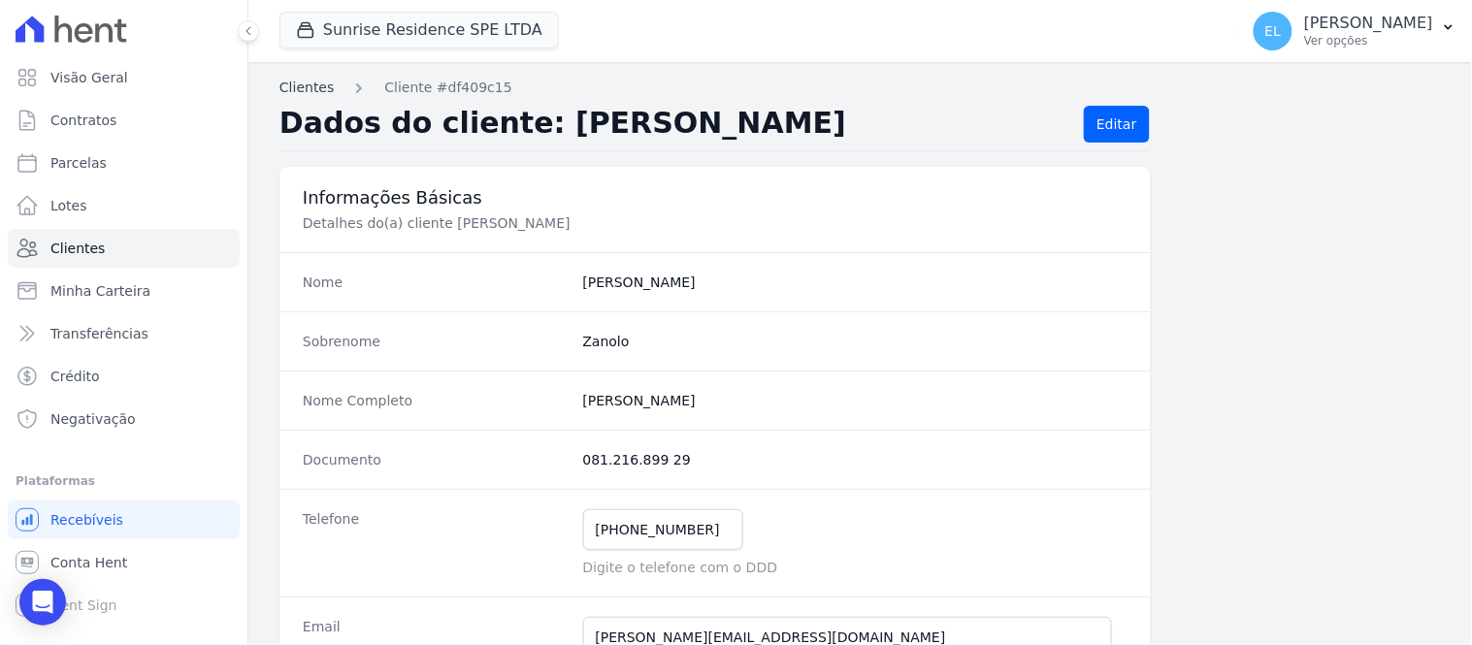
click at [308, 83] on link "Clientes" at bounding box center [307, 88] width 54 height 20
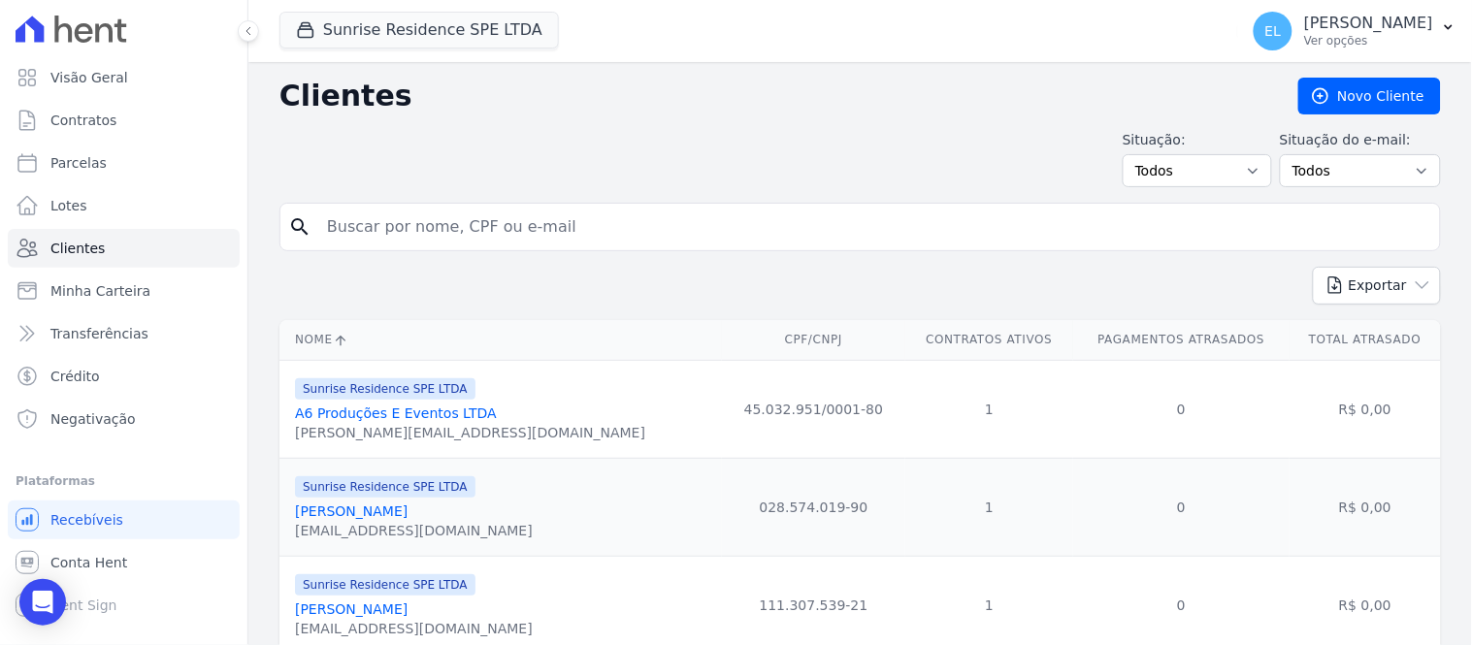
click at [398, 234] on input "search" at bounding box center [873, 227] width 1117 height 39
type input "[PERSON_NAME]"
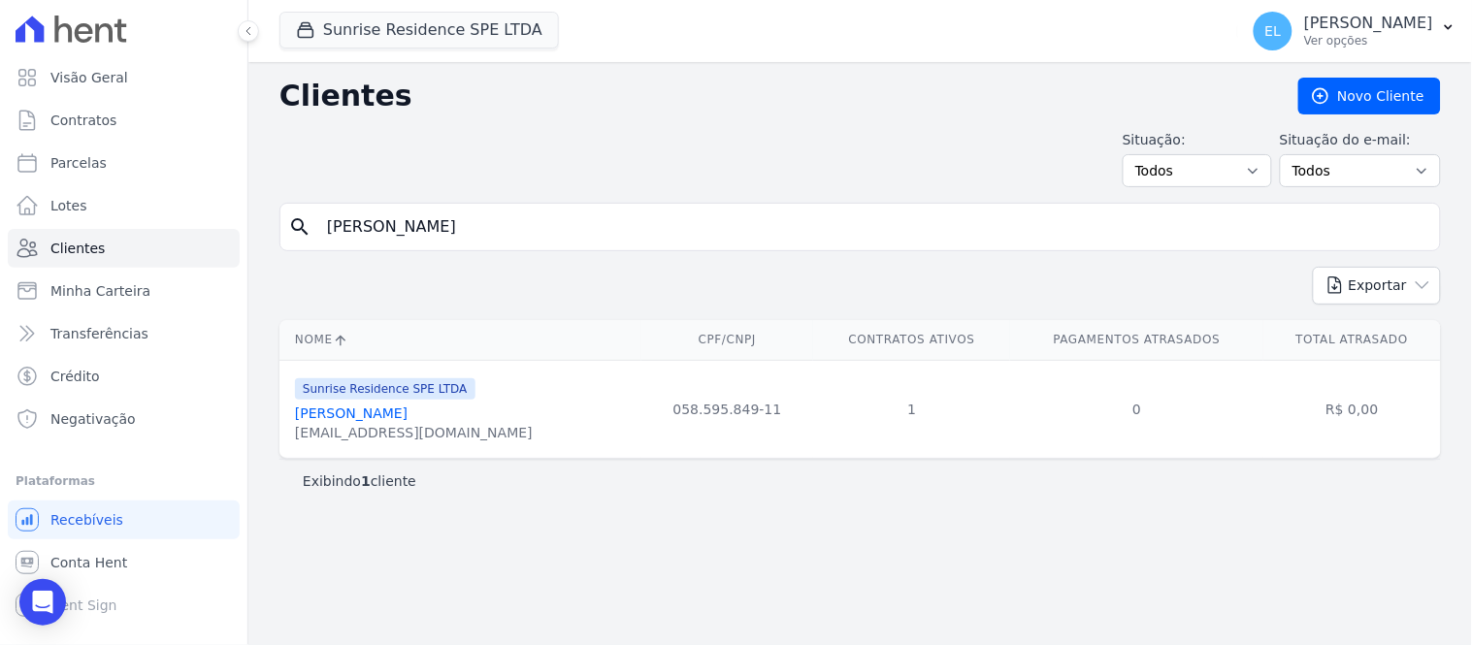
click at [379, 423] on div "[EMAIL_ADDRESS][DOMAIN_NAME]" at bounding box center [414, 432] width 238 height 19
click at [379, 420] on link "[PERSON_NAME]" at bounding box center [351, 414] width 113 height 16
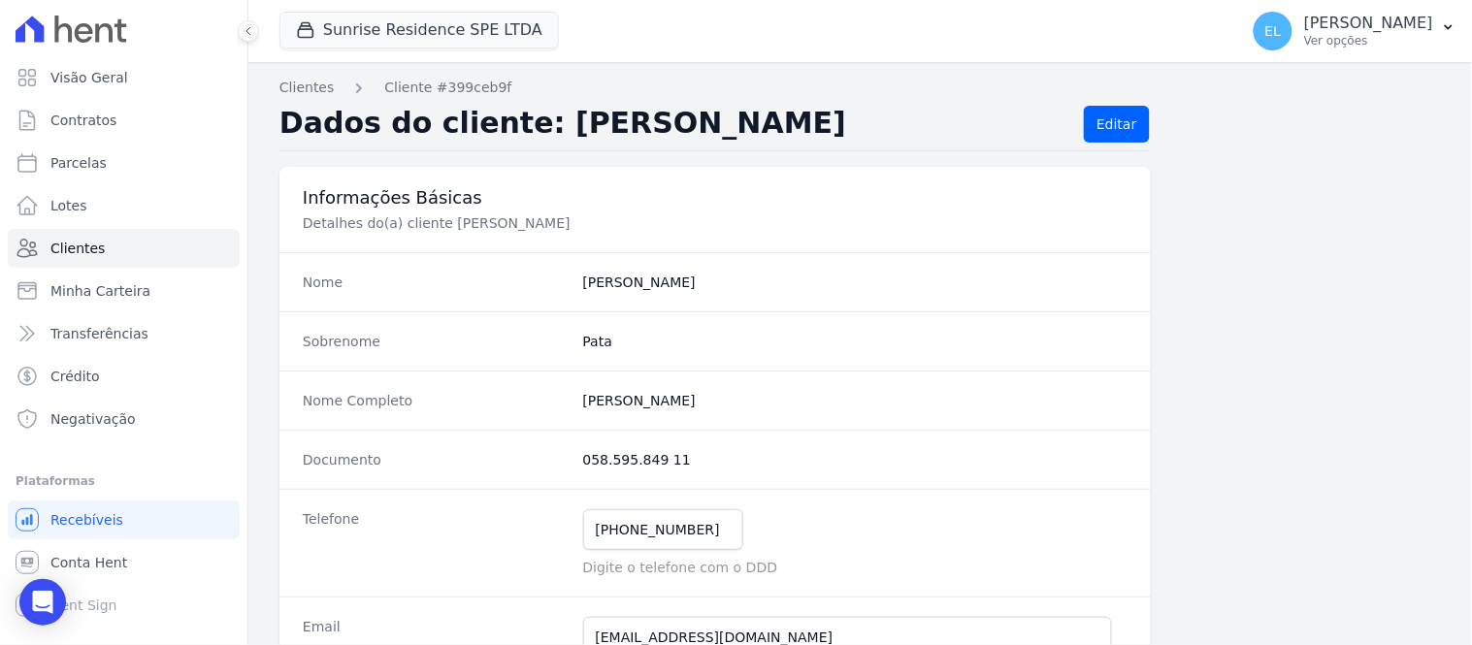
drag, startPoint x: 577, startPoint y: 468, endPoint x: 710, endPoint y: 462, distance: 133.1
click at [702, 464] on dd "058.595.849 11" at bounding box center [855, 459] width 544 height 19
drag, startPoint x: 569, startPoint y: 403, endPoint x: 797, endPoint y: 403, distance: 228.1
click at [797, 403] on div "Nome Completo [PERSON_NAME]" at bounding box center [716, 400] width 872 height 59
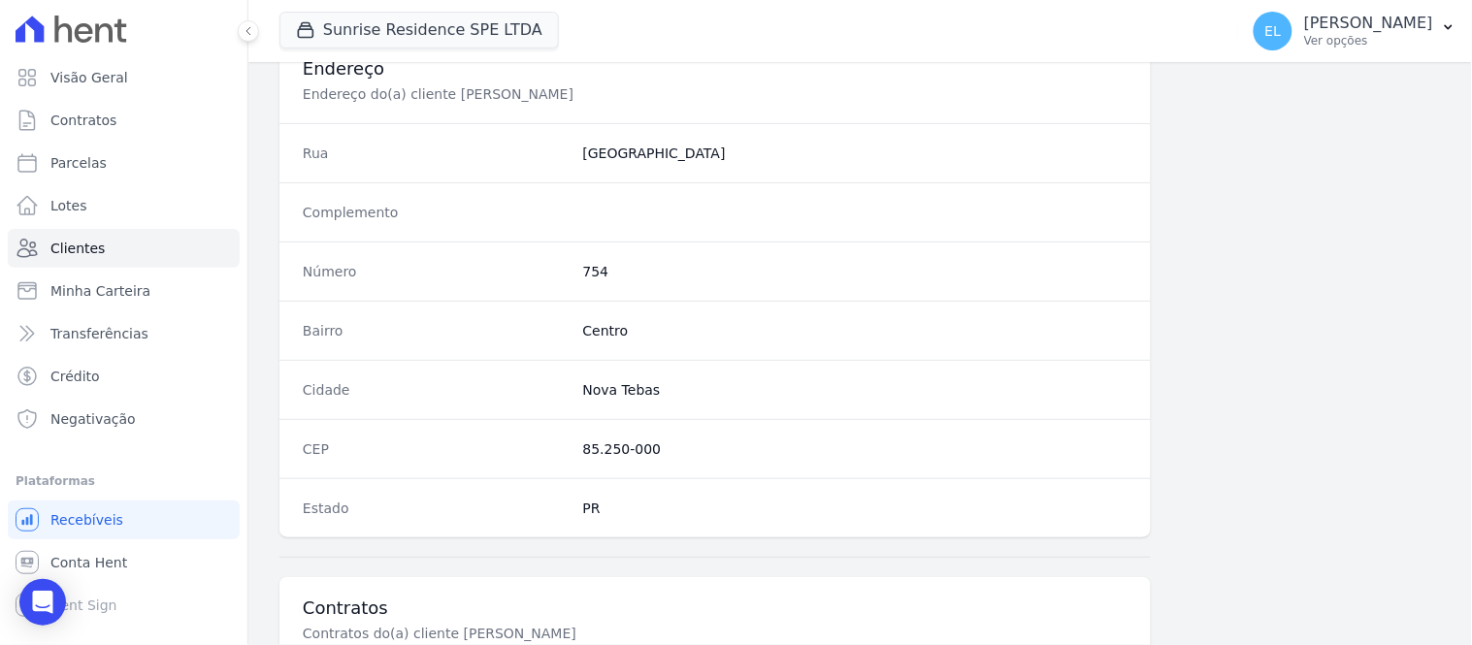
scroll to position [754, 0]
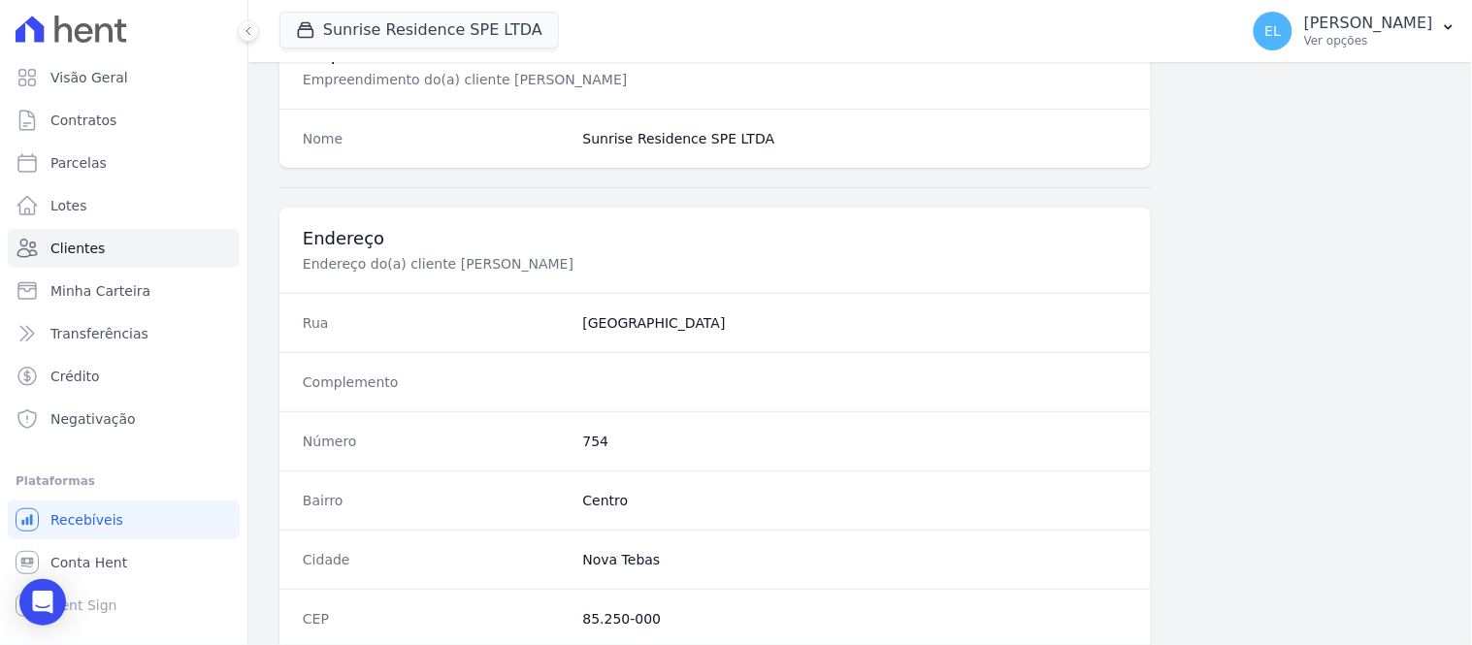
drag, startPoint x: 565, startPoint y: 333, endPoint x: 714, endPoint y: 324, distance: 149.7
click at [714, 324] on div "Rua [GEOGRAPHIC_DATA]" at bounding box center [716, 322] width 872 height 59
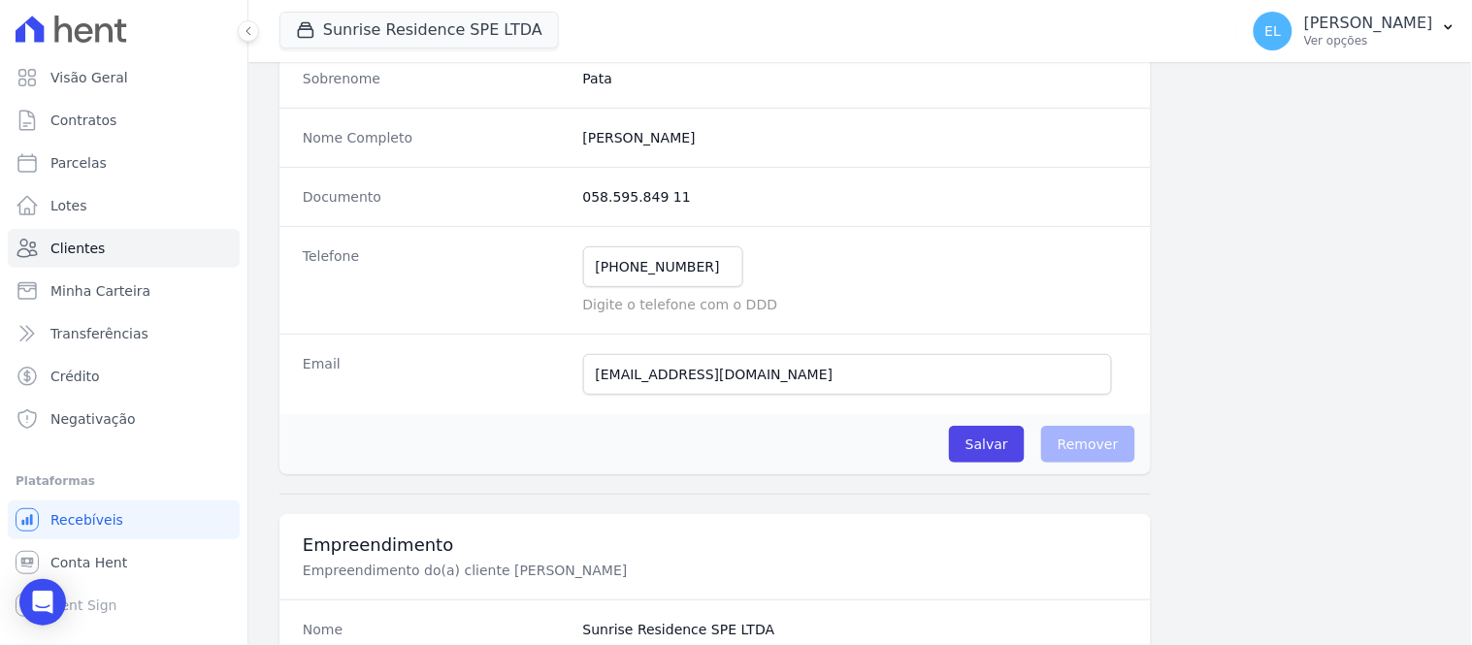
scroll to position [215, 0]
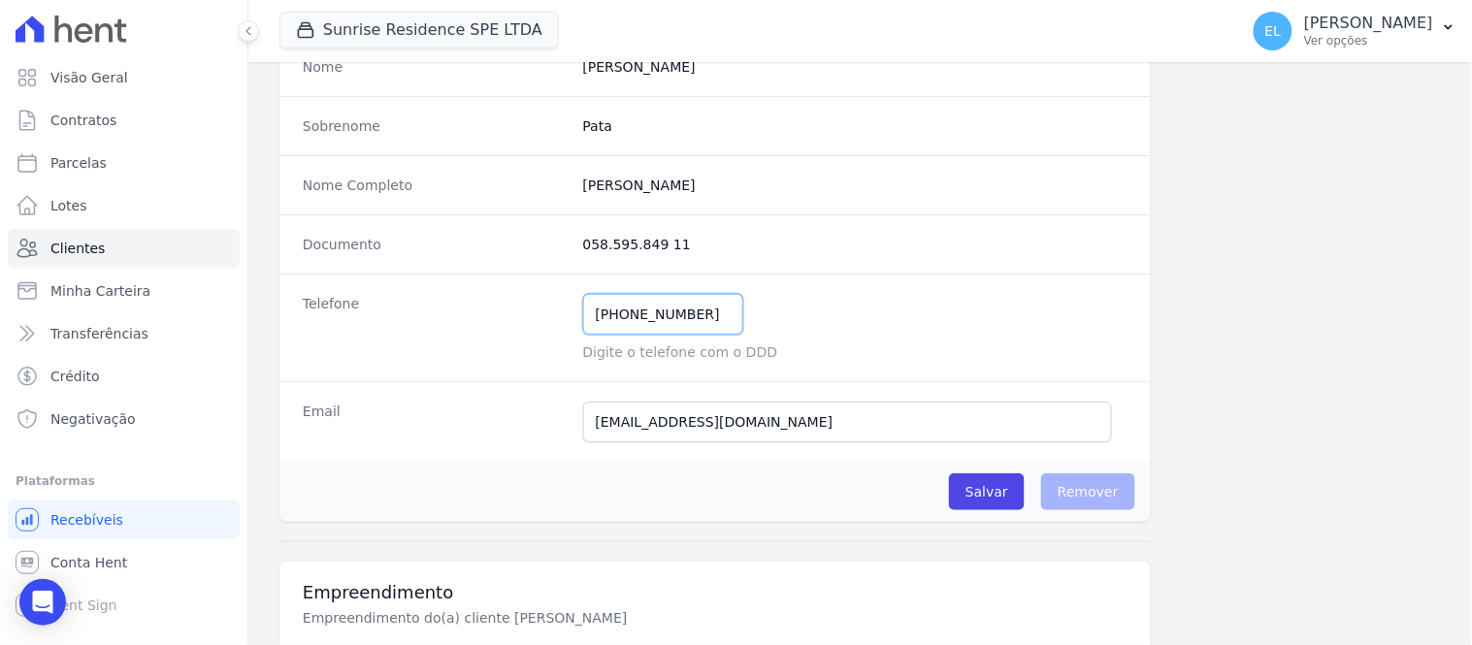
drag, startPoint x: 635, startPoint y: 312, endPoint x: 711, endPoint y: 302, distance: 77.3
click at [711, 302] on input "[PHONE_NUMBER]" at bounding box center [663, 314] width 160 height 41
click at [715, 302] on input "[PHONE_NUMBER]" at bounding box center [663, 314] width 160 height 41
drag, startPoint x: 610, startPoint y: 423, endPoint x: 803, endPoint y: 424, distance: 193.1
click at [803, 424] on input "[EMAIL_ADDRESS][DOMAIN_NAME]" at bounding box center [847, 422] width 529 height 41
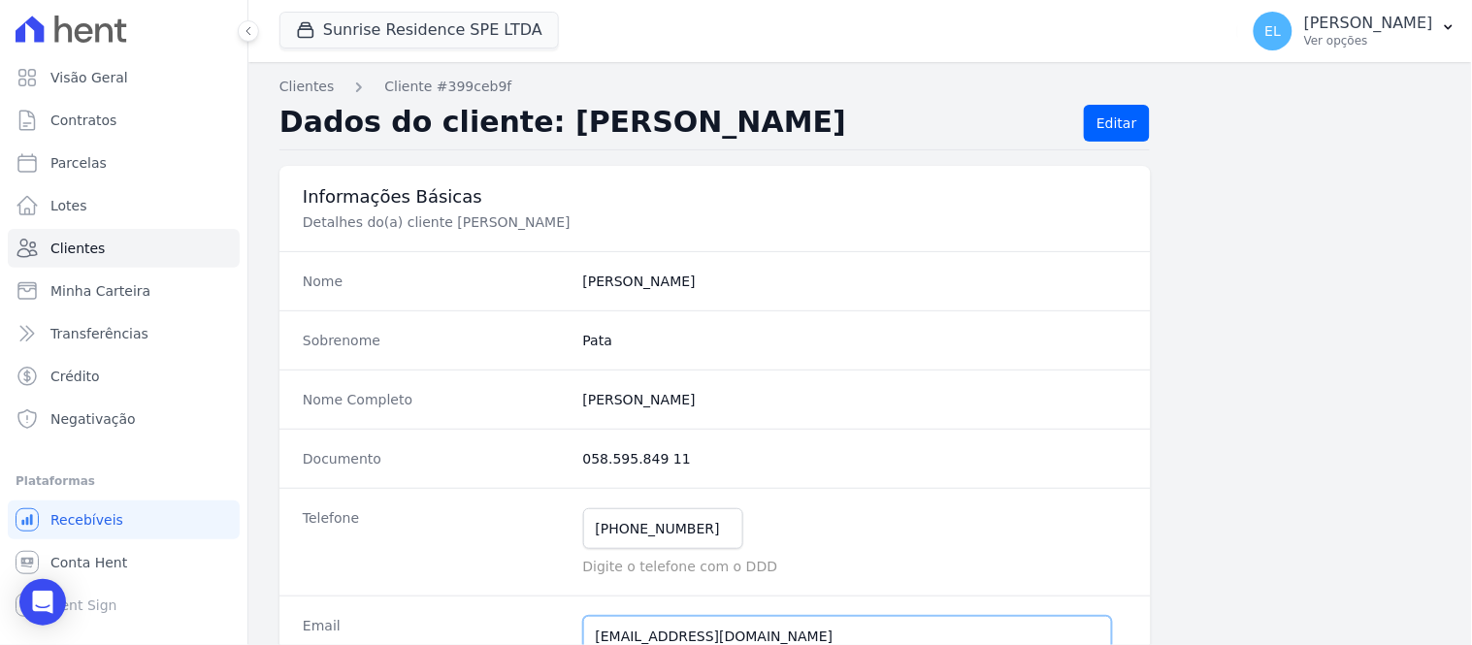
scroll to position [0, 0]
click at [304, 84] on link "Clientes" at bounding box center [307, 88] width 54 height 20
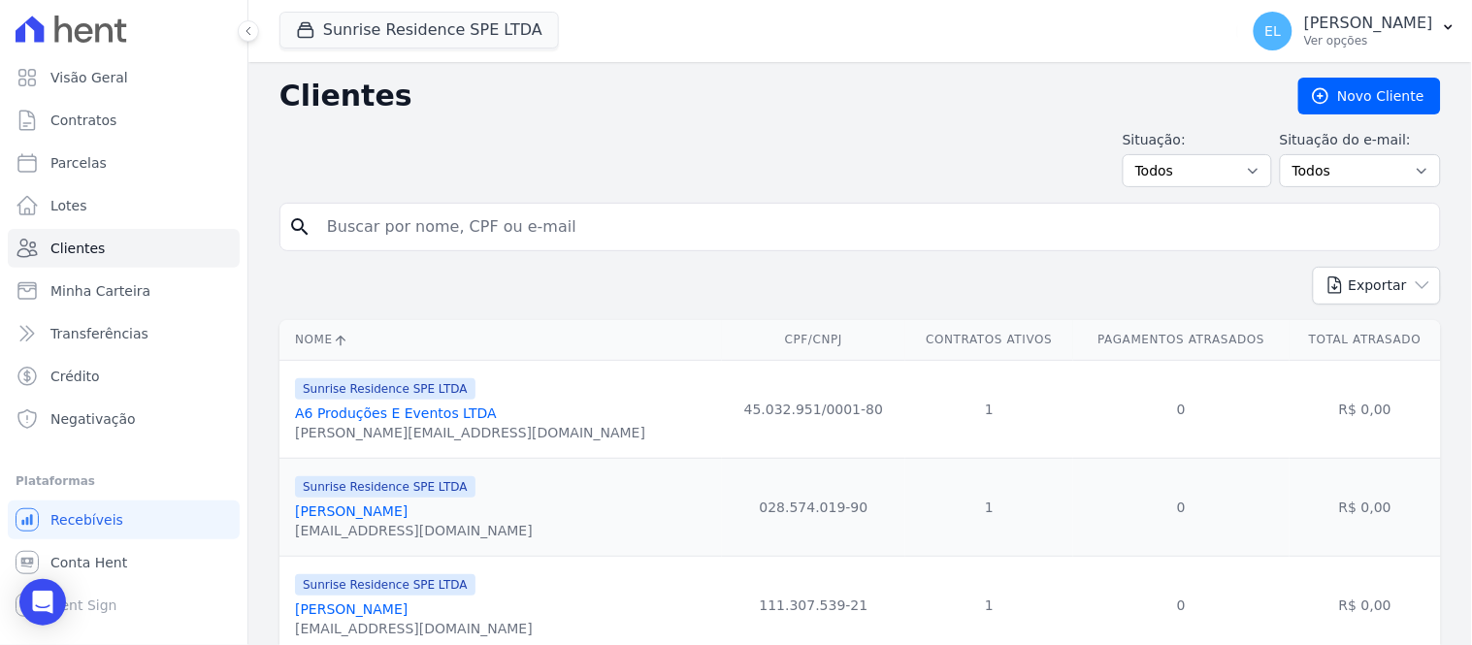
click at [390, 235] on input "search" at bounding box center [873, 227] width 1117 height 39
type input "[PERSON_NAME] Breda"
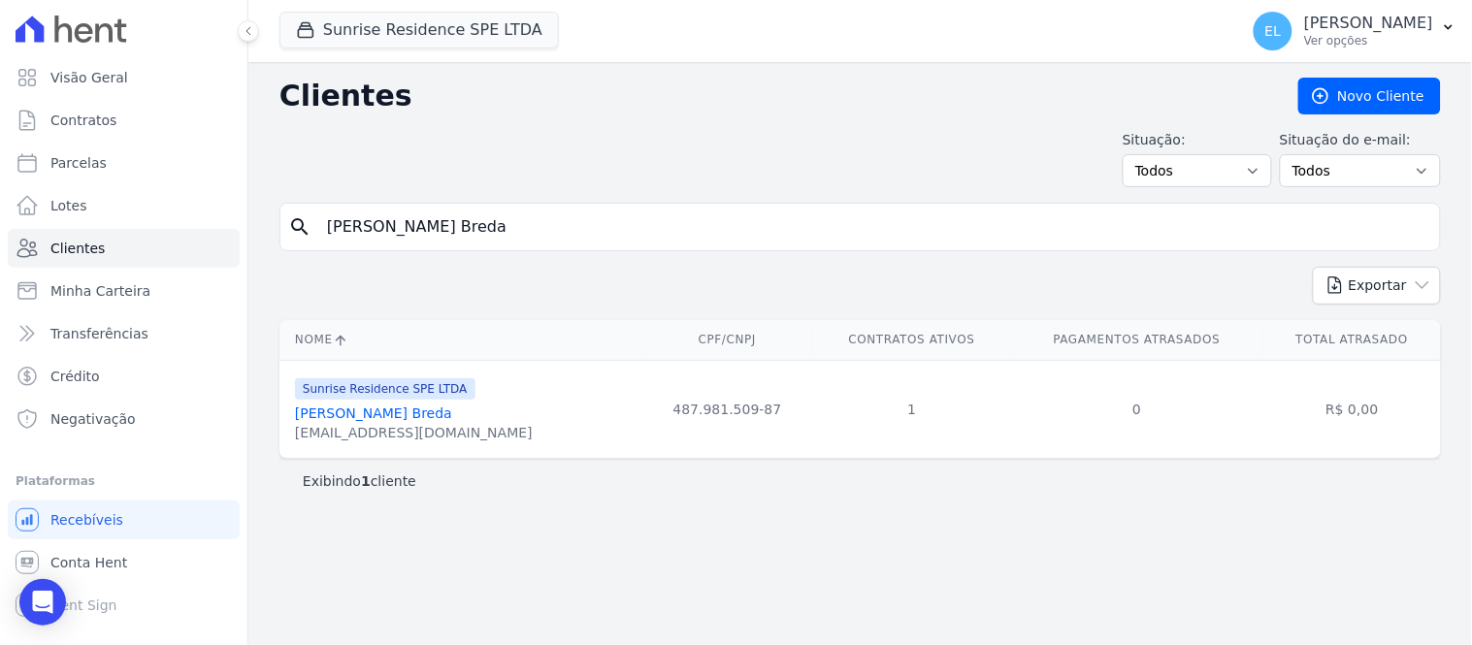
click at [396, 417] on link "[PERSON_NAME] Breda" at bounding box center [373, 414] width 157 height 16
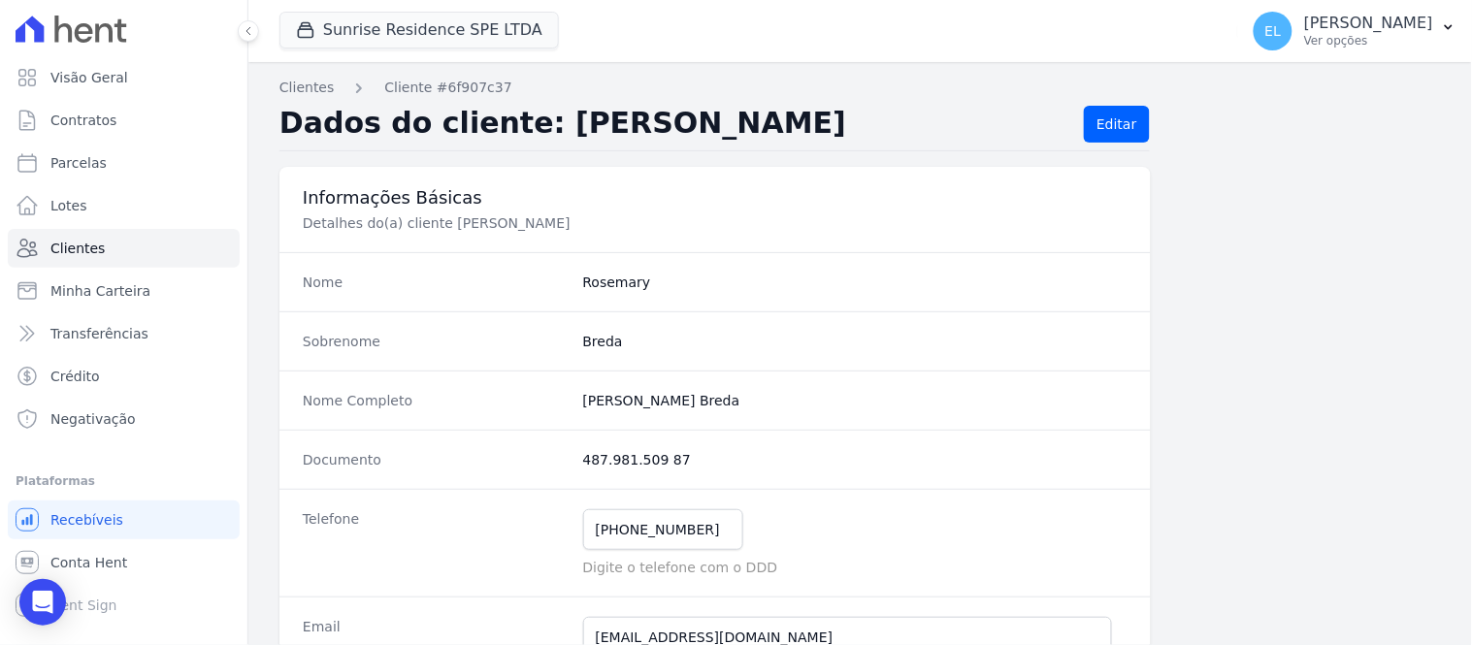
drag, startPoint x: 578, startPoint y: 403, endPoint x: 731, endPoint y: 395, distance: 152.6
click at [731, 395] on completo "[PERSON_NAME] Breda" at bounding box center [855, 400] width 544 height 19
drag, startPoint x: 578, startPoint y: 459, endPoint x: 681, endPoint y: 451, distance: 103.2
click at [681, 451] on dd "487.981.509 87" at bounding box center [855, 459] width 544 height 19
click at [706, 463] on dd "487.981.509 87" at bounding box center [855, 459] width 544 height 19
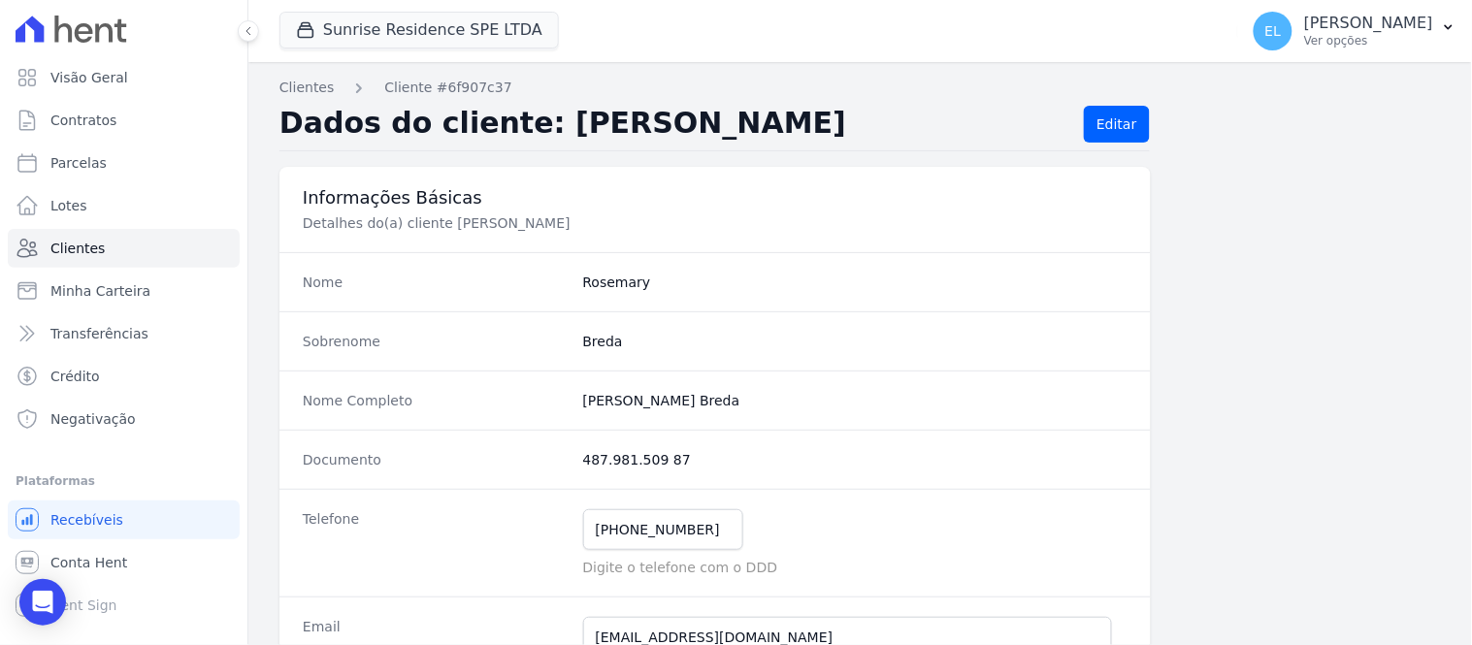
click at [706, 463] on dd "487.981.509 87" at bounding box center [855, 459] width 544 height 19
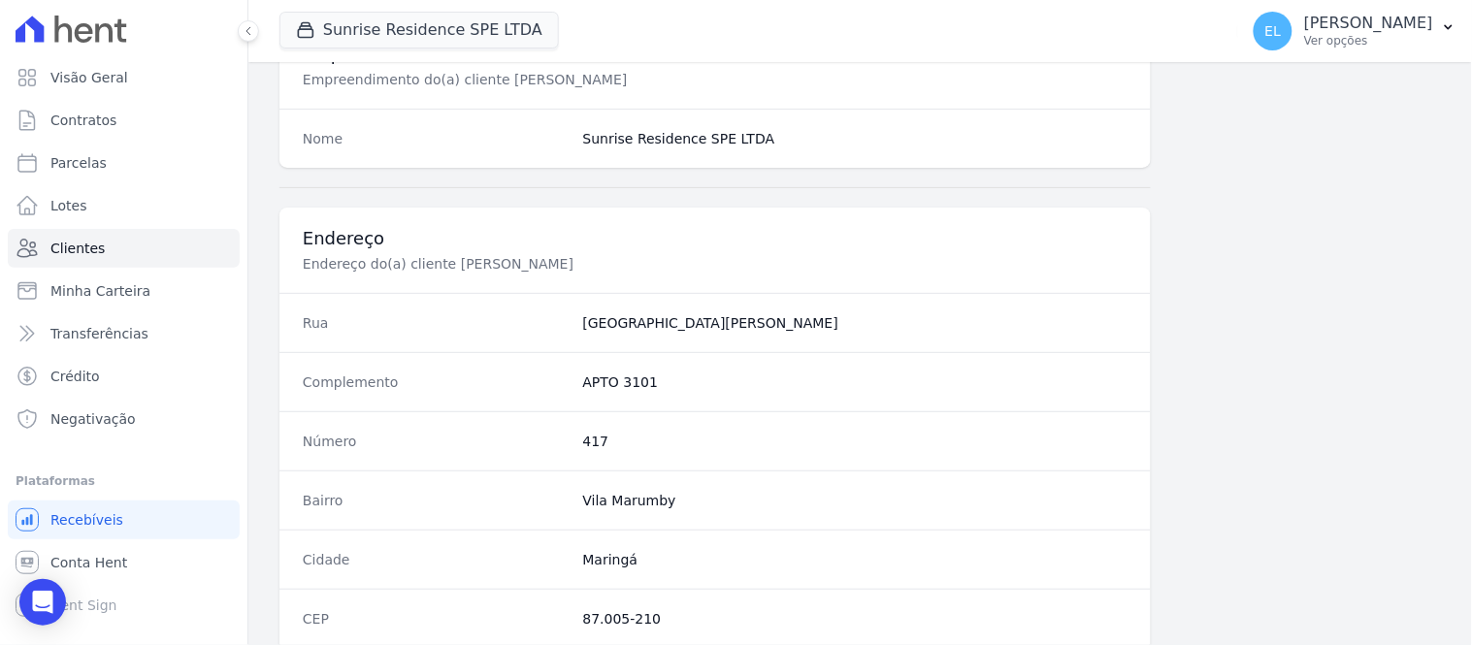
scroll to position [862, 0]
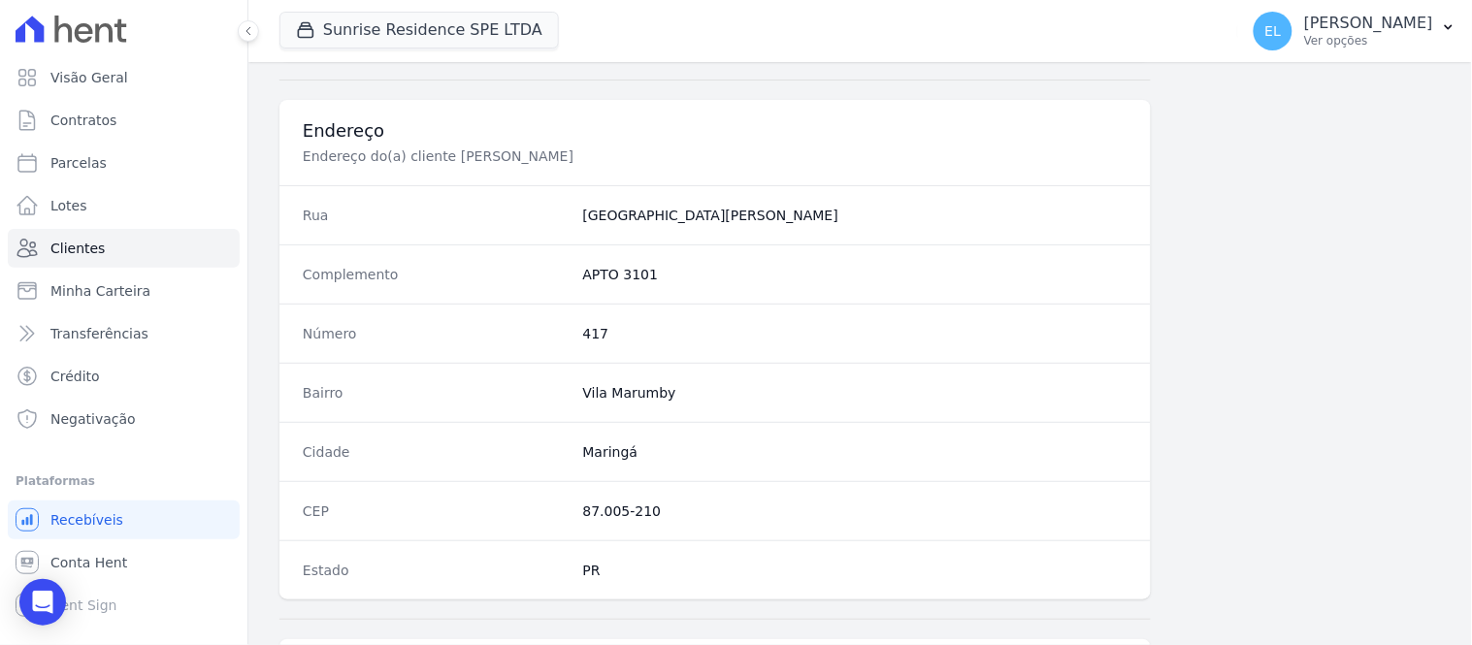
drag, startPoint x: 560, startPoint y: 263, endPoint x: 667, endPoint y: 277, distance: 107.6
click at [667, 277] on div "Complemento APTO 3101" at bounding box center [716, 274] width 872 height 59
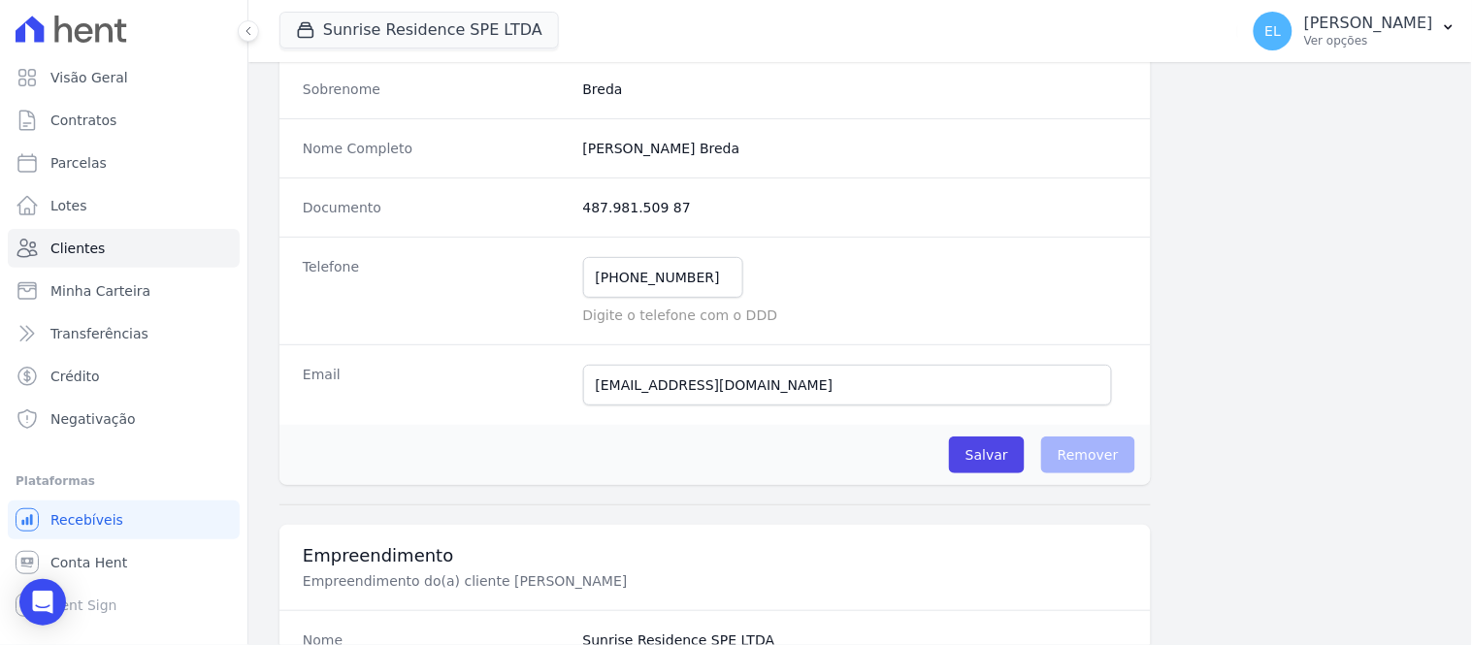
scroll to position [215, 0]
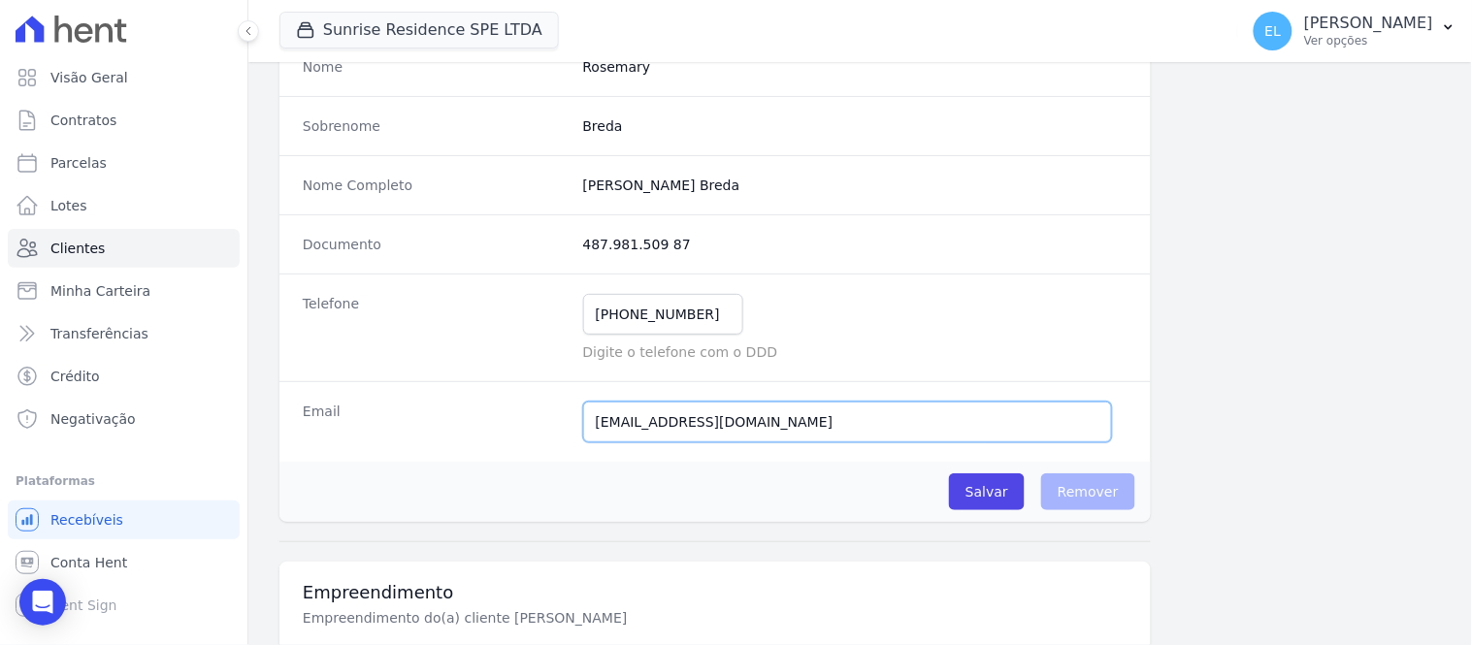
drag, startPoint x: 596, startPoint y: 434, endPoint x: 762, endPoint y: 431, distance: 166.0
click at [762, 431] on input "[EMAIL_ADDRESS][DOMAIN_NAME]" at bounding box center [847, 422] width 529 height 41
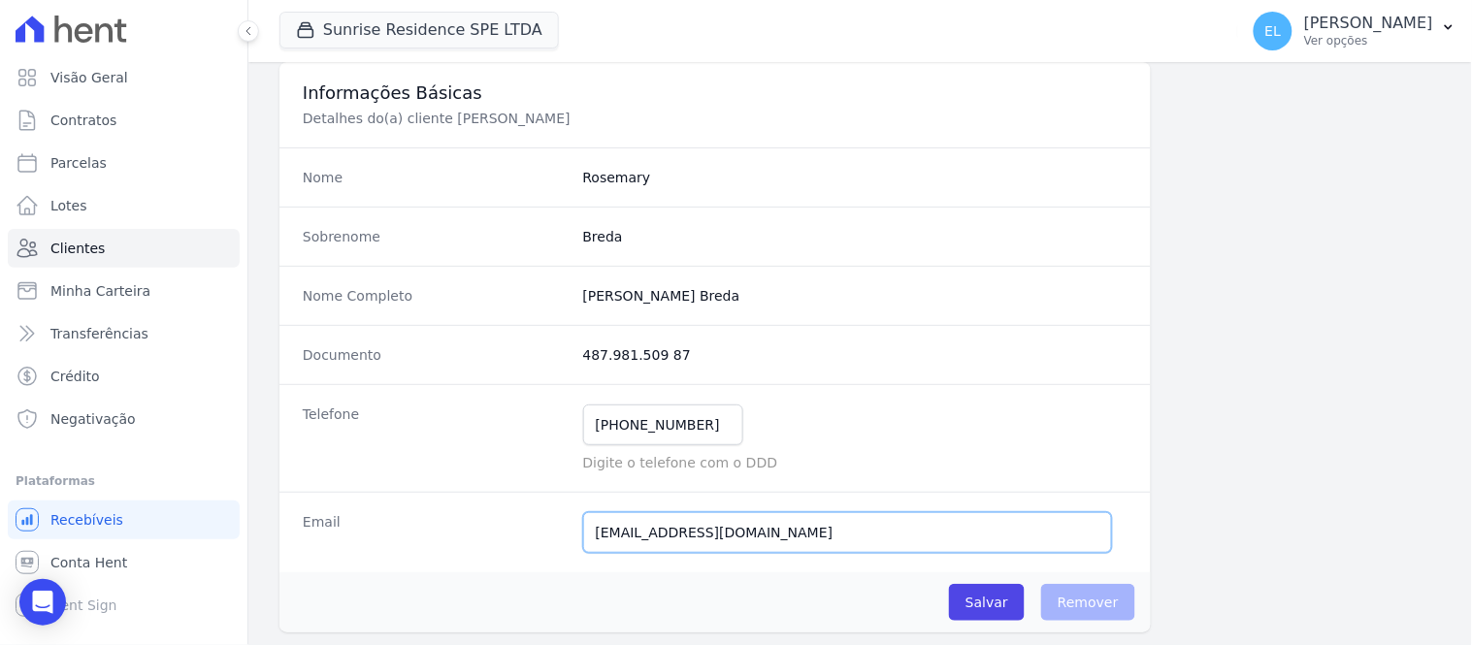
scroll to position [0, 0]
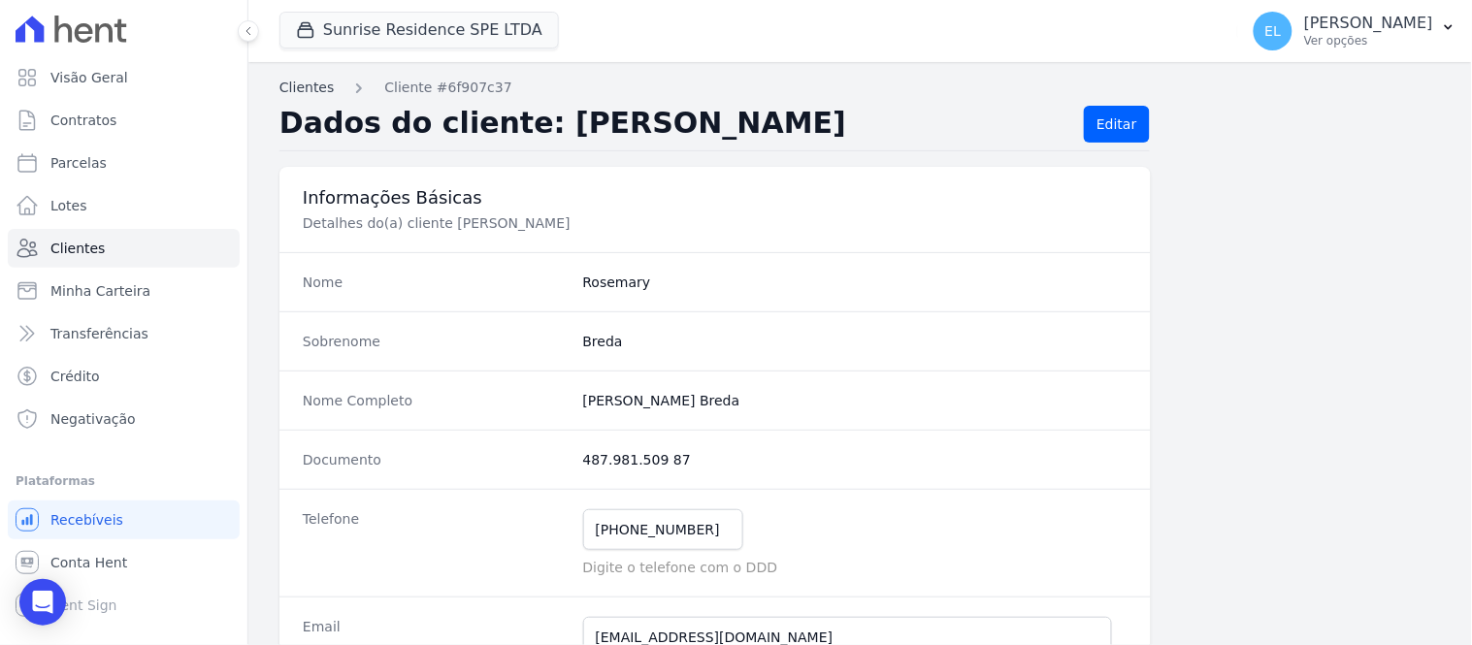
click at [295, 87] on link "Clientes" at bounding box center [307, 88] width 54 height 20
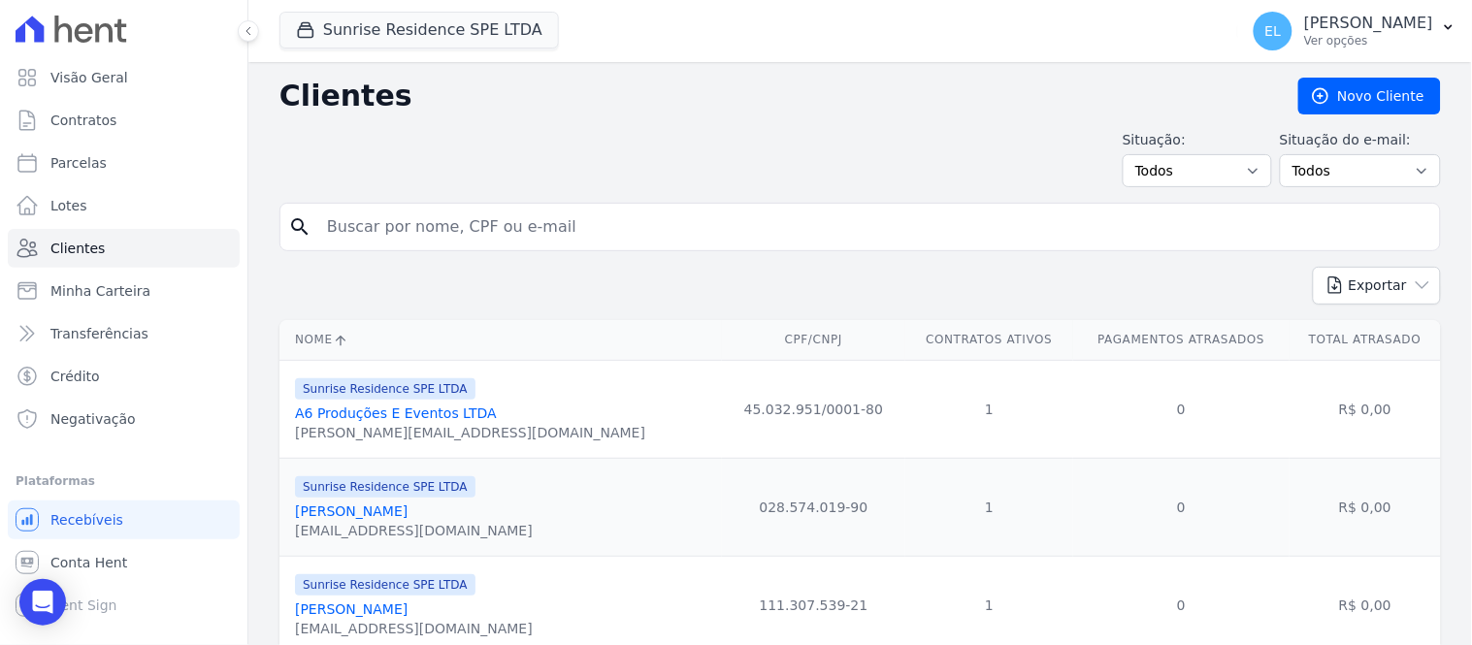
click at [503, 240] on input "search" at bounding box center [873, 227] width 1117 height 39
type input "[PERSON_NAME]"
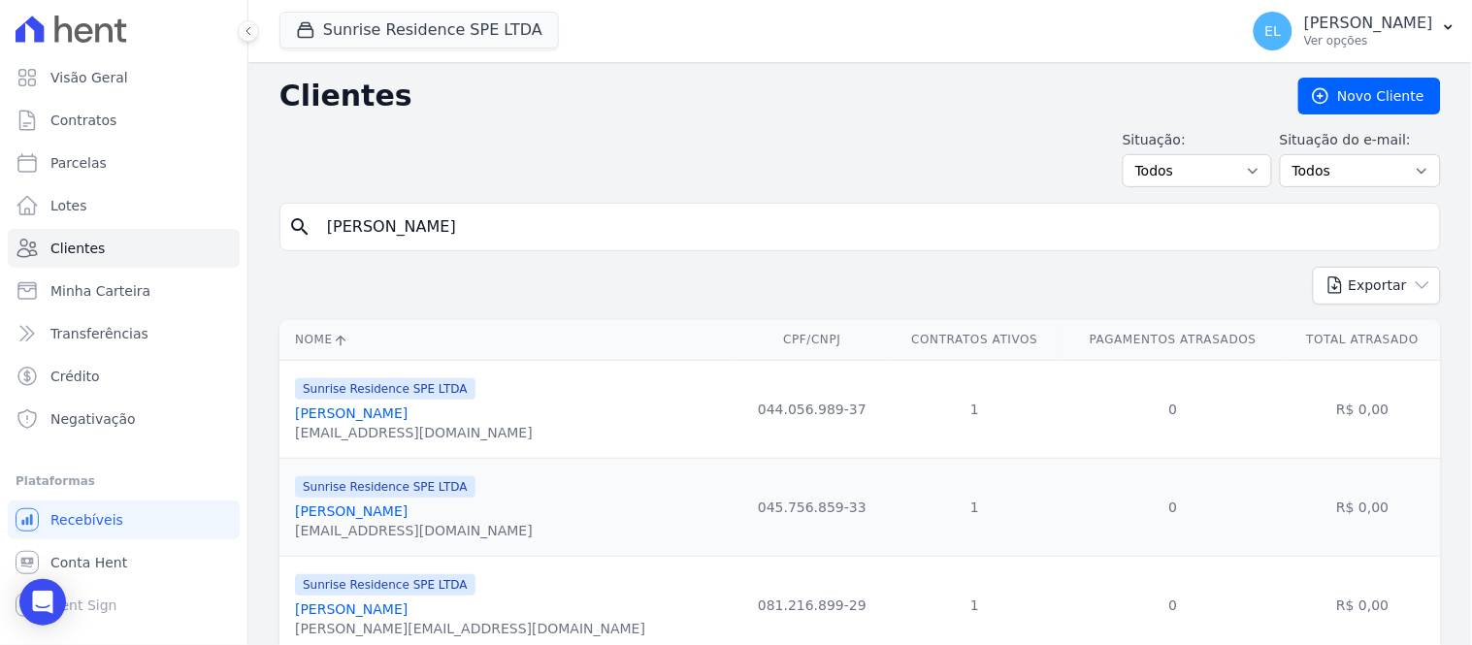
click at [390, 413] on link "[PERSON_NAME]" at bounding box center [351, 414] width 113 height 16
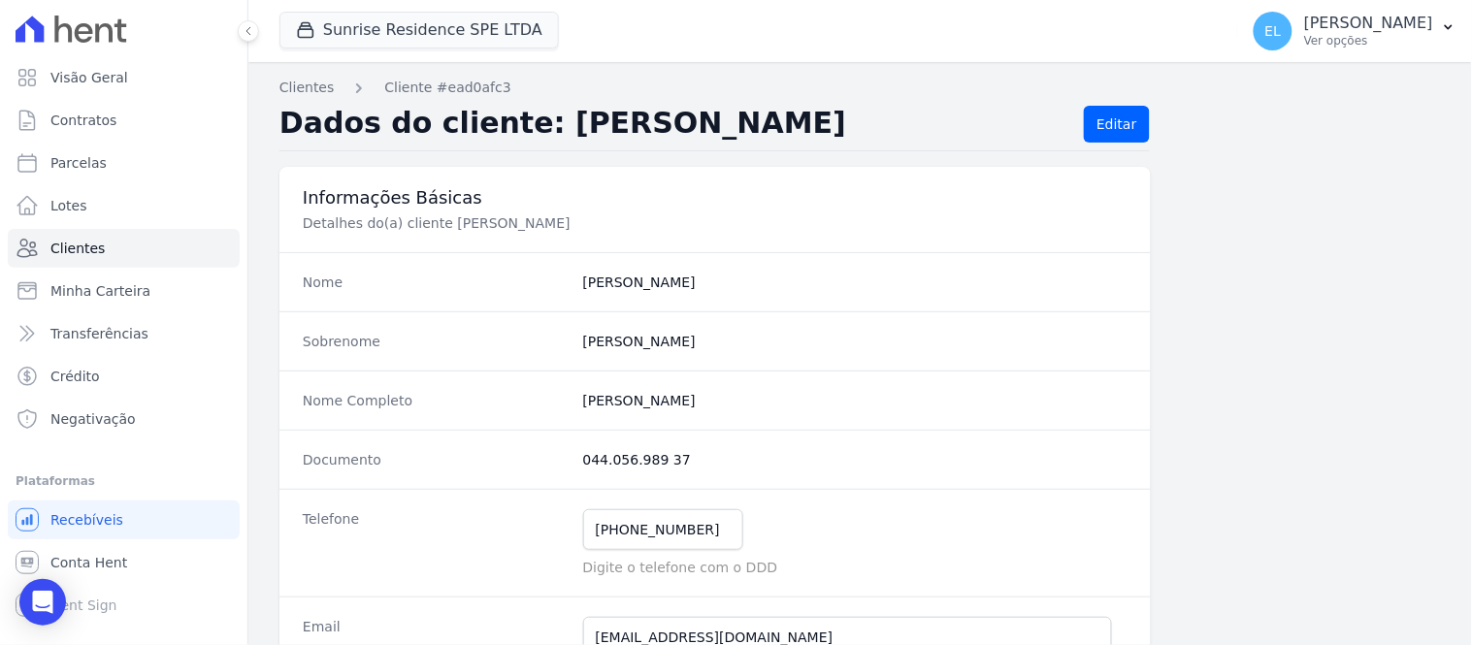
drag, startPoint x: 577, startPoint y: 460, endPoint x: 675, endPoint y: 469, distance: 98.4
click at [675, 469] on div "Documento 044.056.989 37" at bounding box center [716, 459] width 872 height 59
drag, startPoint x: 577, startPoint y: 403, endPoint x: 789, endPoint y: 403, distance: 212.6
click at [789, 403] on div "Nome Completo [PERSON_NAME]" at bounding box center [716, 400] width 872 height 59
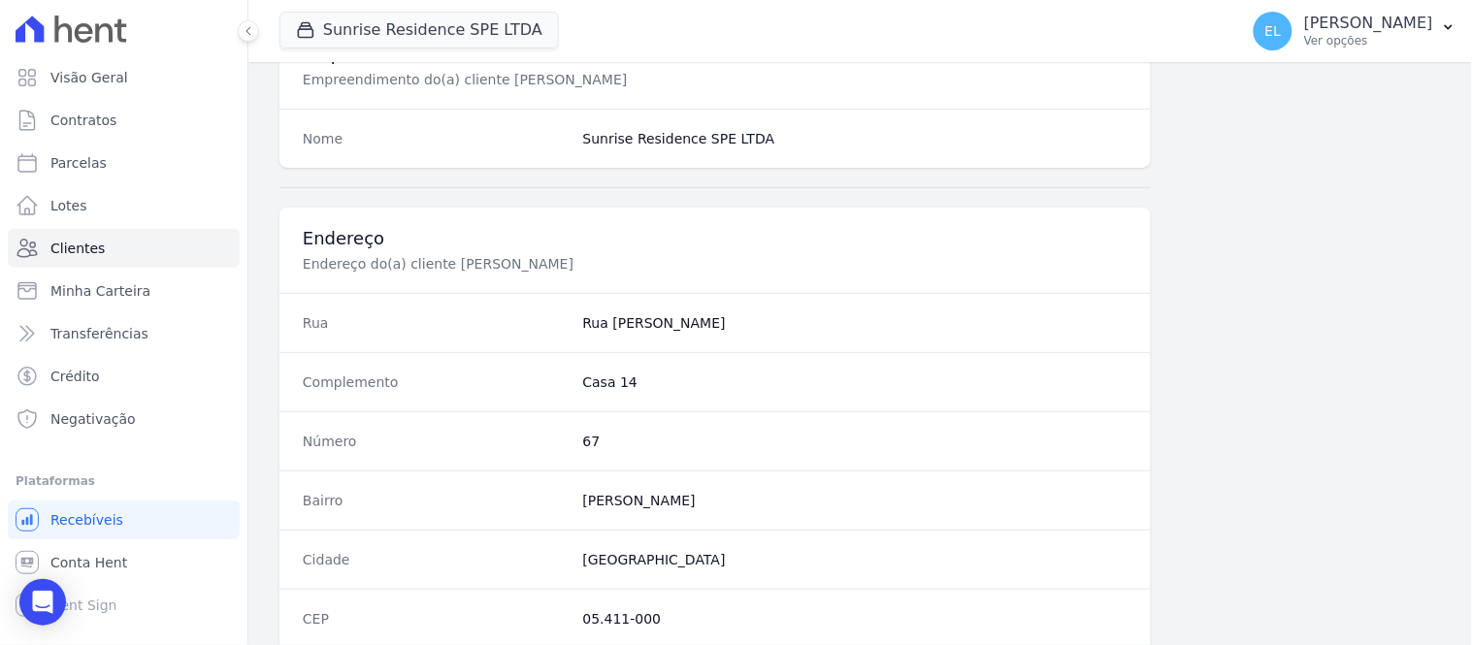
scroll to position [862, 0]
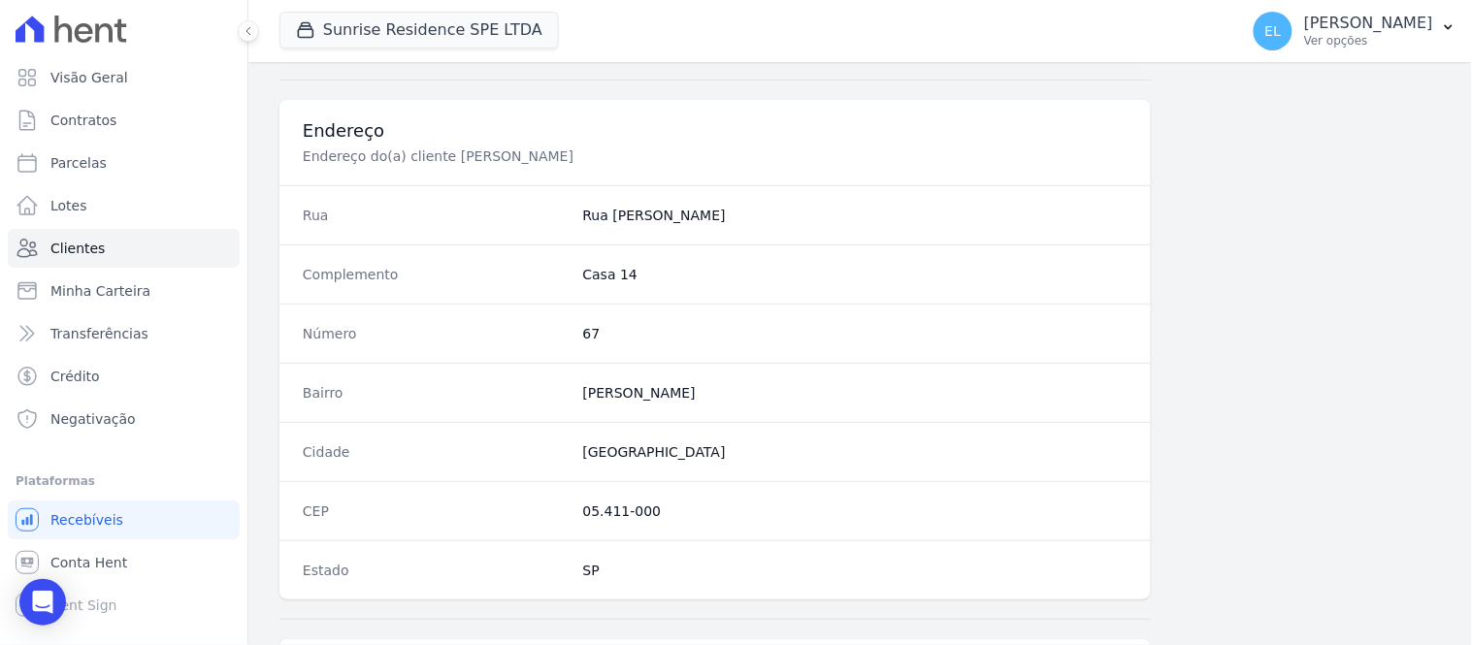
drag, startPoint x: 578, startPoint y: 278, endPoint x: 637, endPoint y: 270, distance: 58.8
click at [637, 270] on dd "Casa 14" at bounding box center [855, 274] width 544 height 19
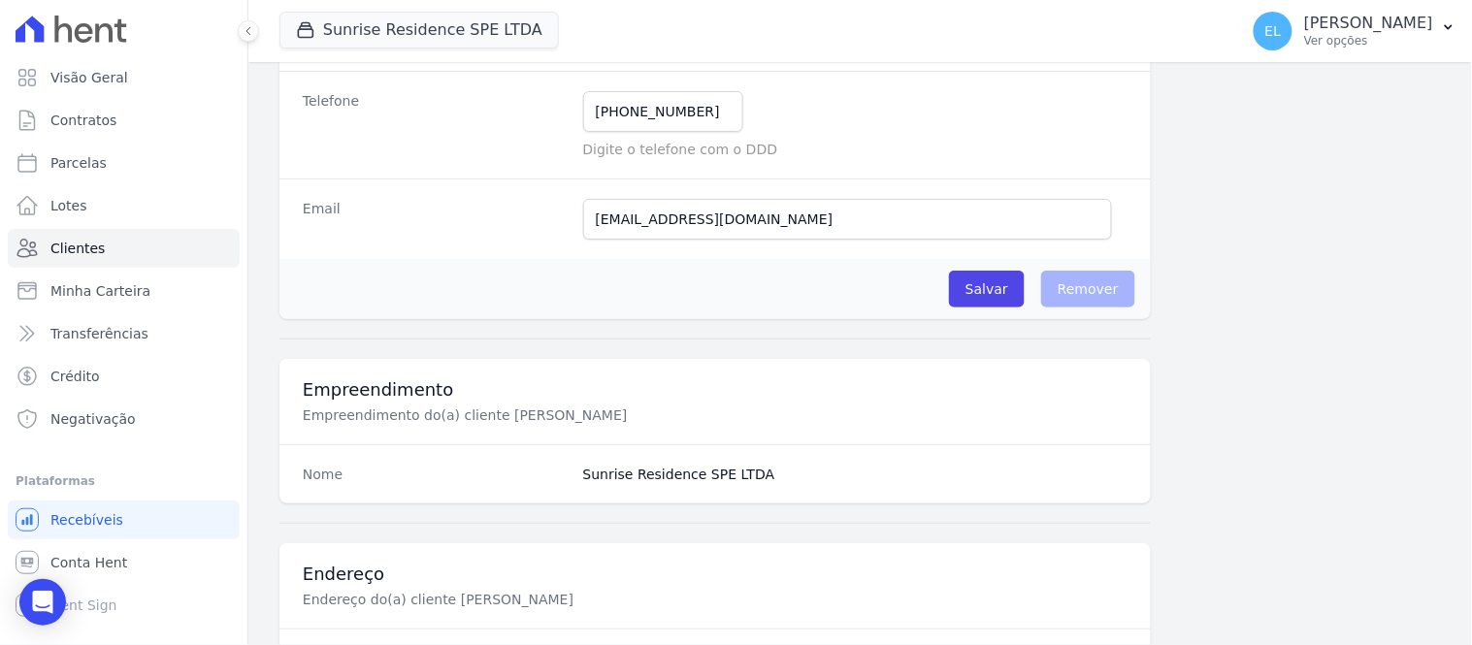
scroll to position [311, 0]
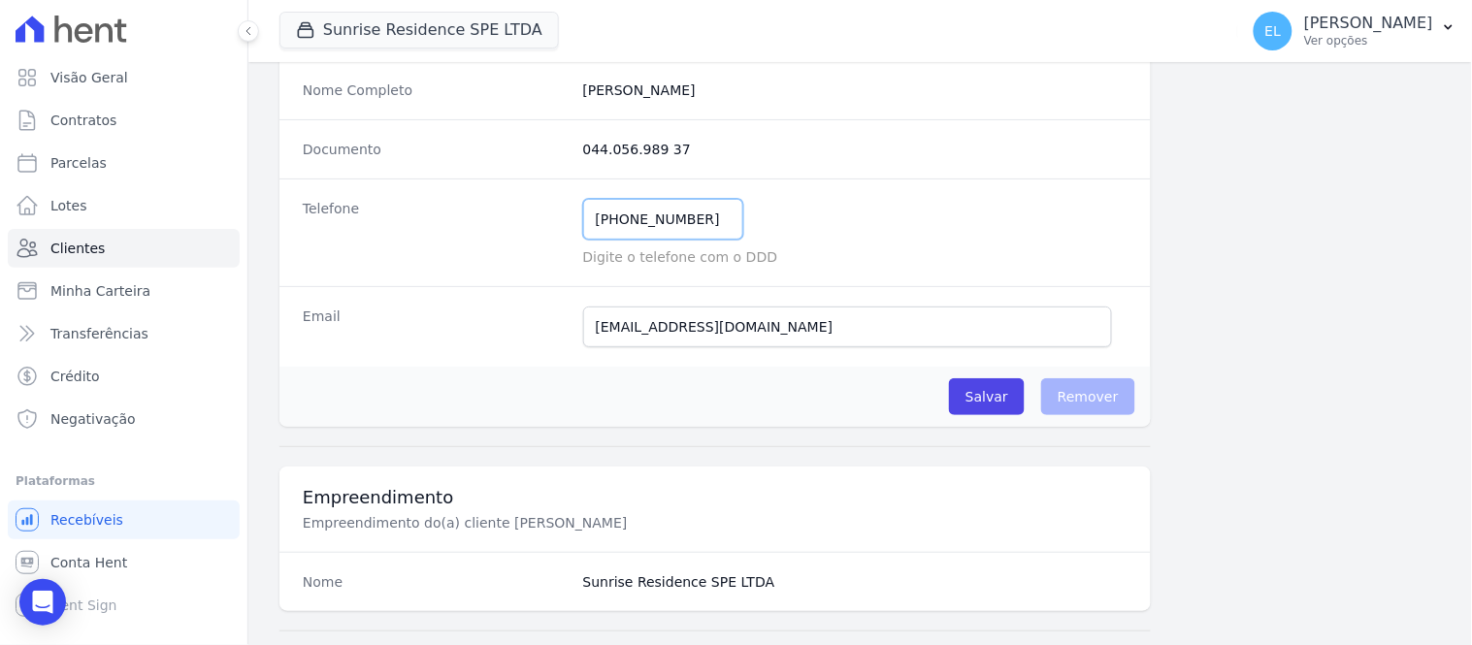
drag, startPoint x: 616, startPoint y: 220, endPoint x: 704, endPoint y: 220, distance: 87.4
click at [704, 220] on input "[PHONE_NUMBER]" at bounding box center [663, 219] width 160 height 41
drag, startPoint x: 586, startPoint y: 340, endPoint x: 752, endPoint y: 342, distance: 166.0
click at [752, 342] on input "[EMAIL_ADDRESS][DOMAIN_NAME]" at bounding box center [847, 327] width 529 height 41
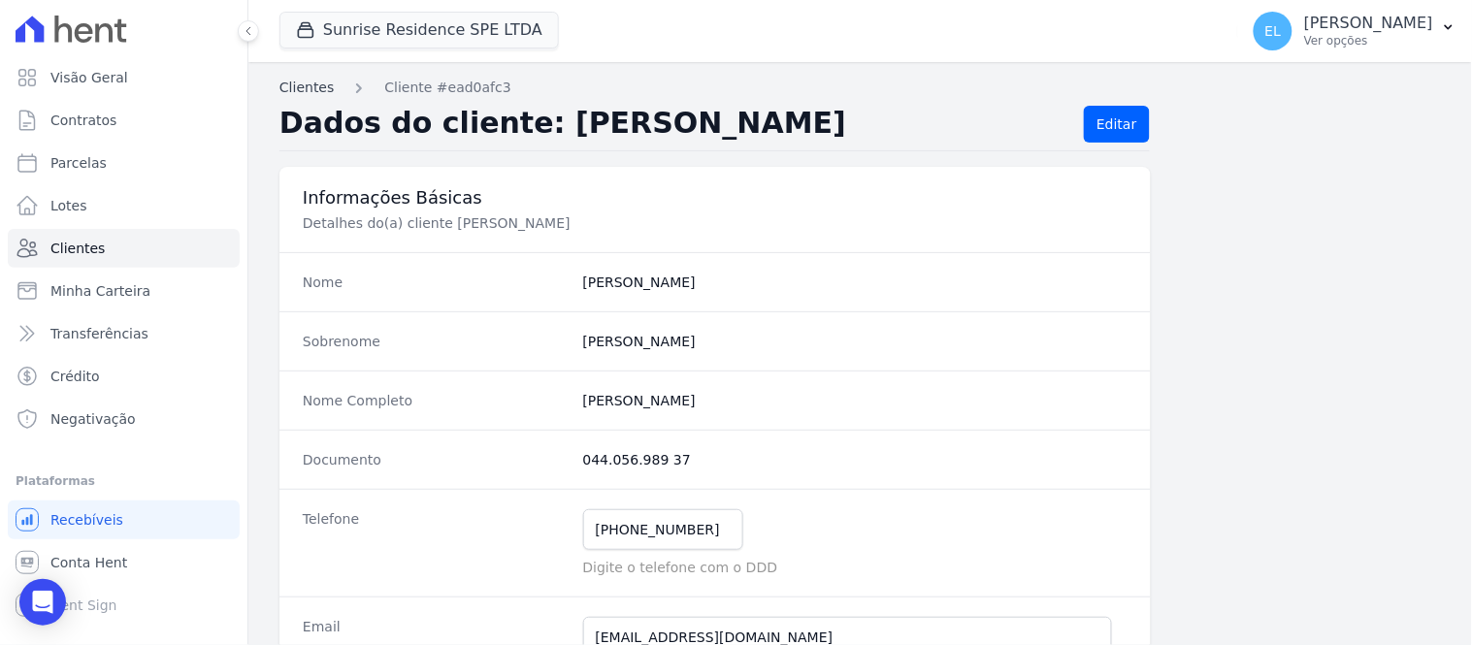
click at [304, 89] on link "Clientes" at bounding box center [307, 88] width 54 height 20
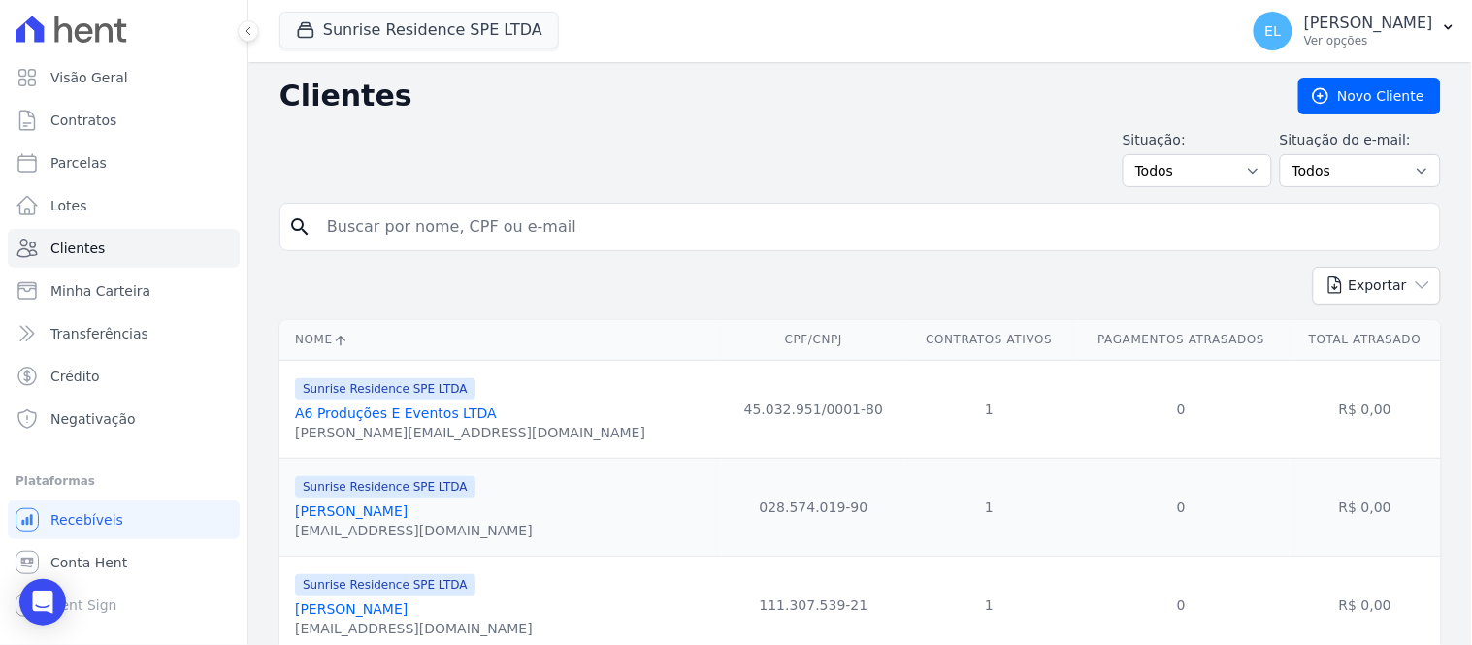
click at [476, 231] on input "search" at bounding box center [873, 227] width 1117 height 39
type input "julio"
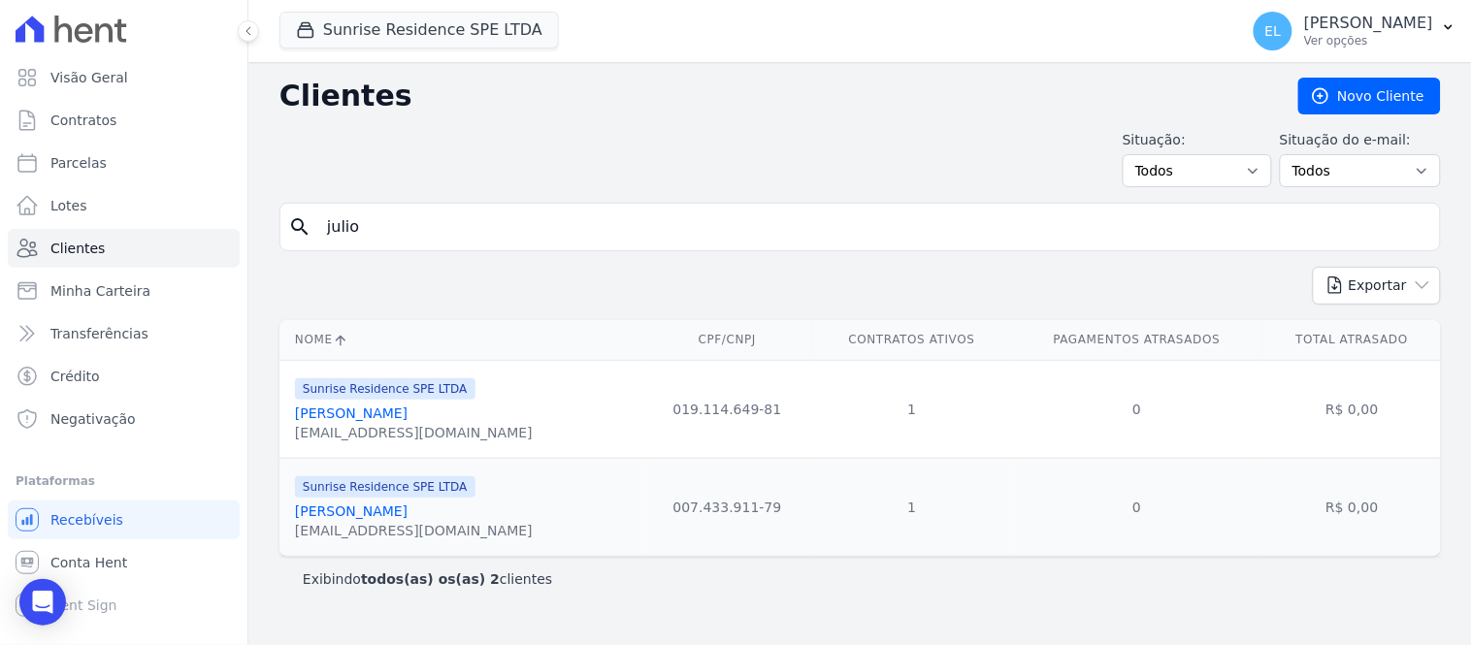
click at [408, 419] on link "[PERSON_NAME]" at bounding box center [351, 414] width 113 height 16
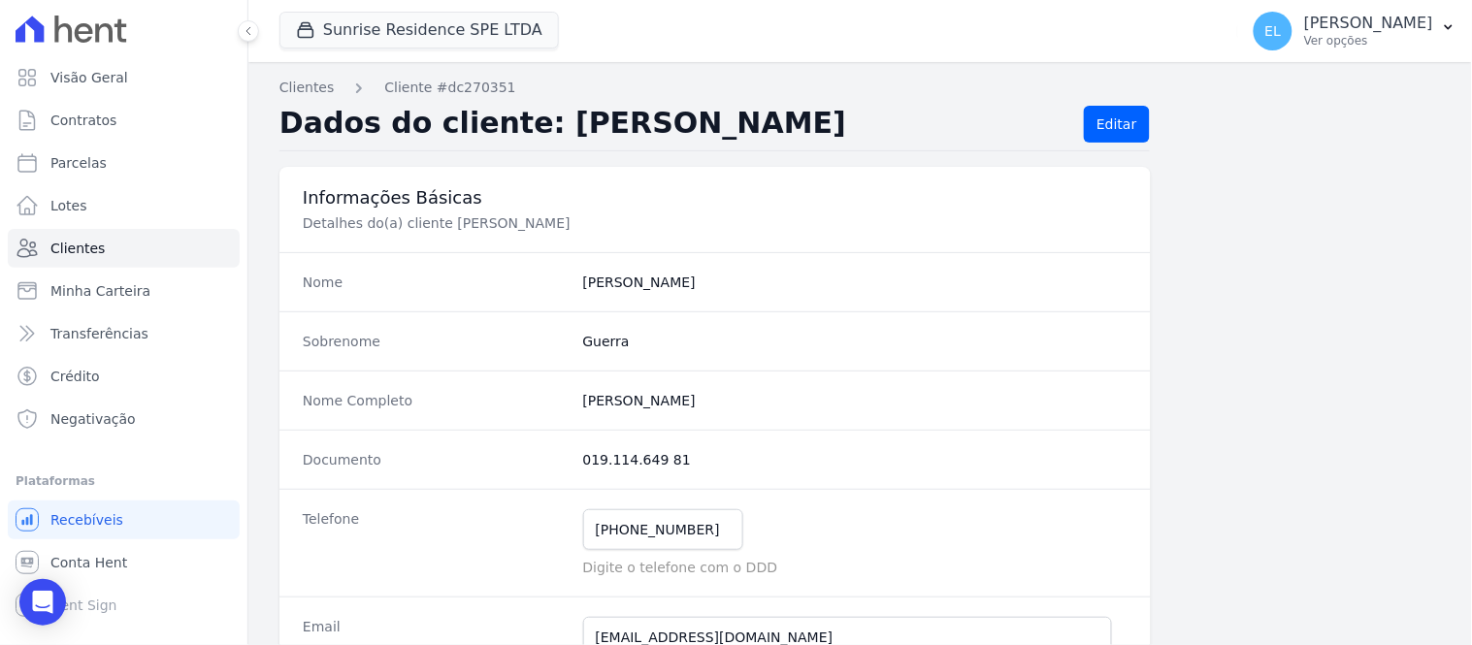
drag, startPoint x: 569, startPoint y: 461, endPoint x: 673, endPoint y: 471, distance: 104.3
click at [673, 471] on div "Documento 019.114.649 81" at bounding box center [716, 459] width 872 height 59
drag, startPoint x: 571, startPoint y: 403, endPoint x: 750, endPoint y: 411, distance: 179.7
click at [750, 411] on div "Nome Completo [PERSON_NAME]" at bounding box center [716, 400] width 872 height 59
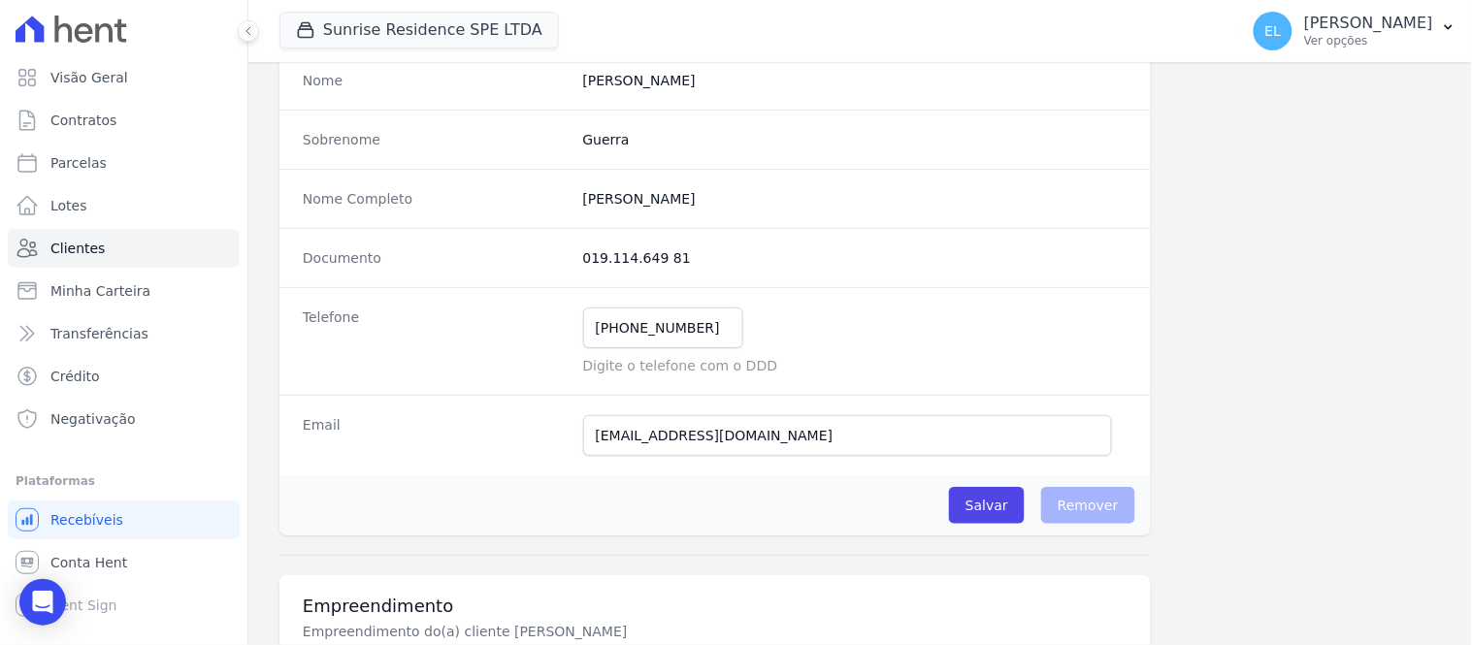
scroll to position [94, 0]
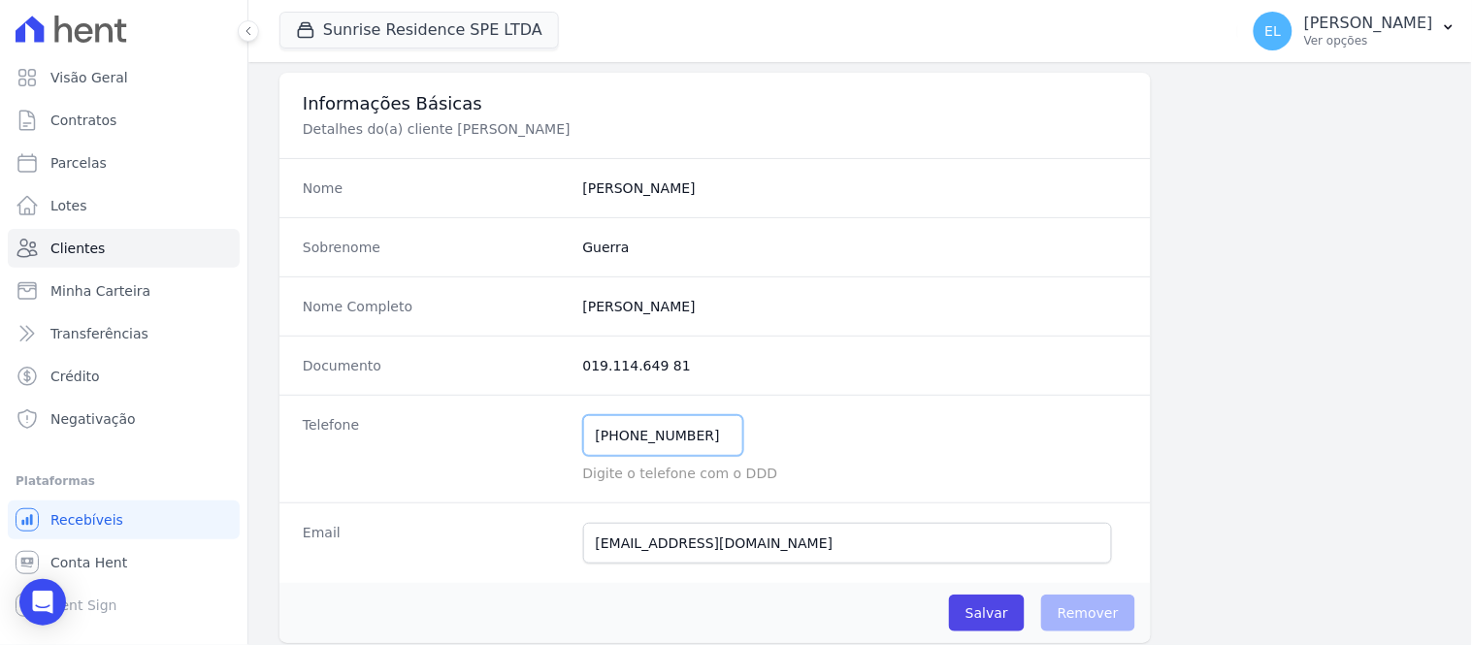
drag, startPoint x: 616, startPoint y: 434, endPoint x: 733, endPoint y: 434, distance: 116.5
click at [733, 434] on div "[PHONE_NUMBER] Mensagem de SMS ainda não enviada.. Mensagem de [PERSON_NAME] ai…" at bounding box center [855, 435] width 544 height 41
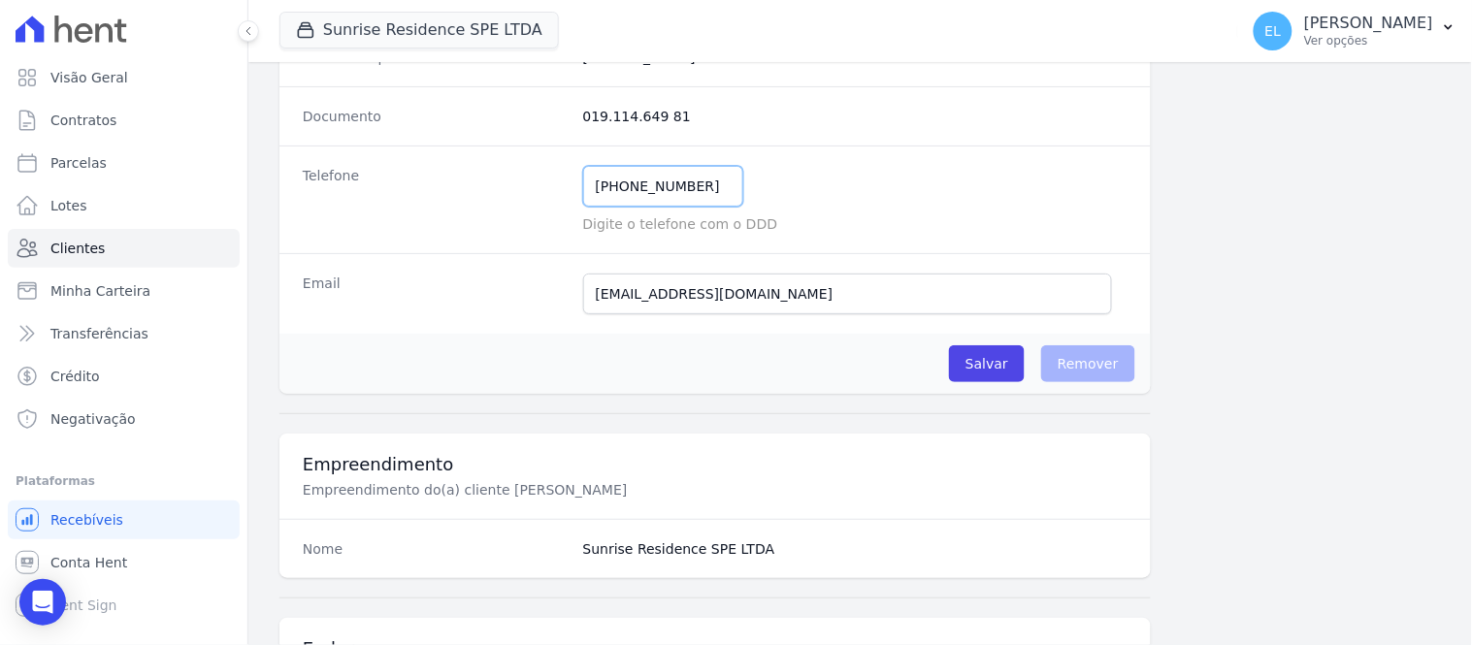
scroll to position [323, 0]
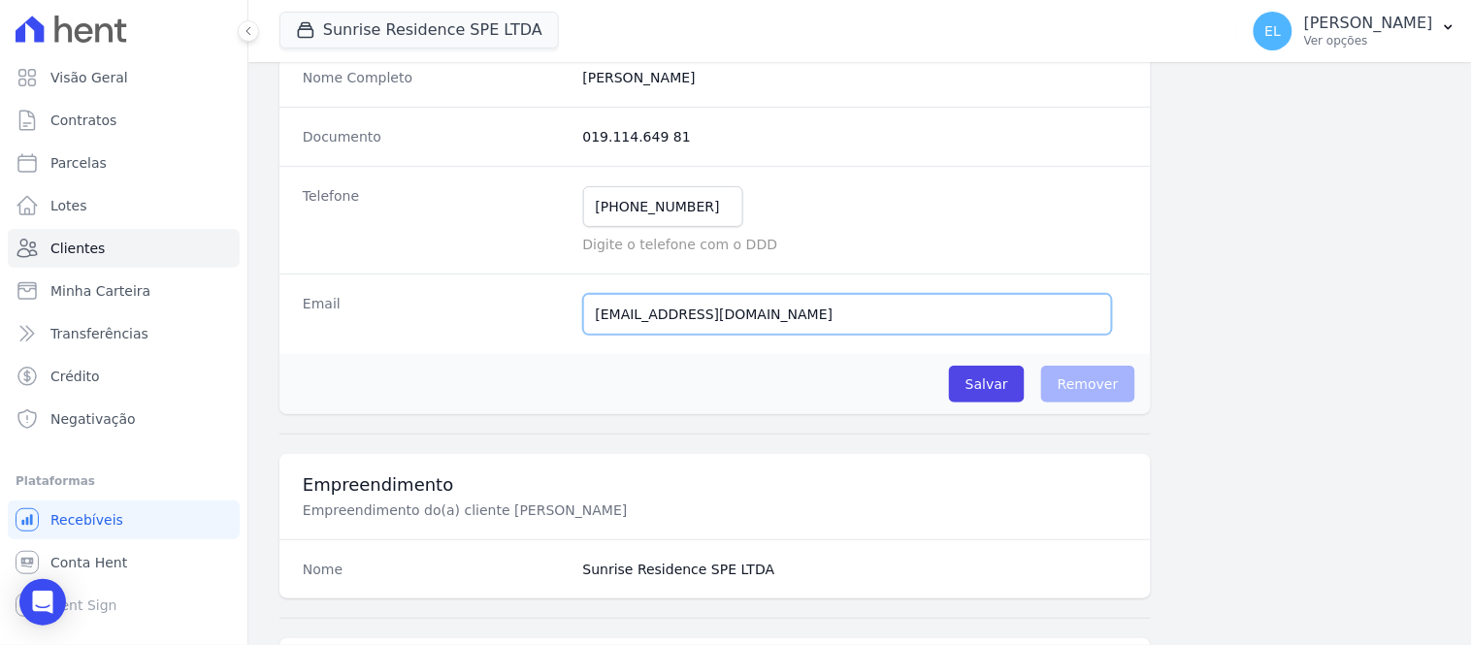
drag, startPoint x: 582, startPoint y: 327, endPoint x: 789, endPoint y: 315, distance: 207.1
click at [789, 315] on input "[EMAIL_ADDRESS][DOMAIN_NAME]" at bounding box center [847, 314] width 529 height 41
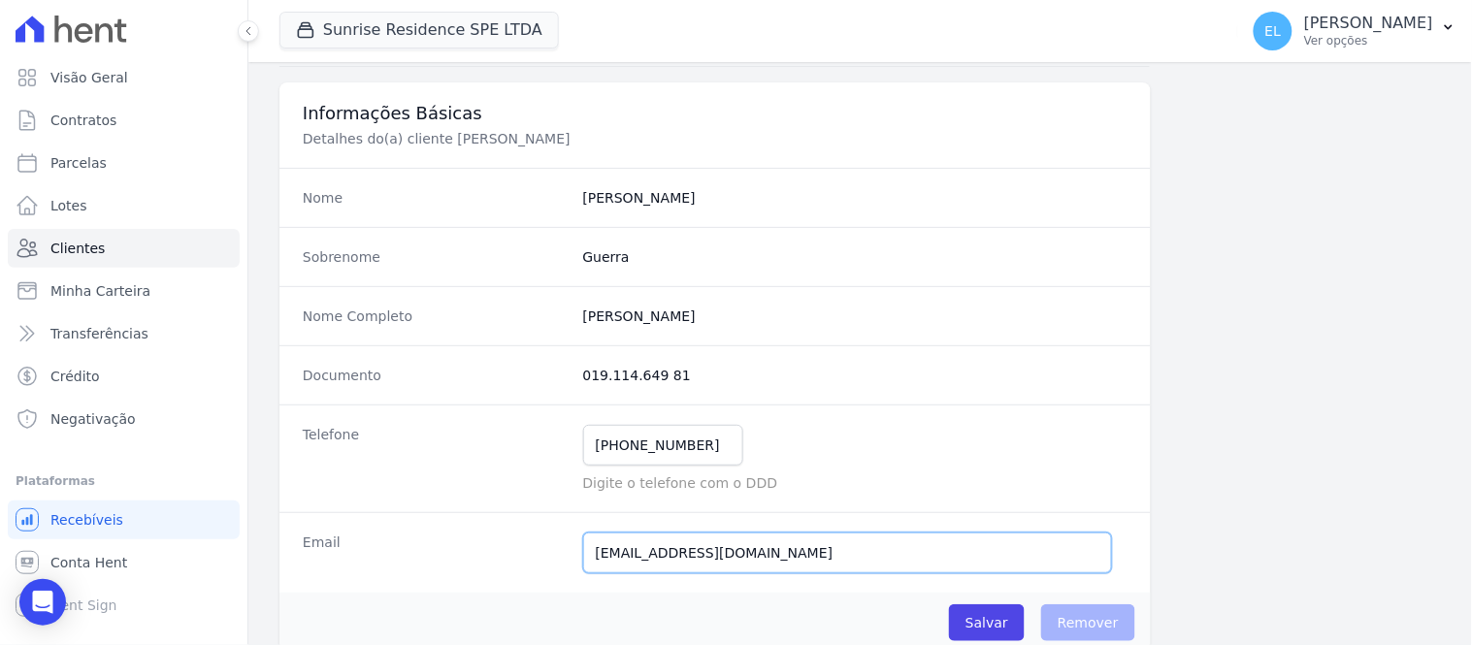
scroll to position [0, 0]
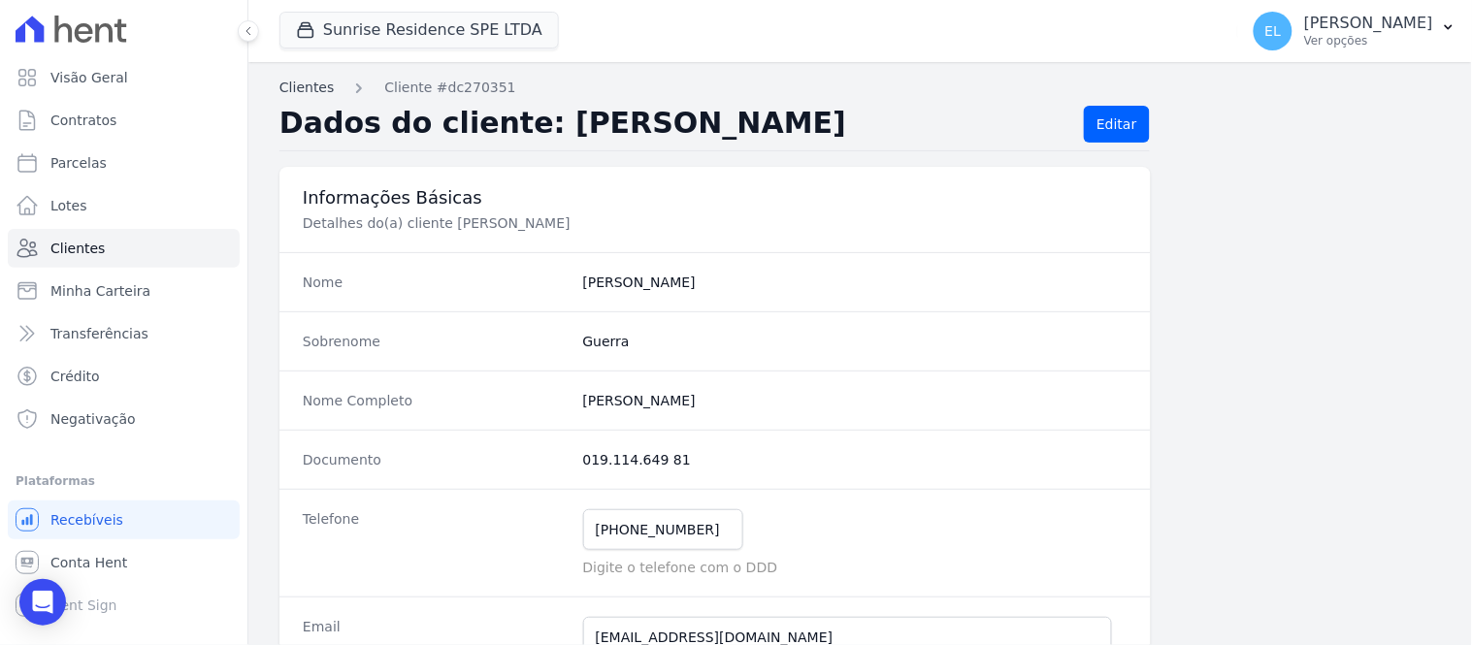
click at [306, 83] on link "Clientes" at bounding box center [307, 88] width 54 height 20
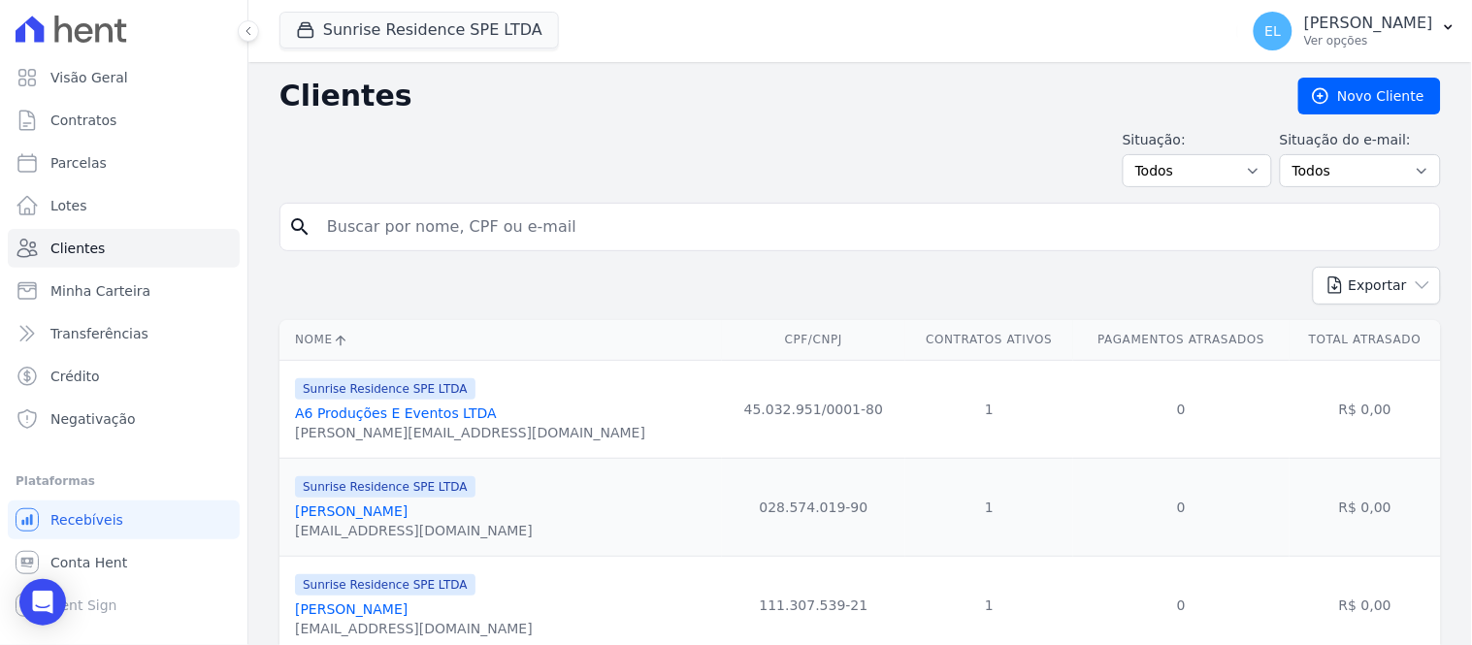
click at [385, 234] on input "search" at bounding box center [873, 227] width 1117 height 39
type input "VINICIUS"
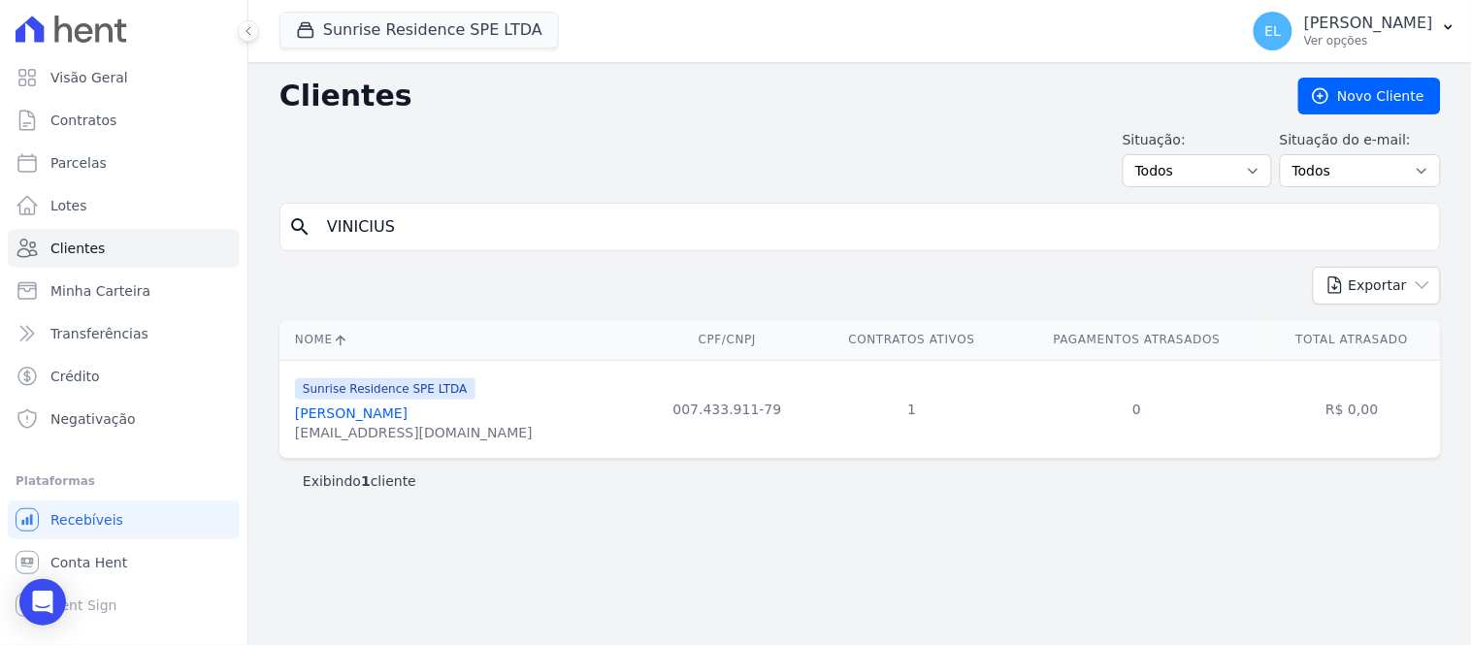
click at [390, 420] on link "[PERSON_NAME]" at bounding box center [351, 414] width 113 height 16
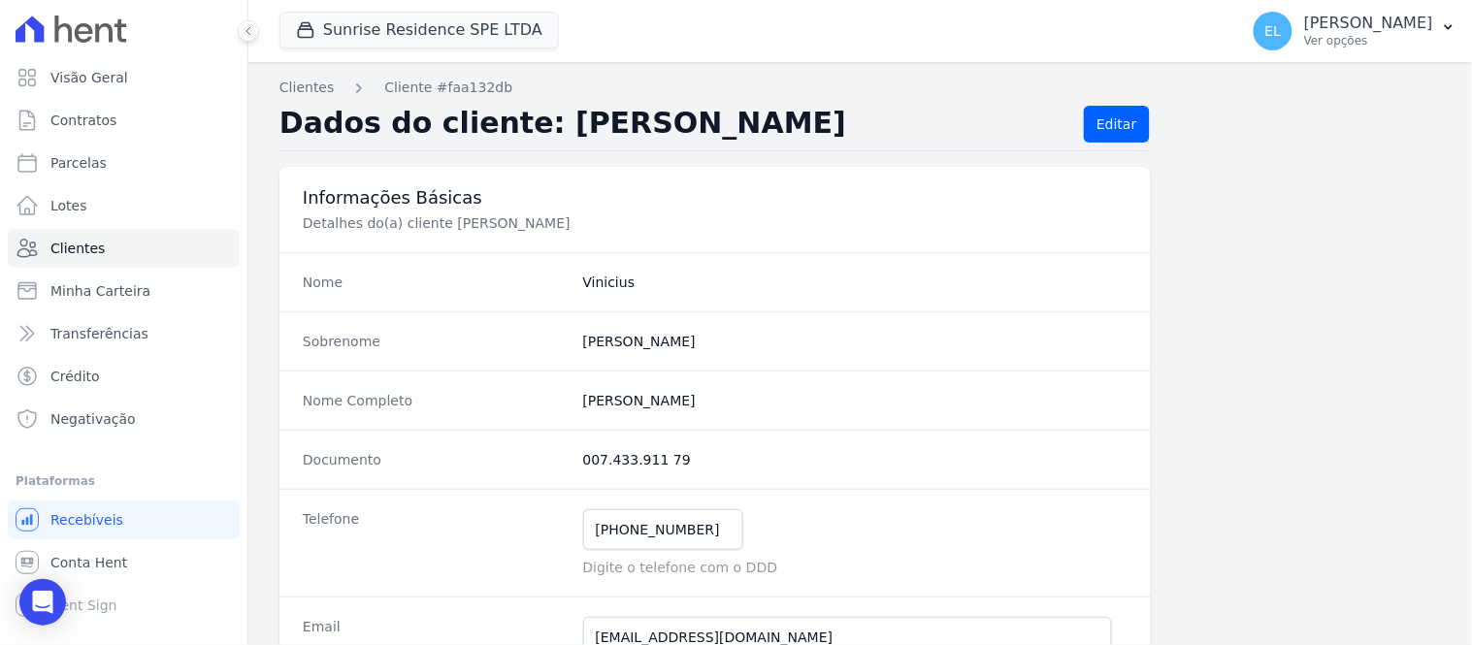
drag, startPoint x: 577, startPoint y: 408, endPoint x: 738, endPoint y: 405, distance: 161.1
click at [738, 405] on div "Nome Completo [PERSON_NAME]" at bounding box center [716, 400] width 872 height 59
drag, startPoint x: 577, startPoint y: 464, endPoint x: 690, endPoint y: 460, distance: 113.6
click at [690, 460] on div "Documento 007.433.911 79" at bounding box center [716, 459] width 872 height 59
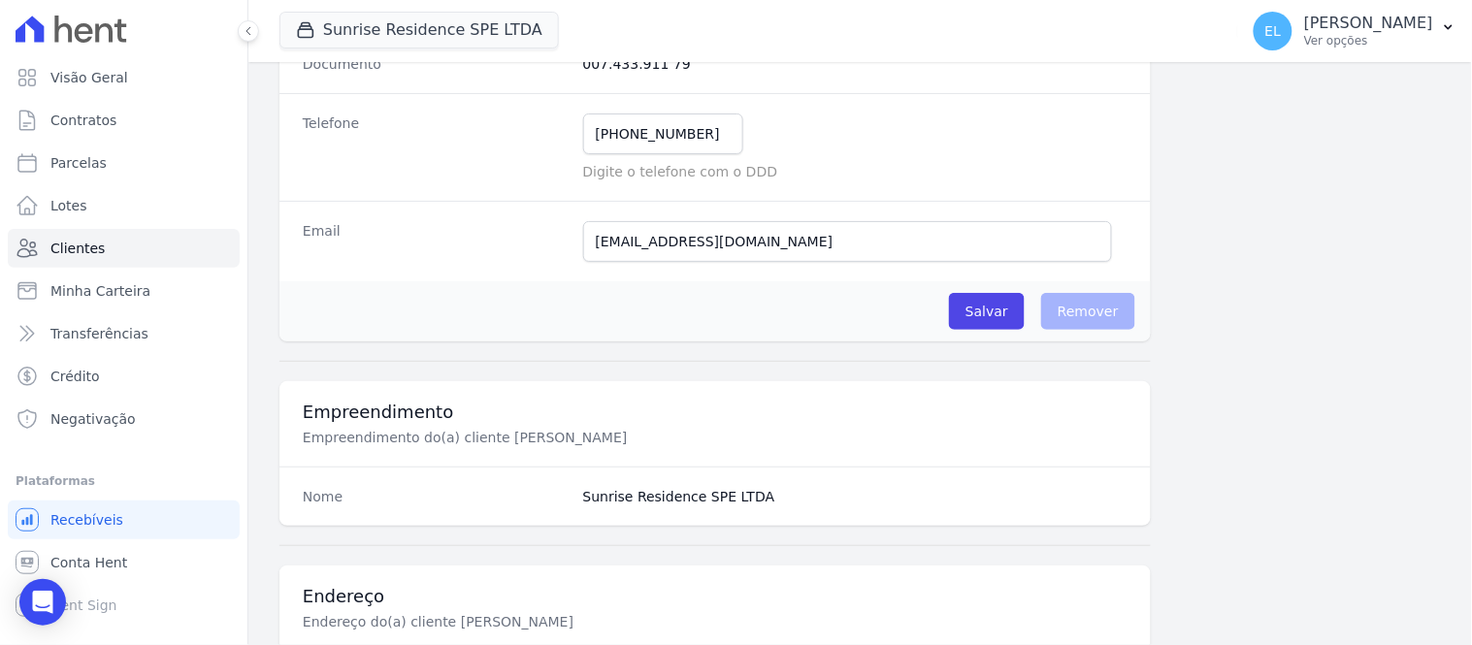
scroll to position [323, 0]
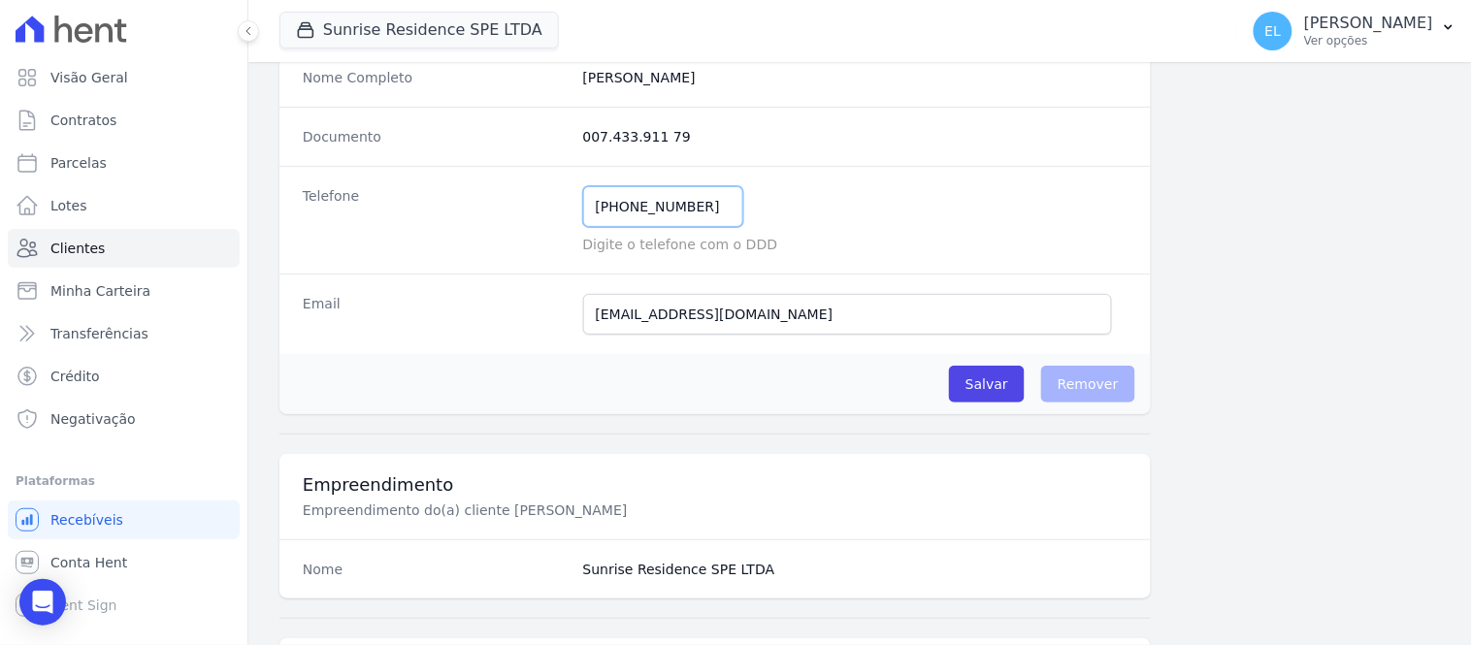
drag, startPoint x: 617, startPoint y: 207, endPoint x: 736, endPoint y: 202, distance: 118.5
click at [736, 202] on div "[PHONE_NUMBER] Mensagem de SMS ainda não enviada.. Mensagem de [PERSON_NAME] ai…" at bounding box center [855, 206] width 544 height 41
drag, startPoint x: 593, startPoint y: 316, endPoint x: 821, endPoint y: 313, distance: 228.1
click at [821, 313] on input "[EMAIL_ADDRESS][DOMAIN_NAME]" at bounding box center [847, 314] width 529 height 41
click at [830, 312] on input "[EMAIL_ADDRESS][DOMAIN_NAME]" at bounding box center [847, 314] width 529 height 41
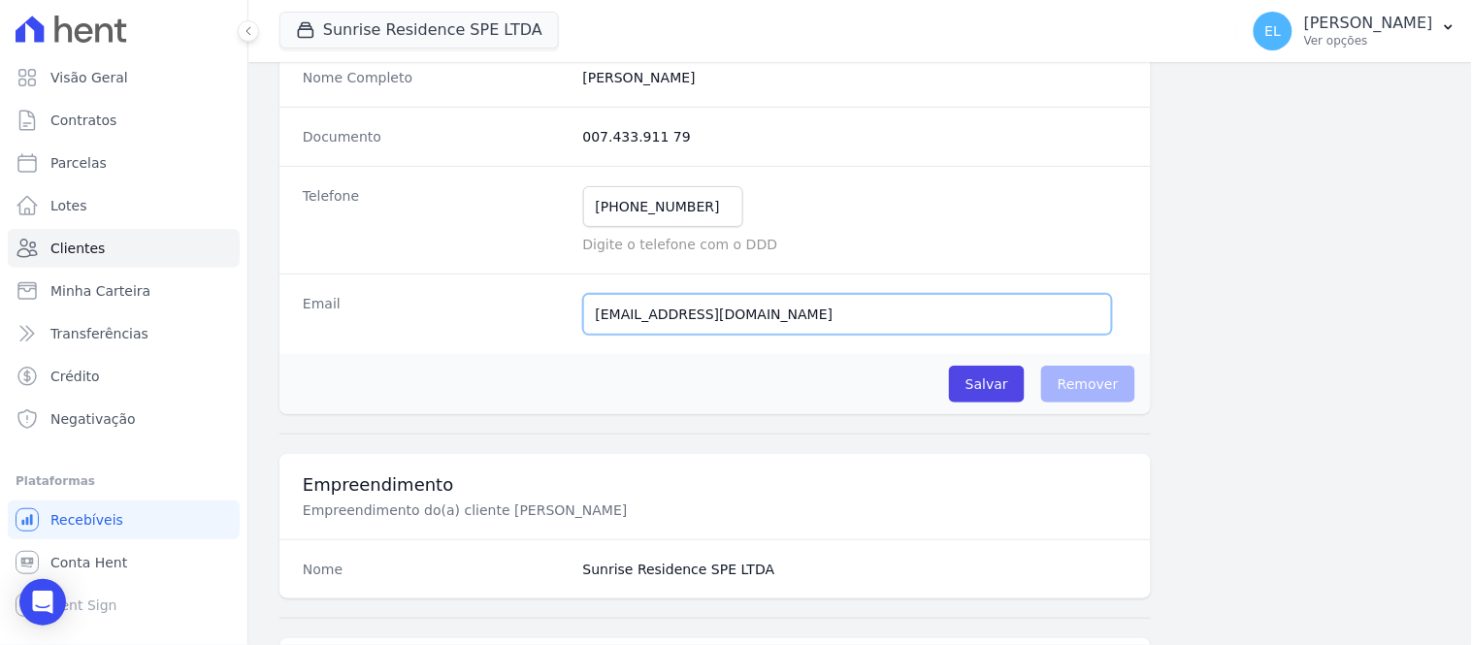
drag, startPoint x: 769, startPoint y: 315, endPoint x: 464, endPoint y: 328, distance: 305.0
click at [472, 328] on div "Email [EMAIL_ADDRESS][DOMAIN_NAME] E-mail enviado. Aguardando confirmação.." at bounding box center [716, 314] width 872 height 81
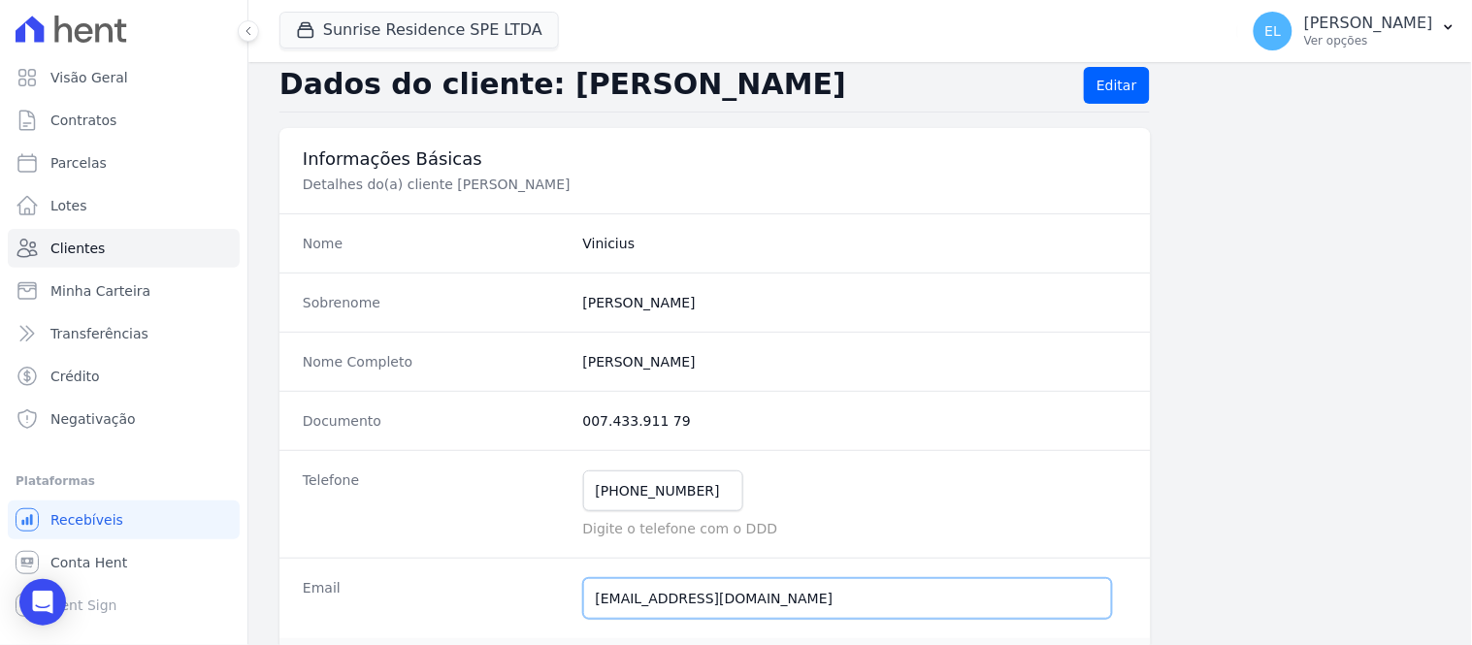
scroll to position [0, 0]
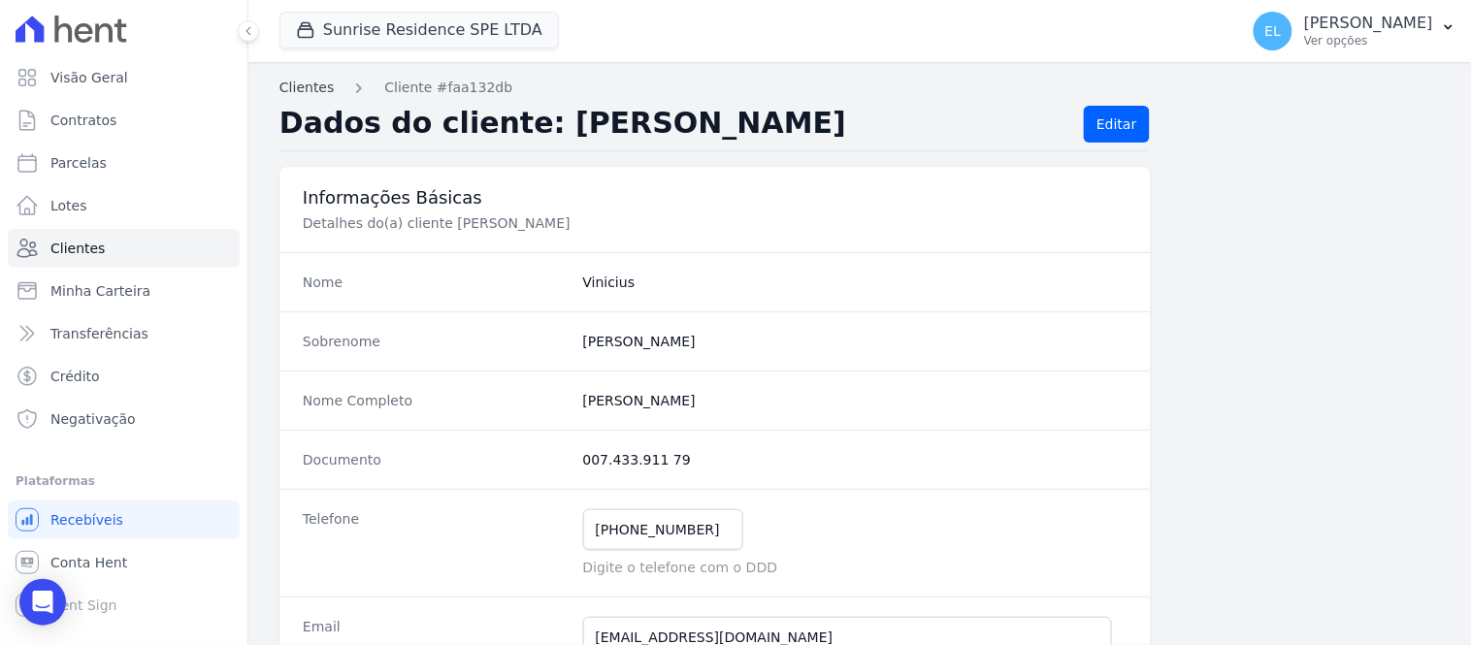
click at [292, 83] on link "Clientes" at bounding box center [307, 88] width 54 height 20
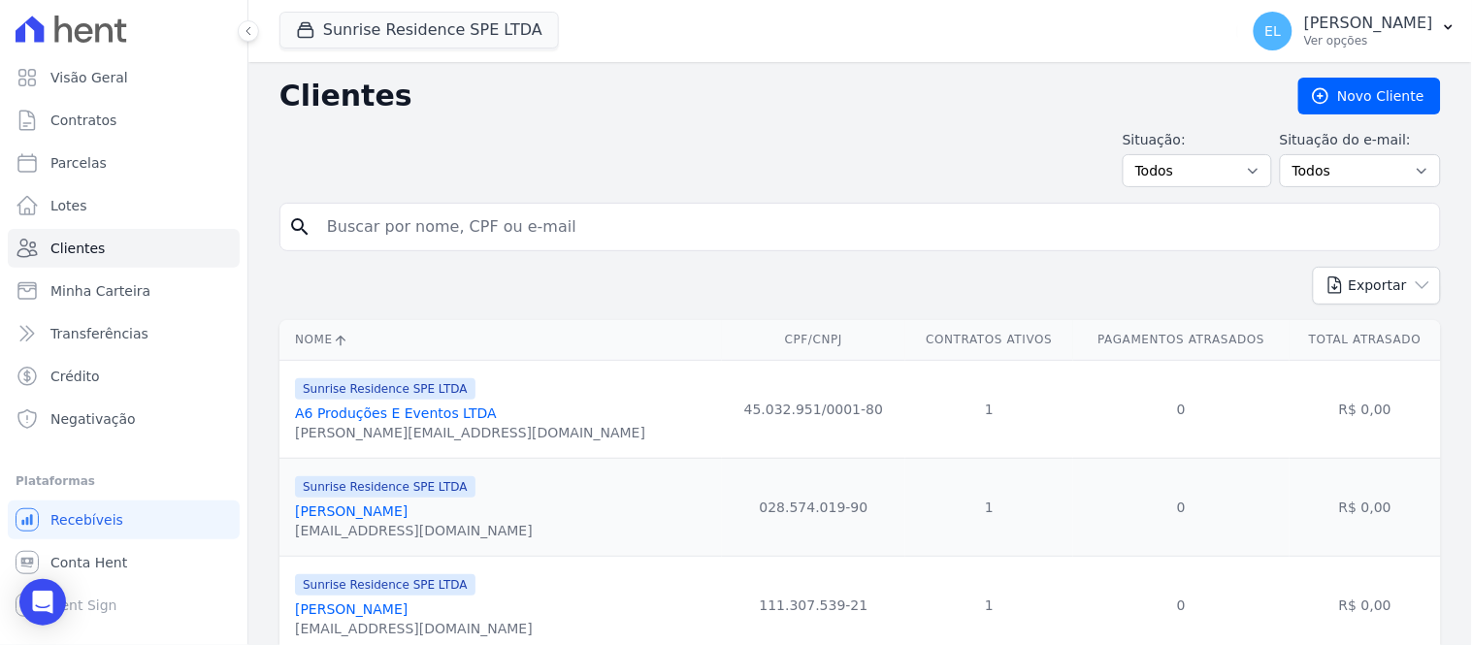
click at [450, 224] on input "search" at bounding box center [873, 227] width 1117 height 39
type input "[PERSON_NAME]"
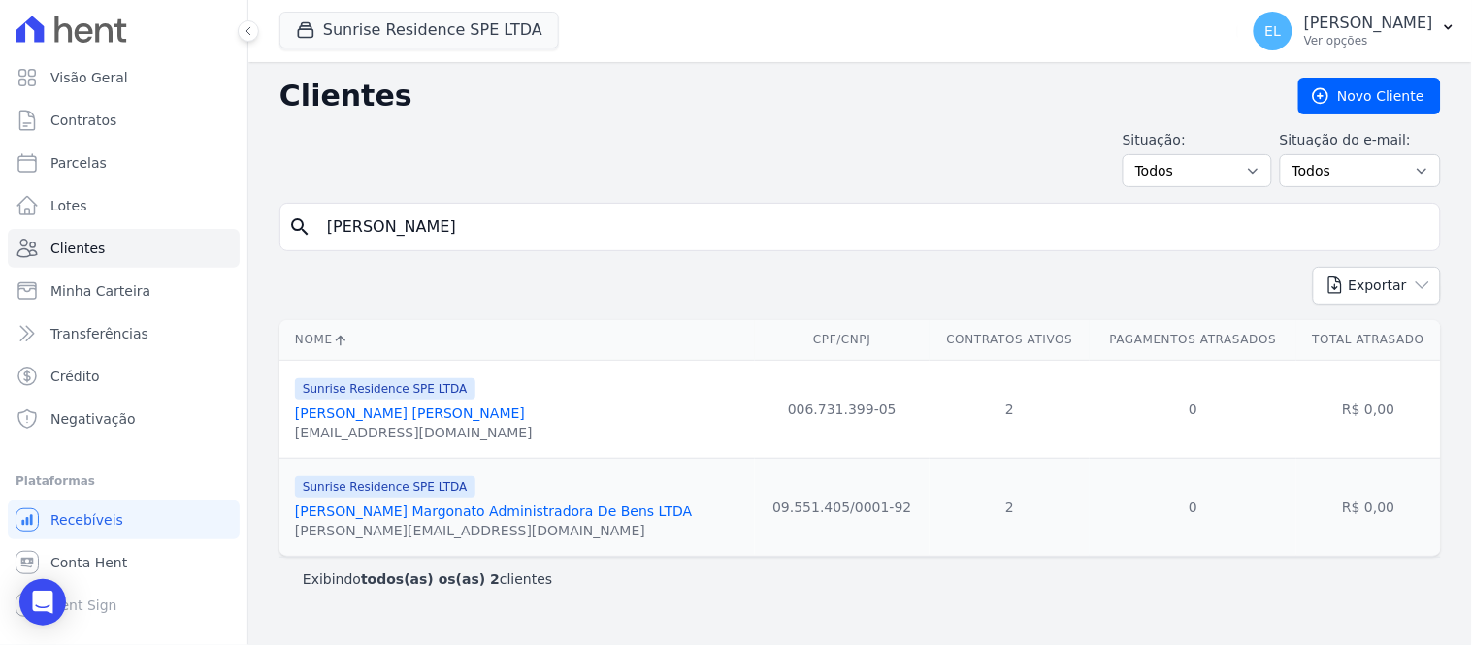
click at [435, 417] on link "[PERSON_NAME] [PERSON_NAME]" at bounding box center [410, 414] width 230 height 16
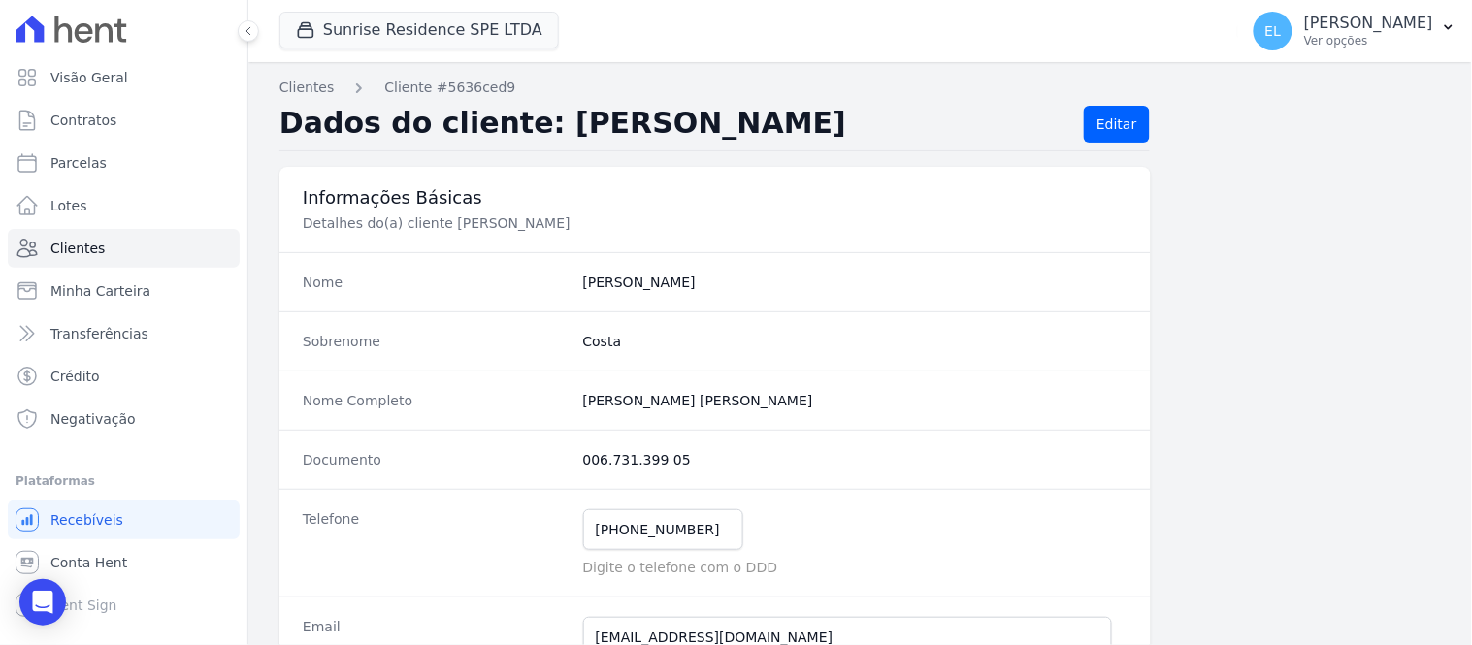
drag, startPoint x: 578, startPoint y: 400, endPoint x: 808, endPoint y: 398, distance: 230.0
click at [798, 400] on completo "[PERSON_NAME] [PERSON_NAME]" at bounding box center [855, 400] width 544 height 19
drag, startPoint x: 571, startPoint y: 466, endPoint x: 696, endPoint y: 464, distance: 125.2
click at [685, 466] on div "Documento 006.731.399 05" at bounding box center [716, 459] width 872 height 59
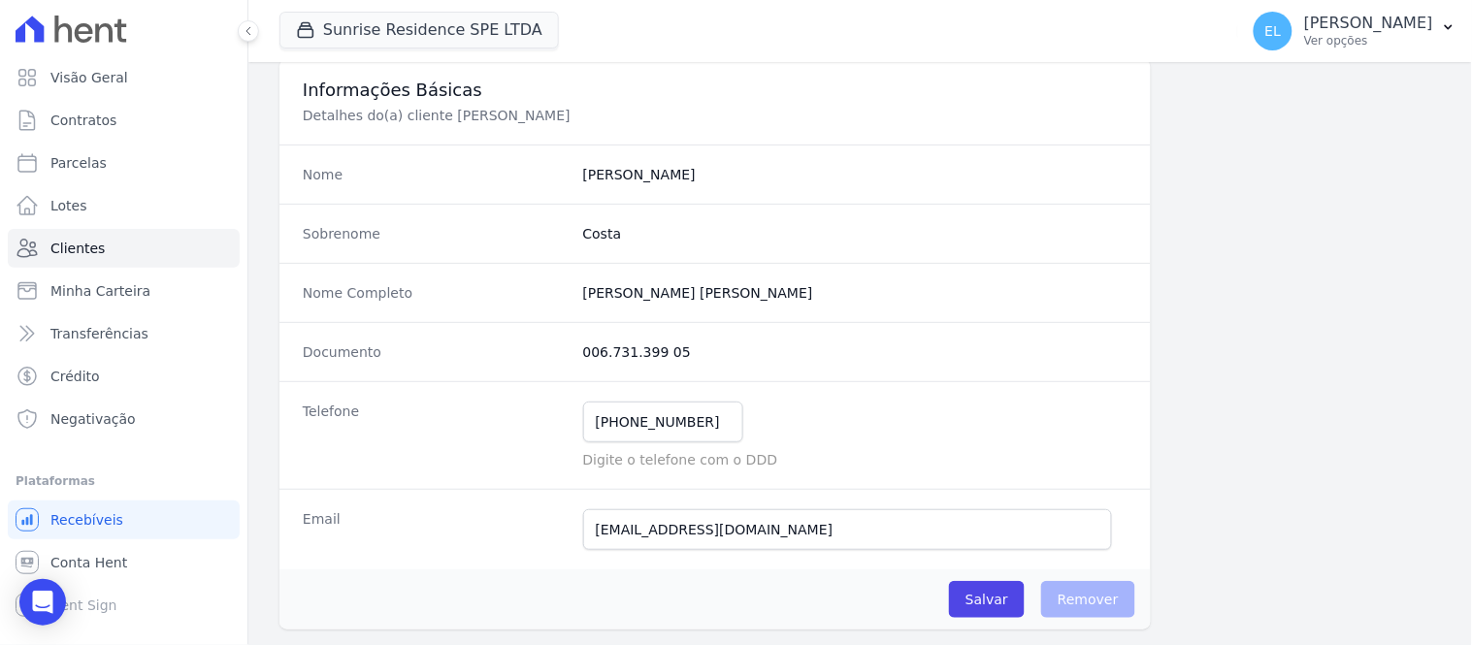
scroll to position [215, 0]
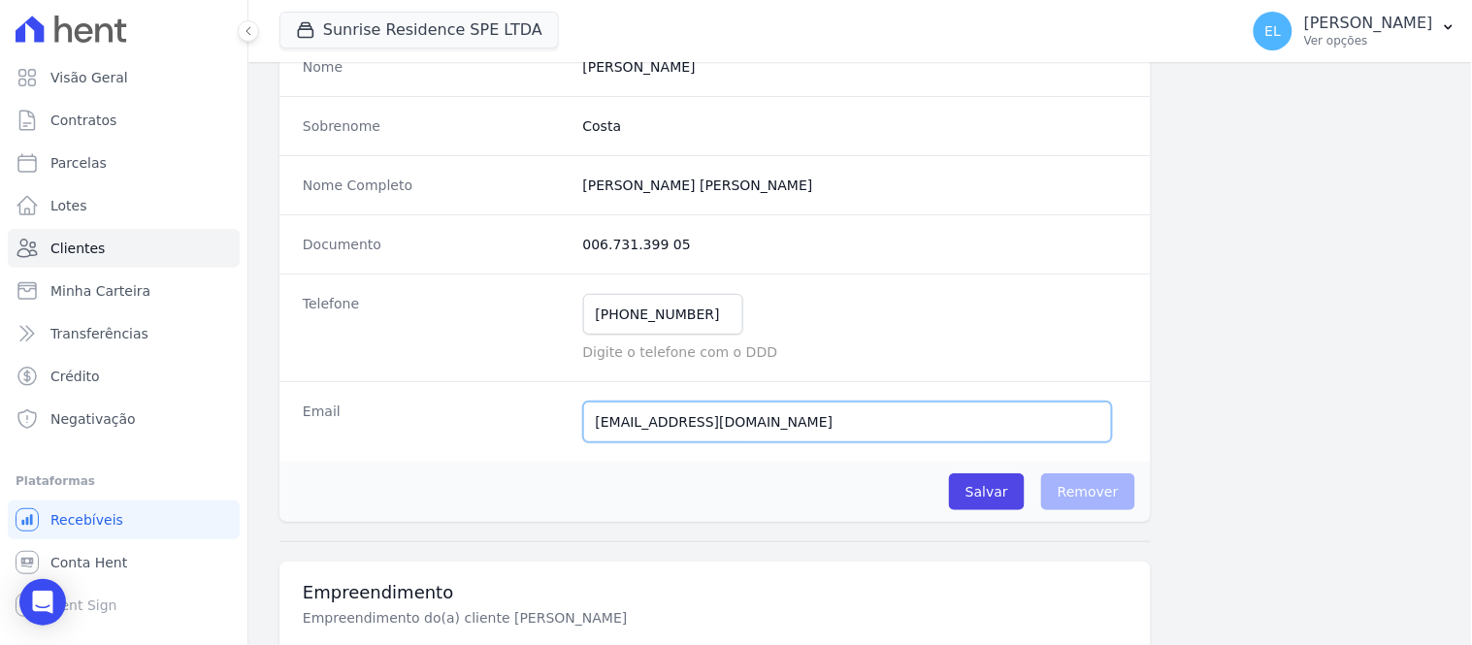
drag, startPoint x: 588, startPoint y: 428, endPoint x: 784, endPoint y: 415, distance: 196.5
click at [784, 415] on input "[EMAIL_ADDRESS][DOMAIN_NAME]" at bounding box center [847, 422] width 529 height 41
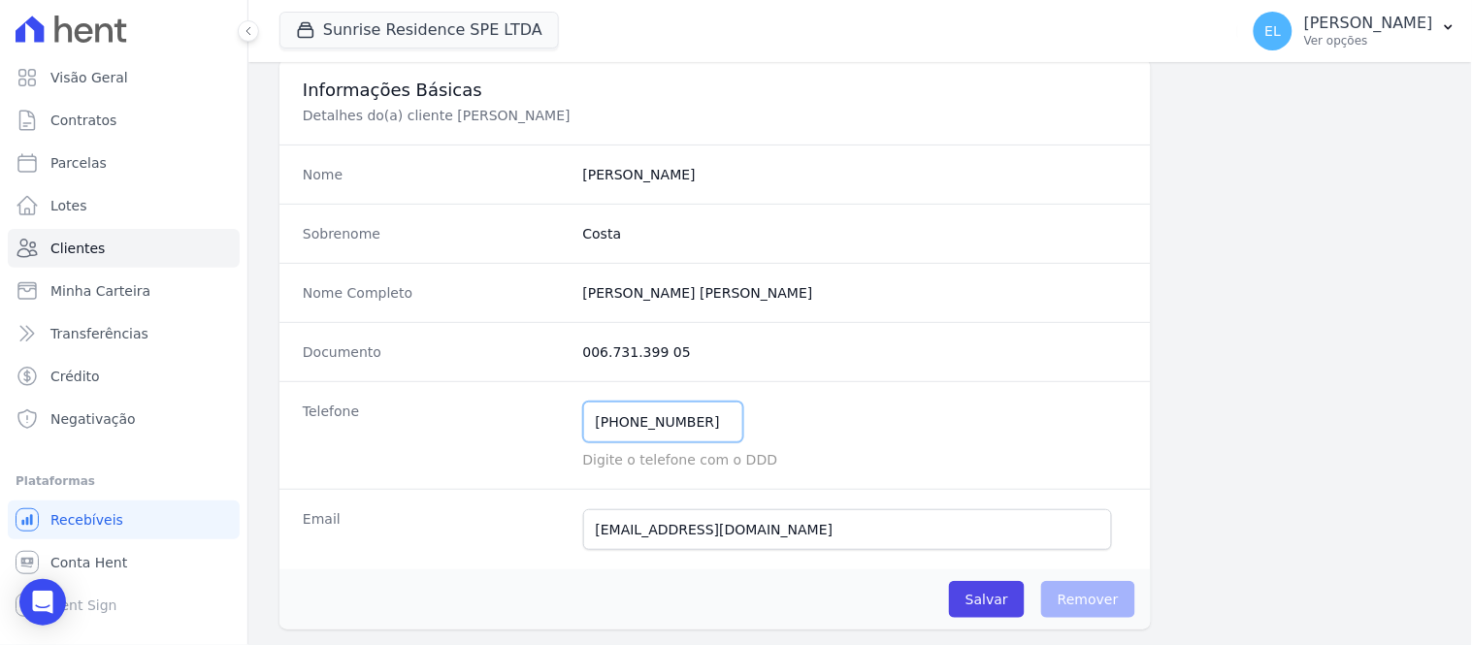
drag, startPoint x: 617, startPoint y: 422, endPoint x: 697, endPoint y: 419, distance: 79.6
click at [697, 419] on input "[PHONE_NUMBER]" at bounding box center [663, 422] width 160 height 41
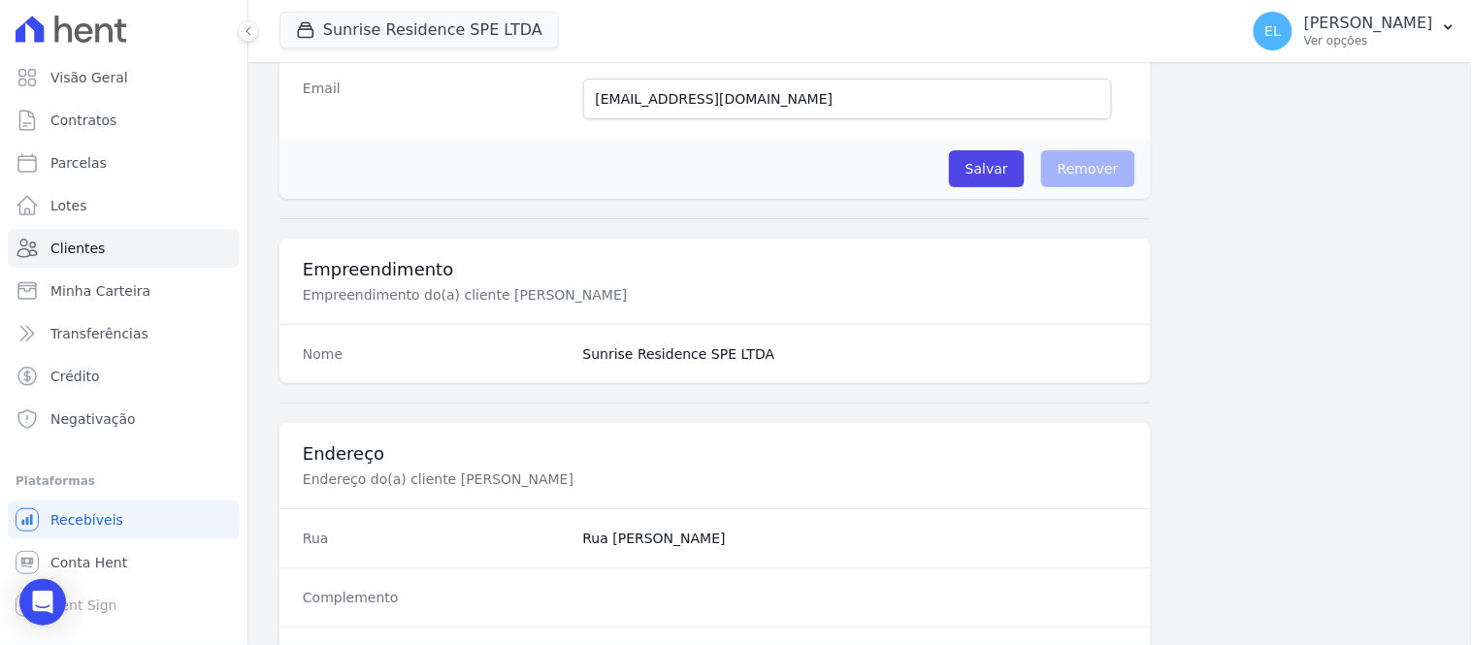
scroll to position [0, 0]
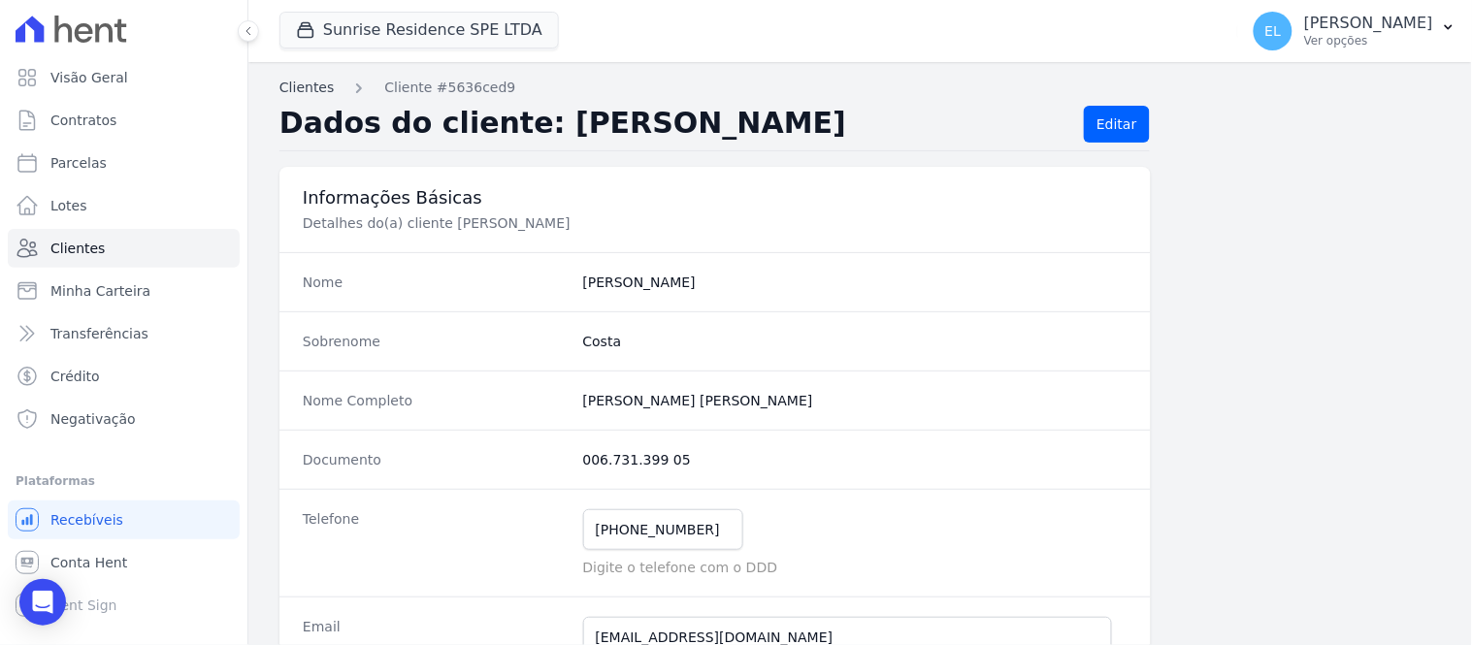
click at [302, 82] on link "Clientes" at bounding box center [307, 88] width 54 height 20
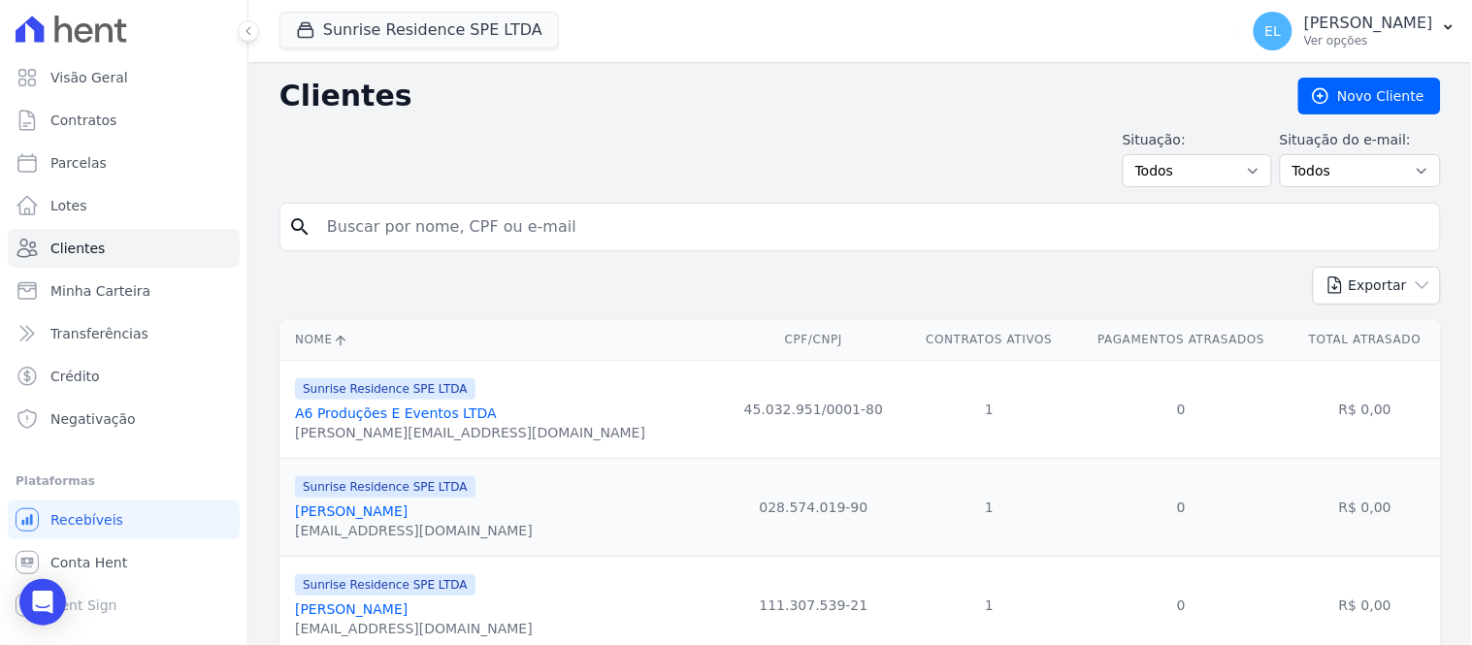
click at [419, 237] on input "search" at bounding box center [873, 227] width 1117 height 39
type input "[PERSON_NAME]"
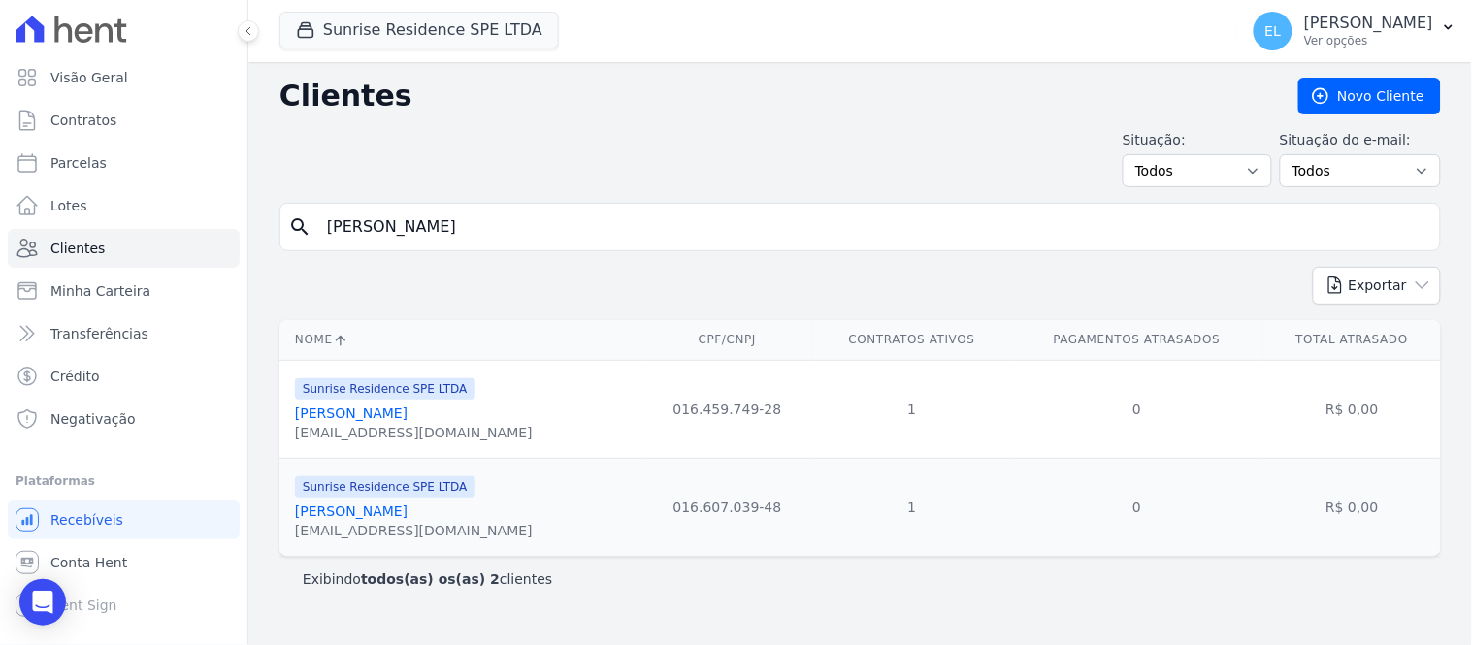
click at [391, 514] on link "[PERSON_NAME]" at bounding box center [351, 512] width 113 height 16
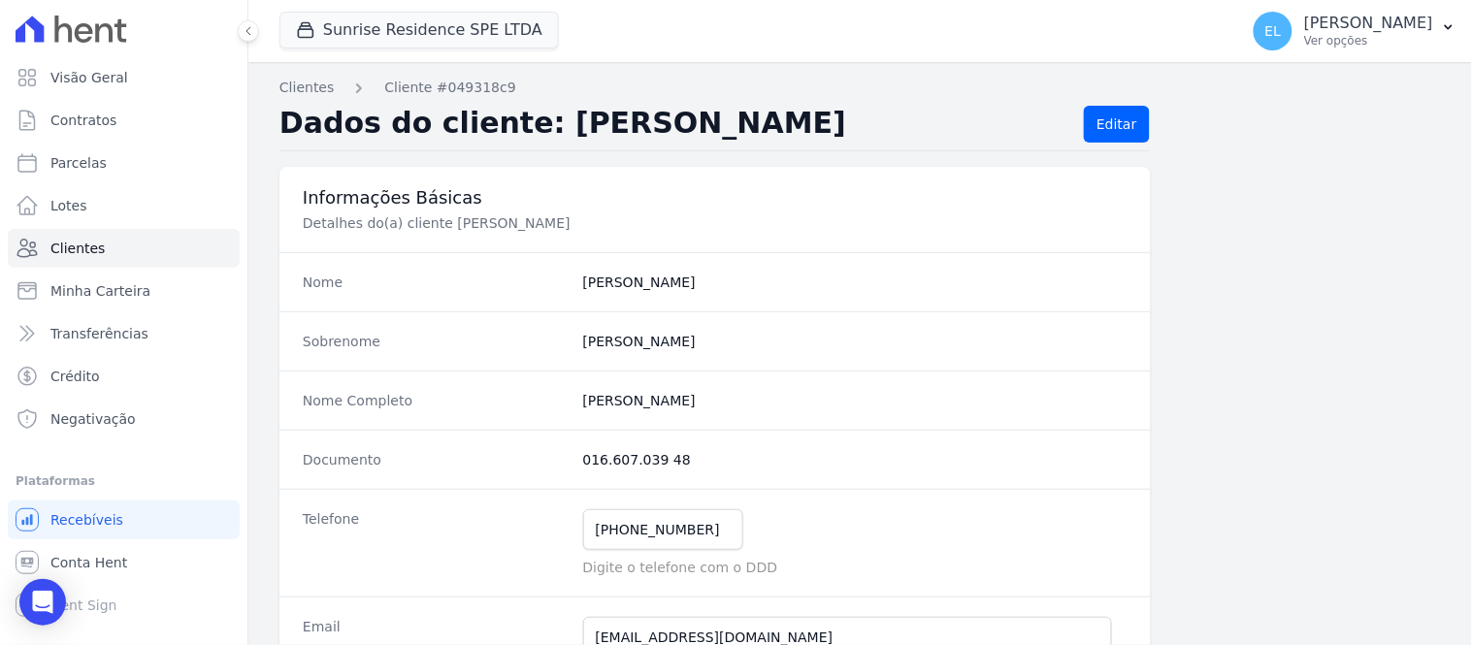
drag, startPoint x: 579, startPoint y: 461, endPoint x: 676, endPoint y: 457, distance: 96.2
click at [676, 457] on dd "016.607.039 48" at bounding box center [855, 459] width 544 height 19
drag, startPoint x: 574, startPoint y: 393, endPoint x: 771, endPoint y: 398, distance: 197.1
click at [771, 398] on div "Nome Completo [PERSON_NAME]" at bounding box center [716, 400] width 872 height 59
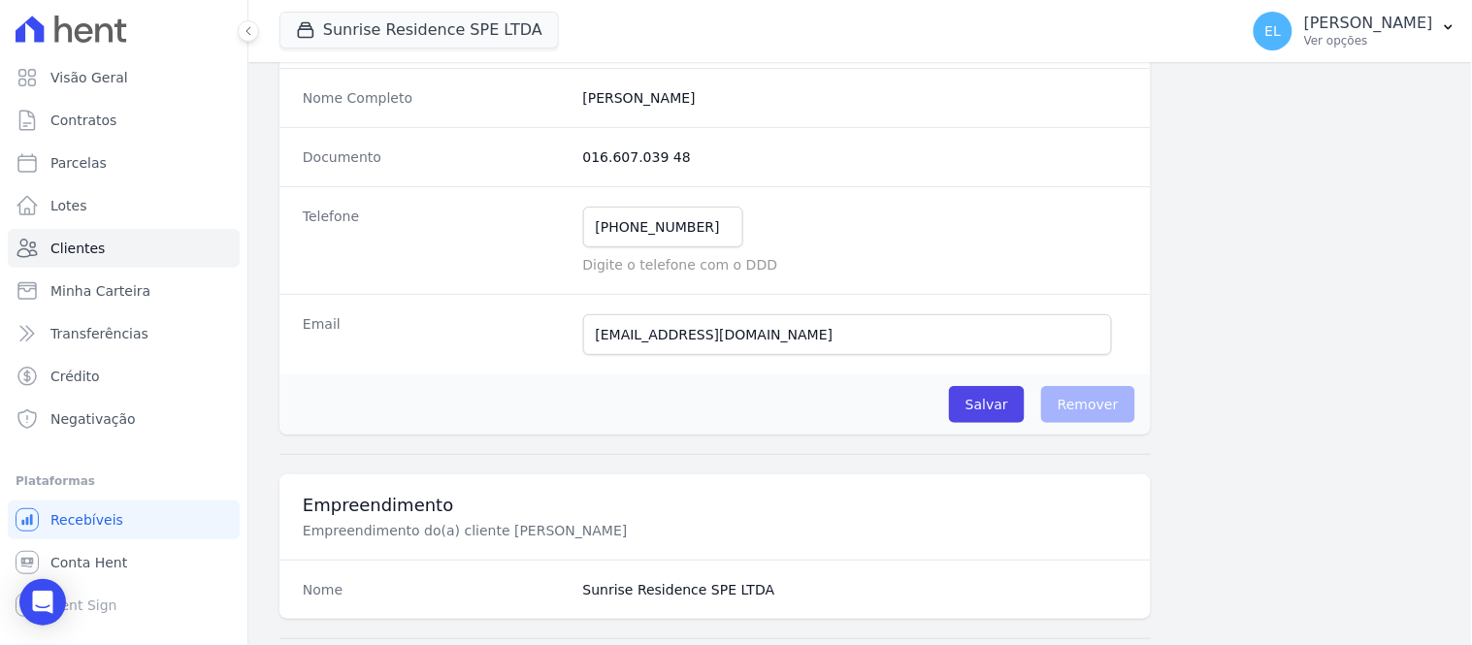
scroll to position [323, 0]
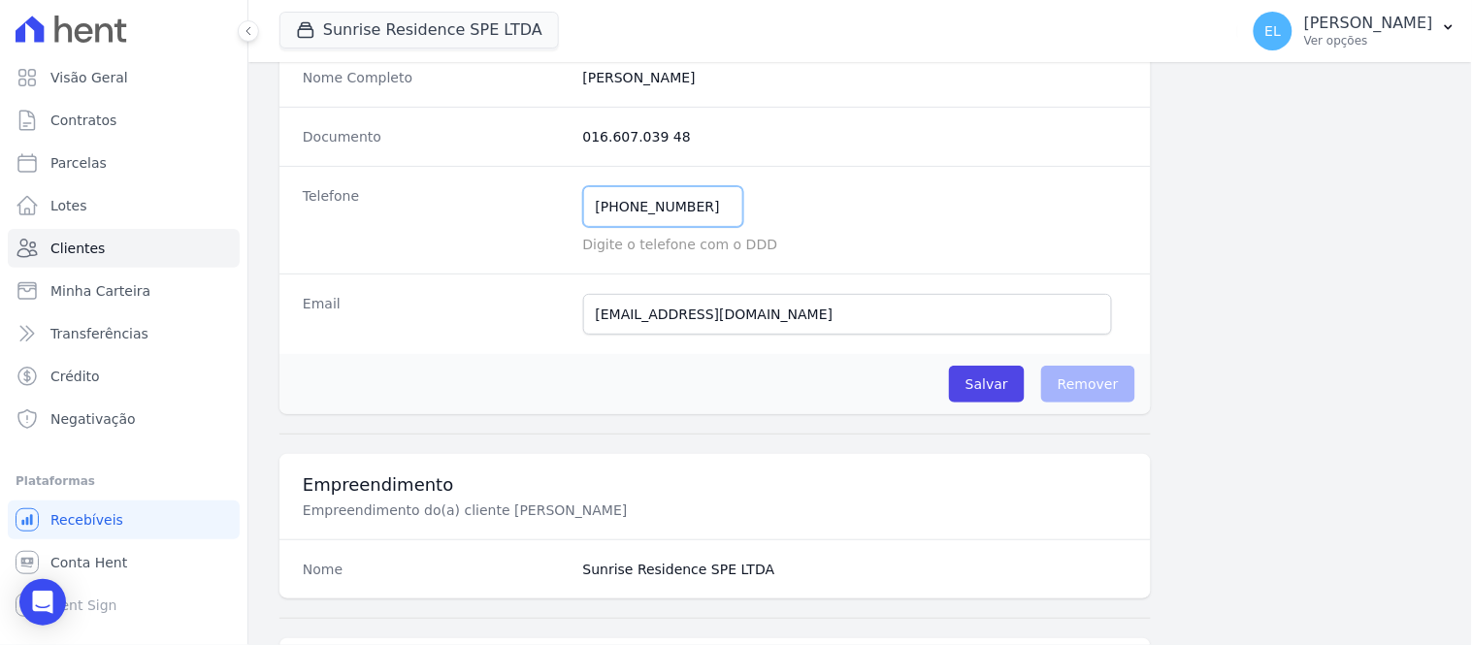
drag, startPoint x: 617, startPoint y: 202, endPoint x: 697, endPoint y: 202, distance: 79.6
click at [697, 202] on input "[PHONE_NUMBER]" at bounding box center [663, 206] width 160 height 41
drag, startPoint x: 590, startPoint y: 316, endPoint x: 774, endPoint y: 304, distance: 183.9
click at [774, 304] on input "[EMAIL_ADDRESS][DOMAIN_NAME]" at bounding box center [847, 314] width 529 height 41
